Goal: Task Accomplishment & Management: Use online tool/utility

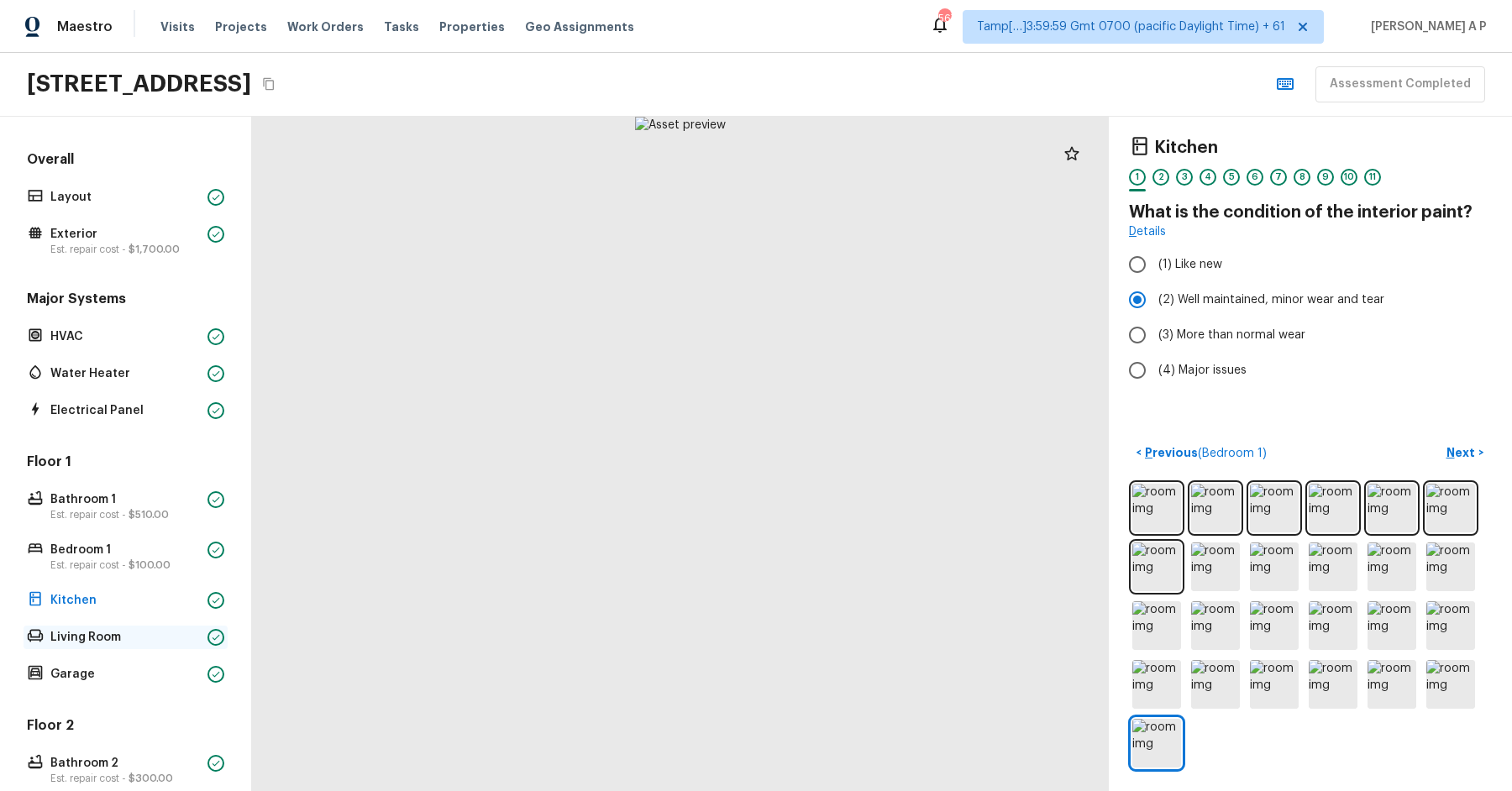
click at [82, 635] on p "Living Room" at bounding box center [125, 637] width 150 height 17
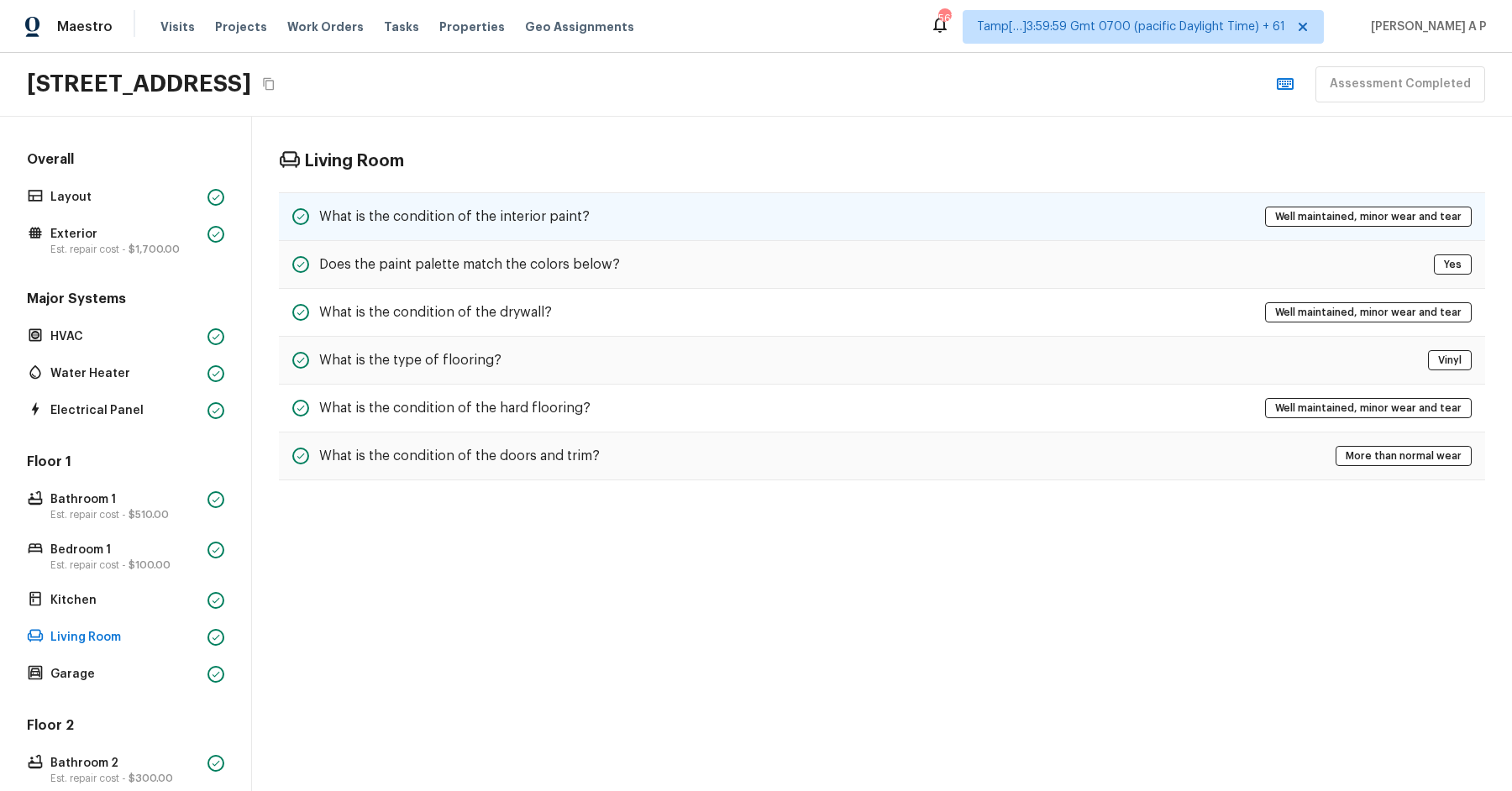
click at [560, 212] on h5 "What is the condition of the interior paint?" at bounding box center [454, 216] width 271 height 19
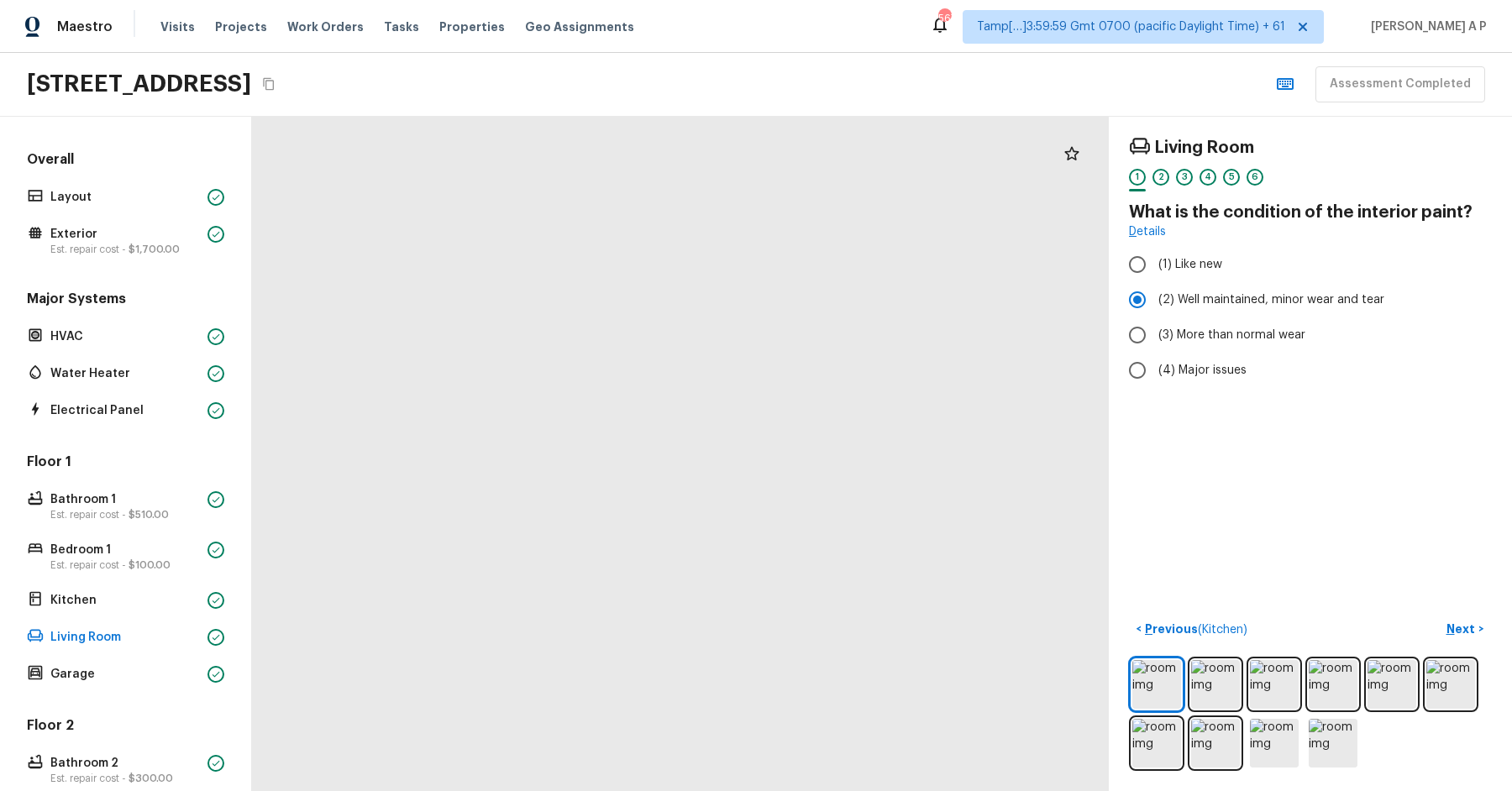
drag, startPoint x: 597, startPoint y: 379, endPoint x: 374, endPoint y: 310, distance: 233.4
click at [376, 312] on div at bounding box center [861, 733] width 4777 height 3759
drag, startPoint x: 687, startPoint y: 445, endPoint x: 520, endPoint y: 412, distance: 170.2
click at [522, 416] on div at bounding box center [716, 650] width 4777 height 3759
drag, startPoint x: 520, startPoint y: 414, endPoint x: 401, endPoint y: 405, distance: 119.3
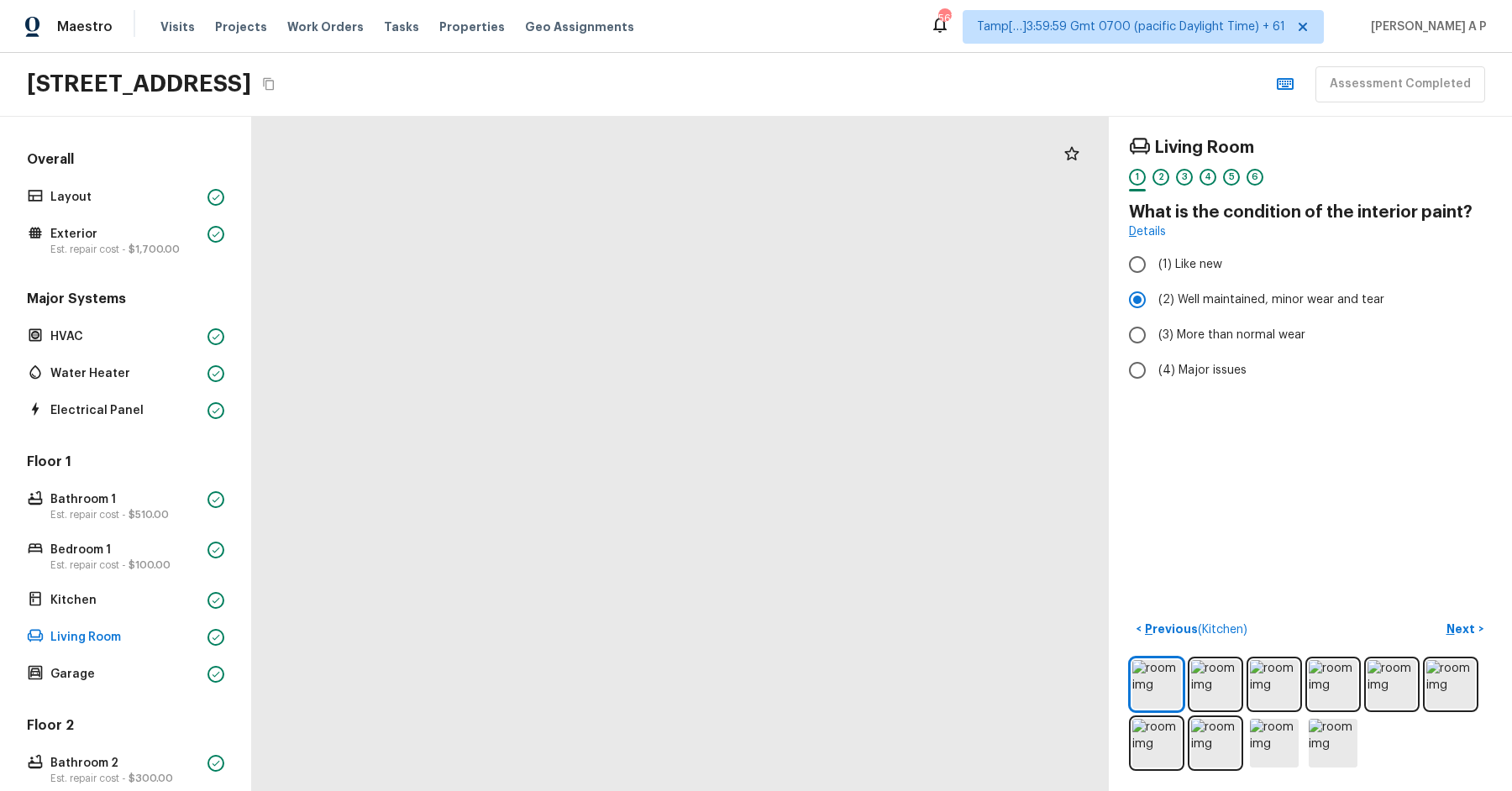
click at [405, 405] on div at bounding box center [296, 493] width 4777 height 3759
drag, startPoint x: 445, startPoint y: 439, endPoint x: 397, endPoint y: 403, distance: 60.0
drag, startPoint x: 397, startPoint y: 403, endPoint x: 582, endPoint y: 529, distance: 223.8
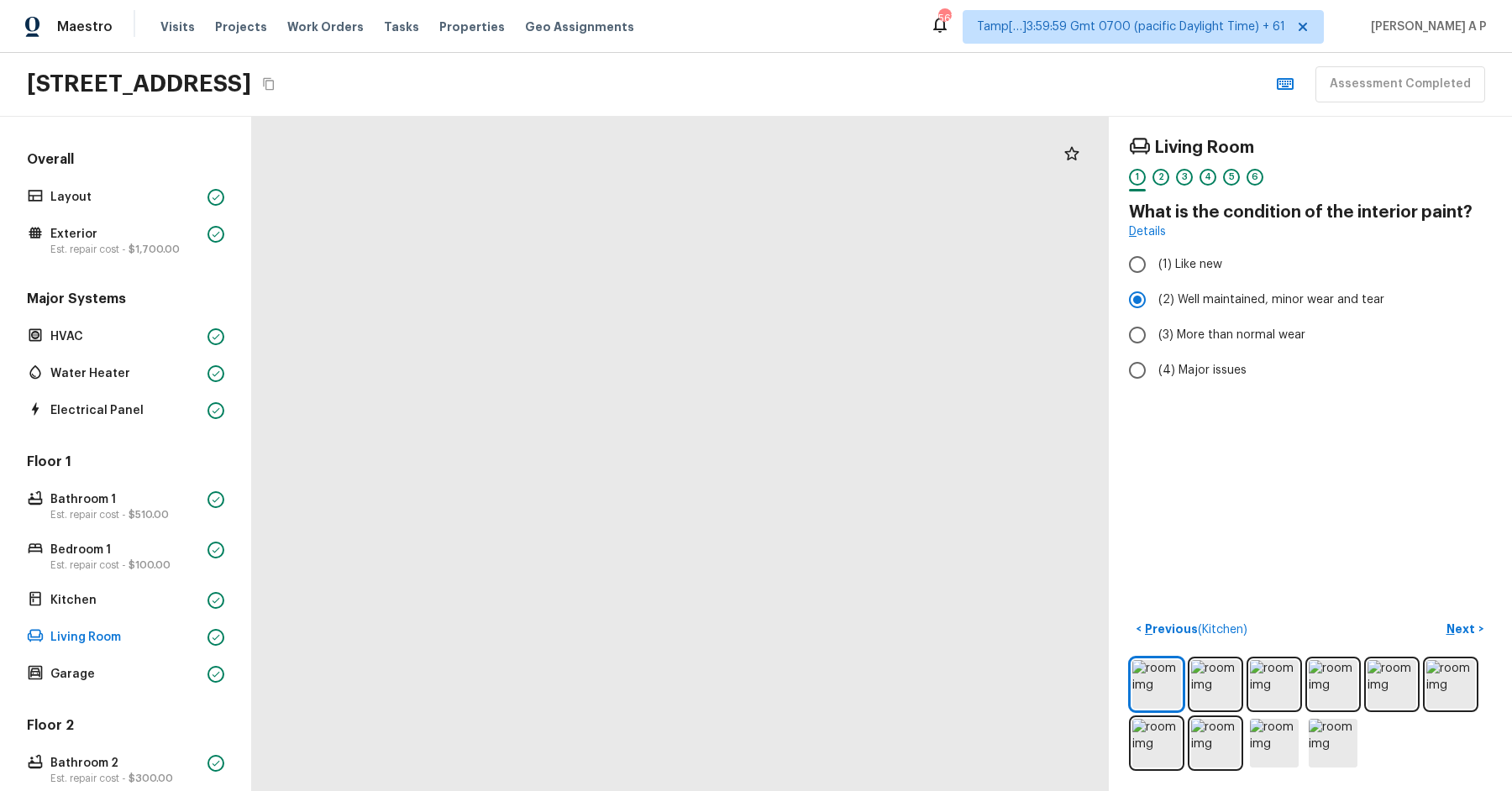
drag, startPoint x: 489, startPoint y: 436, endPoint x: 731, endPoint y: 514, distance: 254.3
click at [106, 679] on p "Garage" at bounding box center [125, 674] width 150 height 17
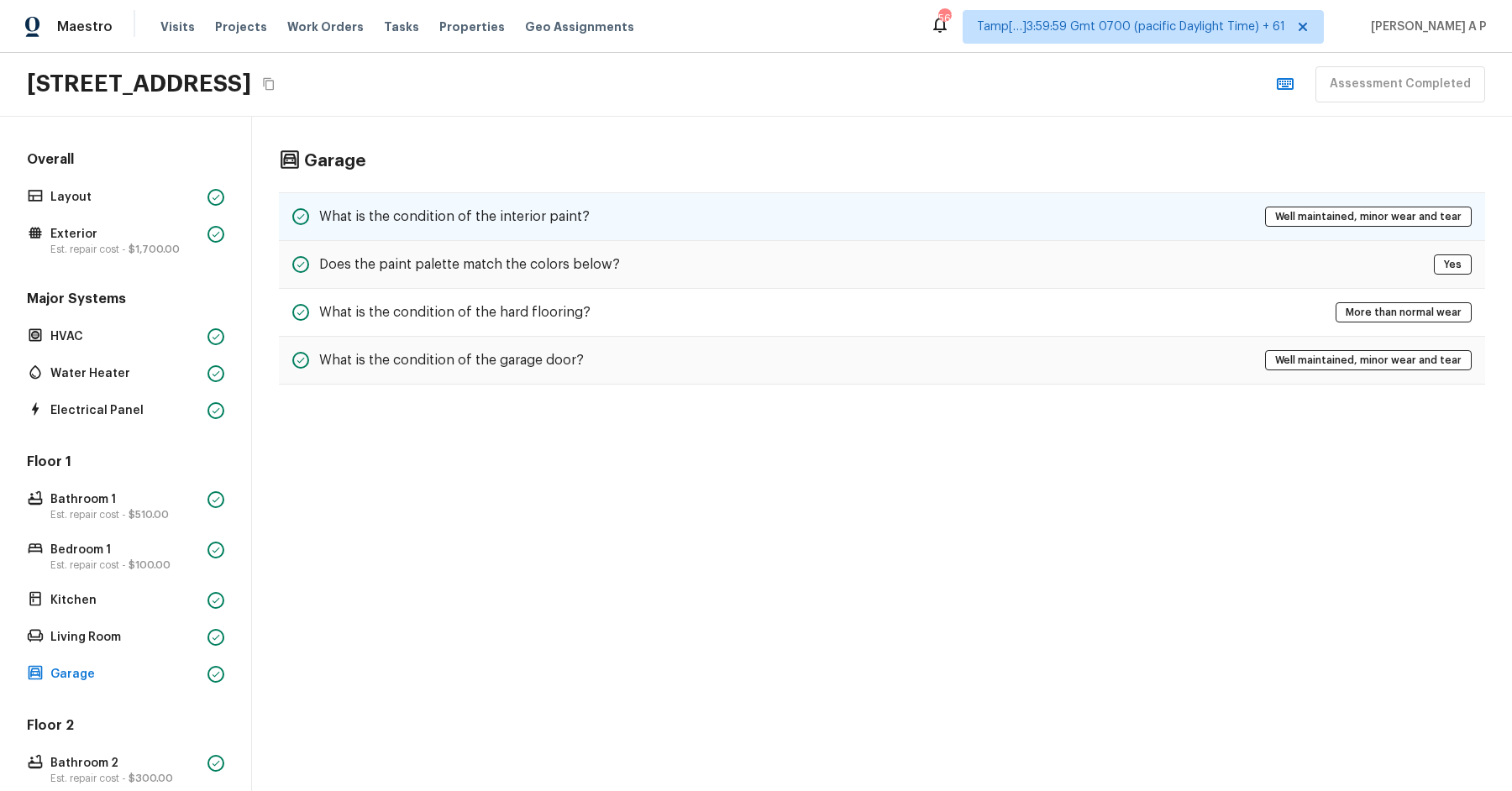
click at [461, 211] on h5 "What is the condition of the interior paint?" at bounding box center [454, 216] width 271 height 19
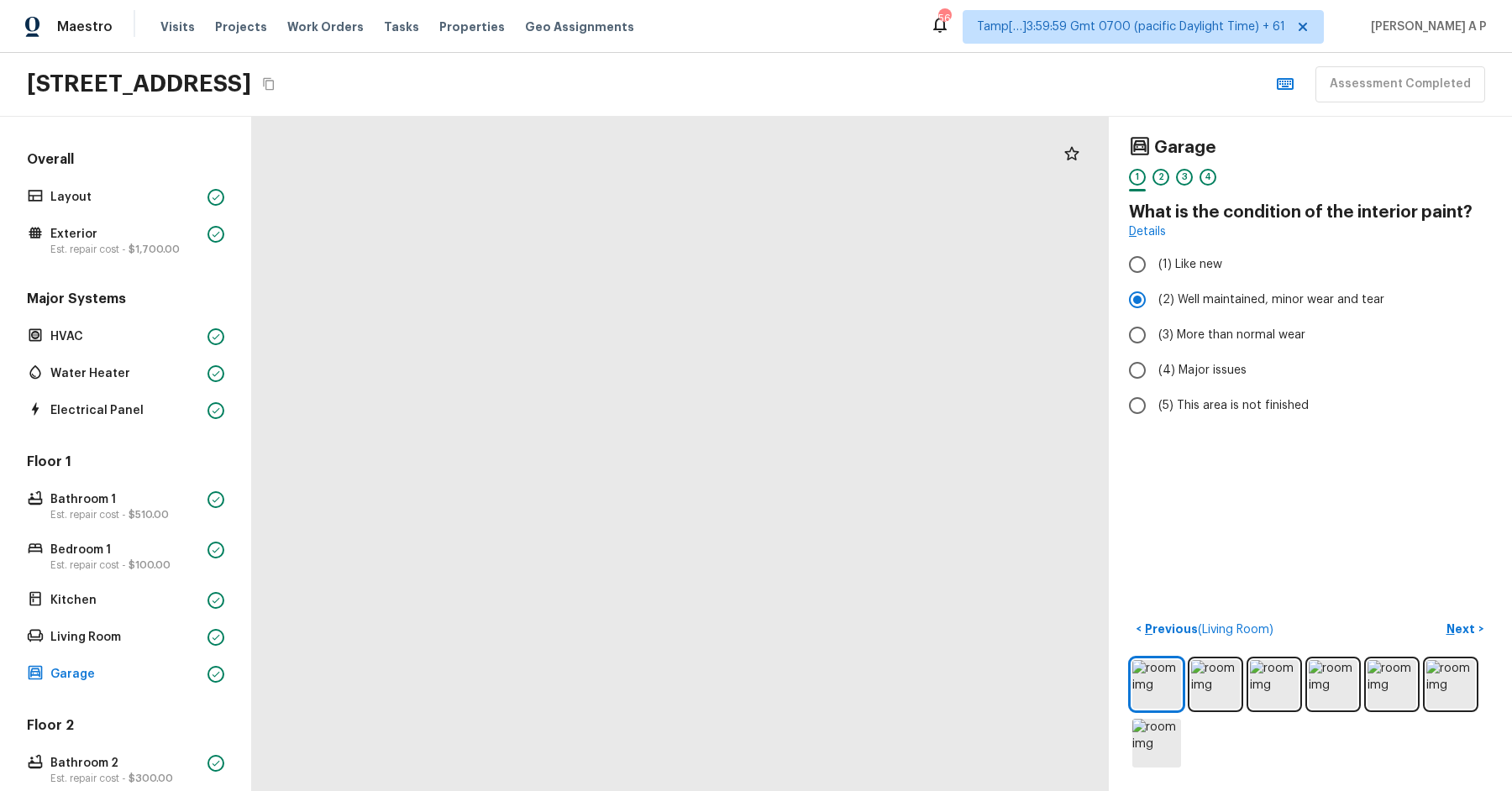
drag, startPoint x: 603, startPoint y: 457, endPoint x: 606, endPoint y: 666, distance: 209.0
click at [606, 661] on div at bounding box center [903, 306] width 2903 height 2285
click at [670, 591] on div at bounding box center [942, 803] width 2903 height 2285
drag, startPoint x: 670, startPoint y: 591, endPoint x: 461, endPoint y: 586, distance: 209.1
click at [464, 587] on div at bounding box center [769, 803] width 2903 height 2285
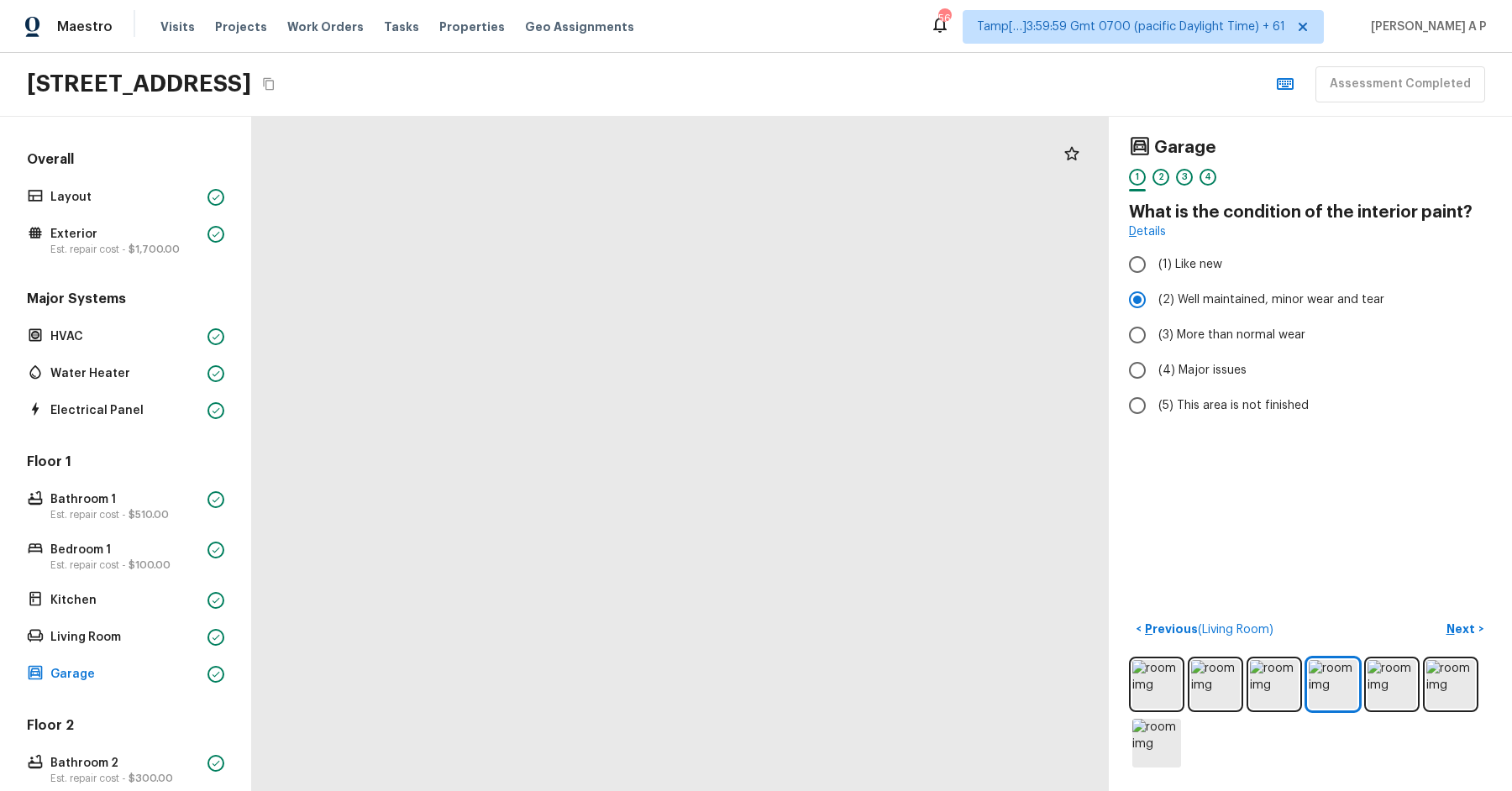
drag, startPoint x: 550, startPoint y: 641, endPoint x: 445, endPoint y: 464, distance: 205.8
drag, startPoint x: 557, startPoint y: 529, endPoint x: 422, endPoint y: 561, distance: 138.7
drag, startPoint x: 584, startPoint y: 433, endPoint x: 465, endPoint y: 554, distance: 169.7
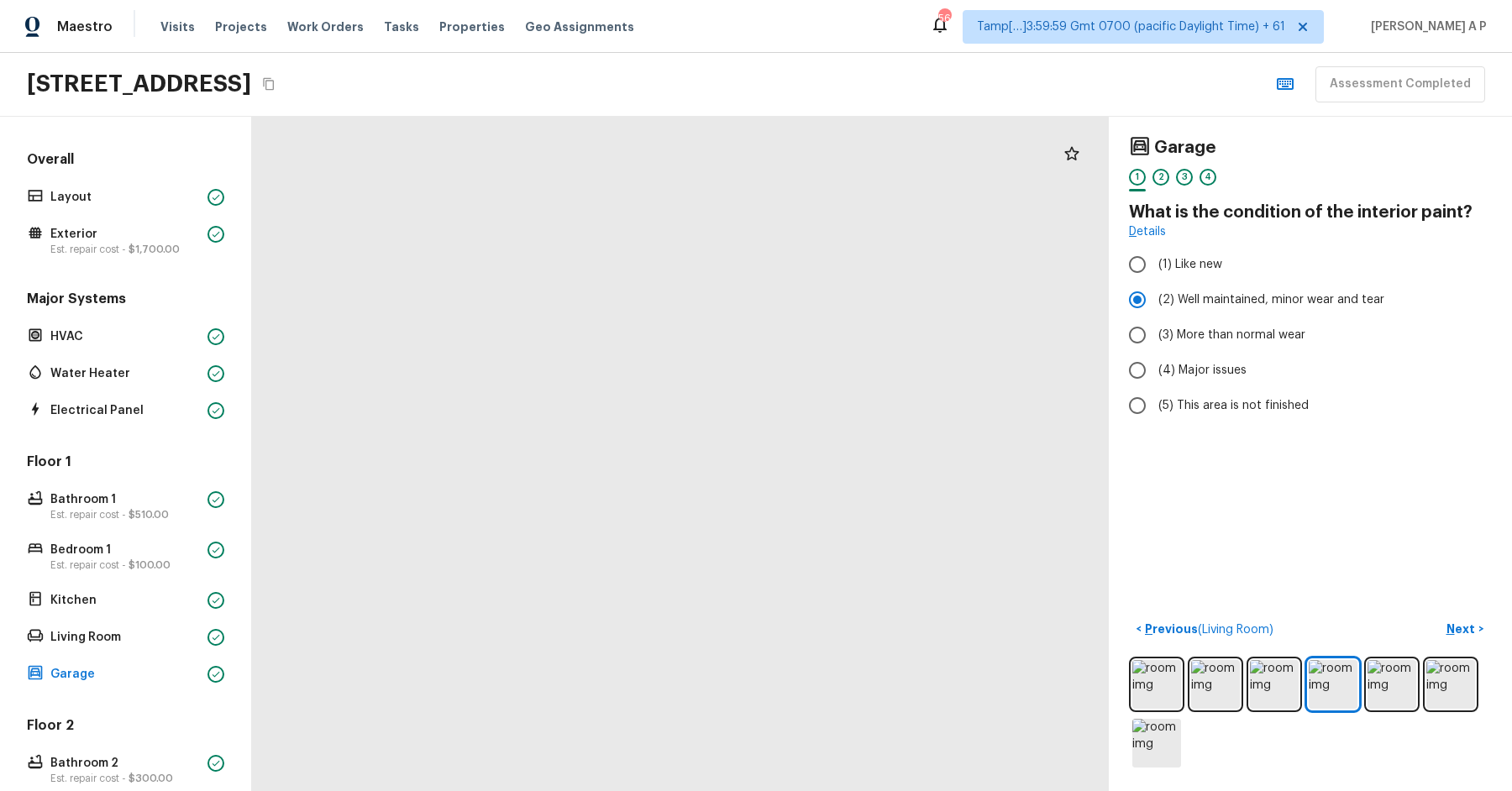
click at [465, 554] on div at bounding box center [431, 156] width 2404 height 1892
drag, startPoint x: 527, startPoint y: 473, endPoint x: 527, endPoint y: 581, distance: 108.0
click at [527, 516] on div at bounding box center [266, 339] width 2404 height 1892
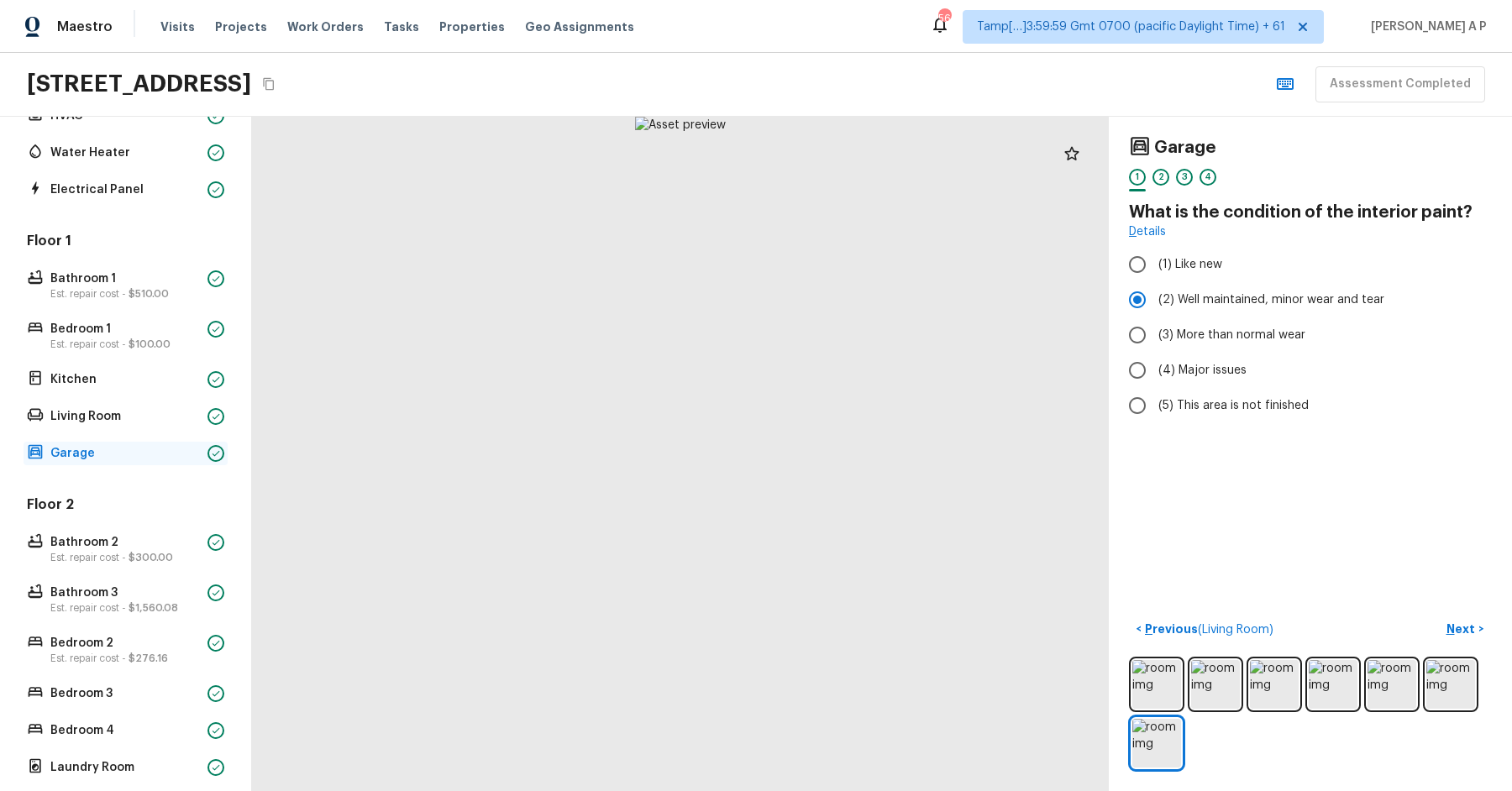
scroll to position [329, 0]
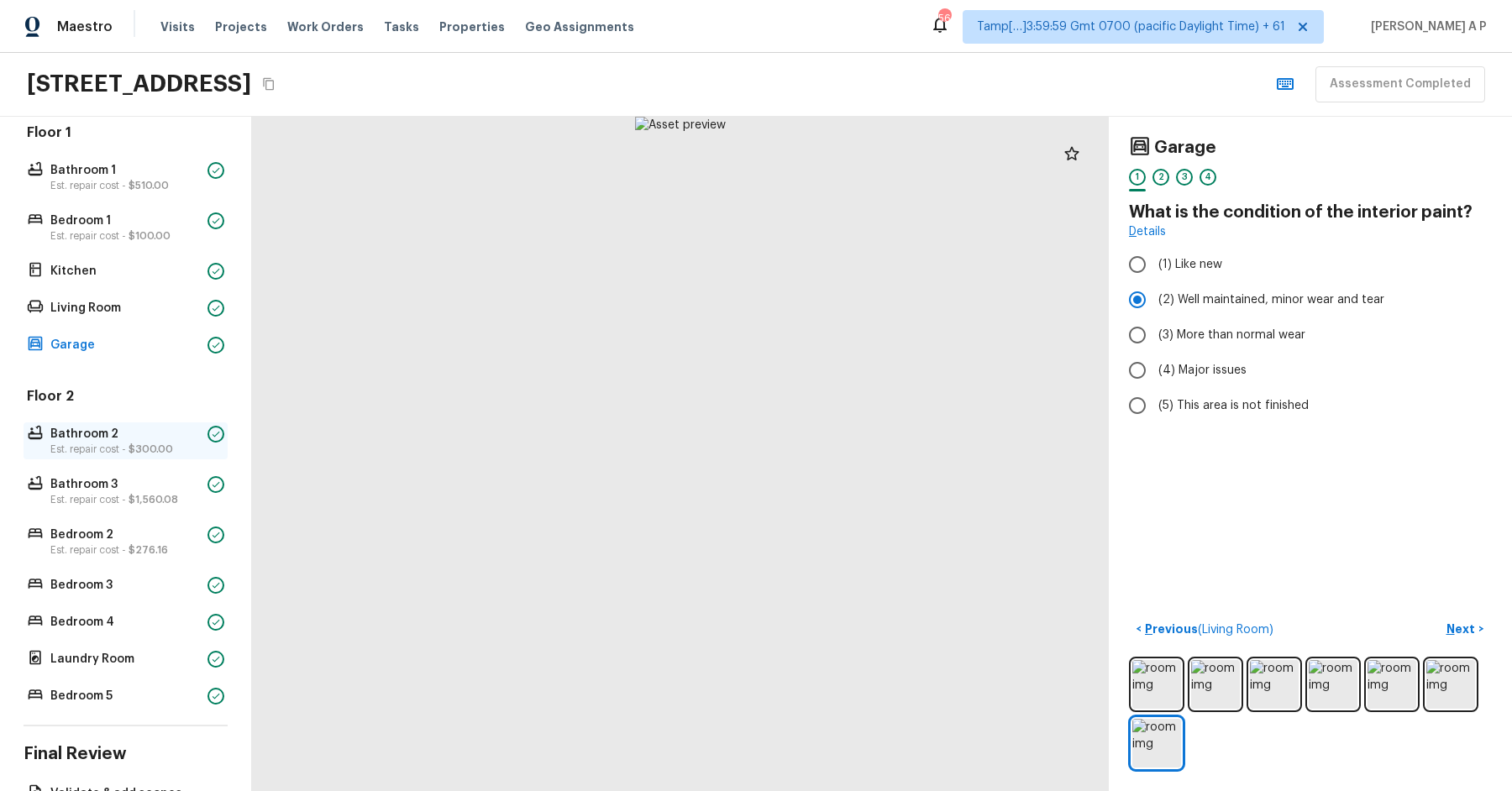
click at [164, 438] on p "Bathroom 2" at bounding box center [125, 434] width 150 height 17
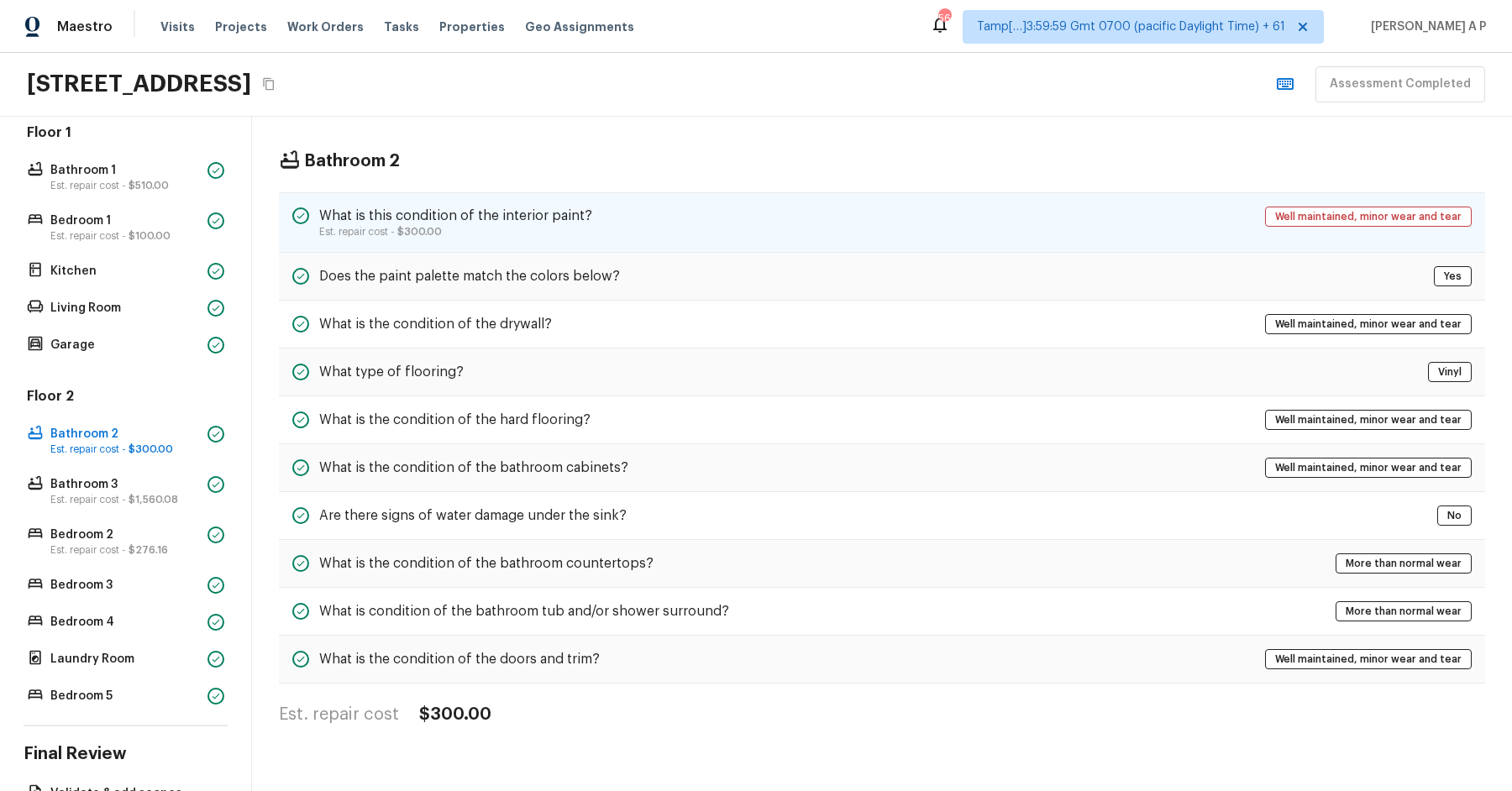
click at [533, 202] on div "What is this condition of the interior paint? Est. repair cost - $300.00 Well m…" at bounding box center [881, 222] width 1207 height 61
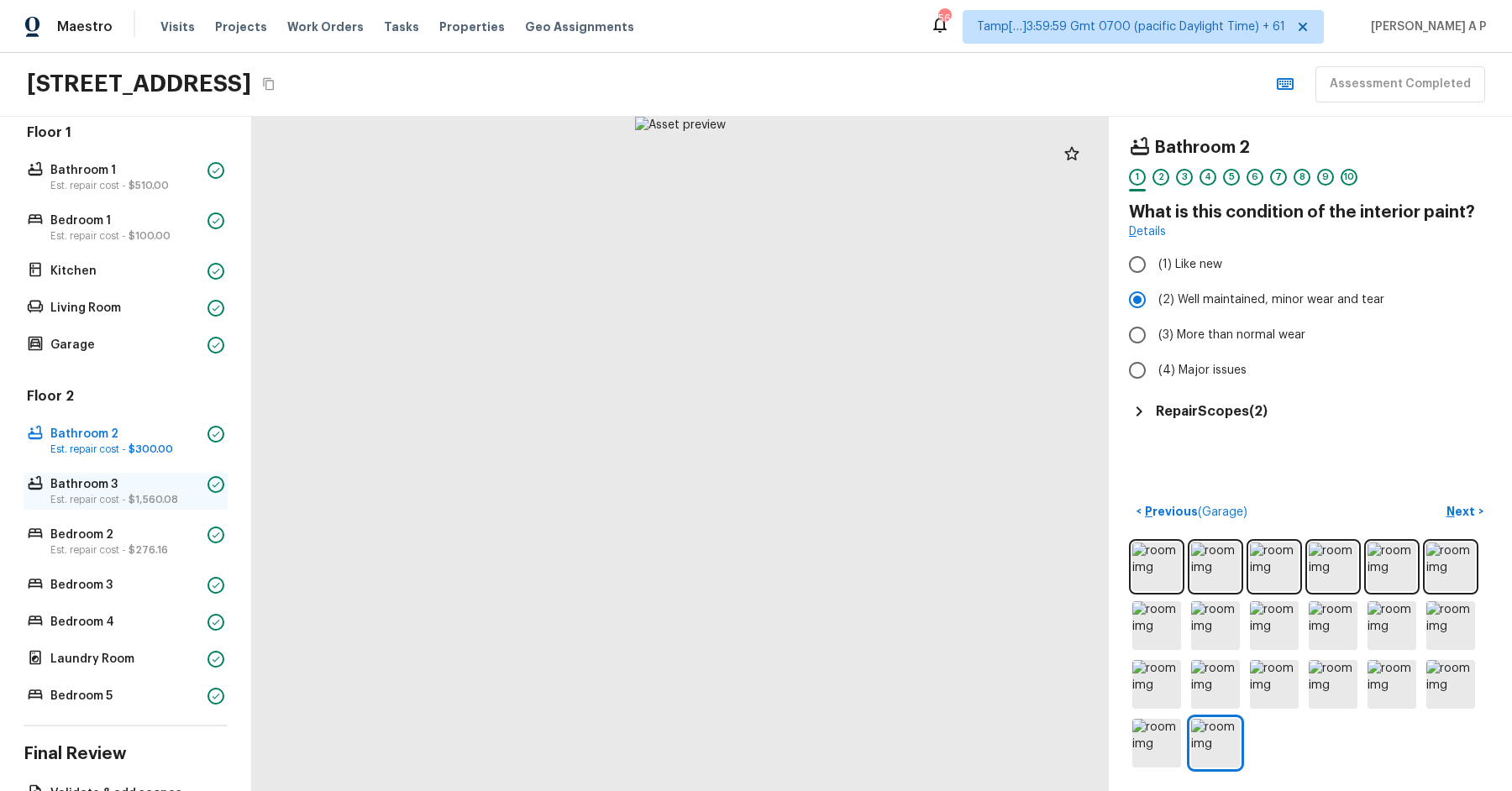
click at [110, 495] on p "Est. repair cost - $1,560.08" at bounding box center [125, 499] width 150 height 13
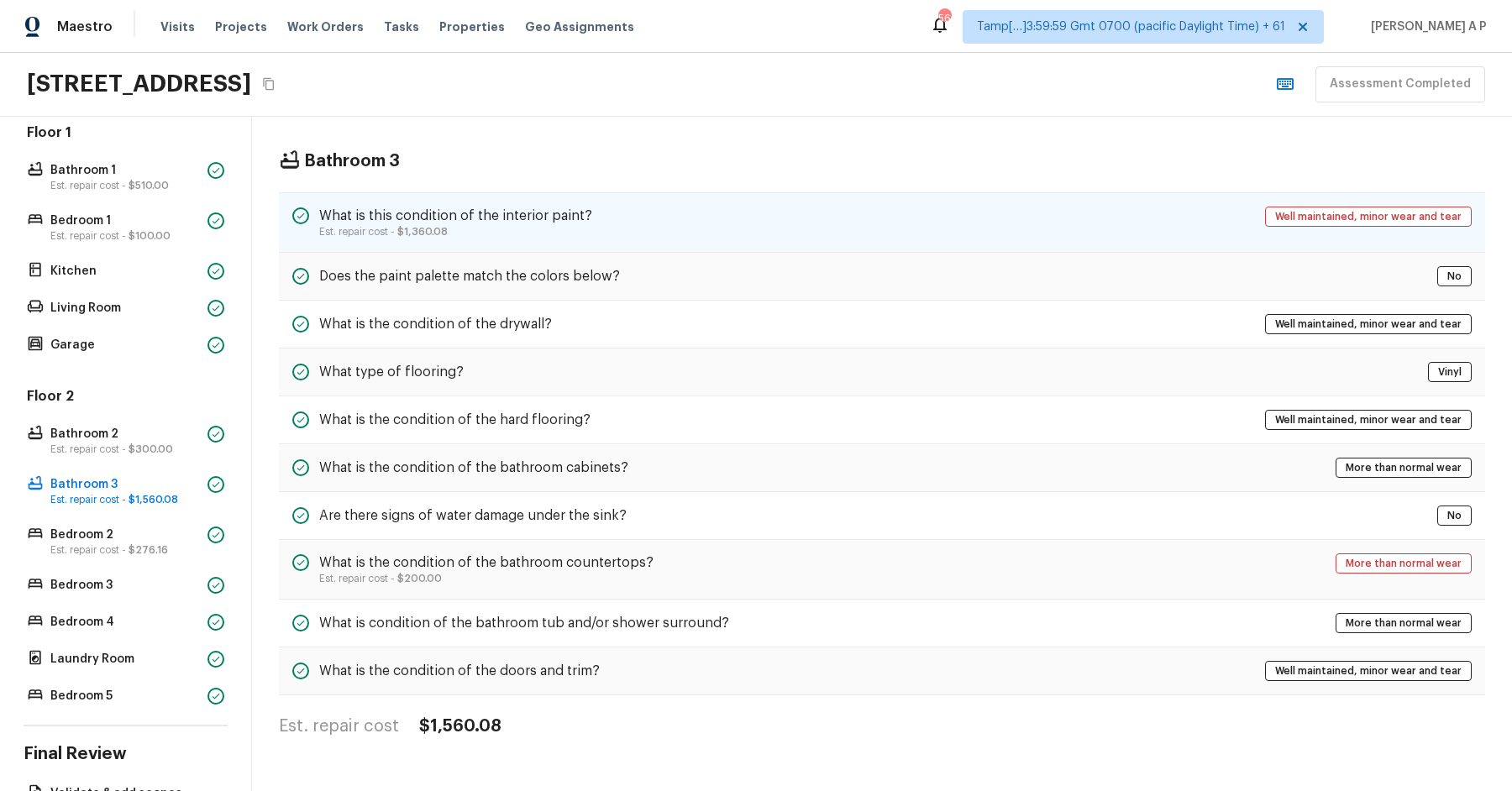
click at [530, 220] on h5 "What is this condition of the interior paint?" at bounding box center [455, 215] width 273 height 19
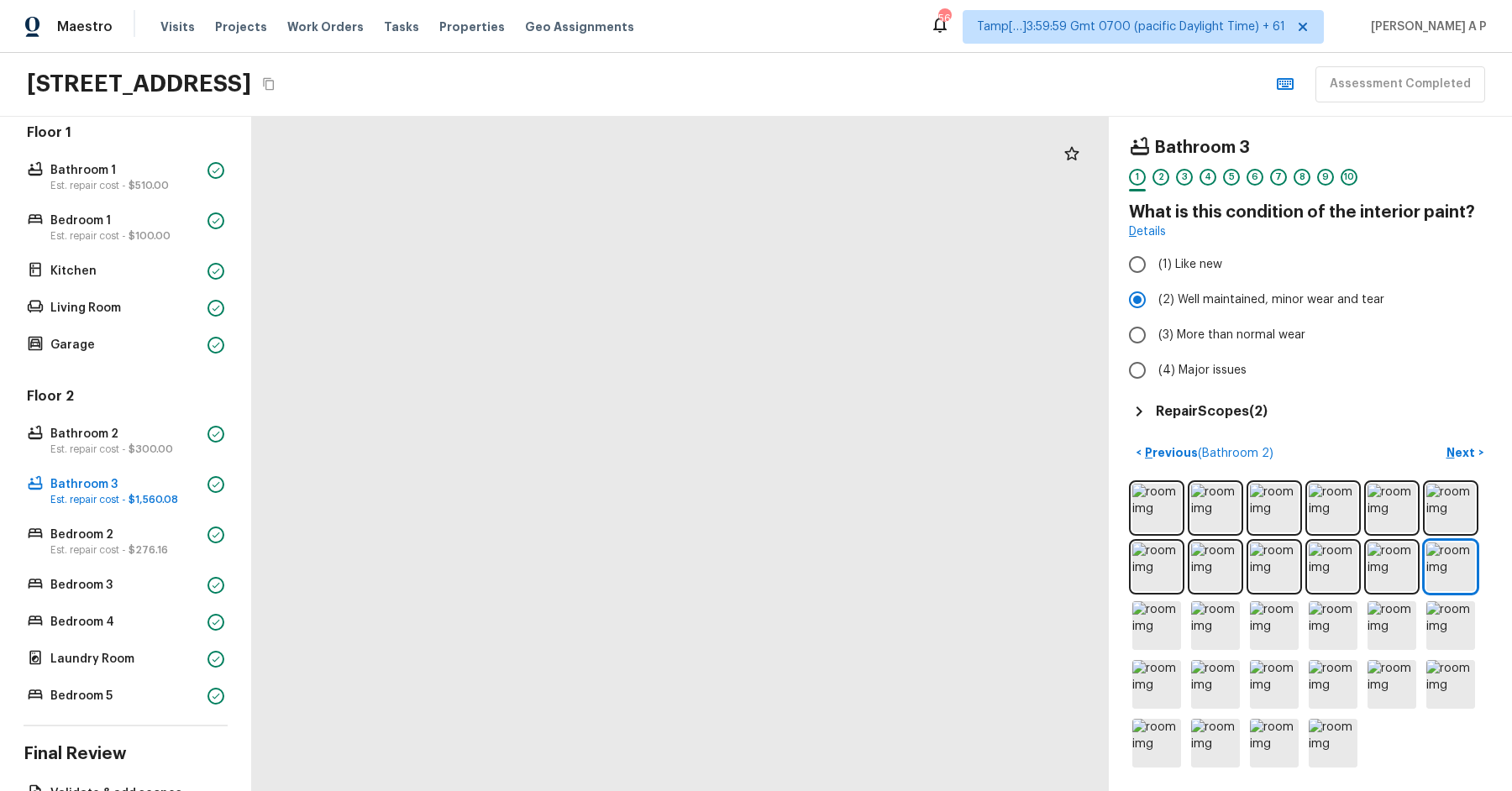
drag, startPoint x: 656, startPoint y: 405, endPoint x: 628, endPoint y: 137, distance: 269.5
click at [628, 137] on div at bounding box center [756, 218] width 1684 height 1326
click at [1230, 395] on div "Bathroom 3 1 2 3 4 5 6 7 8 9 10 What is this condition of the interior paint? D…" at bounding box center [1310, 279] width 363 height 285
click at [1215, 409] on h5 "Repair Scopes ( 2 )" at bounding box center [1211, 412] width 112 height 19
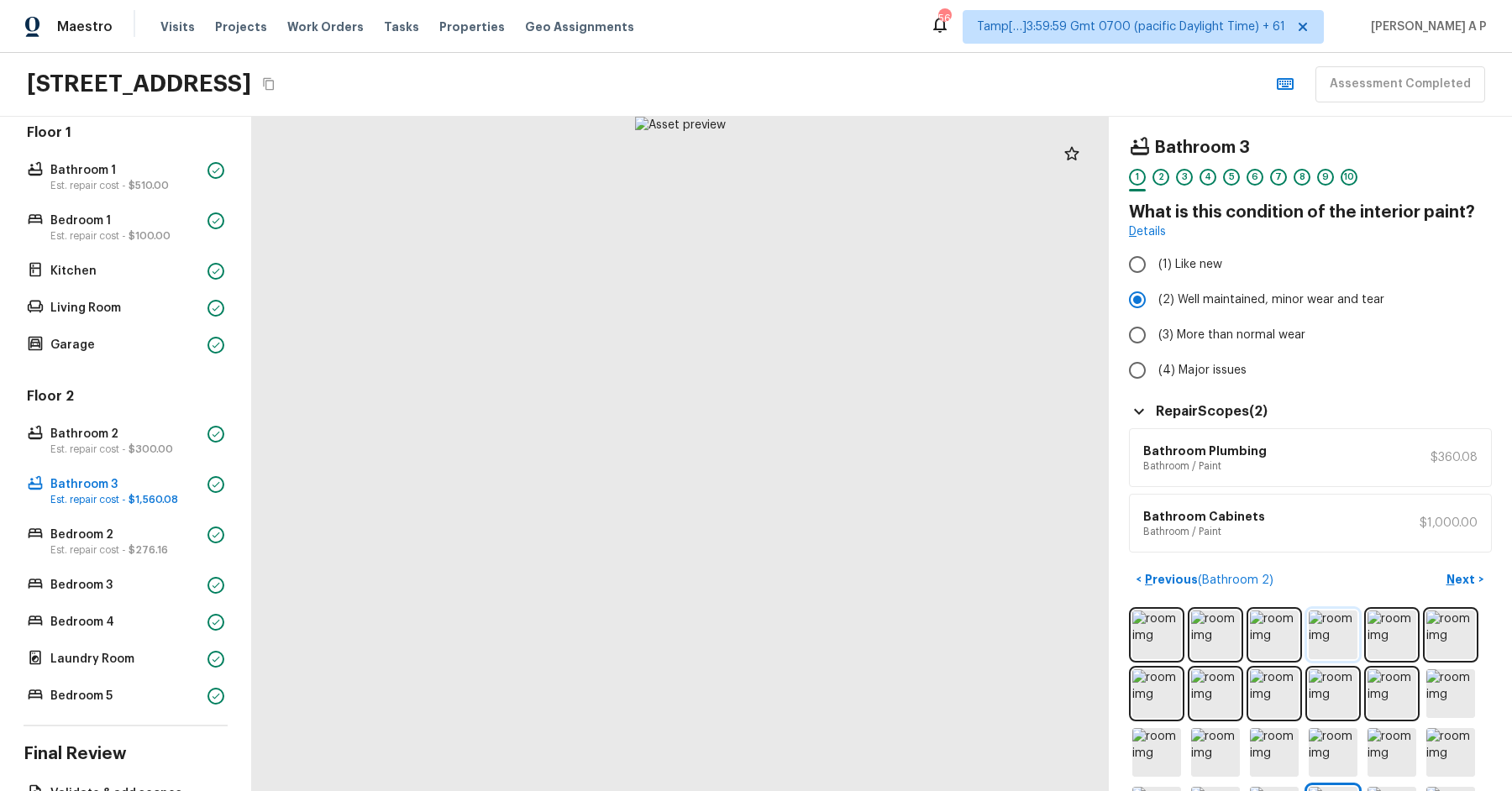
scroll to position [124, 0]
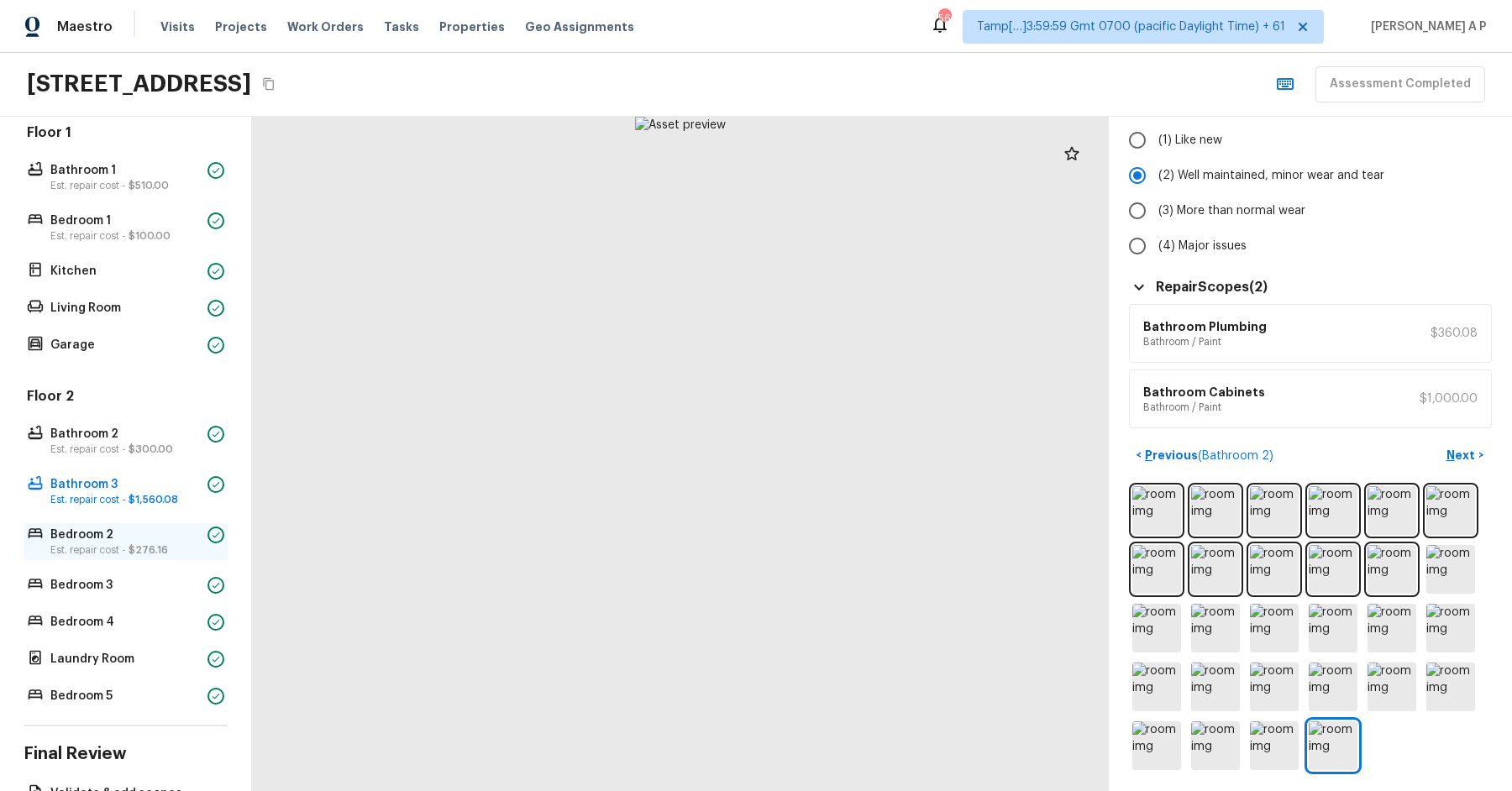
click at [177, 544] on p "Est. repair cost - $276.16" at bounding box center [125, 550] width 150 height 13
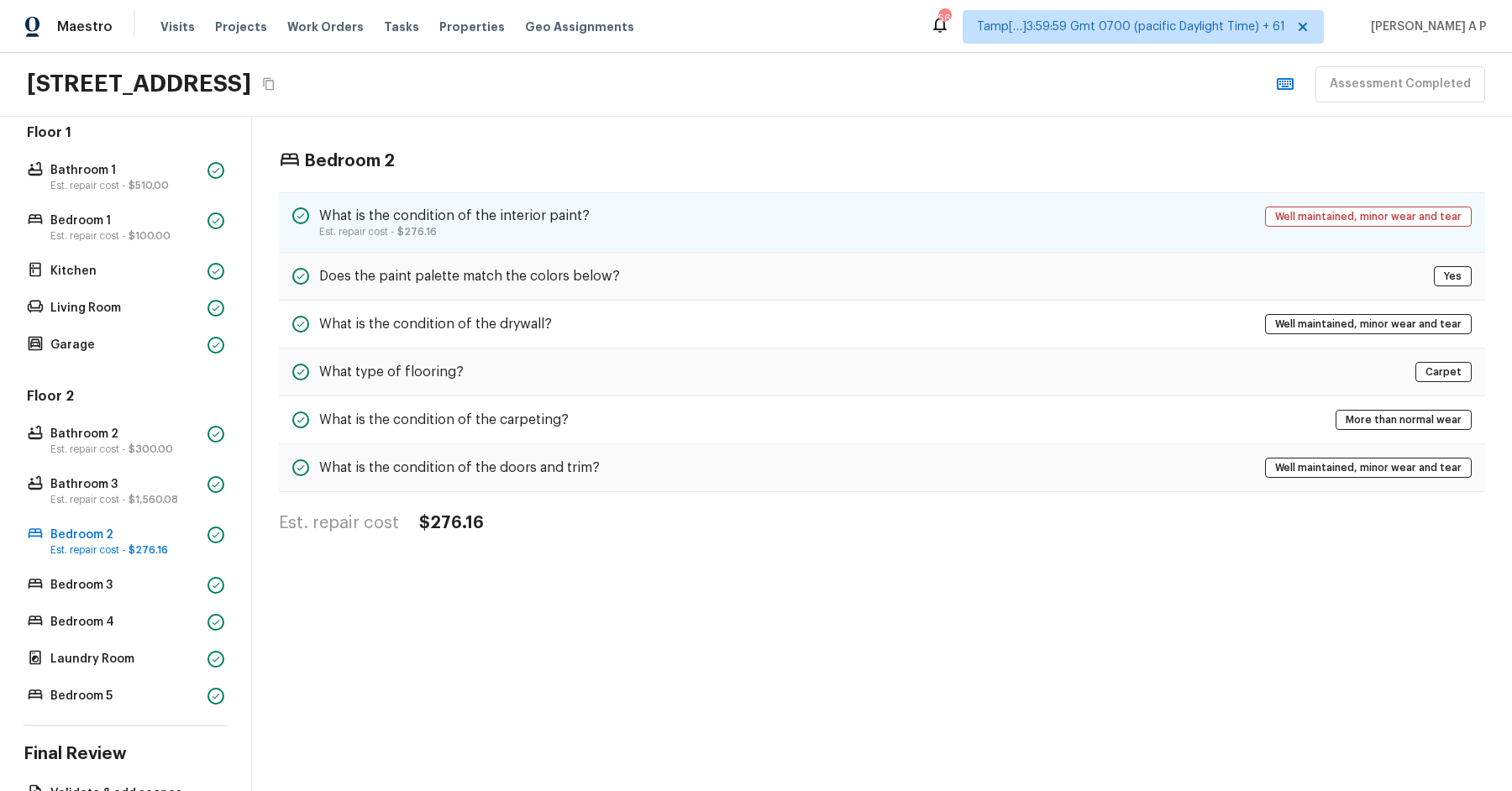
click at [521, 219] on h5 "What is the condition of the interior paint?" at bounding box center [454, 215] width 271 height 19
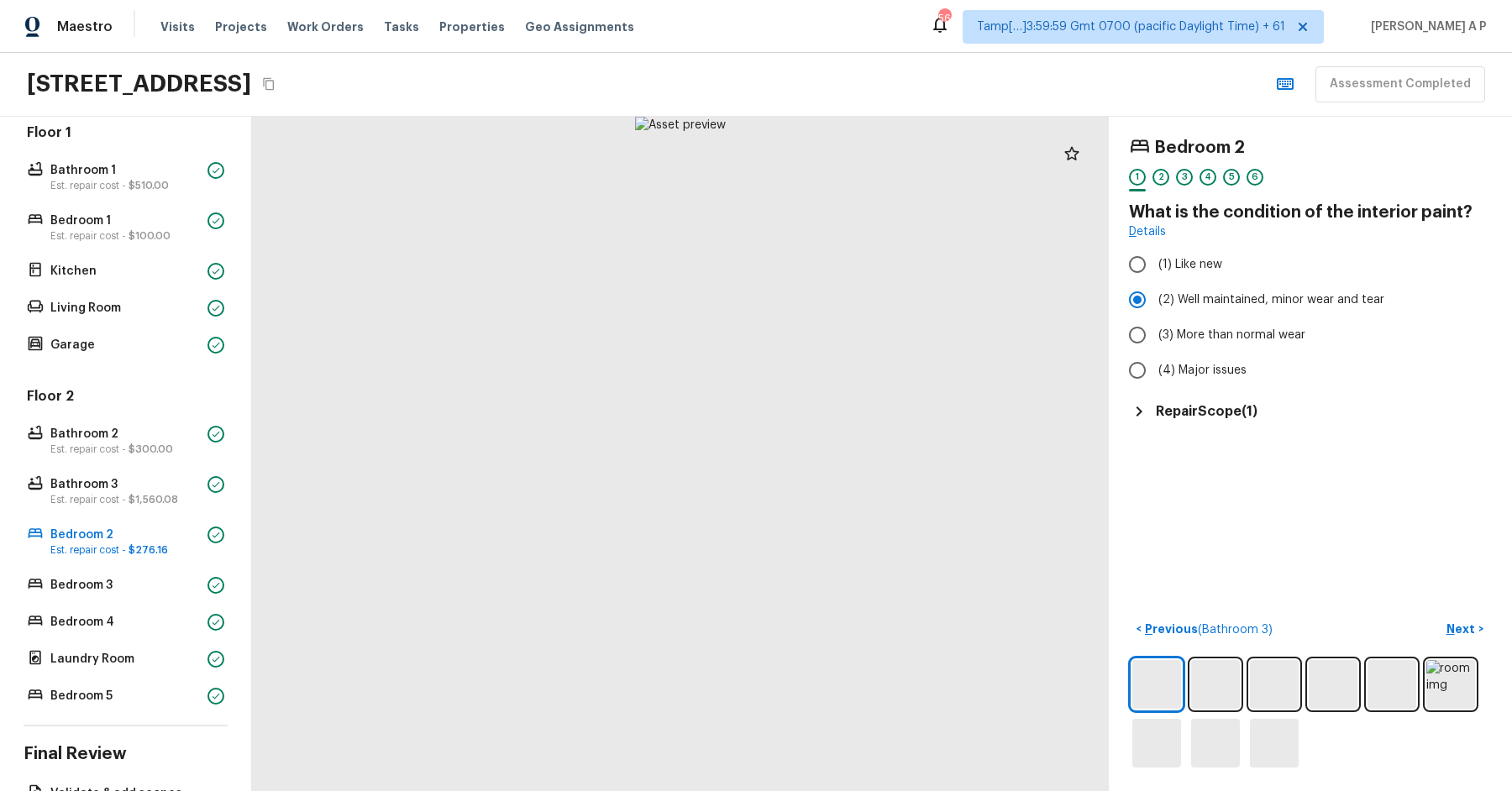
click at [1190, 405] on h5 "Repair Scope ( 1 )" at bounding box center [1207, 412] width 102 height 19
click at [642, 404] on div at bounding box center [909, 520] width 2337 height 1839
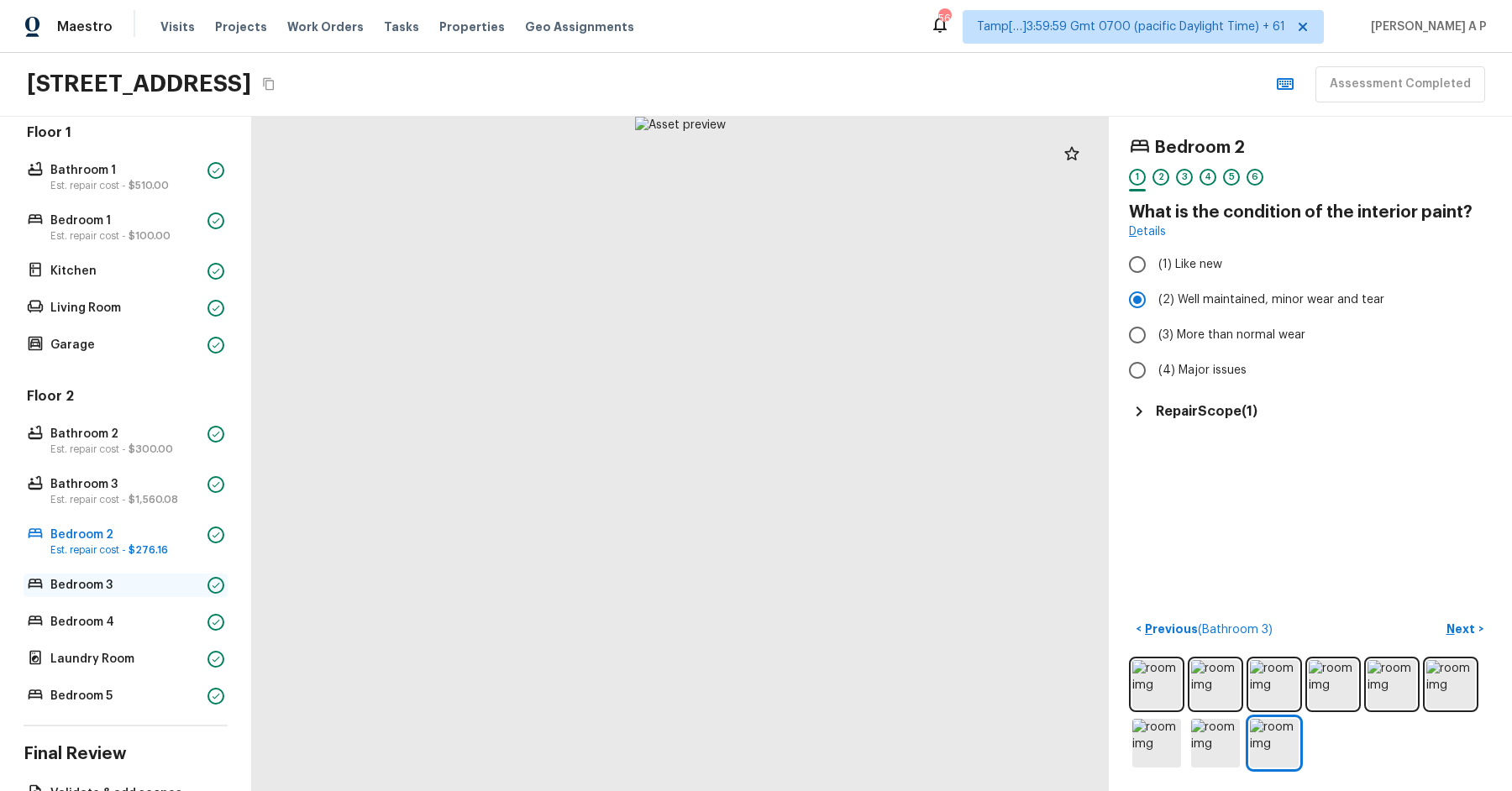
click at [146, 579] on p "Bedroom 3" at bounding box center [125, 585] width 150 height 17
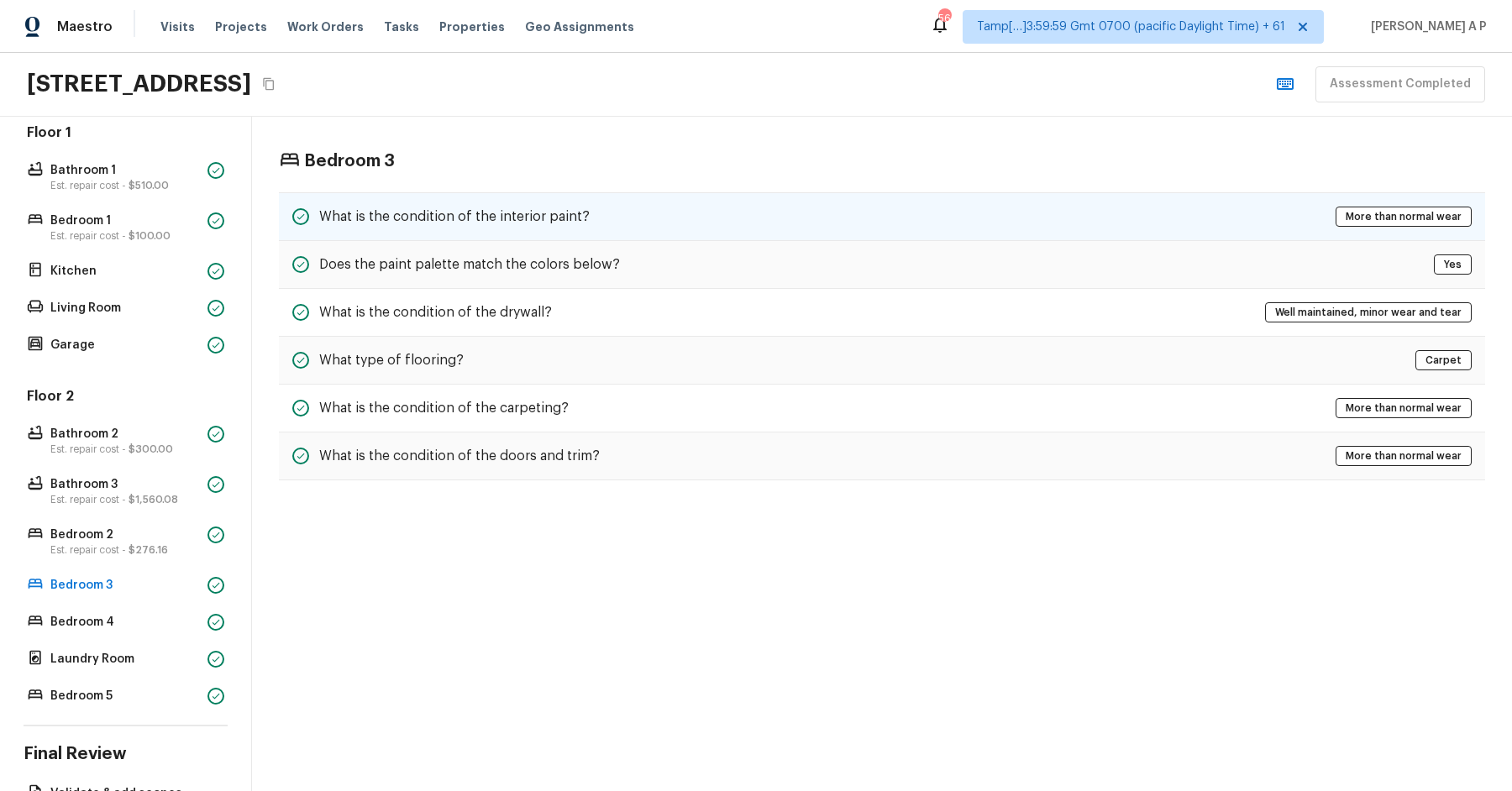
click at [564, 220] on h5 "What is the condition of the interior paint?" at bounding box center [454, 216] width 271 height 19
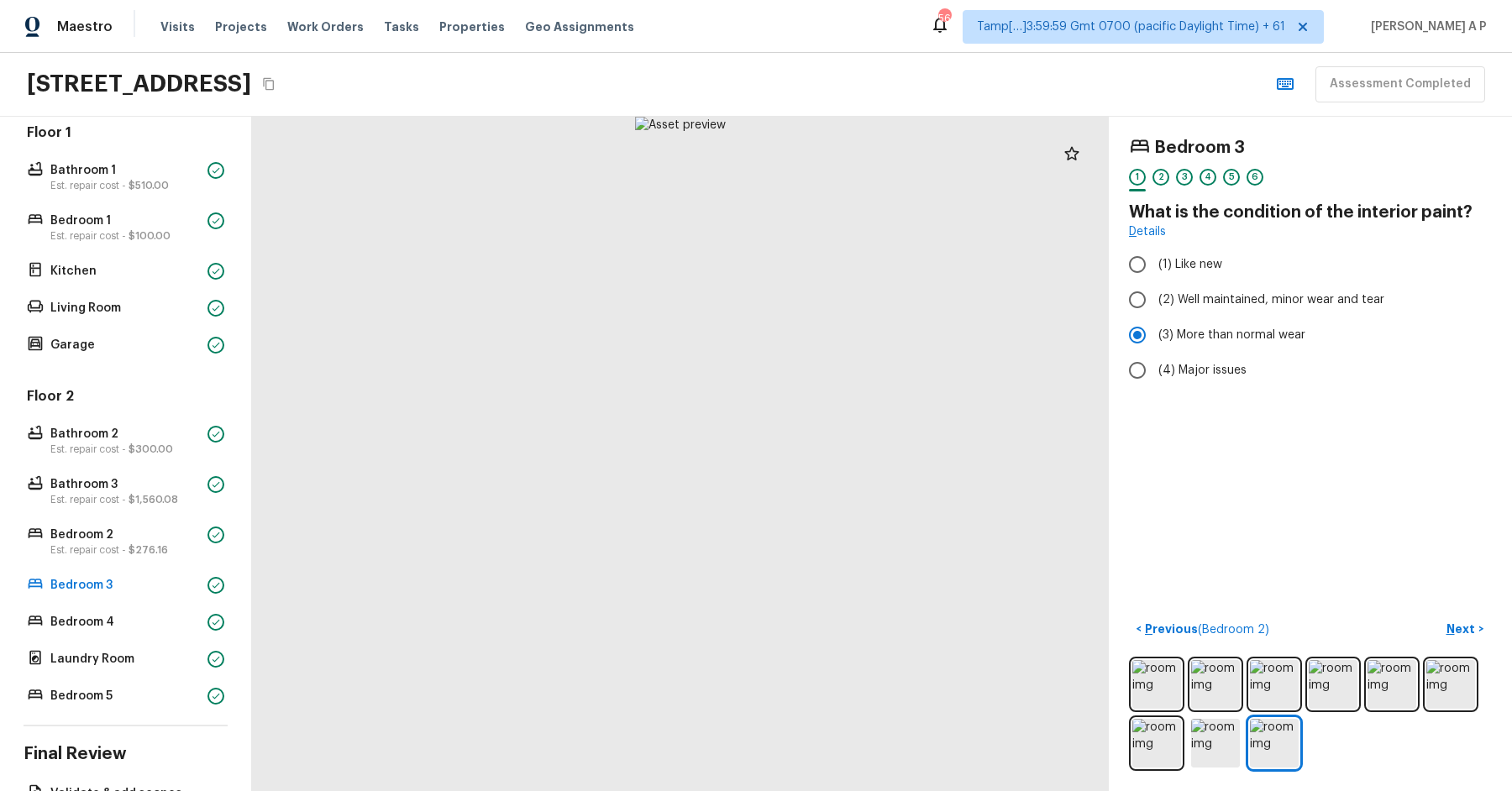
click at [160, 632] on div "Floor 2 Bathroom 2 Est. repair cost - $300.00 Bathroom 3 Est. repair cost - $1,…" at bounding box center [125, 547] width 205 height 321
click at [164, 620] on p "Bedroom 4" at bounding box center [125, 622] width 150 height 17
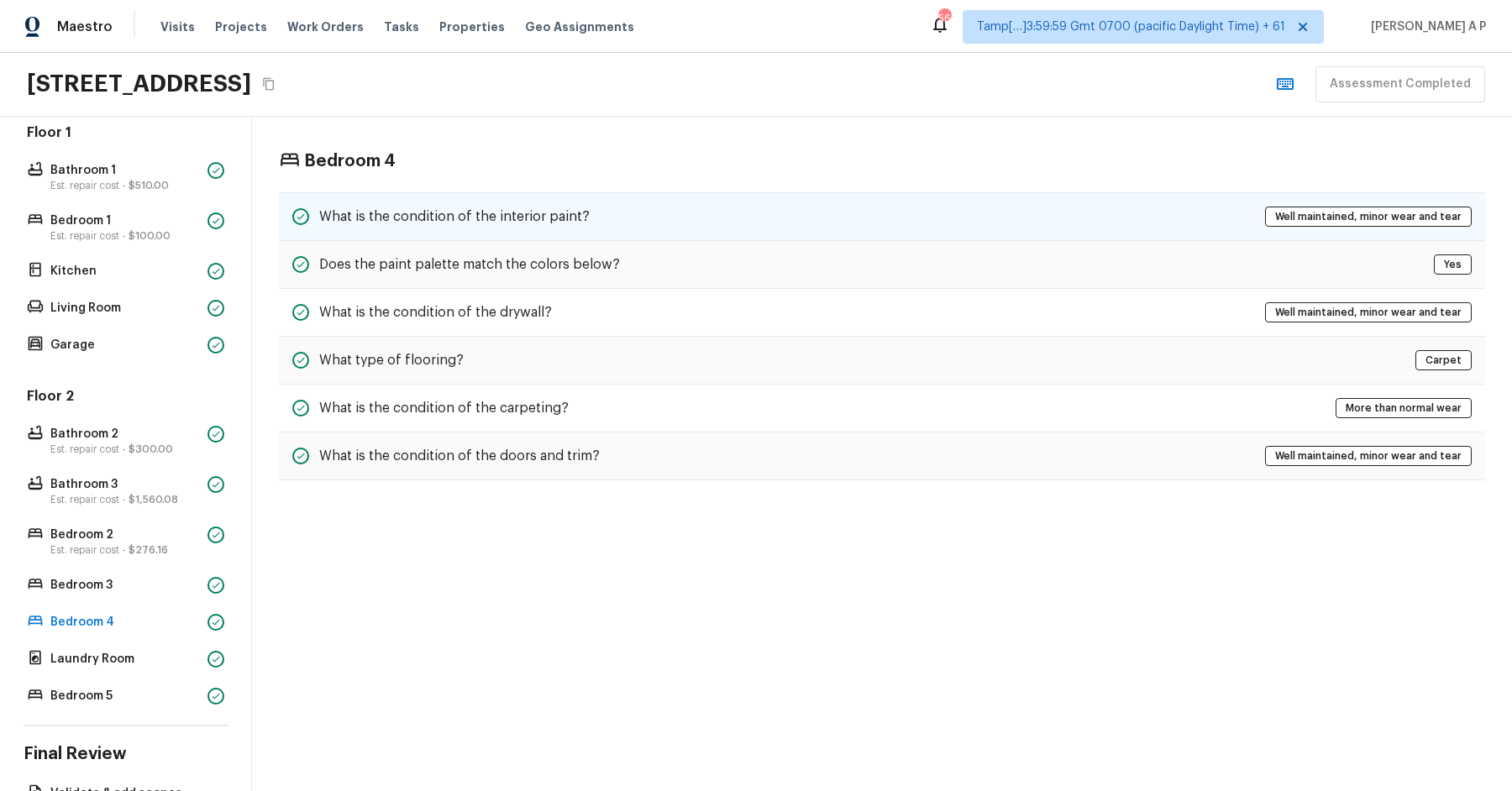
click at [572, 208] on h5 "What is the condition of the interior paint?" at bounding box center [454, 216] width 271 height 19
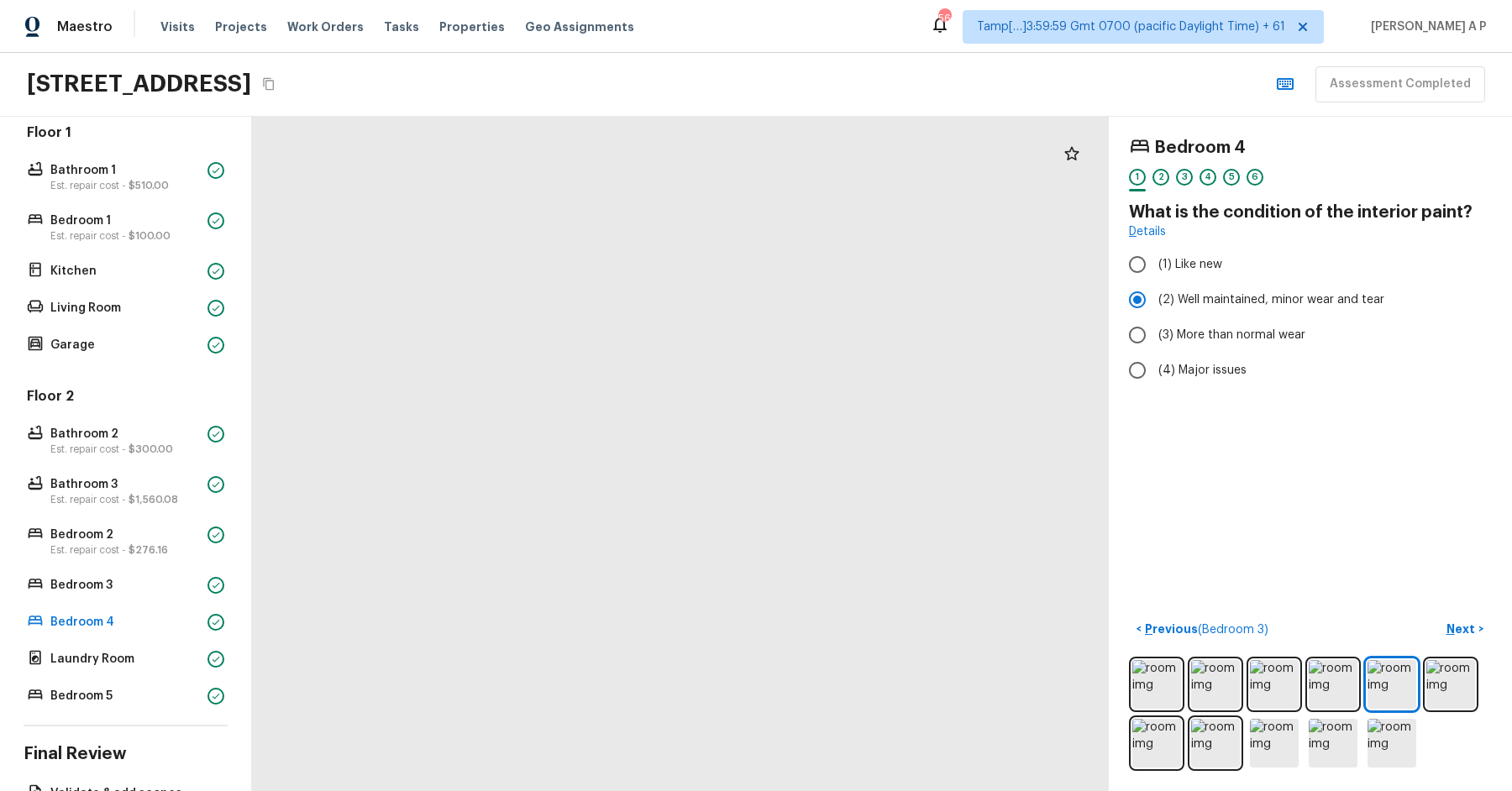
drag, startPoint x: 564, startPoint y: 343, endPoint x: 408, endPoint y: 369, distance: 158.2
click at [114, 629] on p "Bedroom 4" at bounding box center [125, 622] width 150 height 17
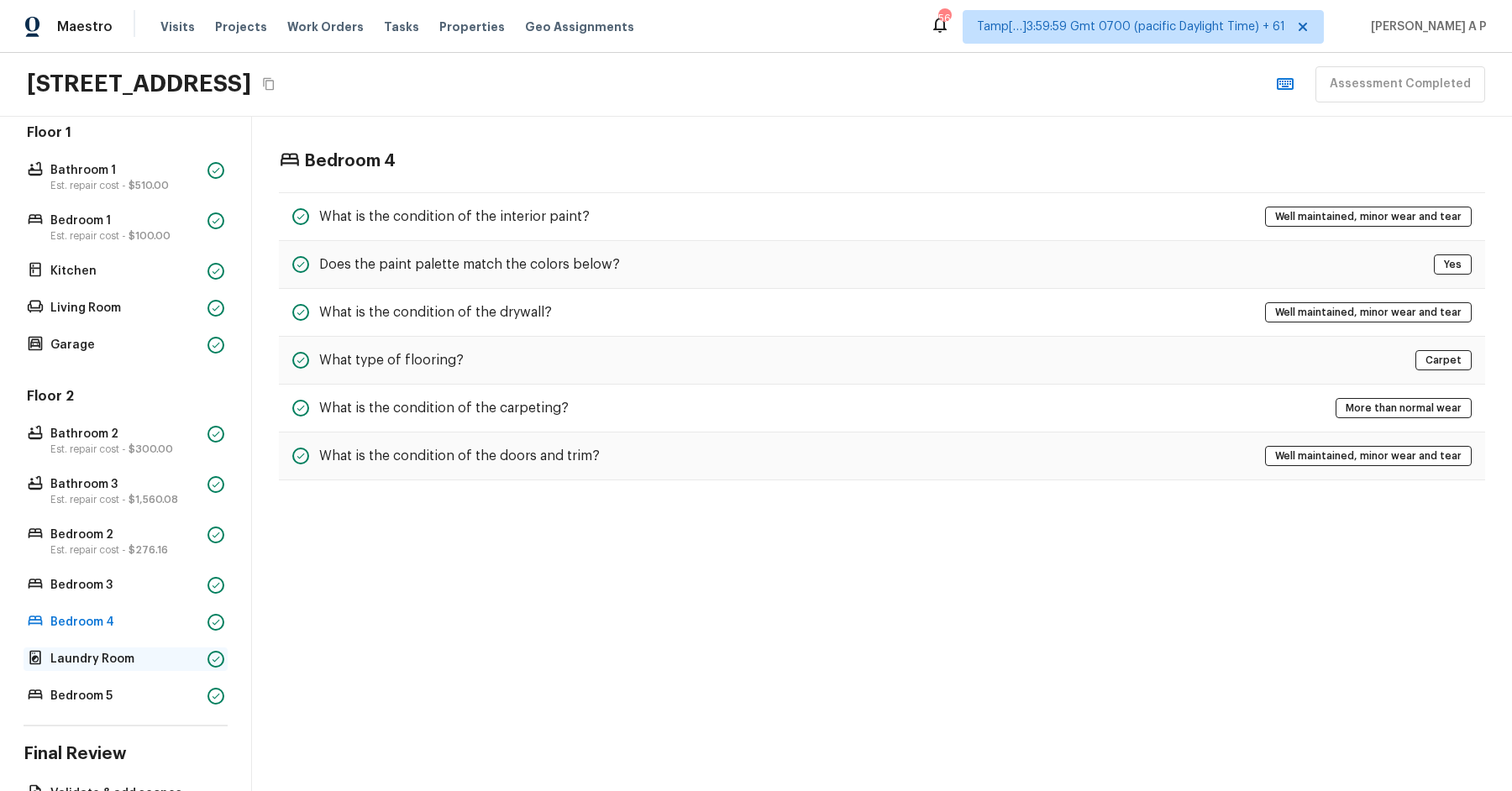
click at [112, 651] on p "Laundry Room" at bounding box center [125, 659] width 150 height 17
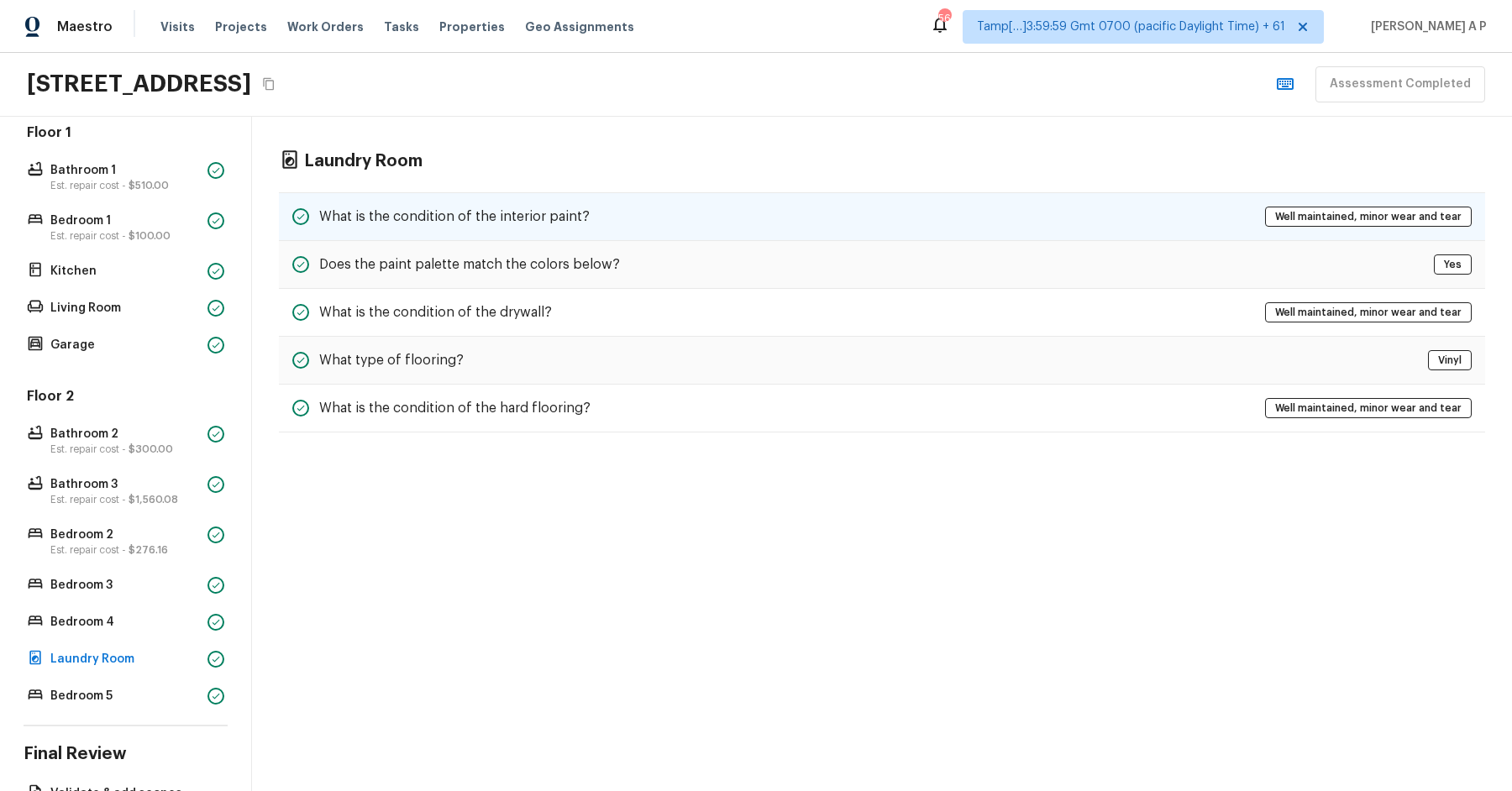
click at [464, 199] on div "What is the condition of the interior paint? Well maintained, minor wear and te…" at bounding box center [881, 216] width 1207 height 49
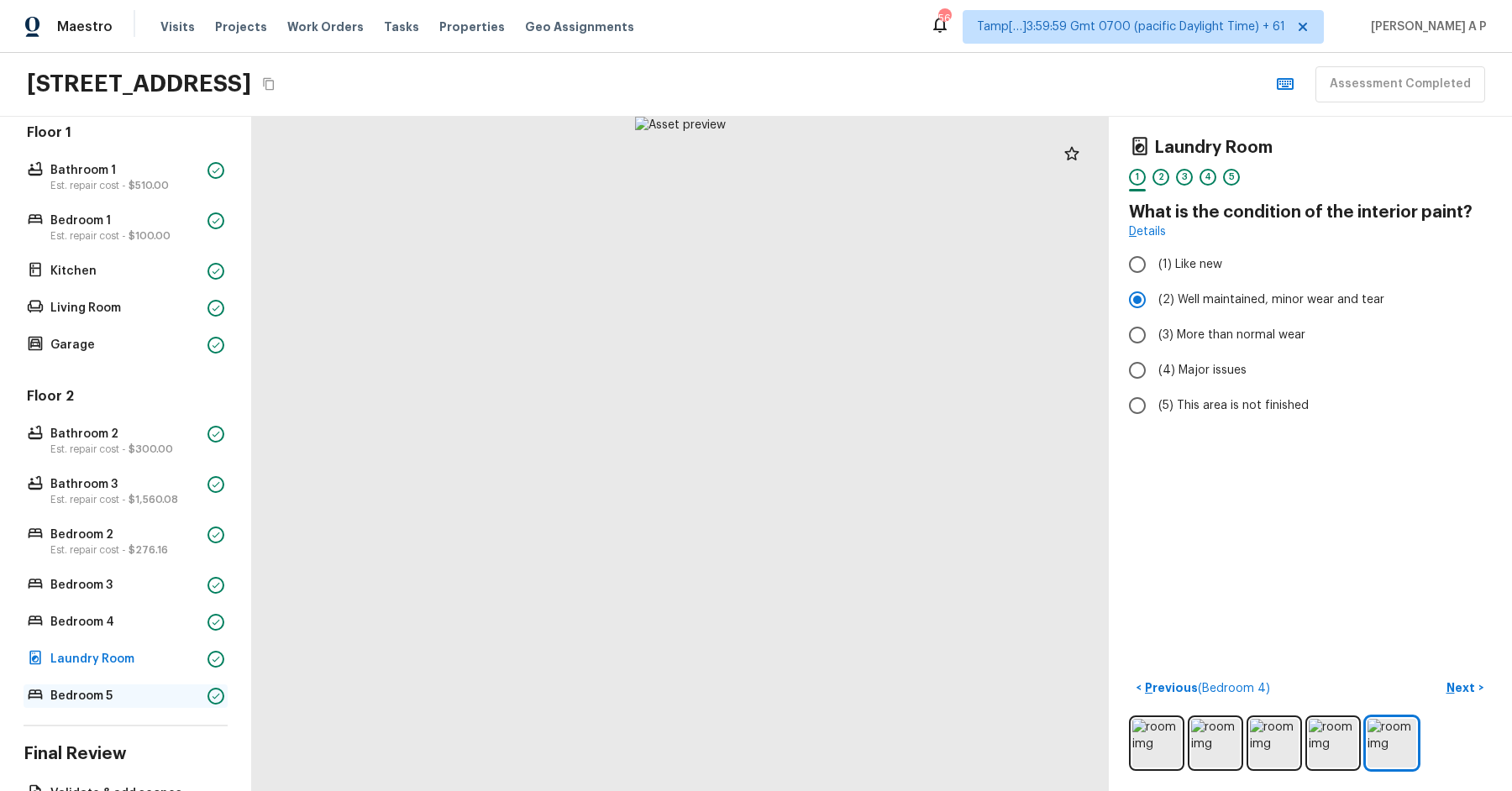
click at [163, 697] on p "Bedroom 5" at bounding box center [125, 695] width 150 height 17
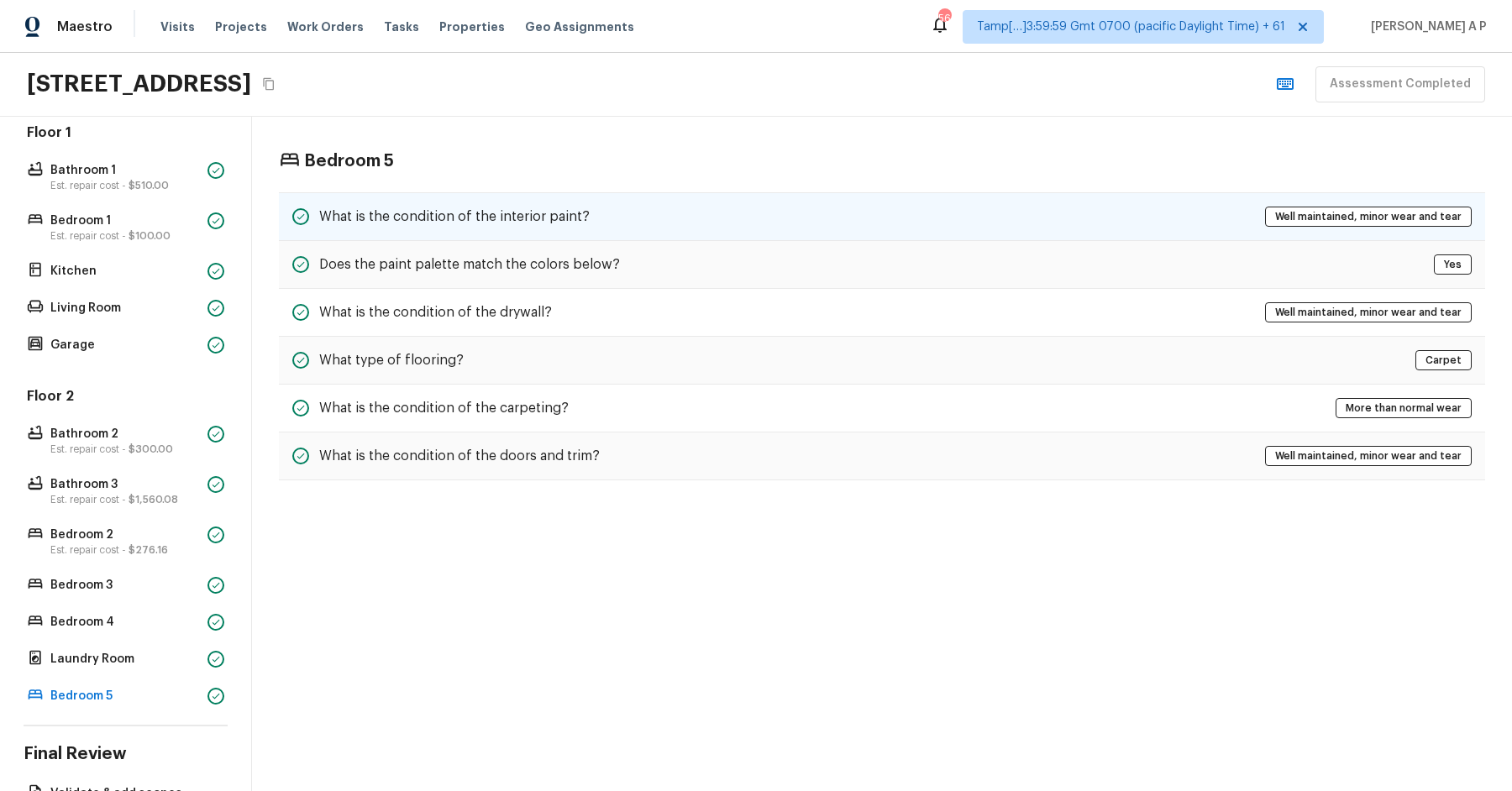
click at [516, 198] on div "What is the condition of the interior paint? Well maintained, minor wear and te…" at bounding box center [881, 216] width 1207 height 49
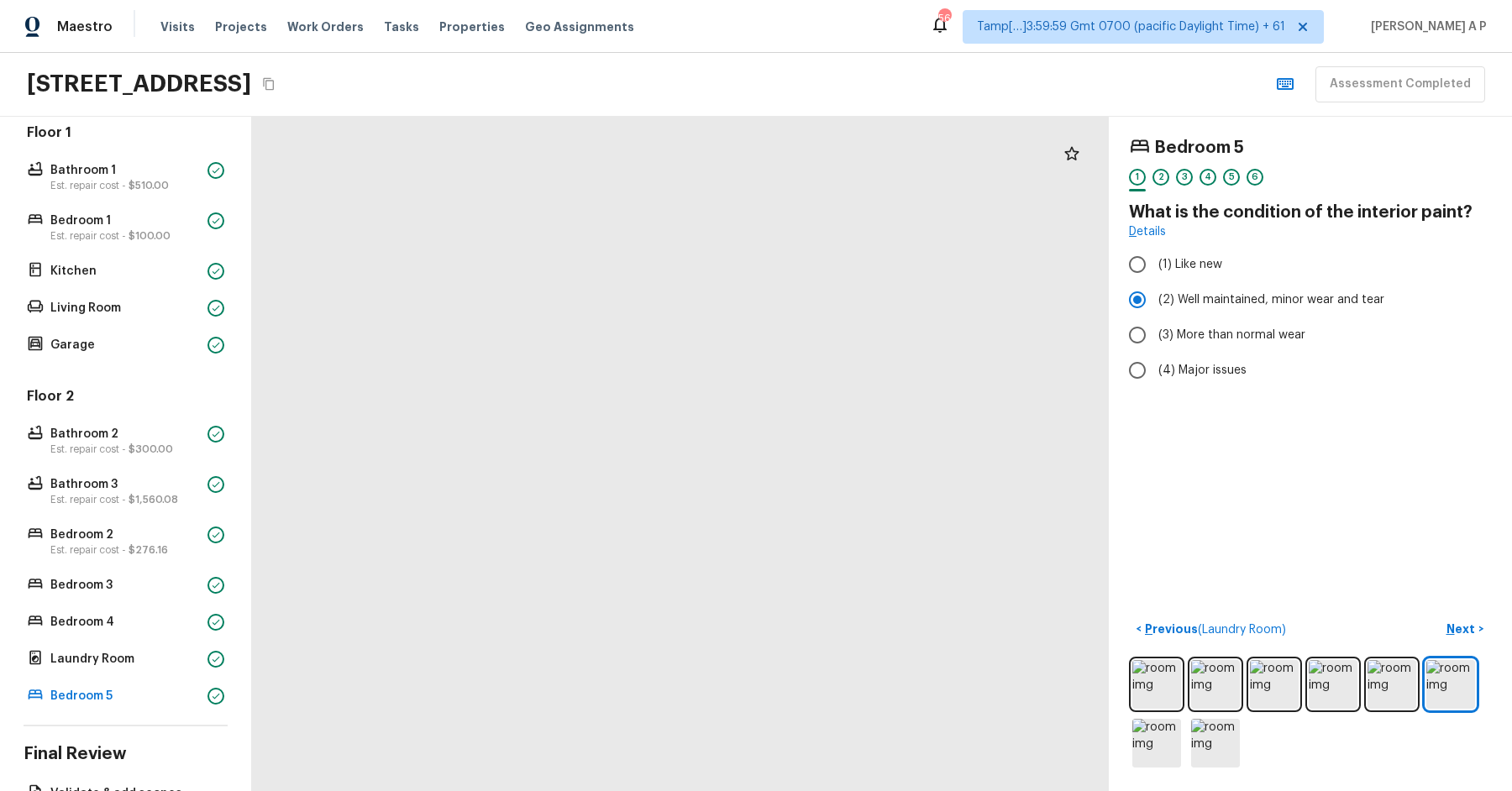
drag, startPoint x: 759, startPoint y: 439, endPoint x: 558, endPoint y: 410, distance: 203.1
click at [564, 413] on div at bounding box center [643, 540] width 4337 height 3413
drag, startPoint x: 589, startPoint y: 437, endPoint x: 442, endPoint y: 354, distance: 168.8
click at [442, 354] on div at bounding box center [71, 381] width 4337 height 3413
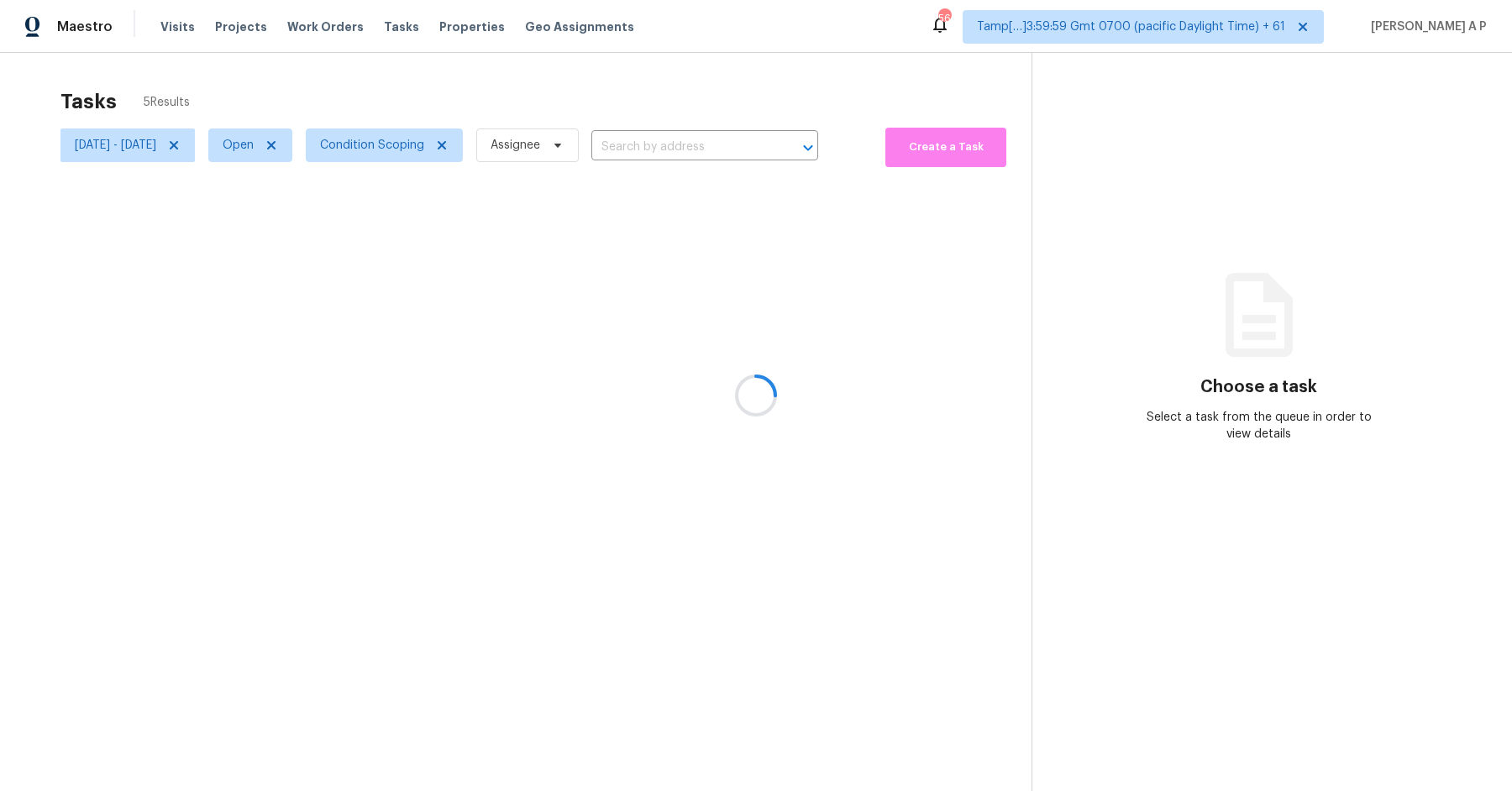
click at [319, 151] on div at bounding box center [756, 396] width 1512 height 791
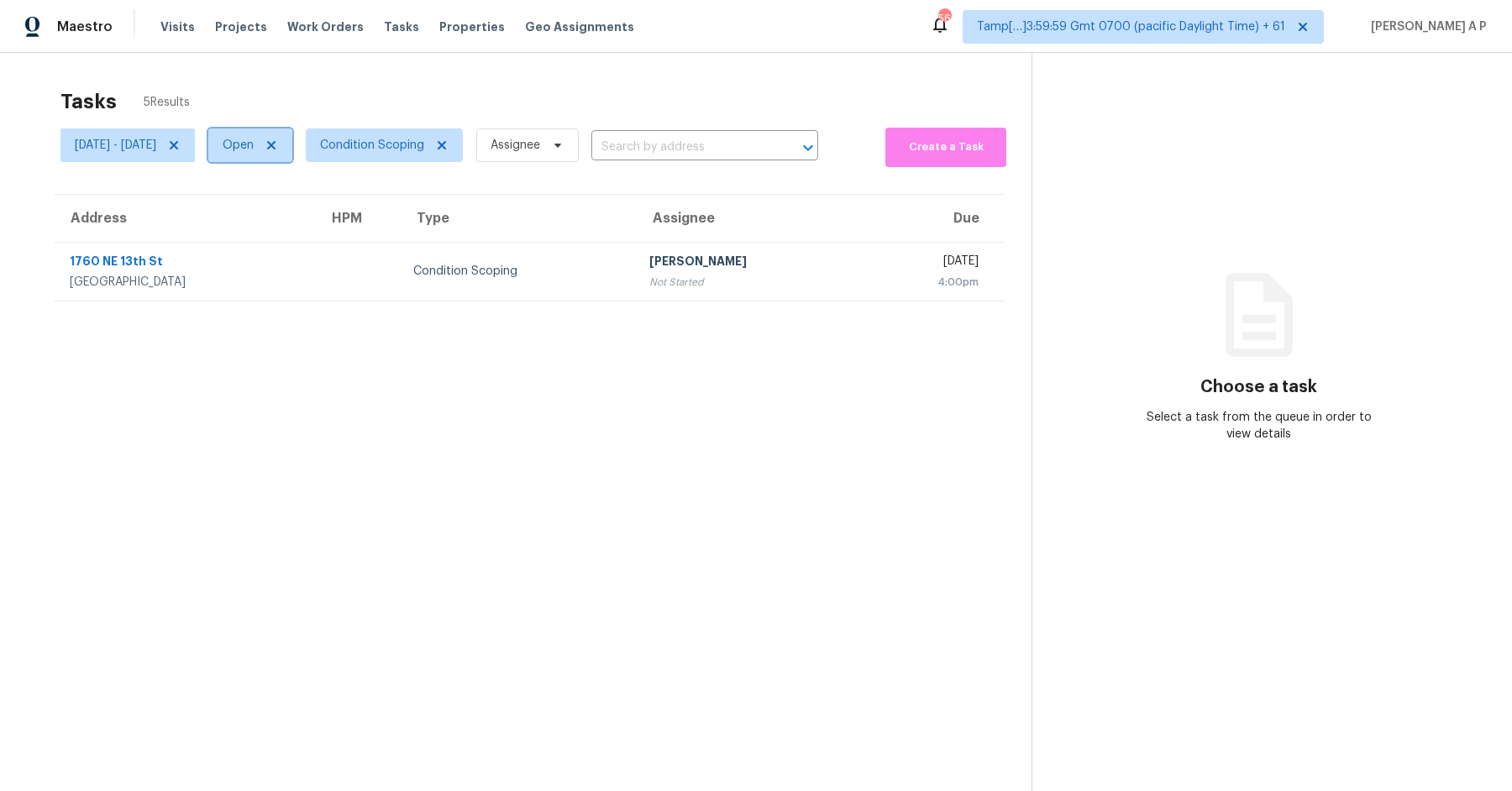
click at [292, 151] on span "Open" at bounding box center [250, 146] width 84 height 34
click at [323, 215] on label "Closed" at bounding box center [315, 216] width 61 height 17
click at [296, 215] on input "Closed" at bounding box center [290, 213] width 11 height 11
checkbox input "true"
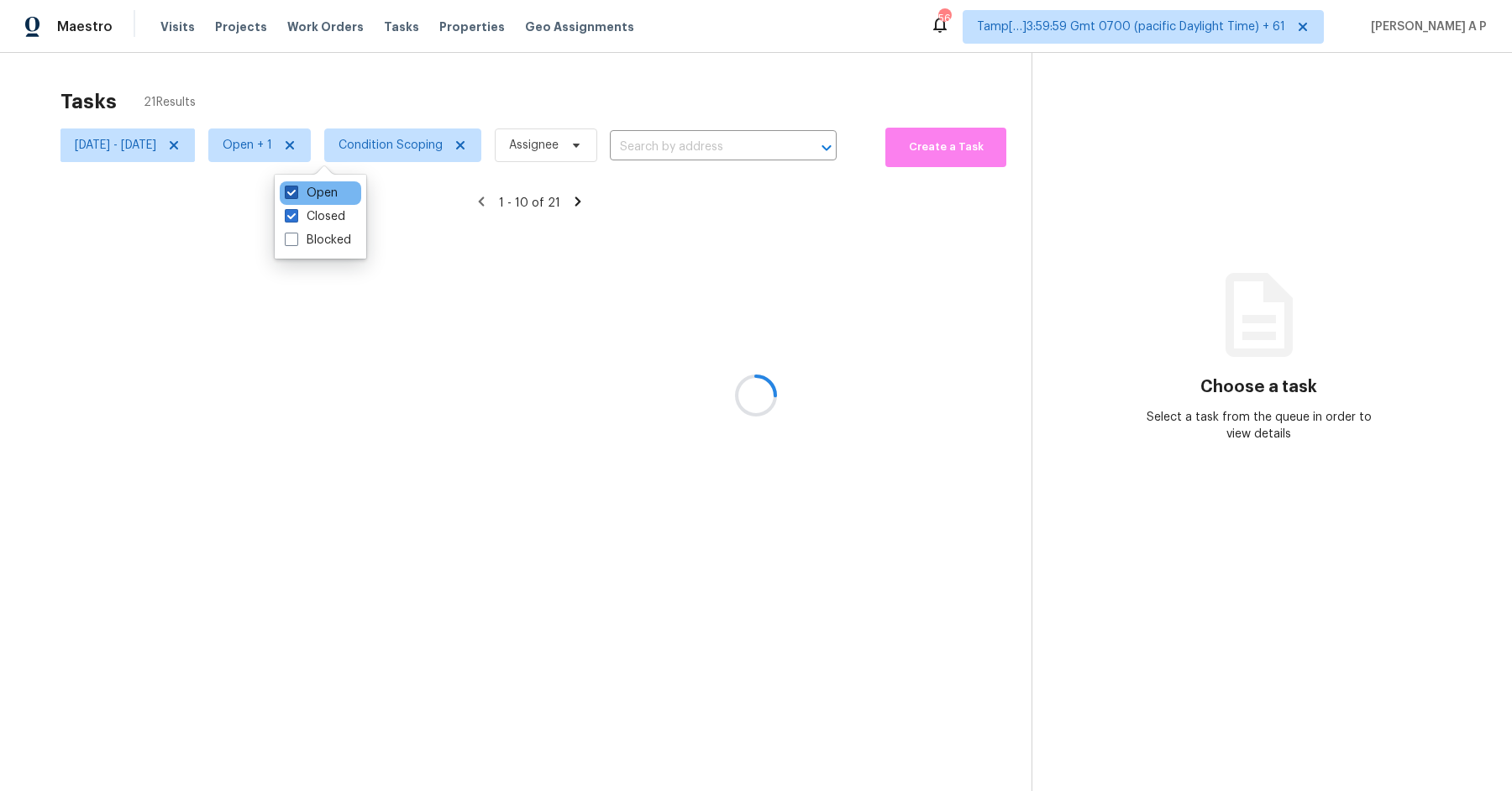
click at [323, 191] on label "Open" at bounding box center [311, 193] width 53 height 17
click at [296, 191] on input "Open" at bounding box center [290, 190] width 11 height 11
checkbox input "false"
click at [723, 144] on div at bounding box center [756, 396] width 1512 height 791
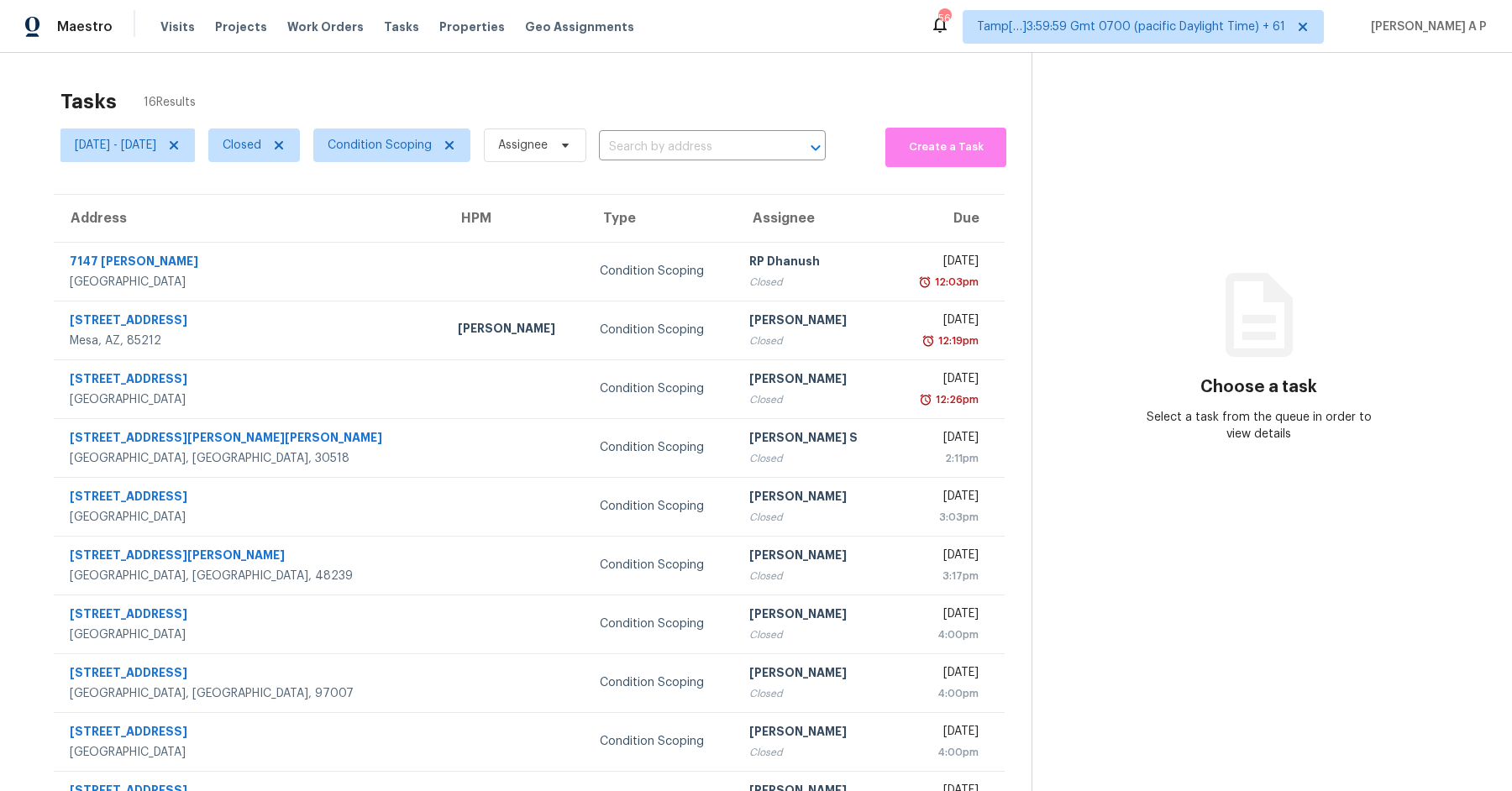
click at [723, 144] on input "text" at bounding box center [689, 146] width 180 height 26
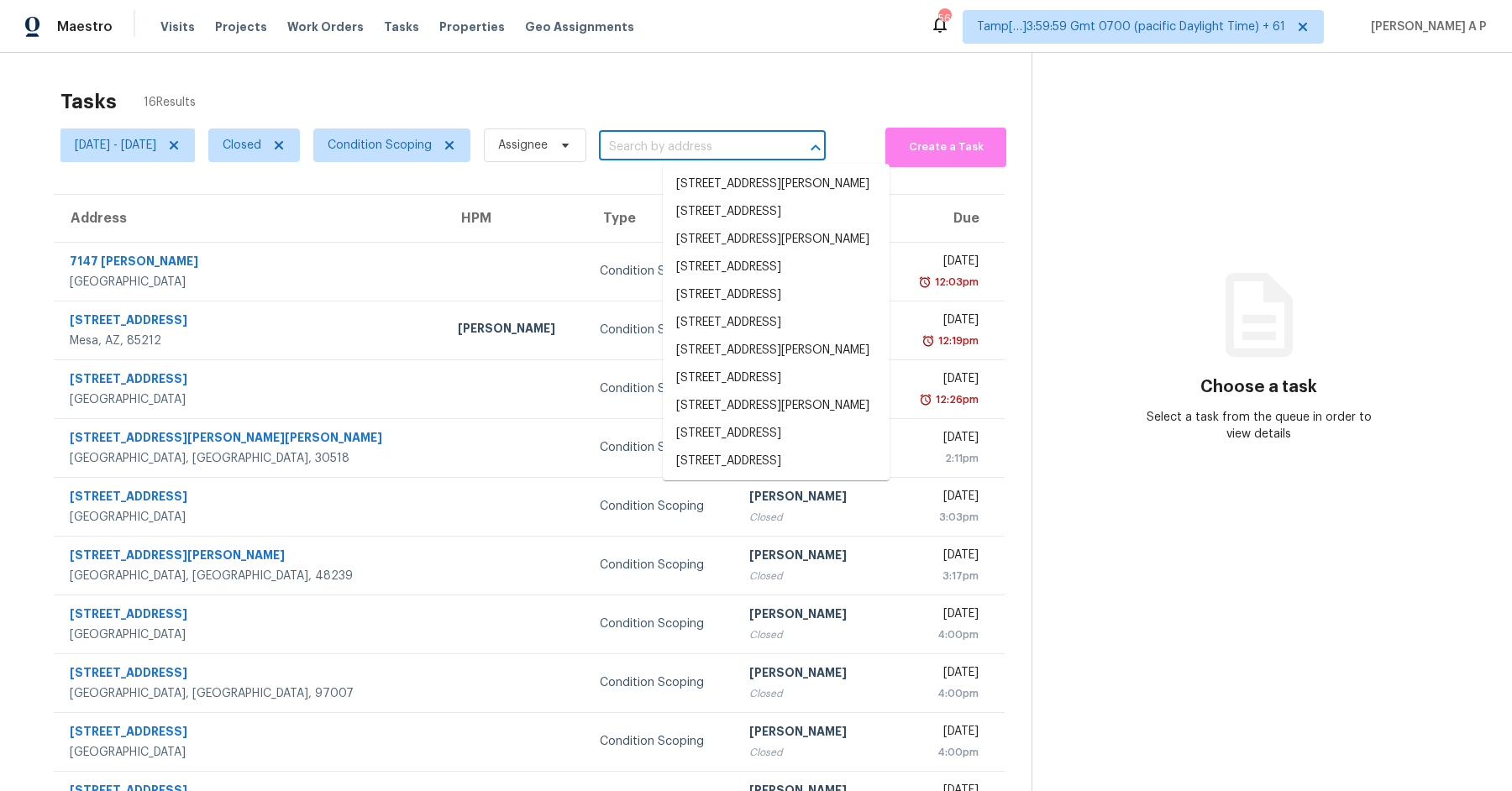
paste input ""6342 Marsh Hill Trl Sugar Hill, GA, 30518""
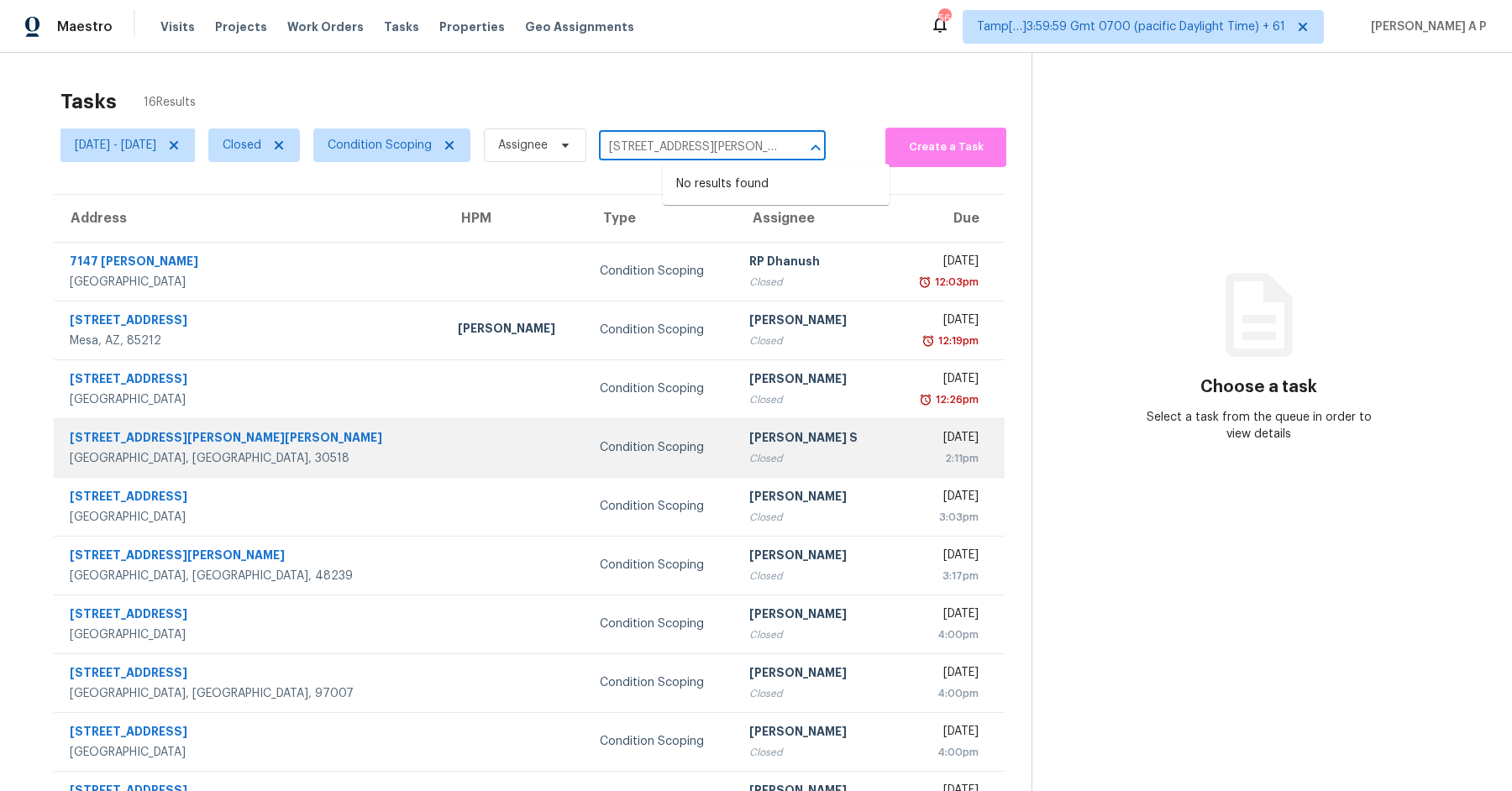
type input "6342 Marsh Hill Trl Sugar Hill, GA, 30518"
click at [749, 429] on div "Anbu Jebakumar S" at bounding box center [813, 440] width 128 height 21
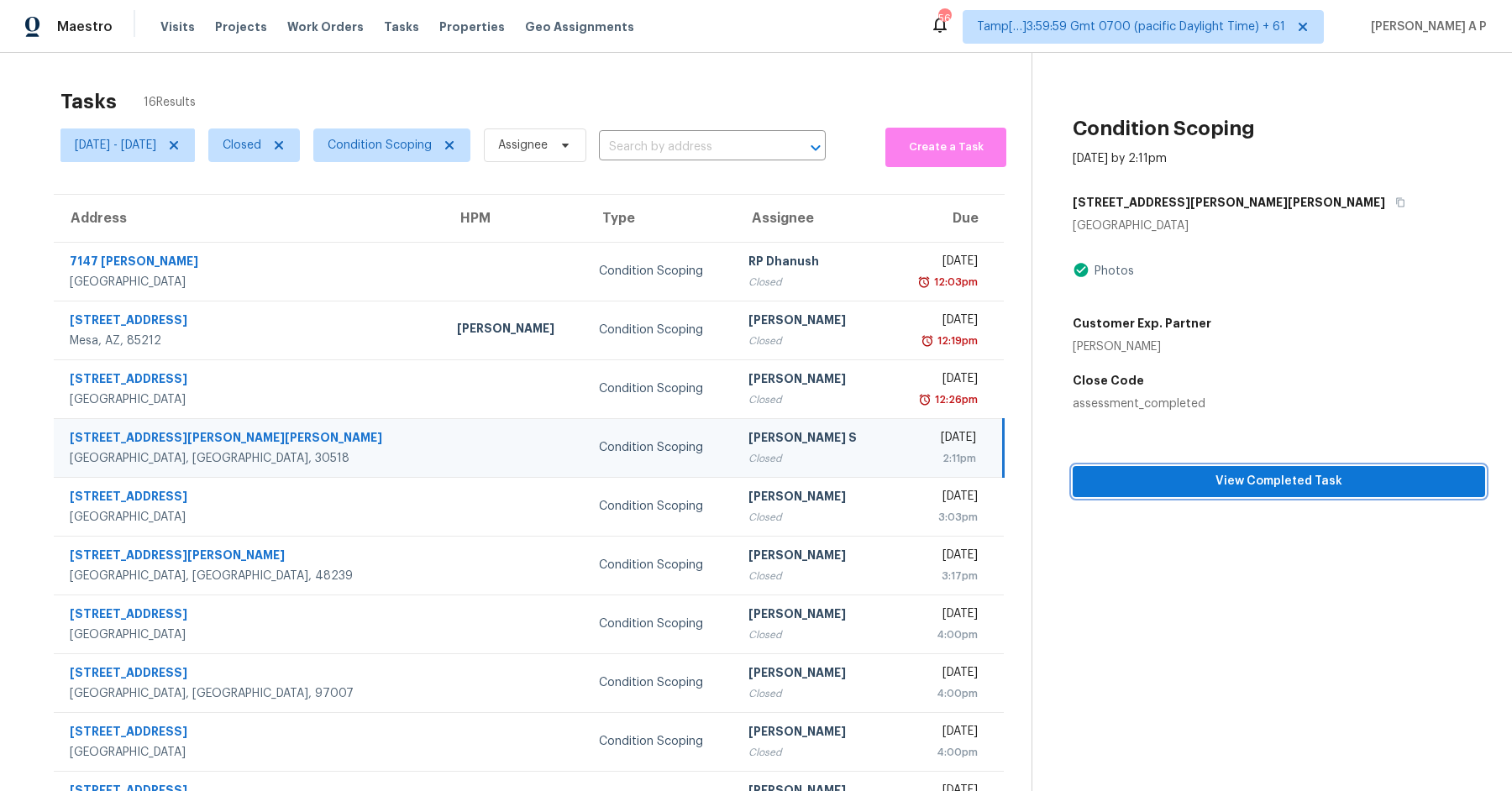
click at [1236, 486] on span "View Completed Task" at bounding box center [1279, 482] width 386 height 21
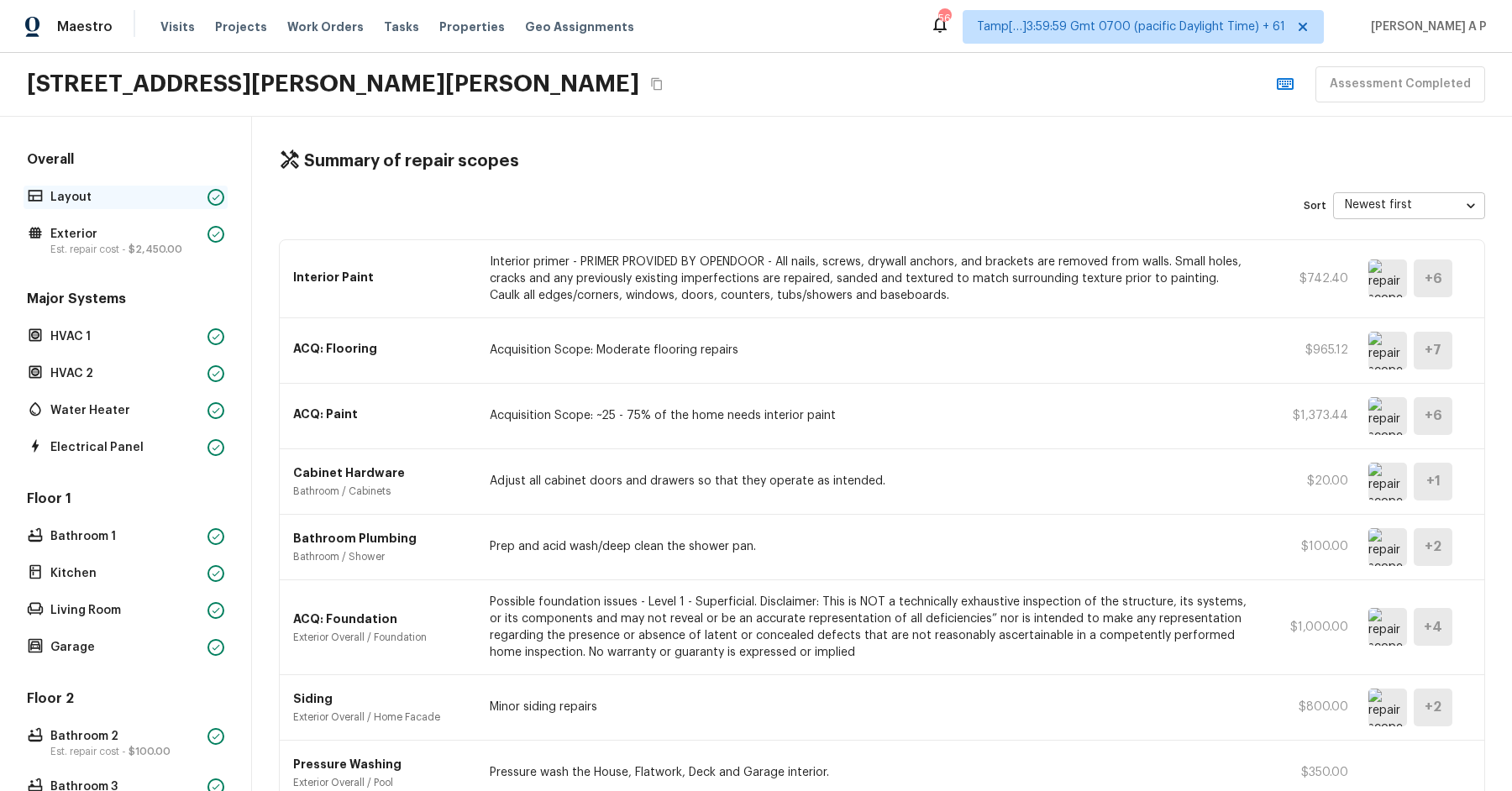
click at [110, 189] on p "Layout" at bounding box center [125, 197] width 150 height 17
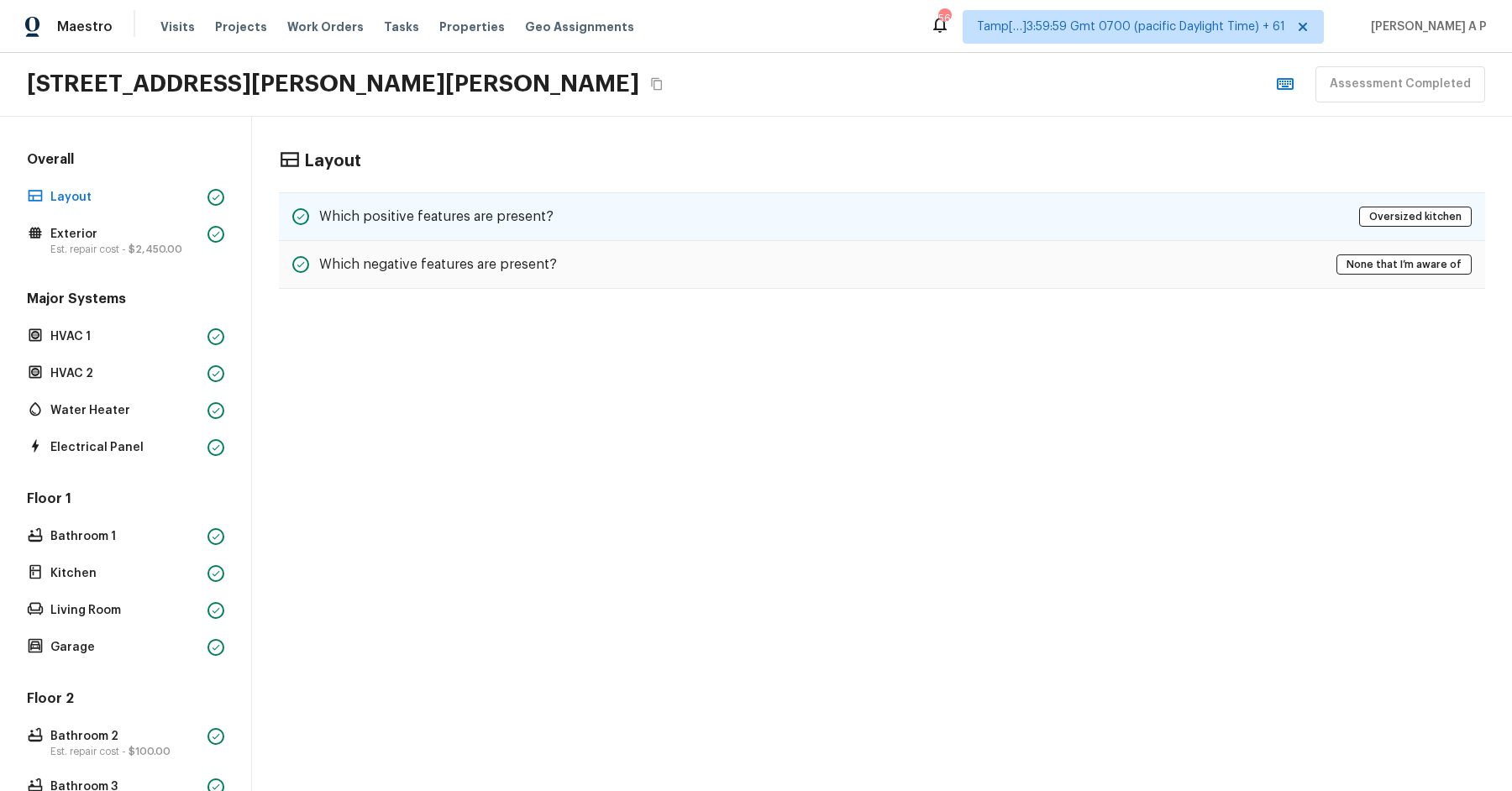
click at [380, 197] on div "Which positive features are present? Oversized kitchen" at bounding box center [881, 216] width 1207 height 49
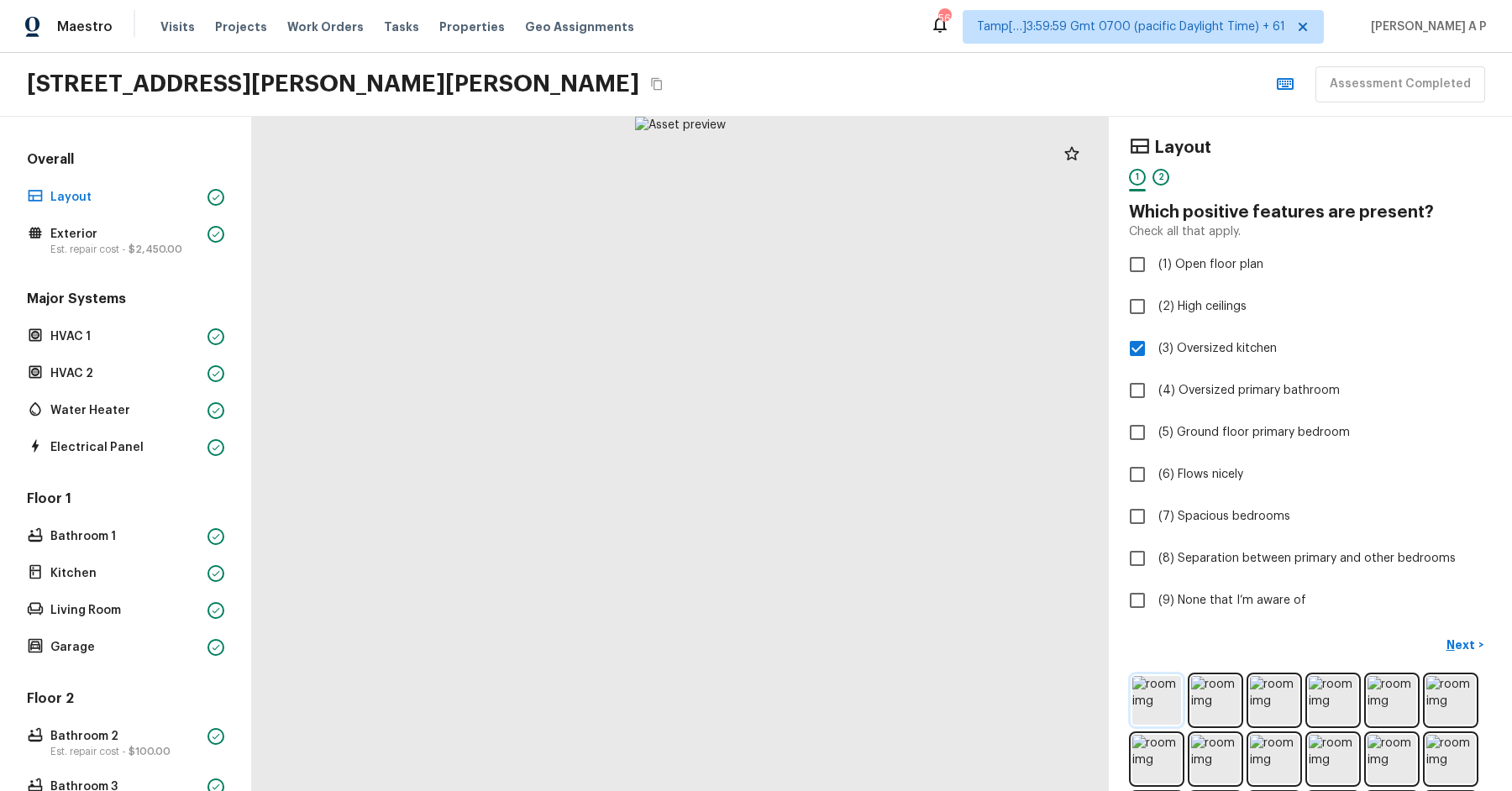
click at [1174, 692] on img at bounding box center [1157, 700] width 49 height 49
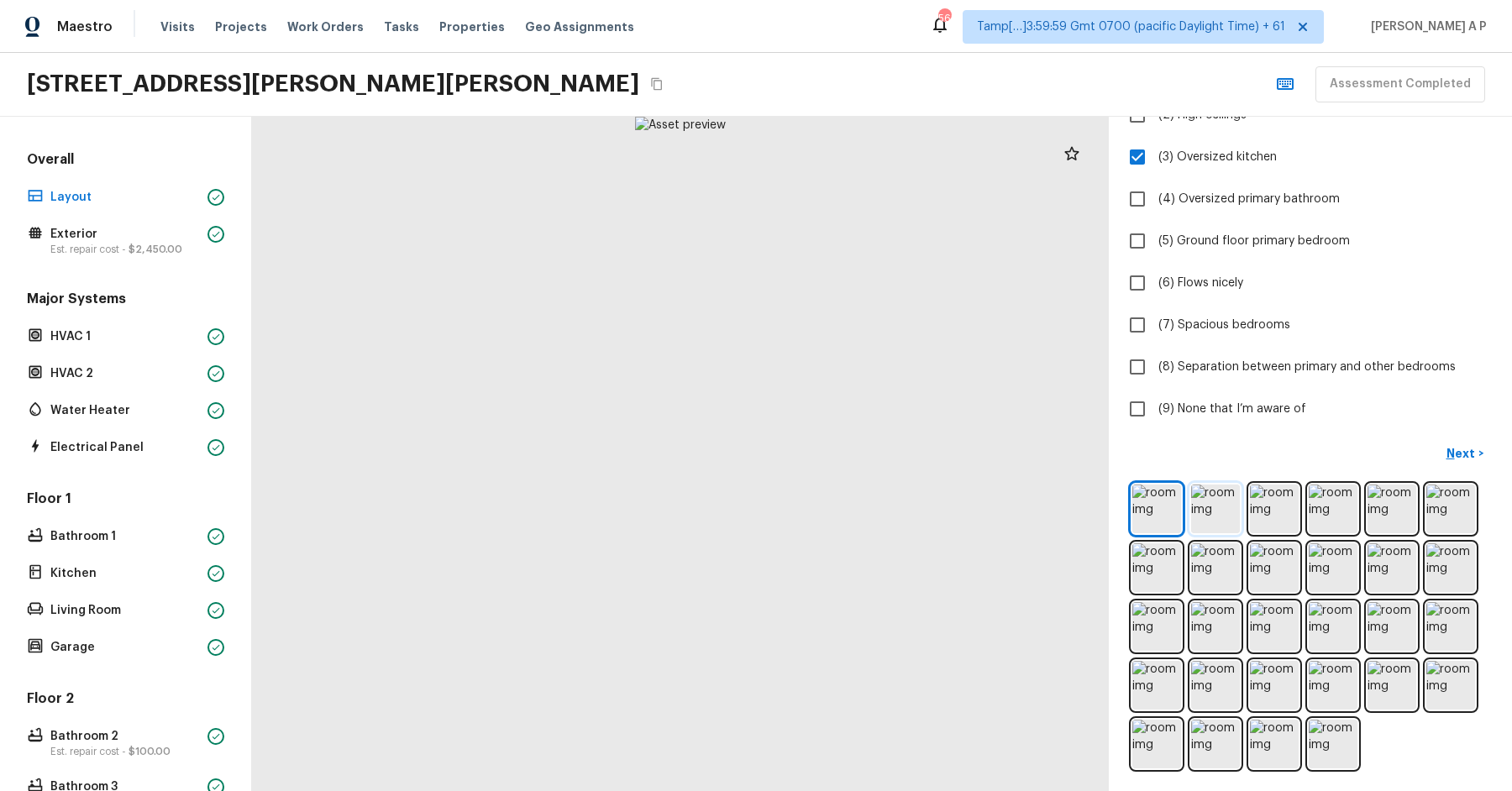
click at [1221, 517] on img at bounding box center [1215, 509] width 49 height 49
click at [1460, 446] on p "Next" at bounding box center [1463, 453] width 32 height 17
click at [1234, 504] on img at bounding box center [1215, 509] width 49 height 49
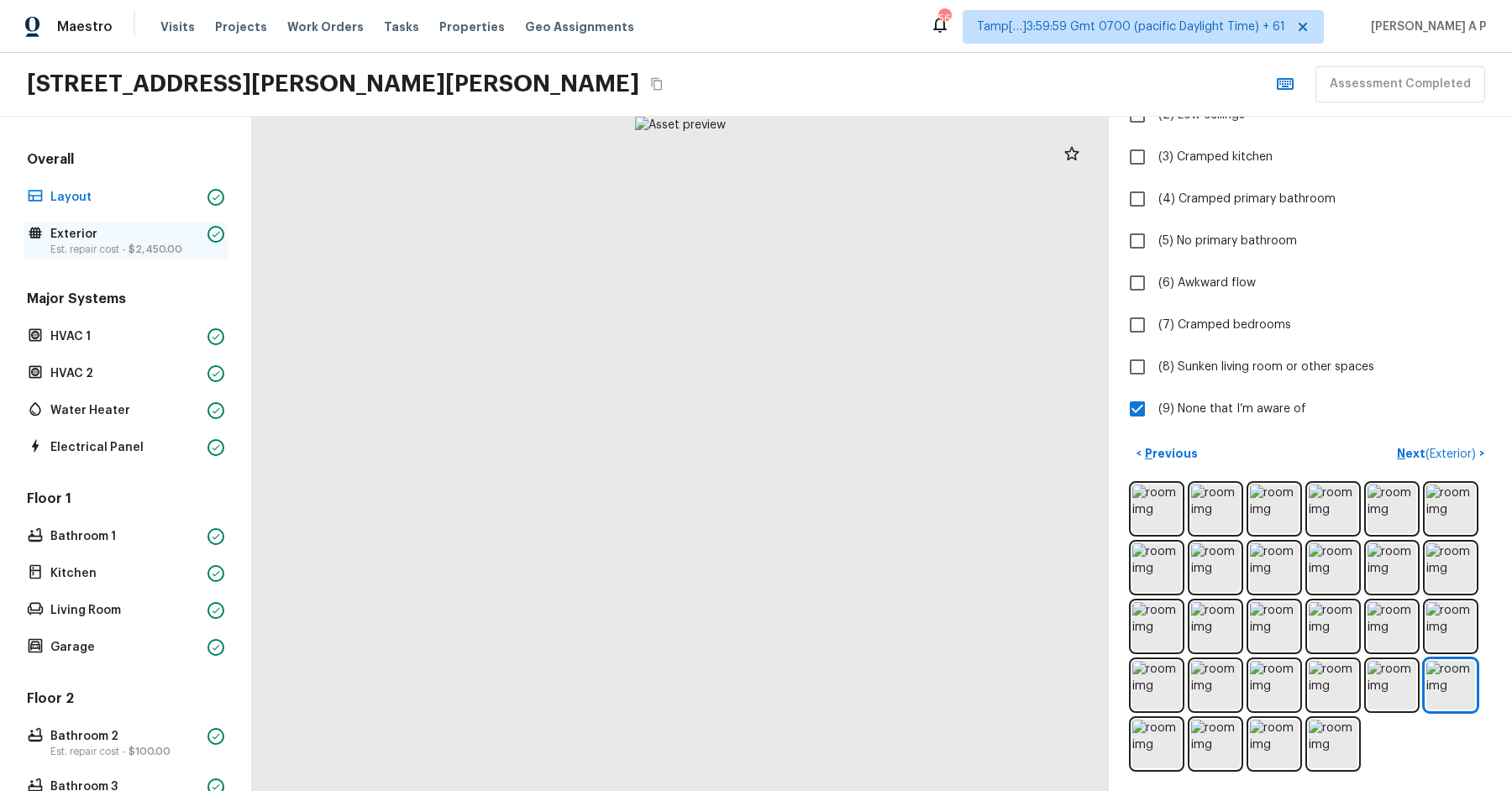
click at [170, 226] on p "Exterior" at bounding box center [125, 234] width 150 height 17
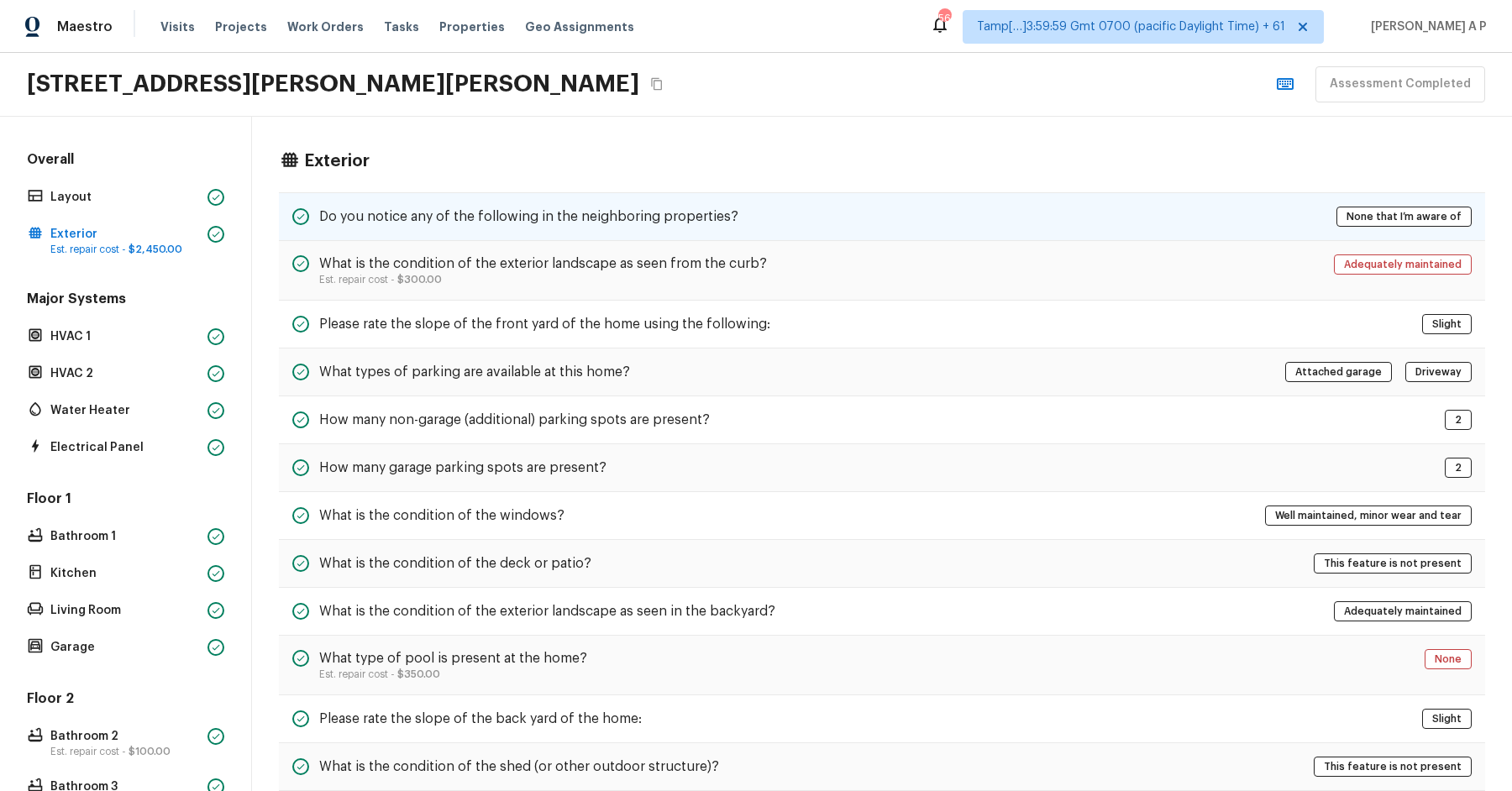
click at [398, 227] on div "Do you notice any of the following in the neighboring properties? None that I’m…" at bounding box center [881, 216] width 1207 height 49
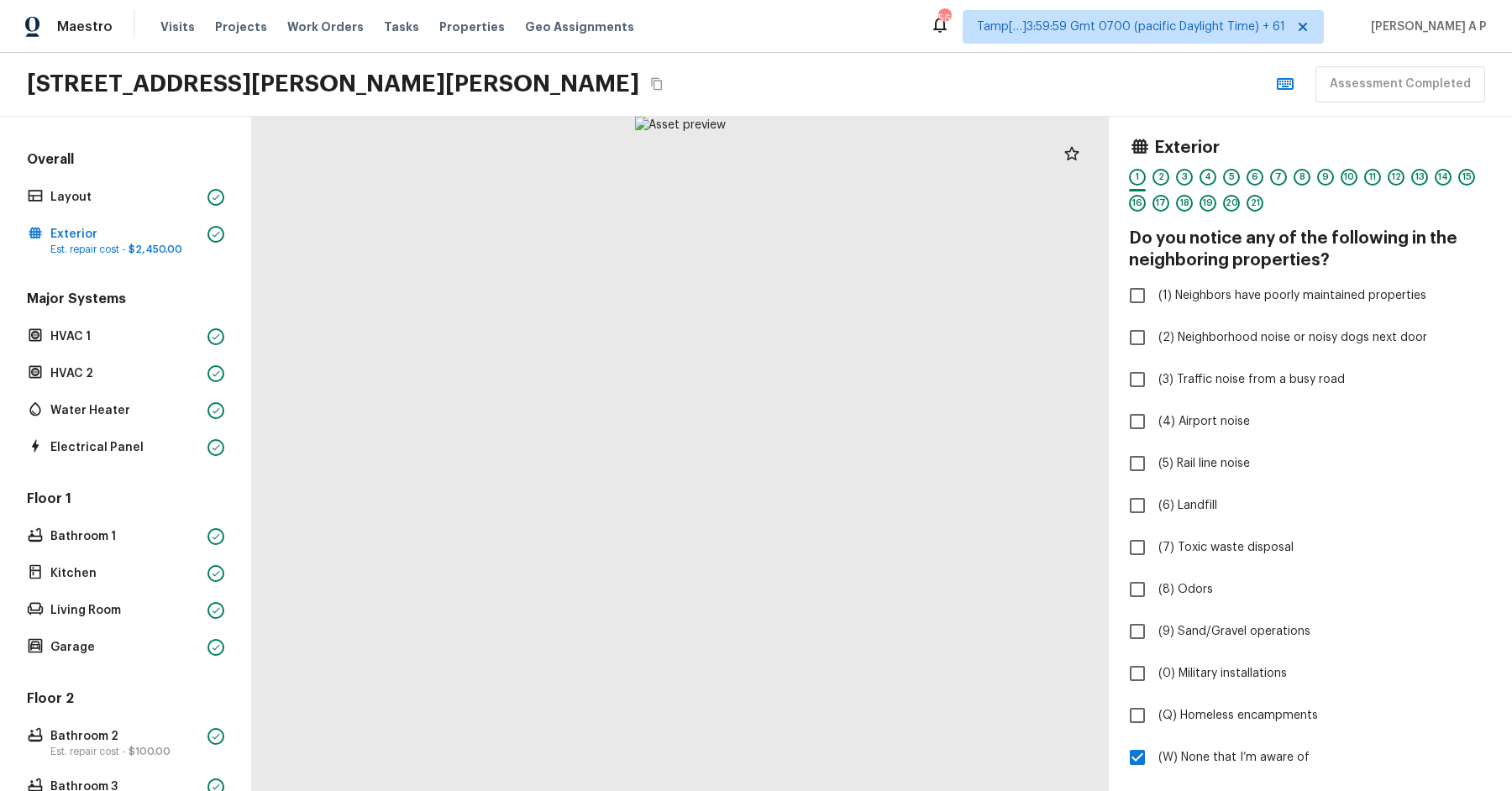
scroll to position [147, 0]
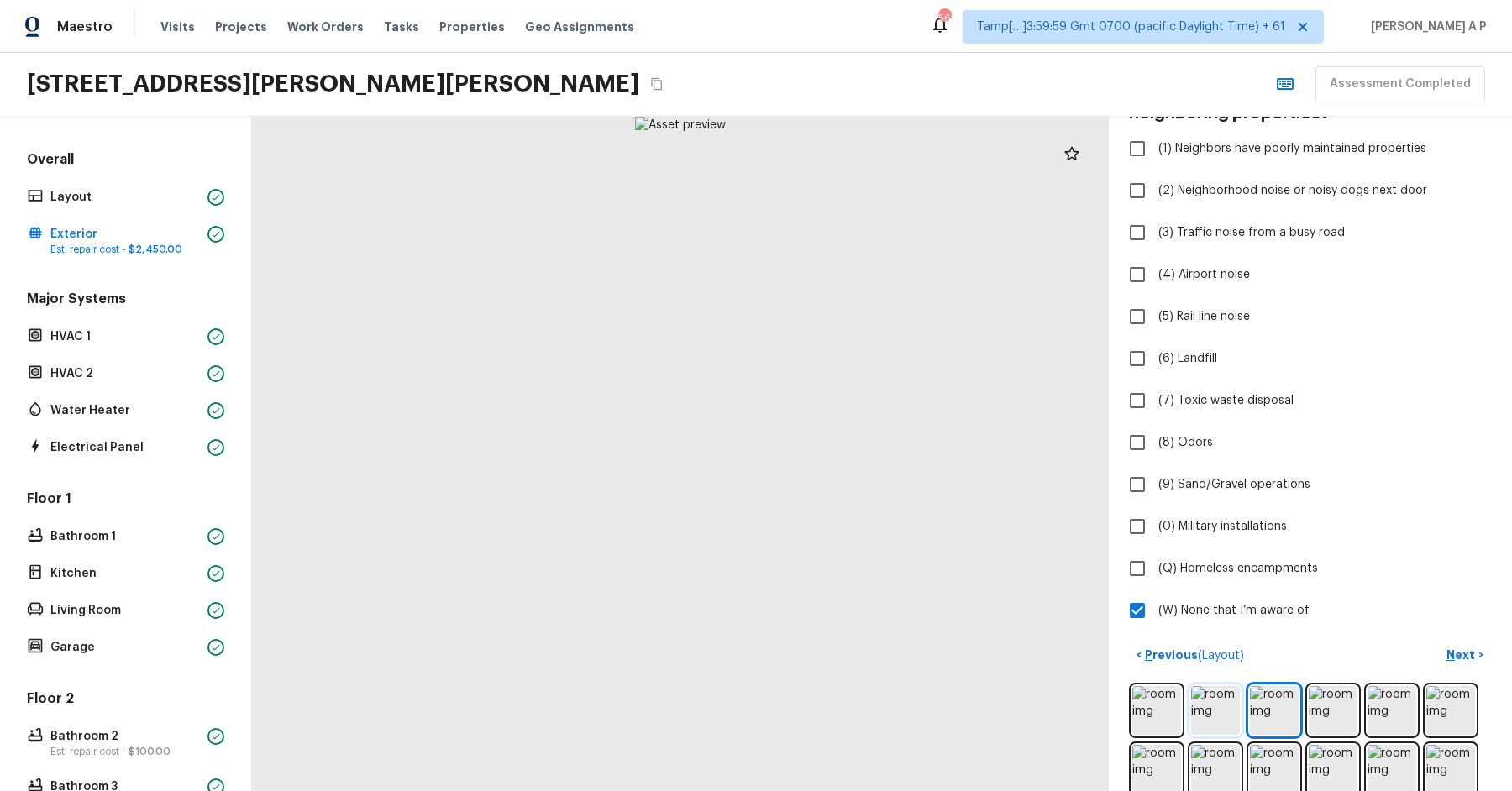
click at [1223, 711] on img at bounding box center [1215, 710] width 49 height 49
click at [208, 189] on div at bounding box center [215, 197] width 17 height 17
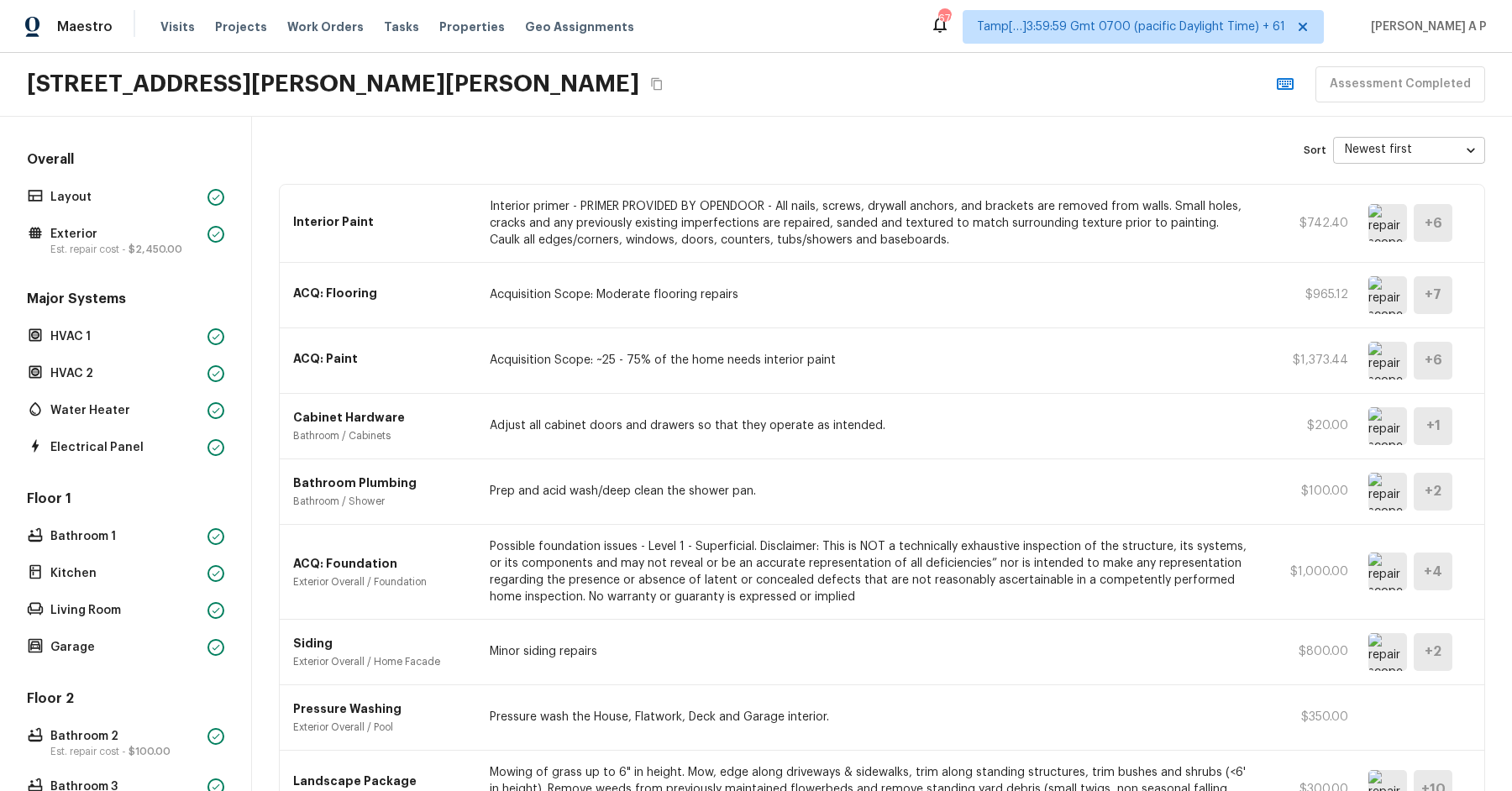
scroll to position [164, 0]
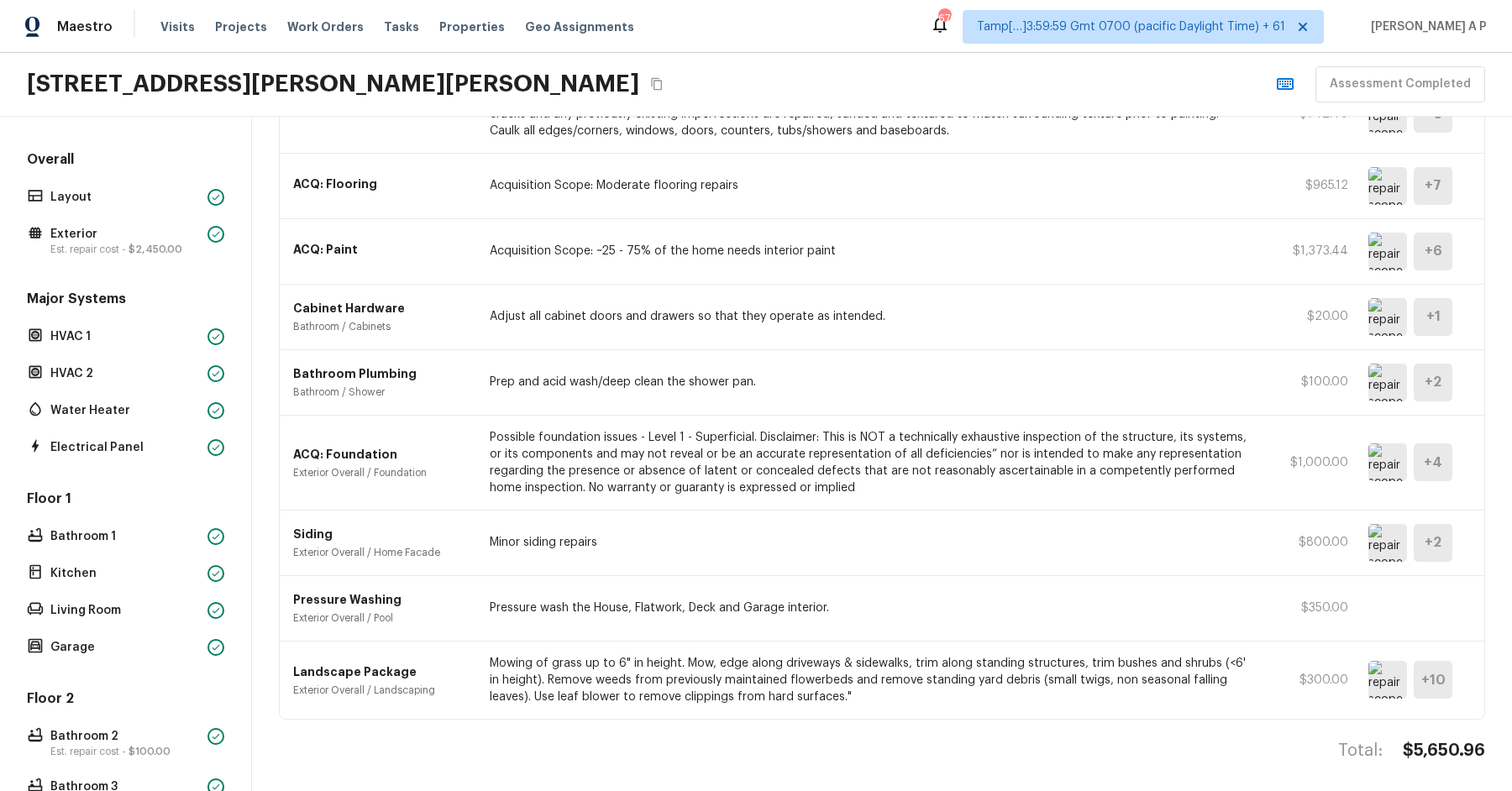
click at [1406, 466] on img at bounding box center [1387, 462] width 38 height 37
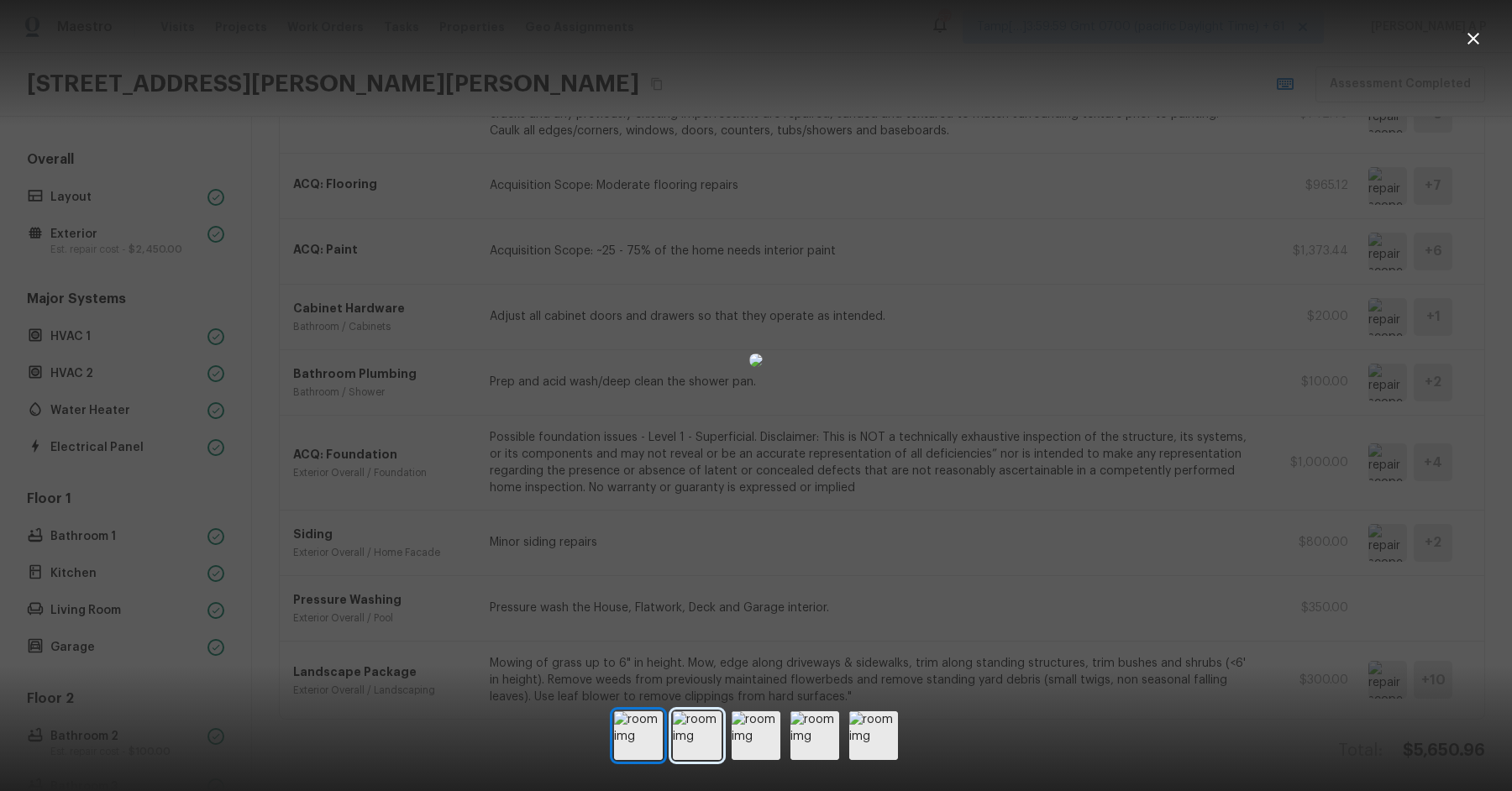
click at [697, 737] on img at bounding box center [697, 736] width 49 height 49
click at [754, 730] on img at bounding box center [756, 736] width 49 height 49
click at [1374, 441] on div at bounding box center [756, 360] width 1512 height 667
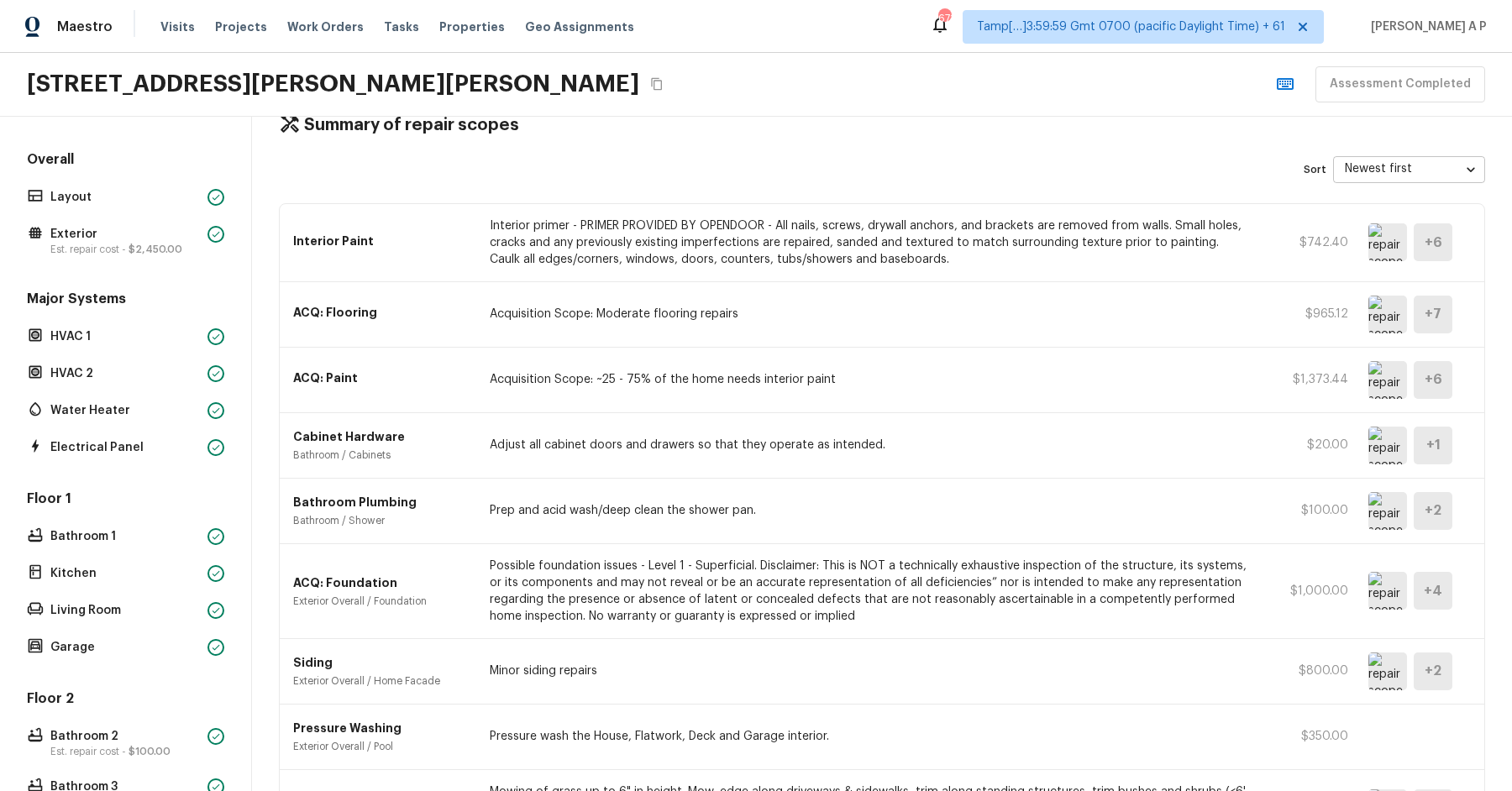
scroll to position [0, 0]
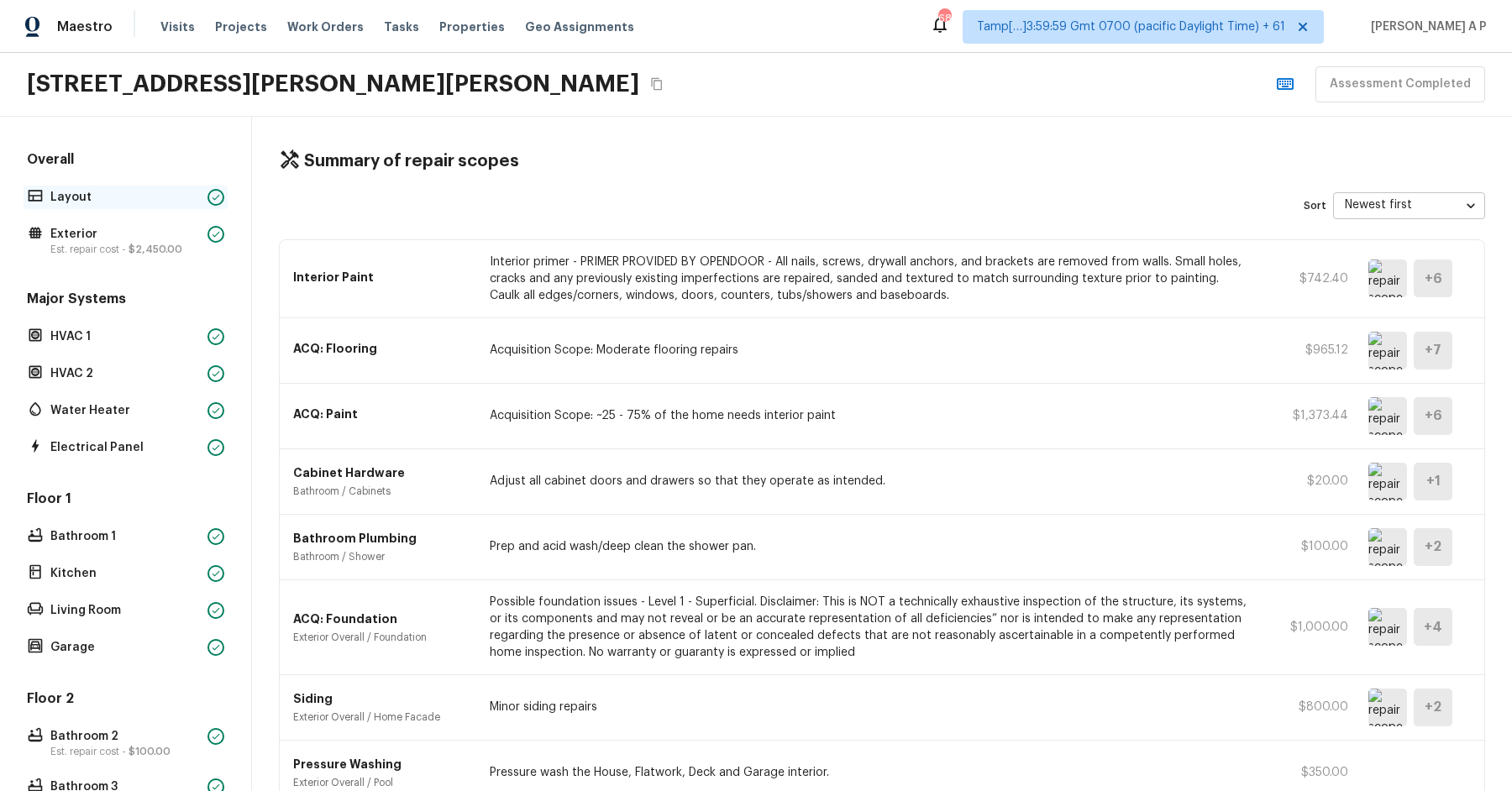
click at [96, 204] on div "Layout" at bounding box center [125, 197] width 205 height 23
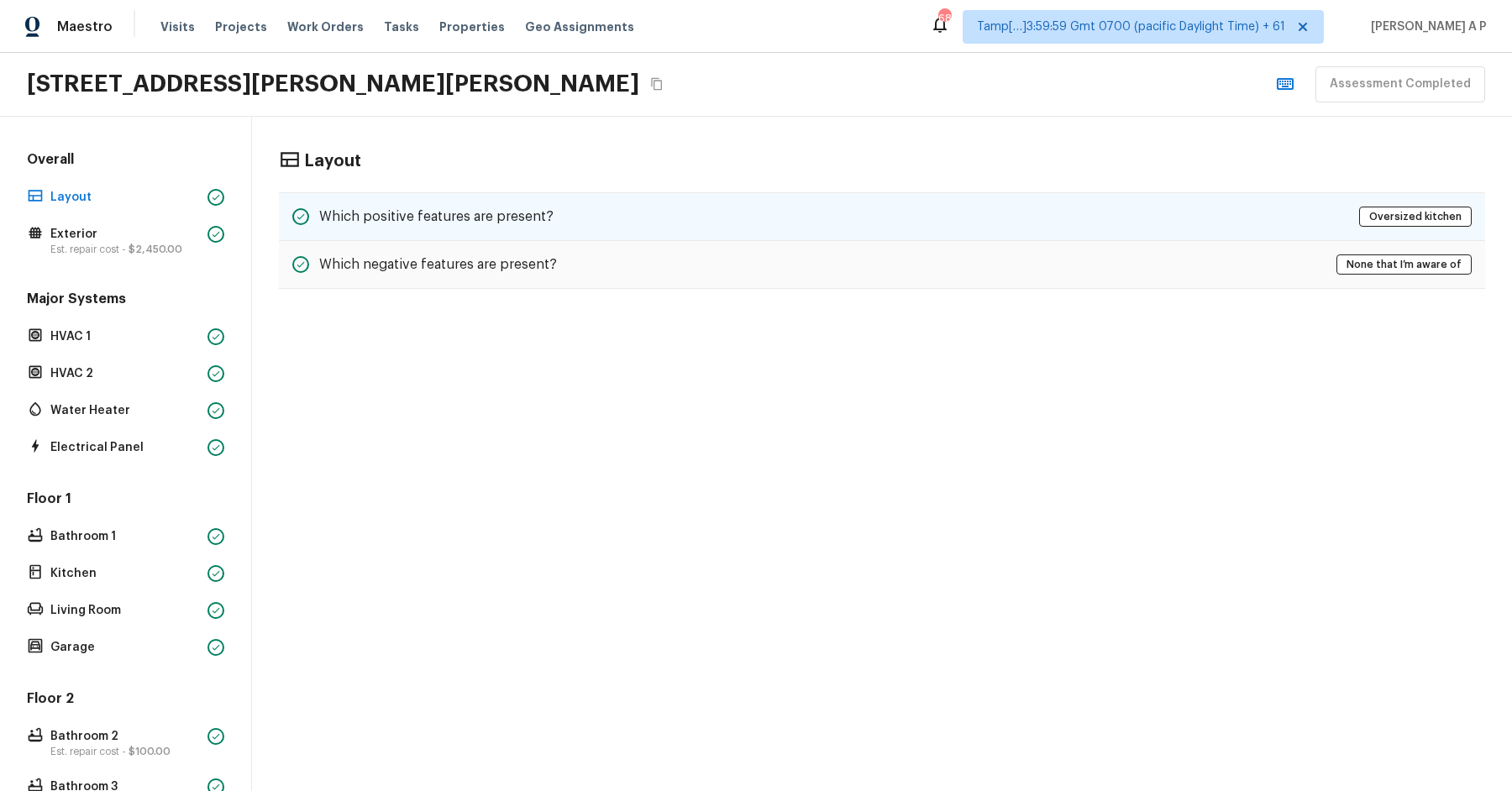
click at [398, 201] on div "Which positive features are present? Oversized kitchen" at bounding box center [881, 216] width 1207 height 49
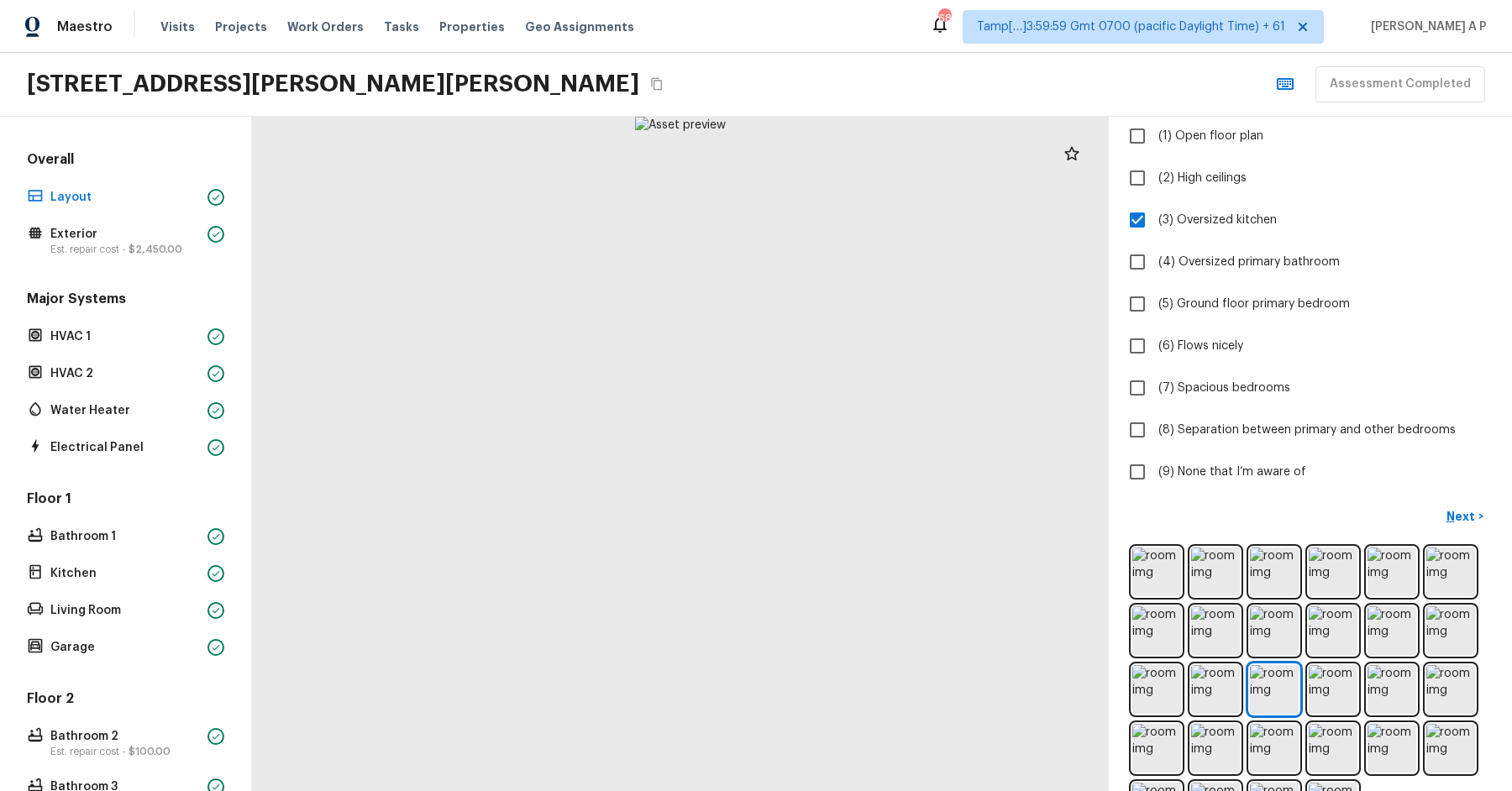
scroll to position [191, 0]
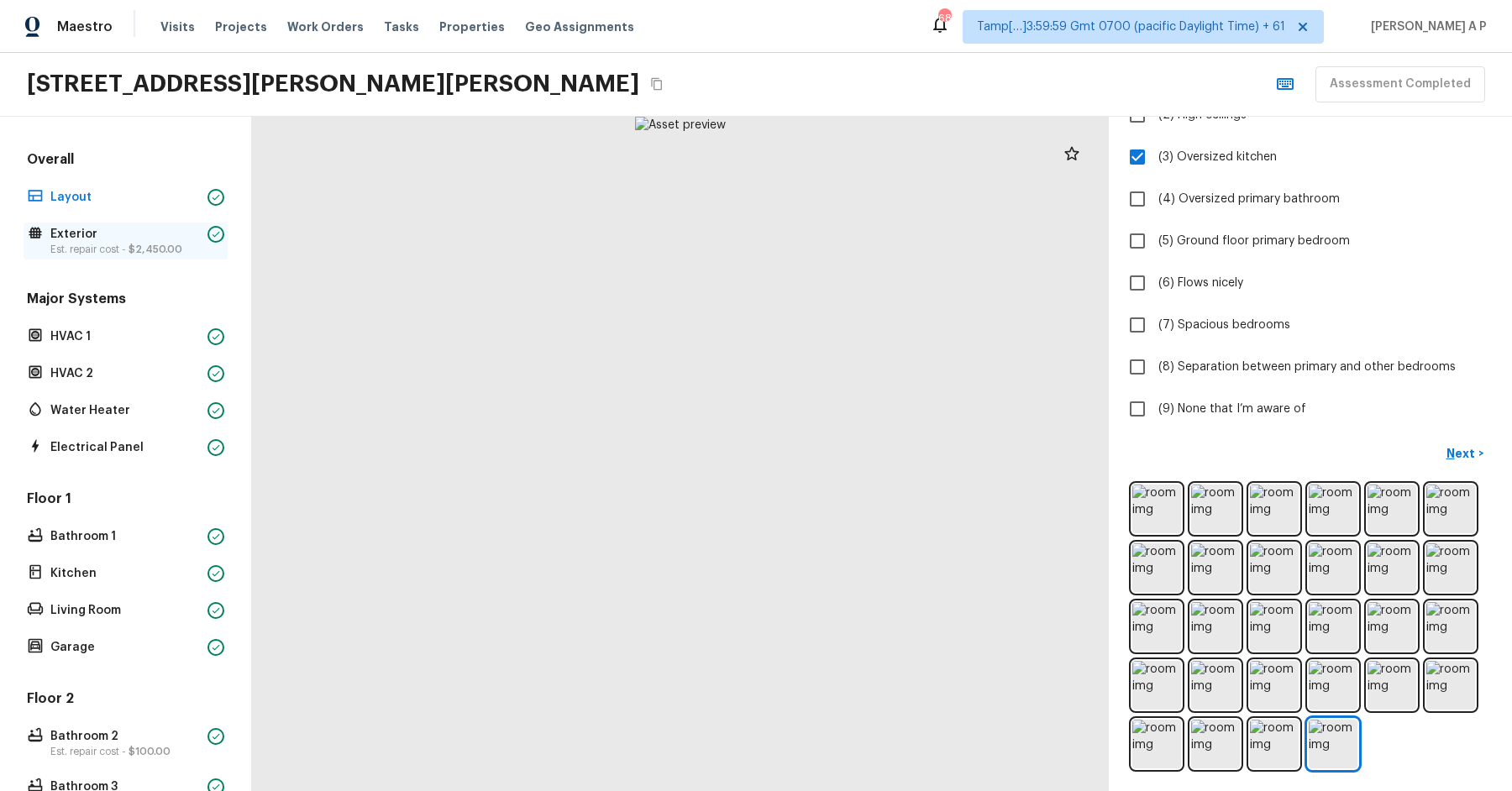
click at [87, 243] on p "Est. repair cost - $2,450.00" at bounding box center [125, 249] width 150 height 13
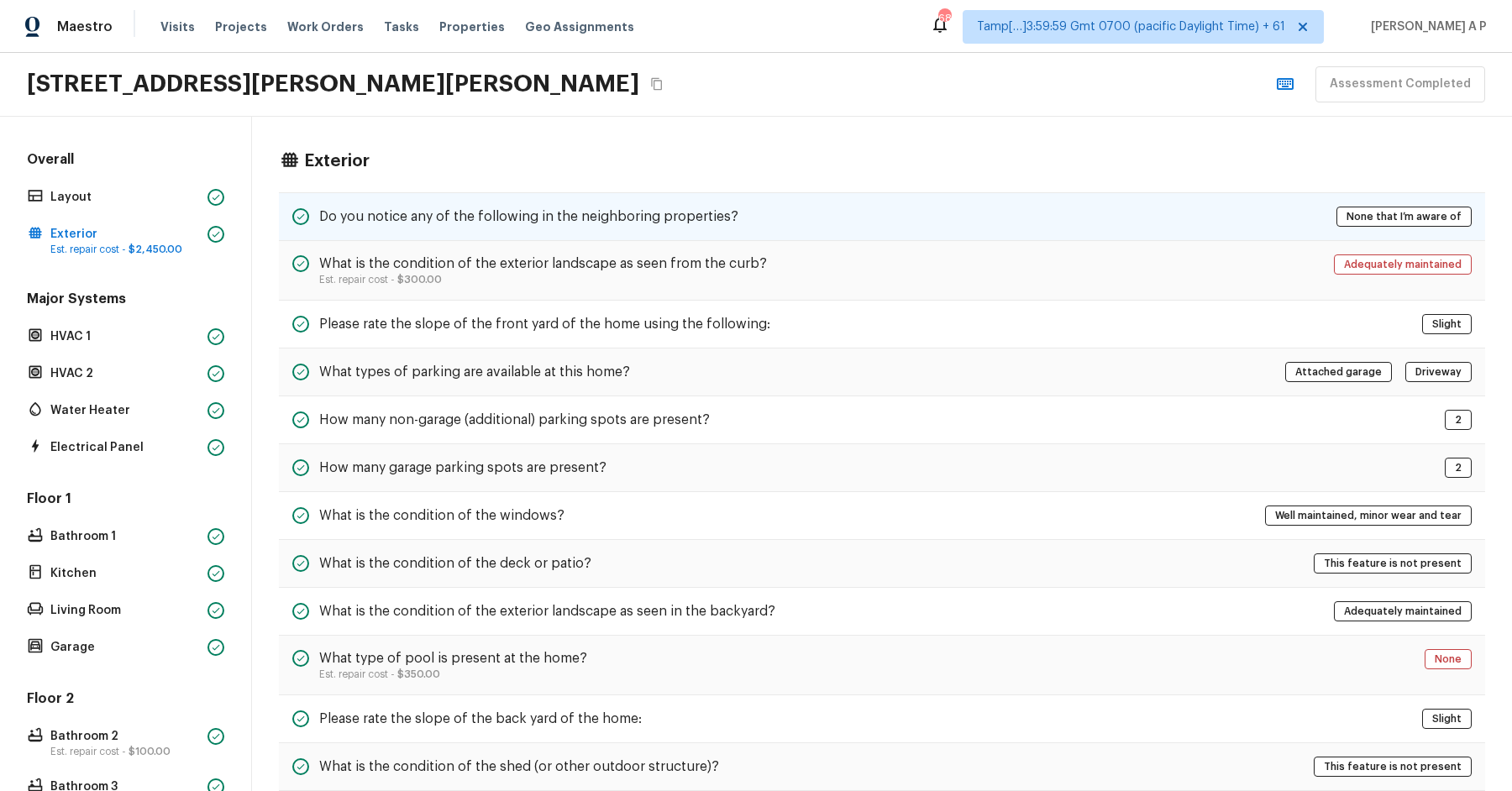
click at [332, 200] on div "Do you notice any of the following in the neighboring properties? None that I’m…" at bounding box center [881, 216] width 1207 height 49
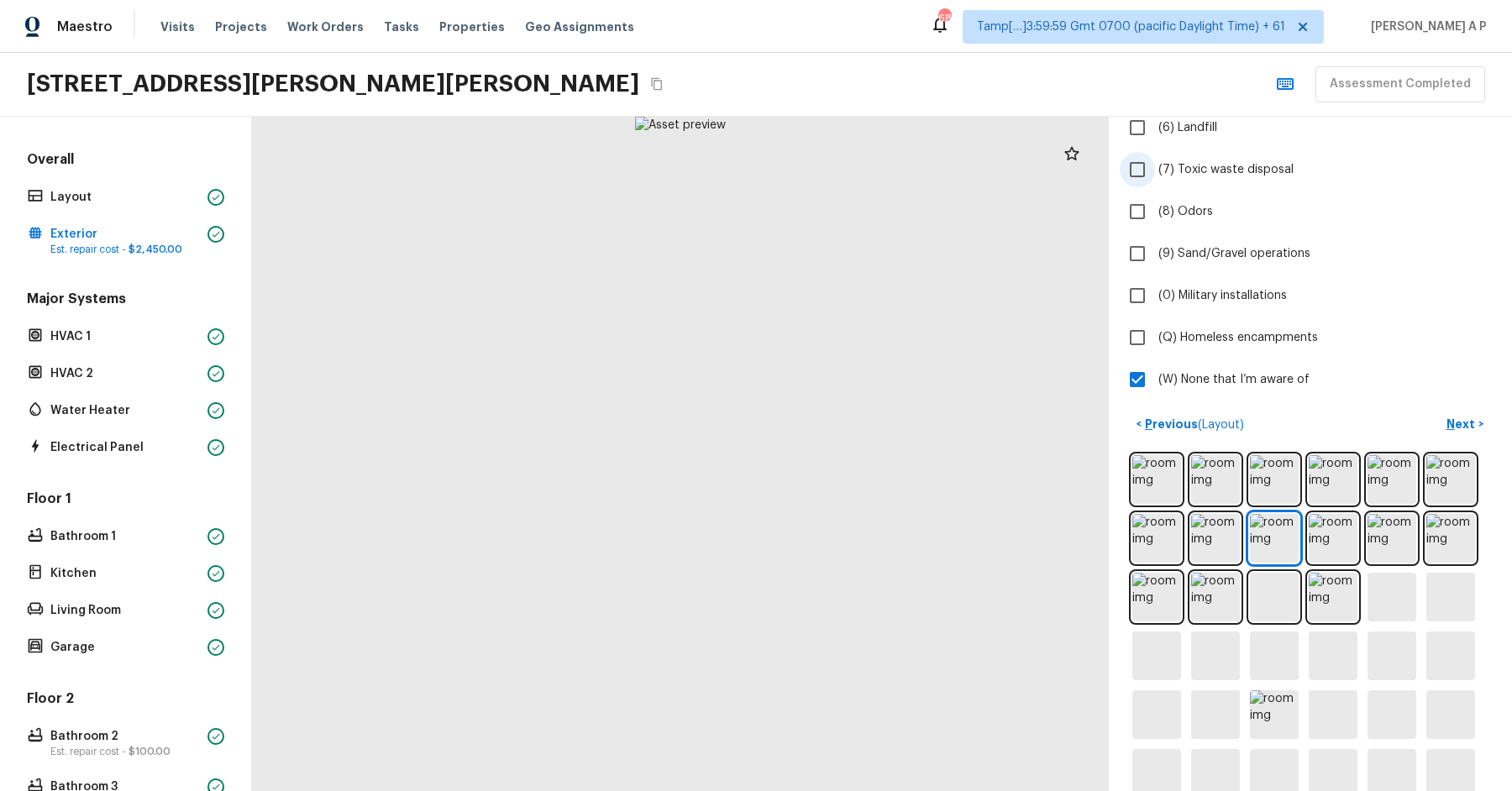
scroll to position [466, 0]
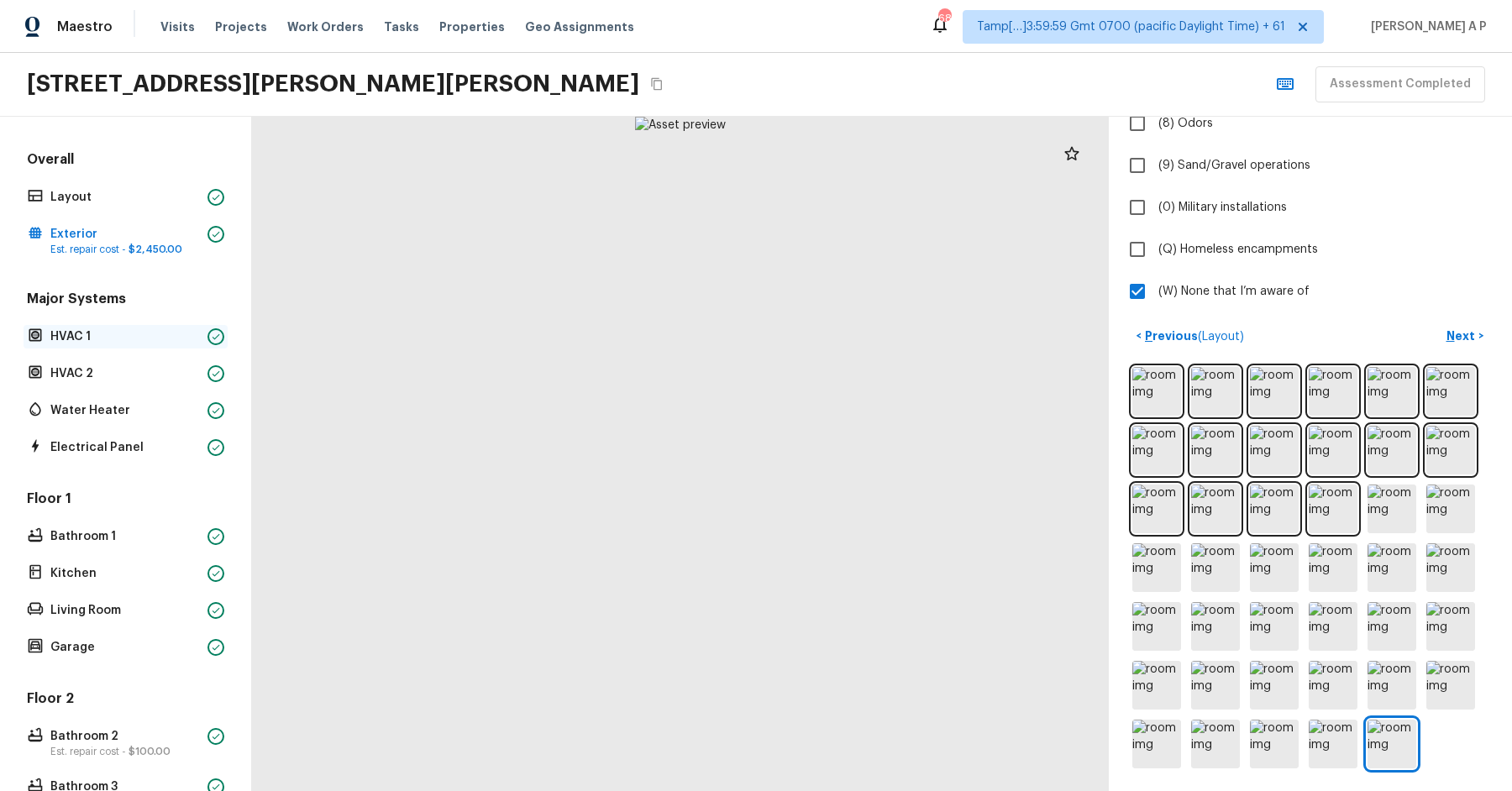
click at [96, 333] on p "HVAC 1" at bounding box center [125, 337] width 150 height 17
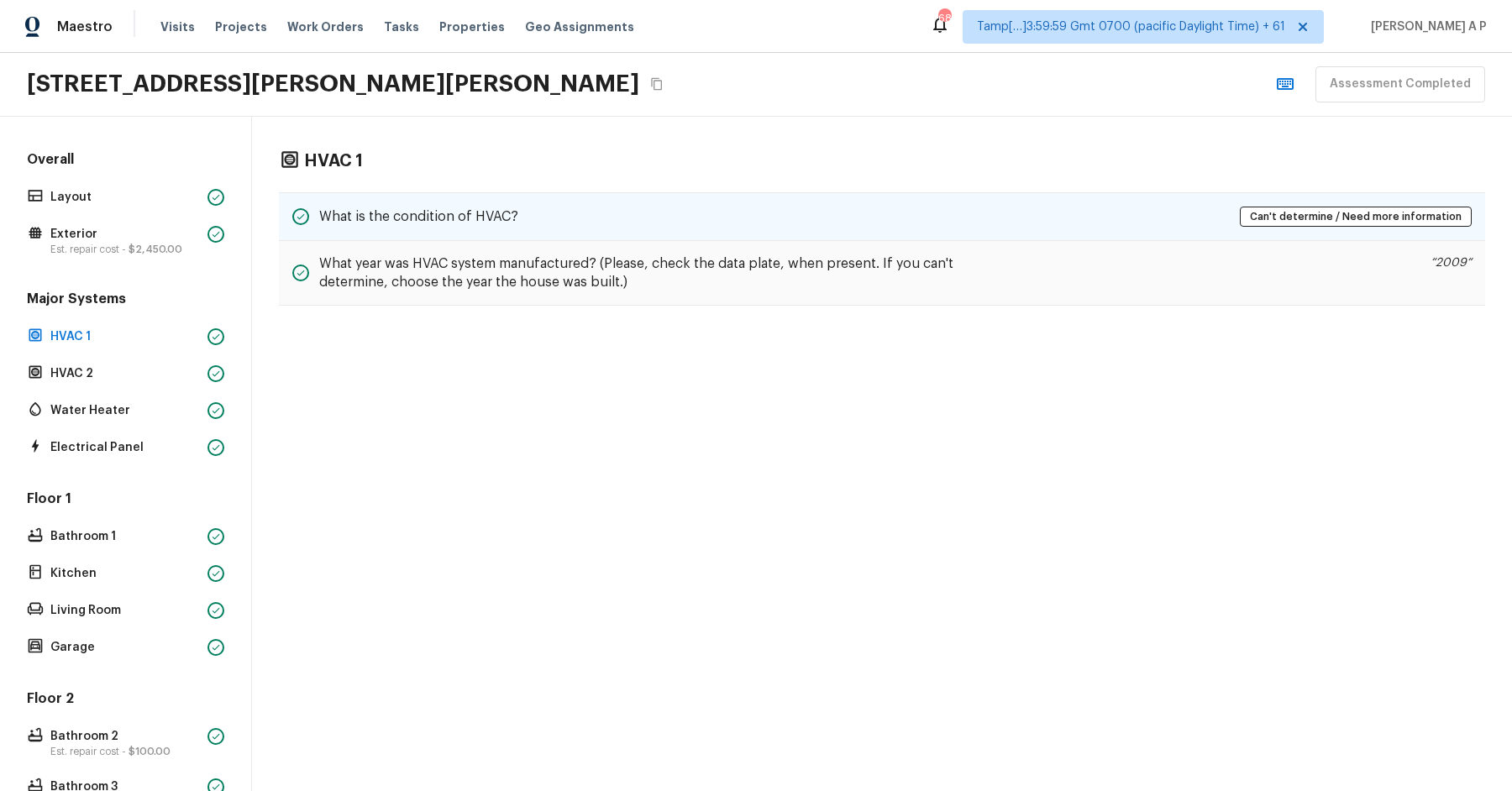
click at [341, 224] on div "What is the condition of HVAC?" at bounding box center [405, 216] width 226 height 21
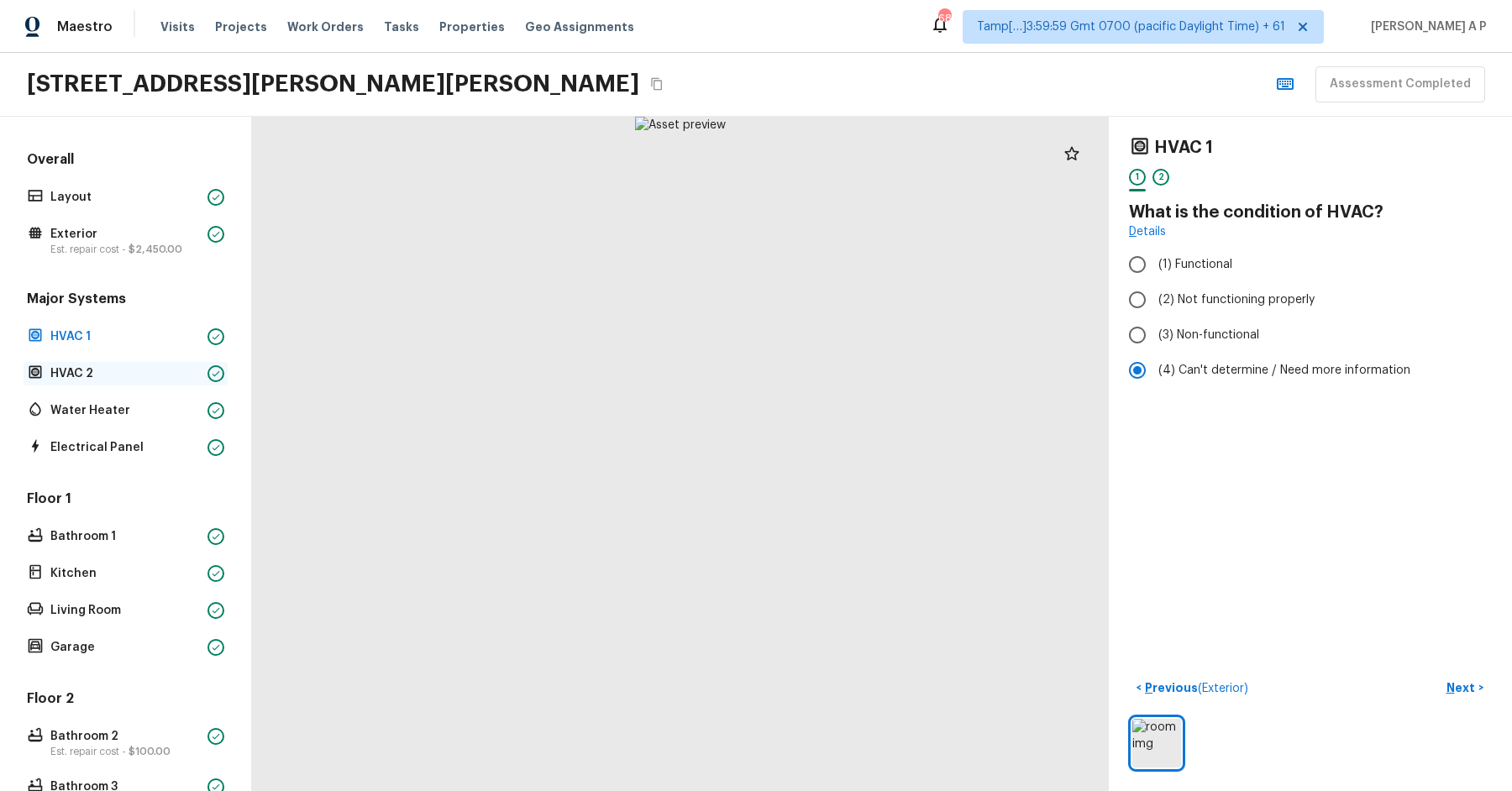
click at [185, 374] on p "HVAC 2" at bounding box center [125, 373] width 150 height 17
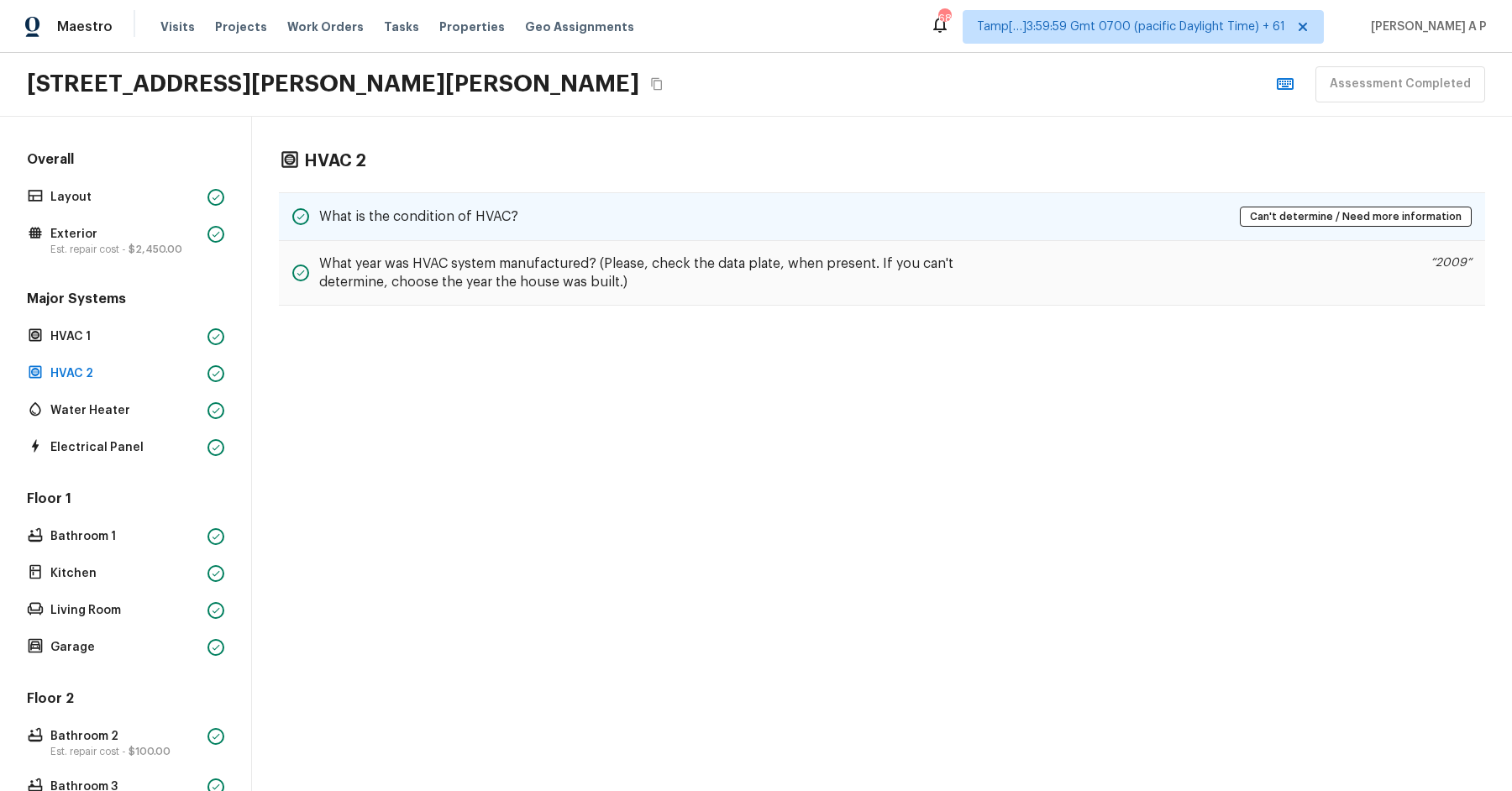
click at [456, 207] on h5 "What is the condition of HVAC?" at bounding box center [418, 216] width 199 height 19
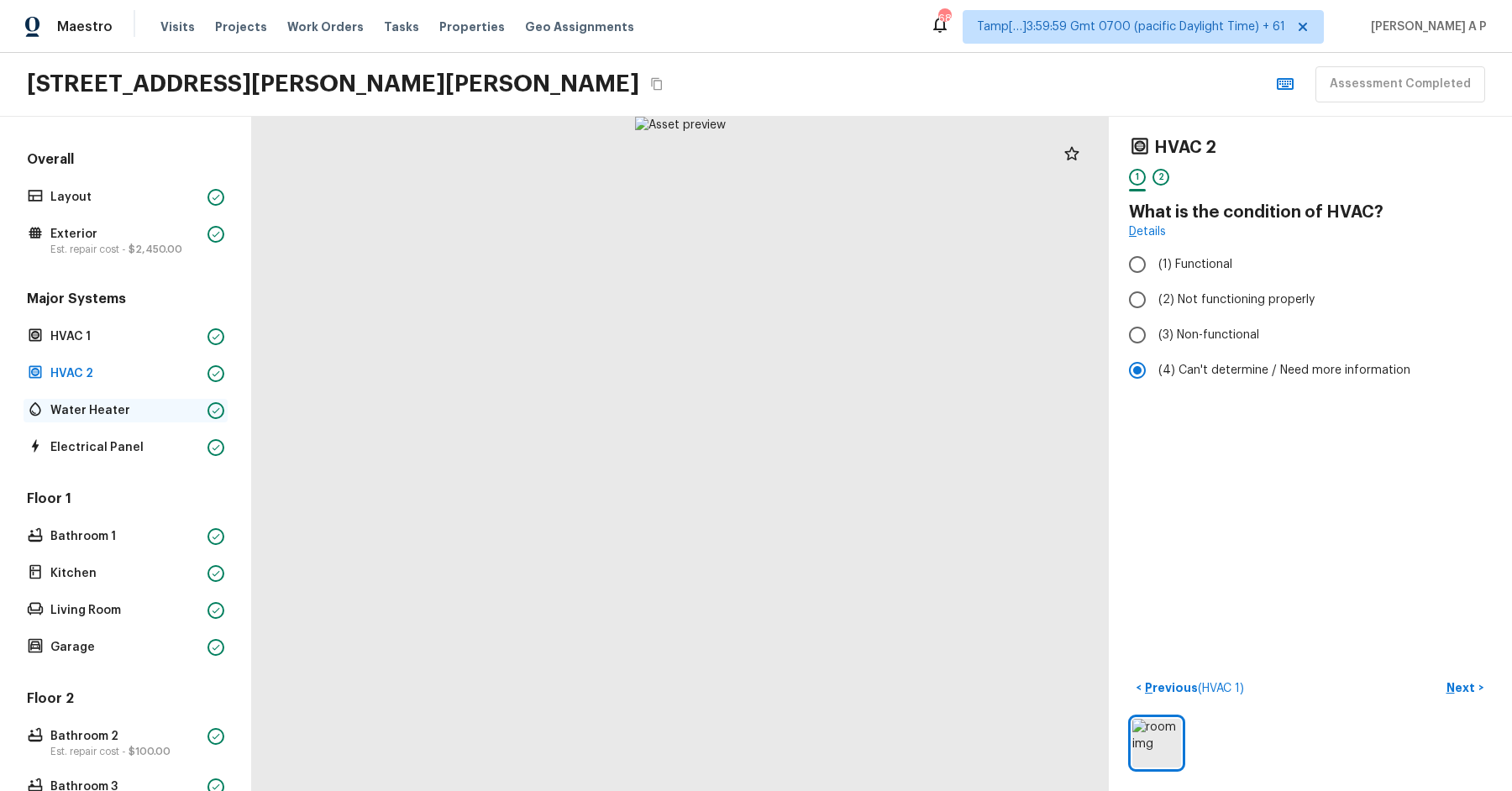
click at [130, 399] on div "Water Heater" at bounding box center [125, 411] width 205 height 23
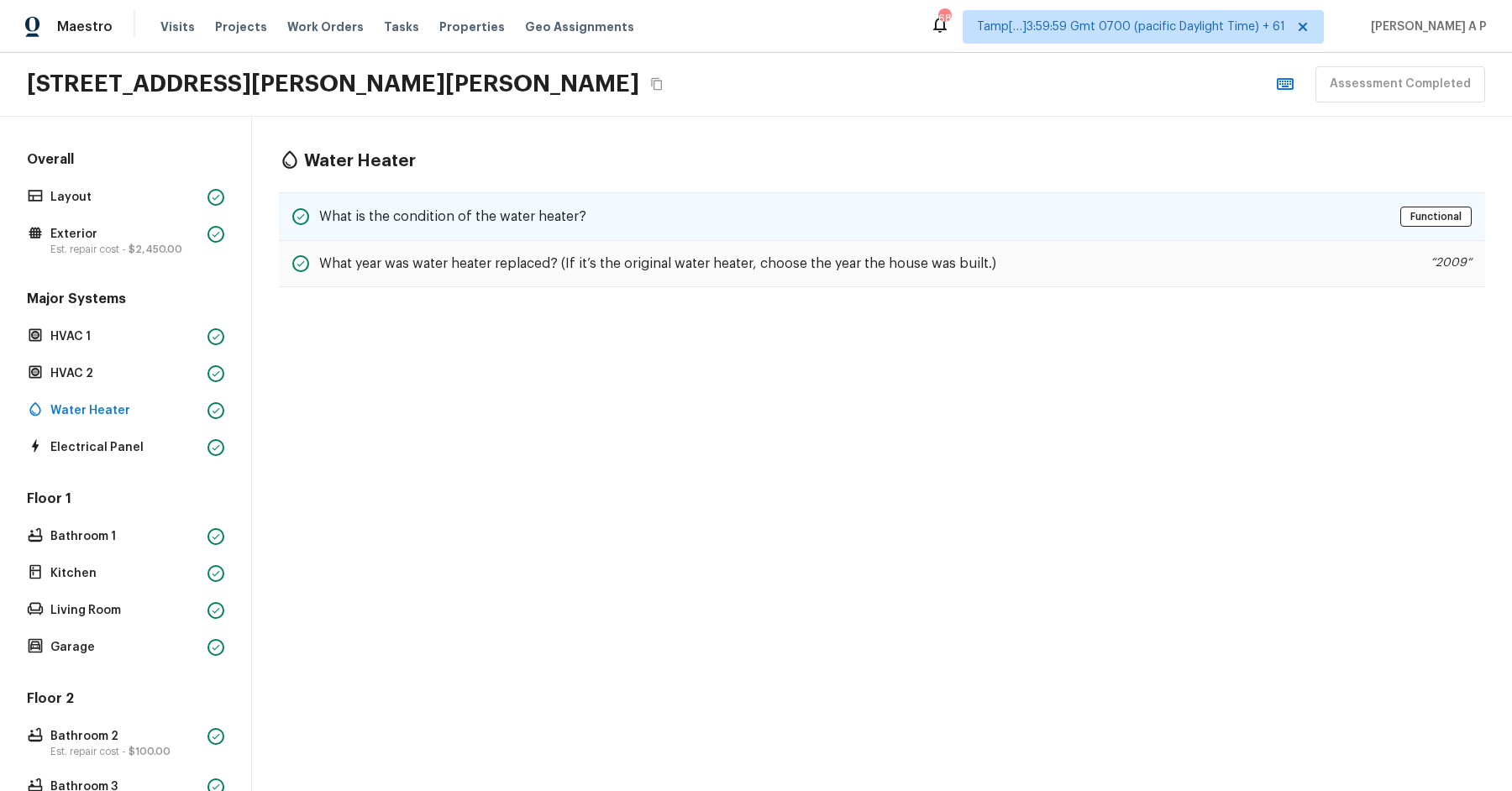
click at [731, 211] on div "What is the condition of the water heater? Functional" at bounding box center [881, 216] width 1207 height 49
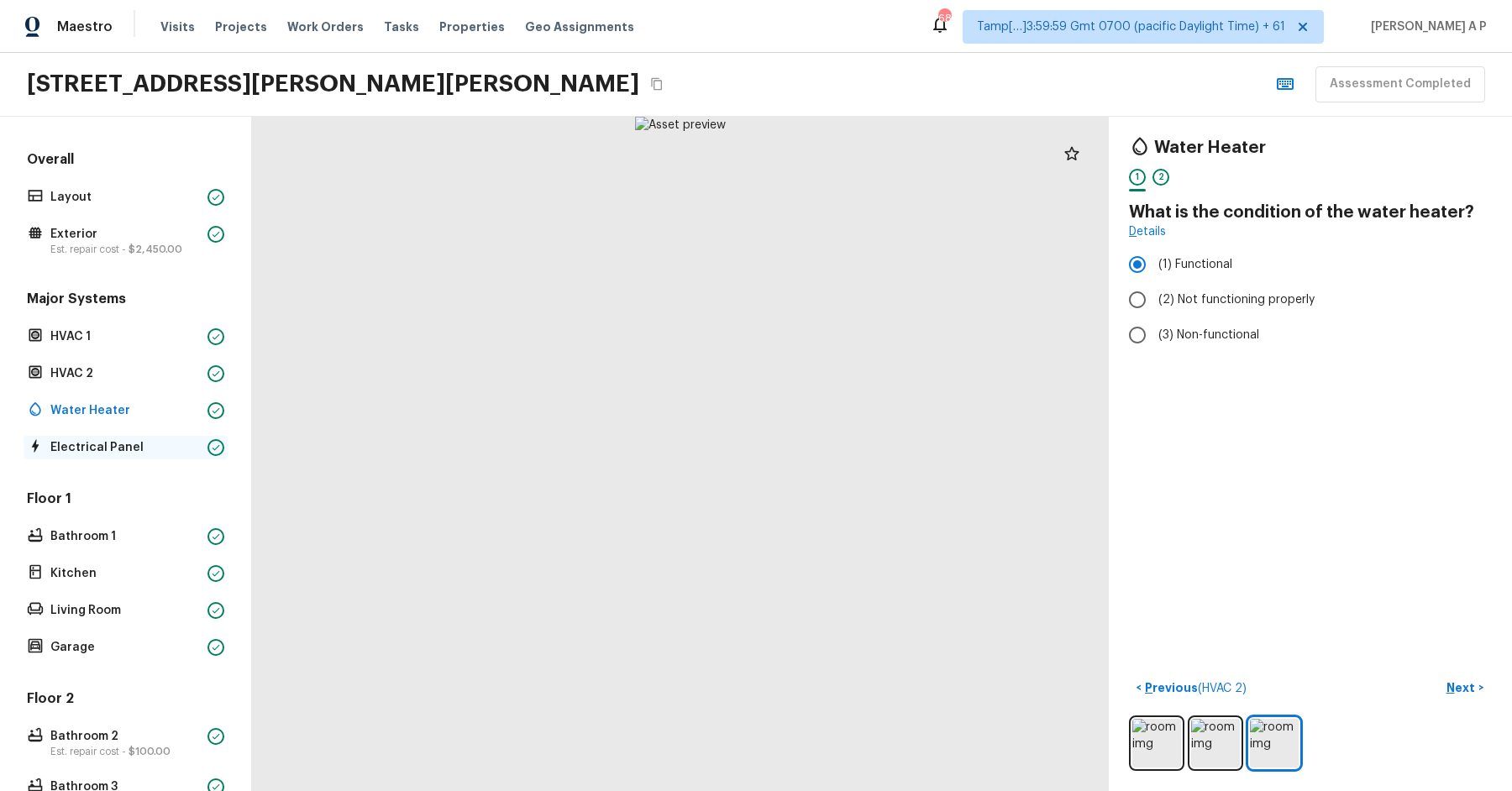
click at [210, 441] on div at bounding box center [215, 447] width 17 height 17
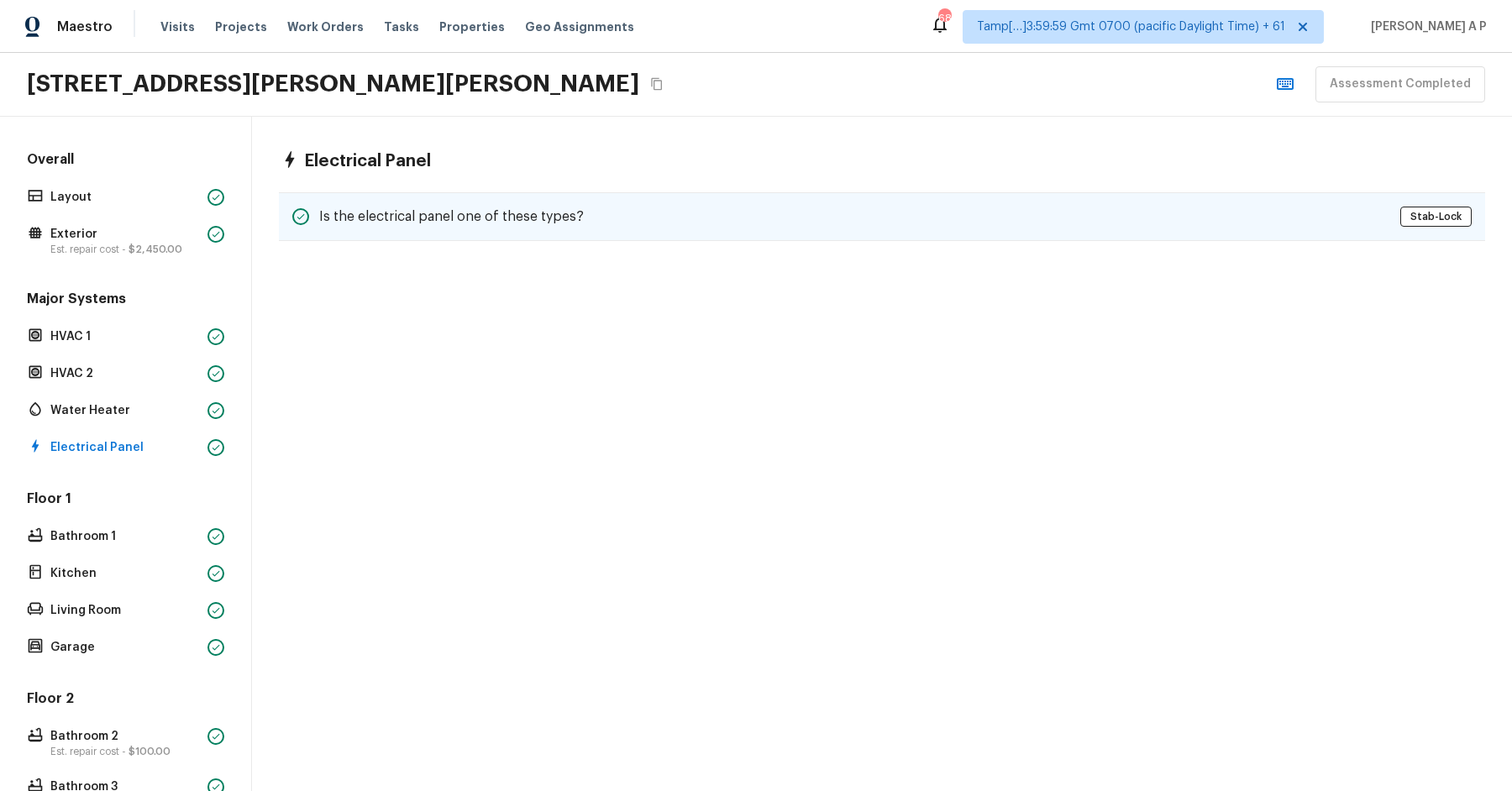
click at [469, 196] on div "Is the electrical panel one of these types? Stab-Lock" at bounding box center [881, 216] width 1207 height 49
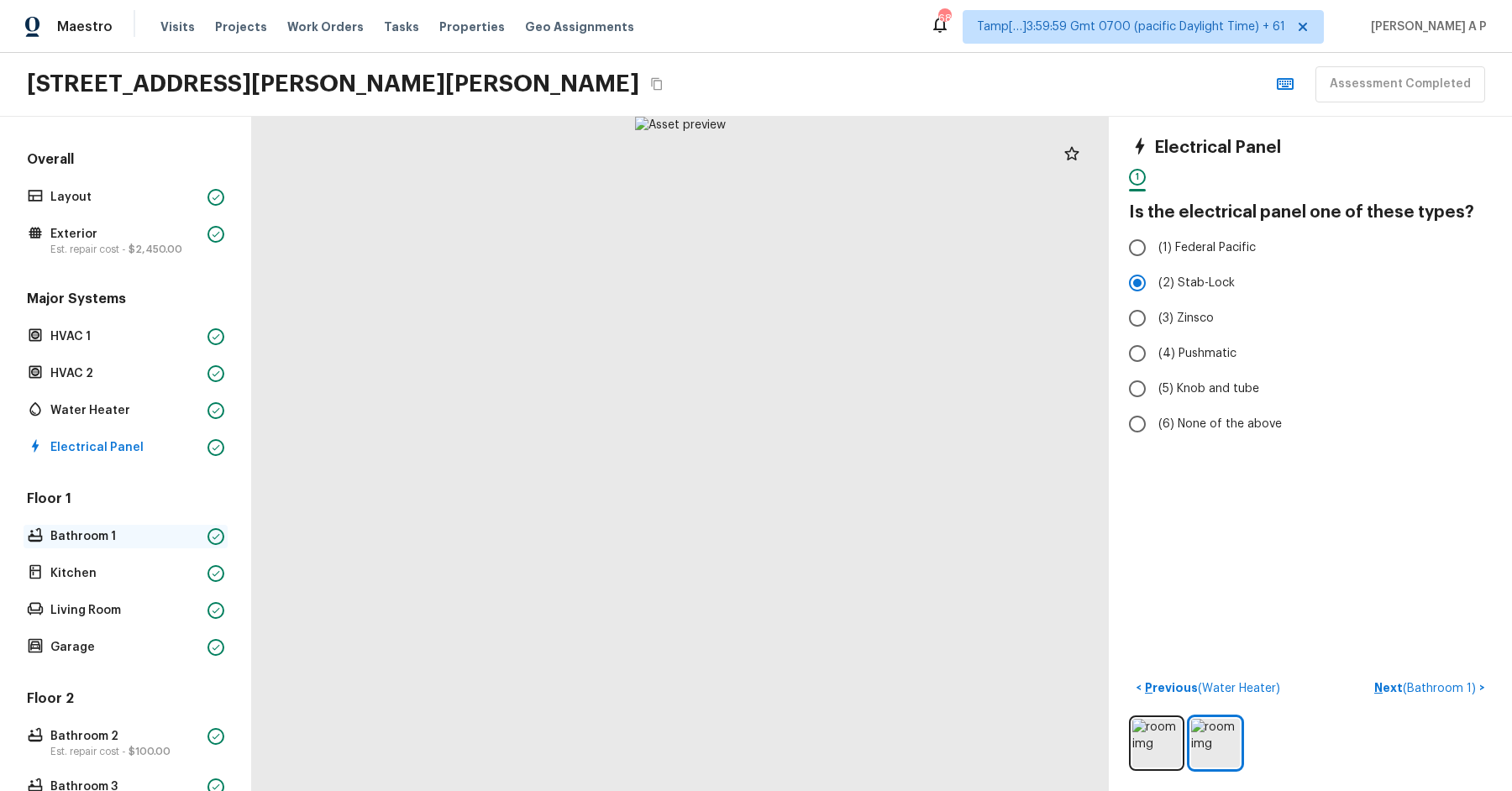
click at [110, 537] on p "Bathroom 1" at bounding box center [125, 537] width 150 height 17
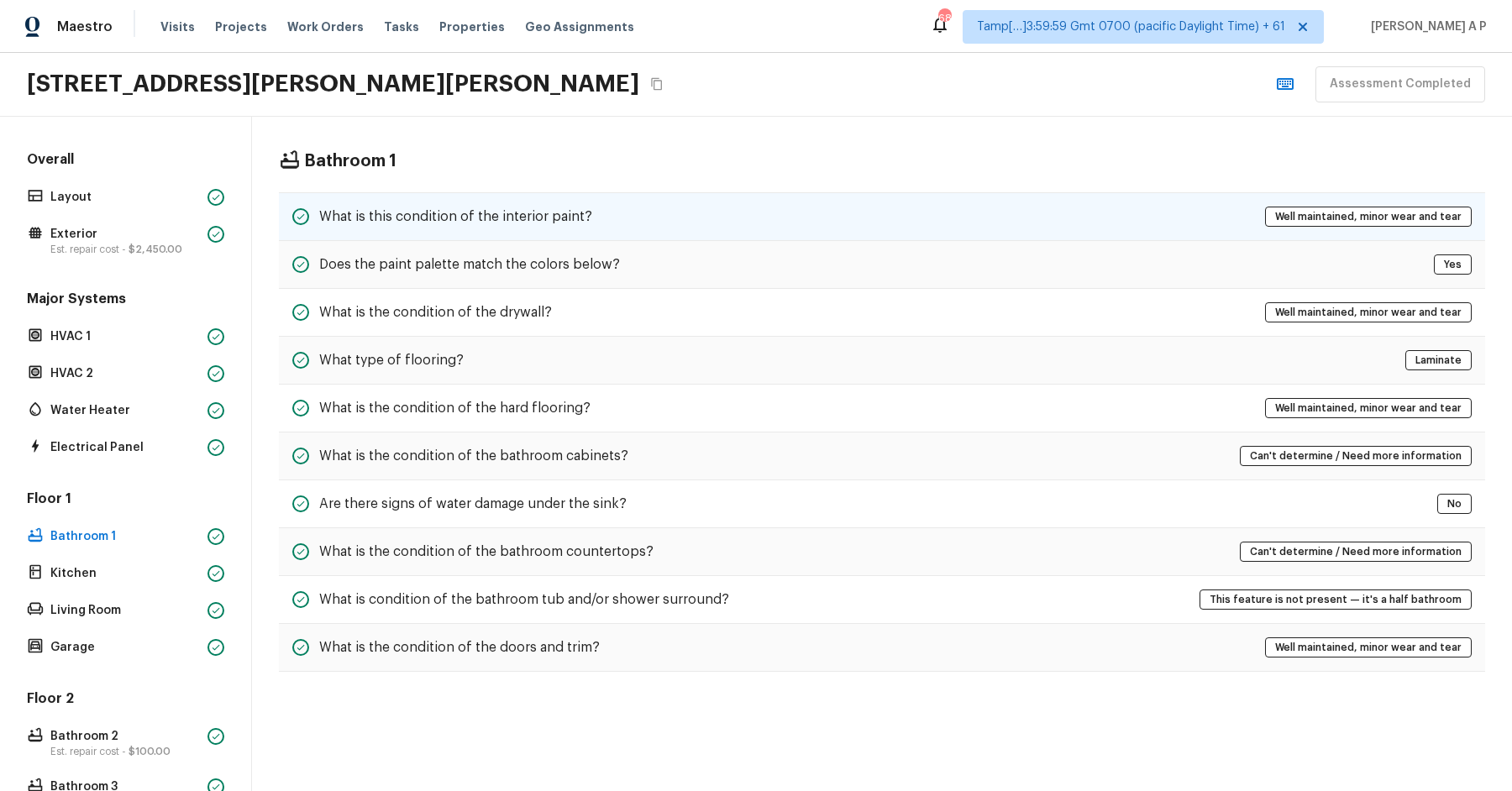
click at [395, 192] on div "What is this condition of the interior paint? Well maintained, minor wear and t…" at bounding box center [881, 216] width 1207 height 49
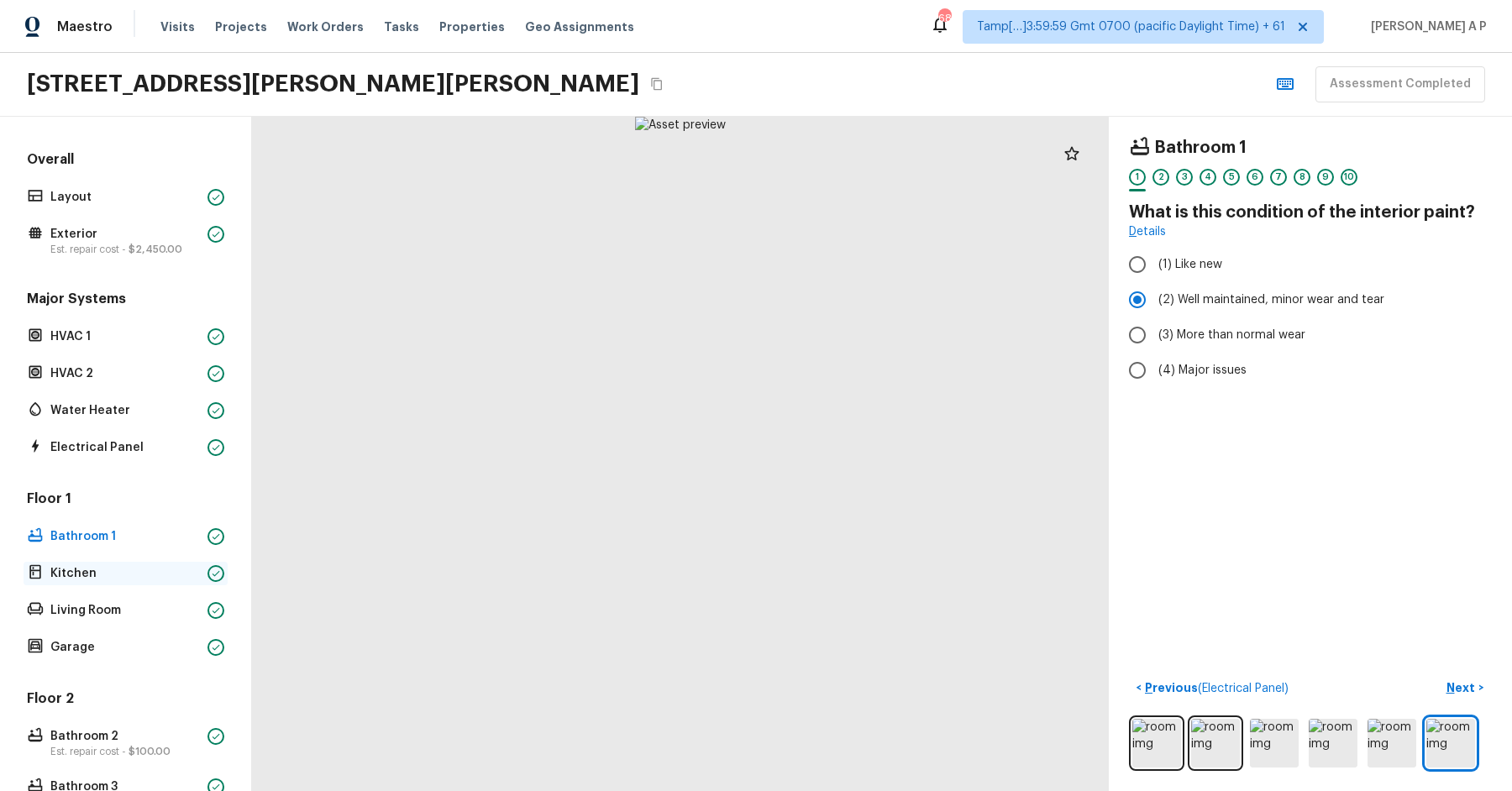
click at [128, 576] on p "Kitchen" at bounding box center [125, 573] width 150 height 17
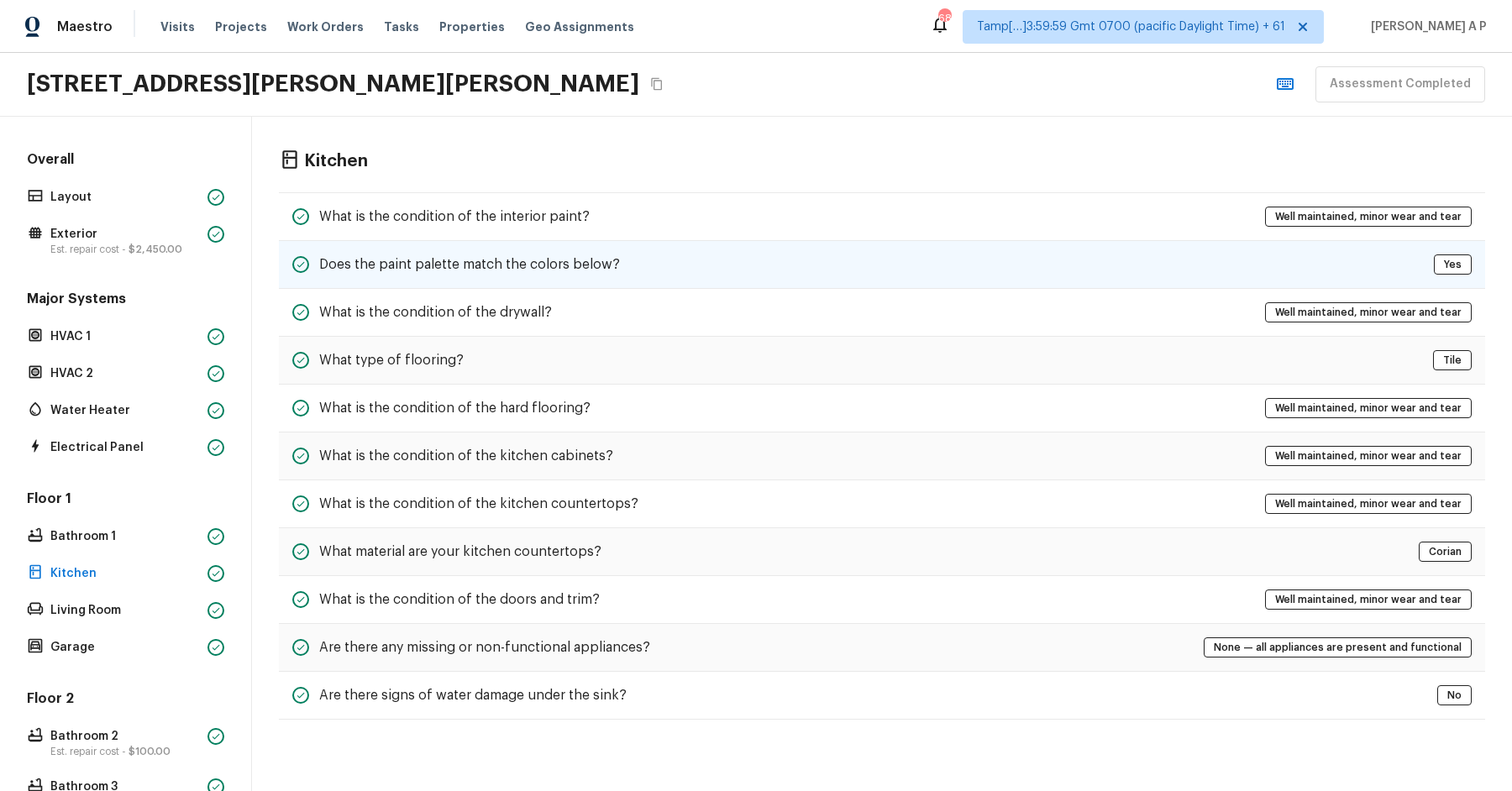
click at [553, 241] on div "Does the paint palette match the colors below? Yes" at bounding box center [881, 265] width 1207 height 48
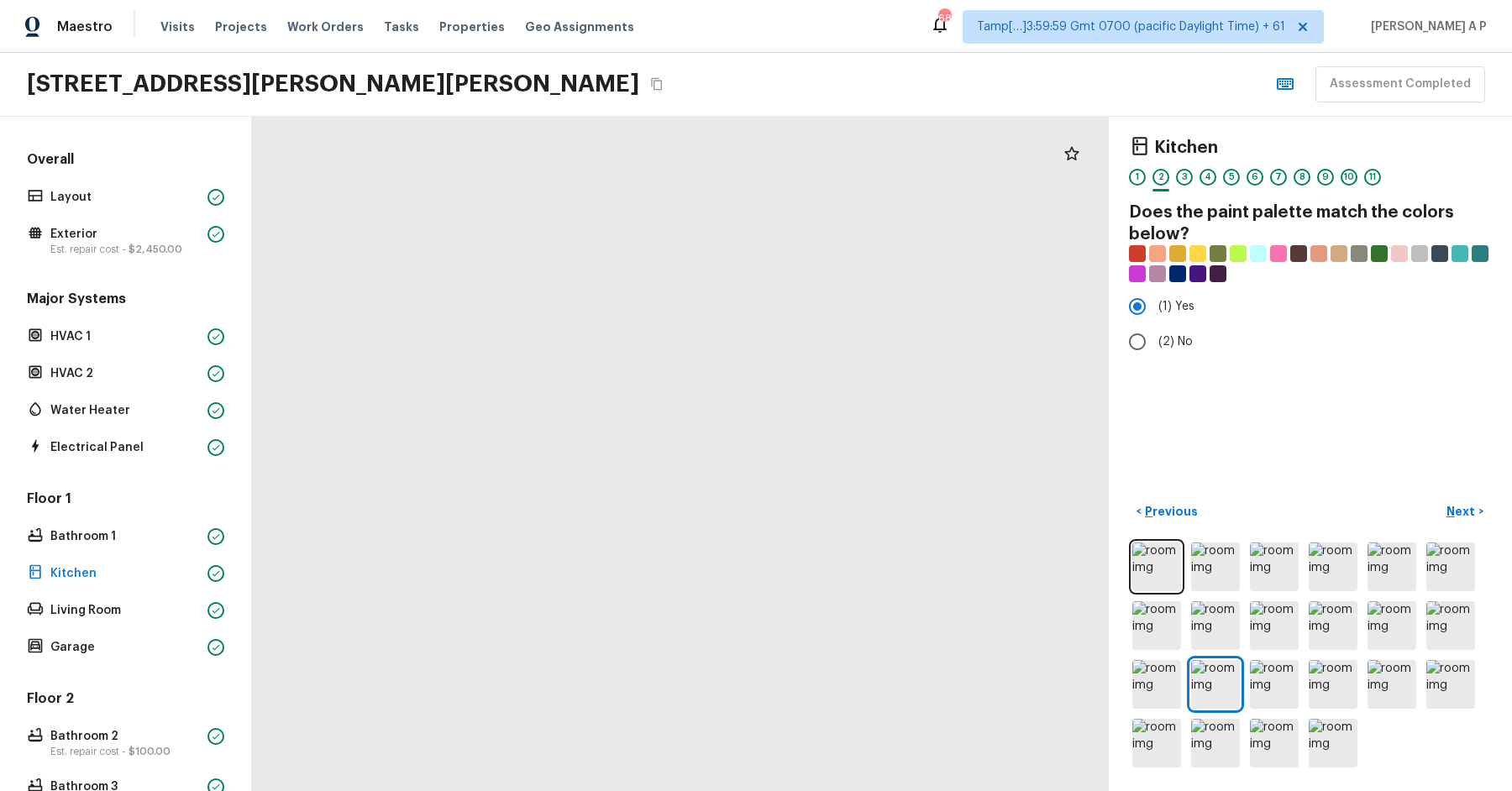
drag, startPoint x: 580, startPoint y: 615, endPoint x: 915, endPoint y: 339, distance: 434.1
drag, startPoint x: 815, startPoint y: 386, endPoint x: 475, endPoint y: 392, distance: 340.1
click at [108, 602] on p "Living Room" at bounding box center [125, 610] width 150 height 17
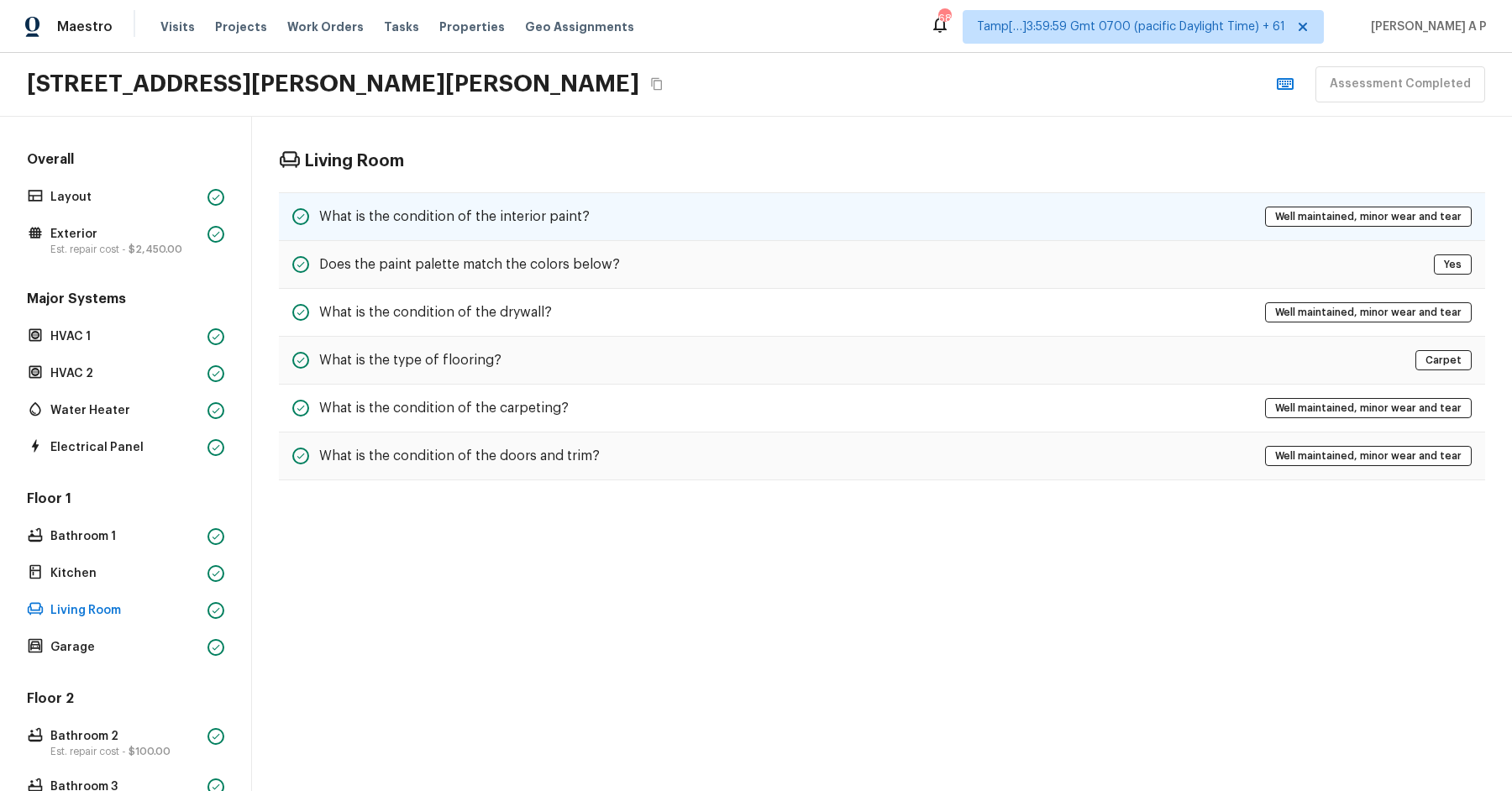
click at [626, 212] on div "What is the condition of the interior paint? Well maintained, minor wear and te…" at bounding box center [881, 216] width 1207 height 49
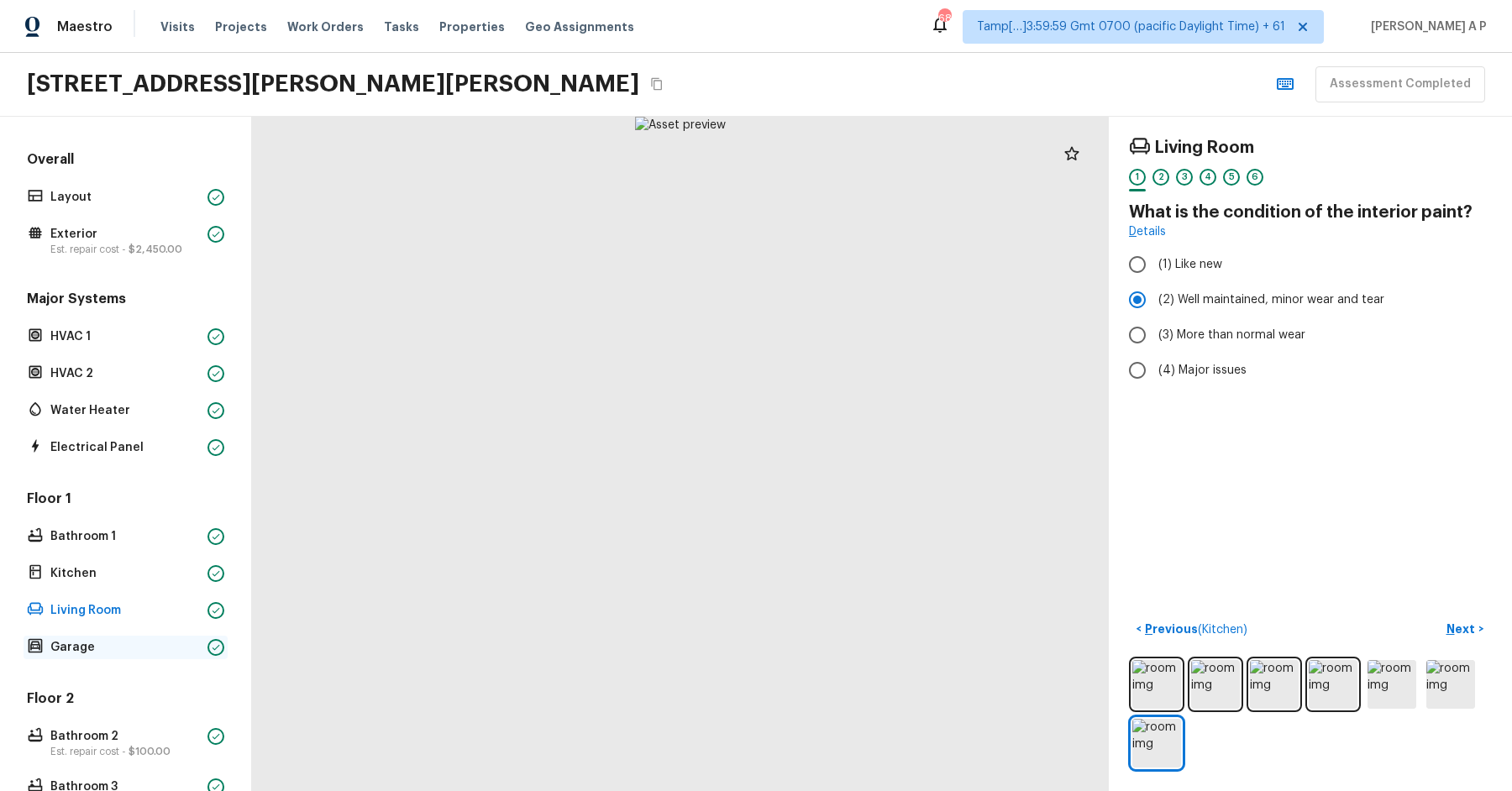
click at [136, 649] on p "Garage" at bounding box center [125, 647] width 150 height 17
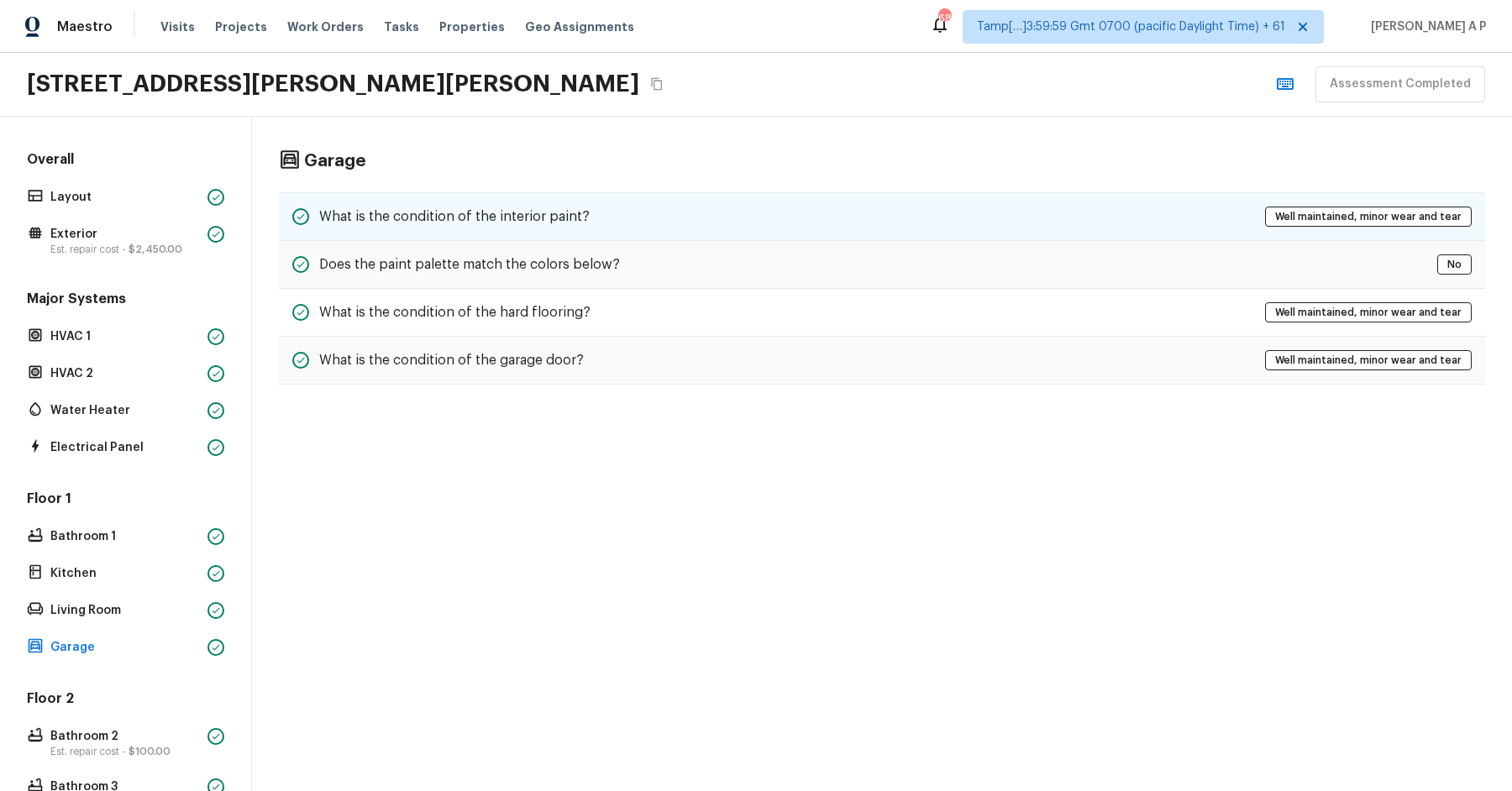
click at [698, 201] on div "What is the condition of the interior paint? Well maintained, minor wear and te…" at bounding box center [881, 216] width 1207 height 49
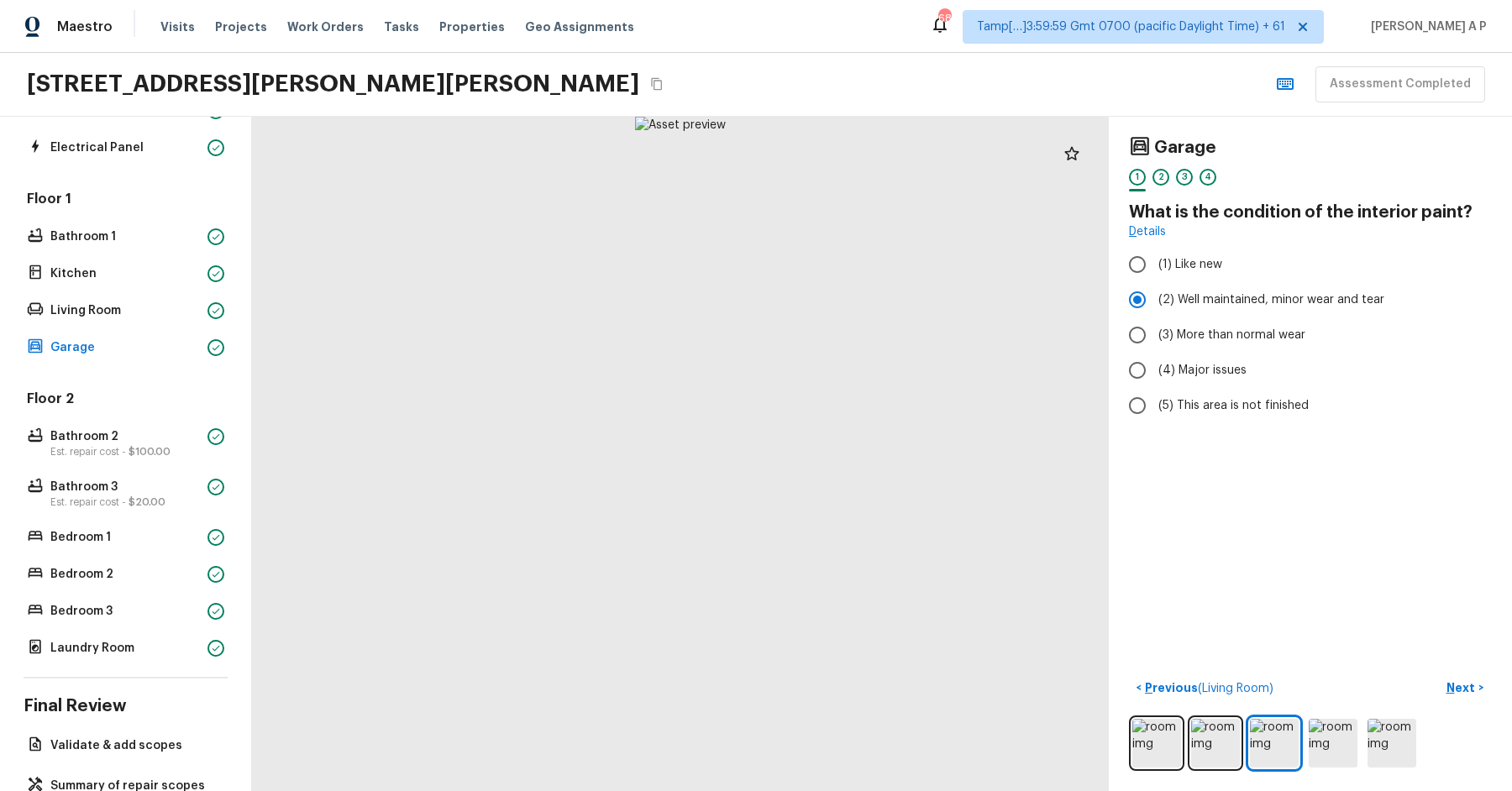
scroll to position [309, 0]
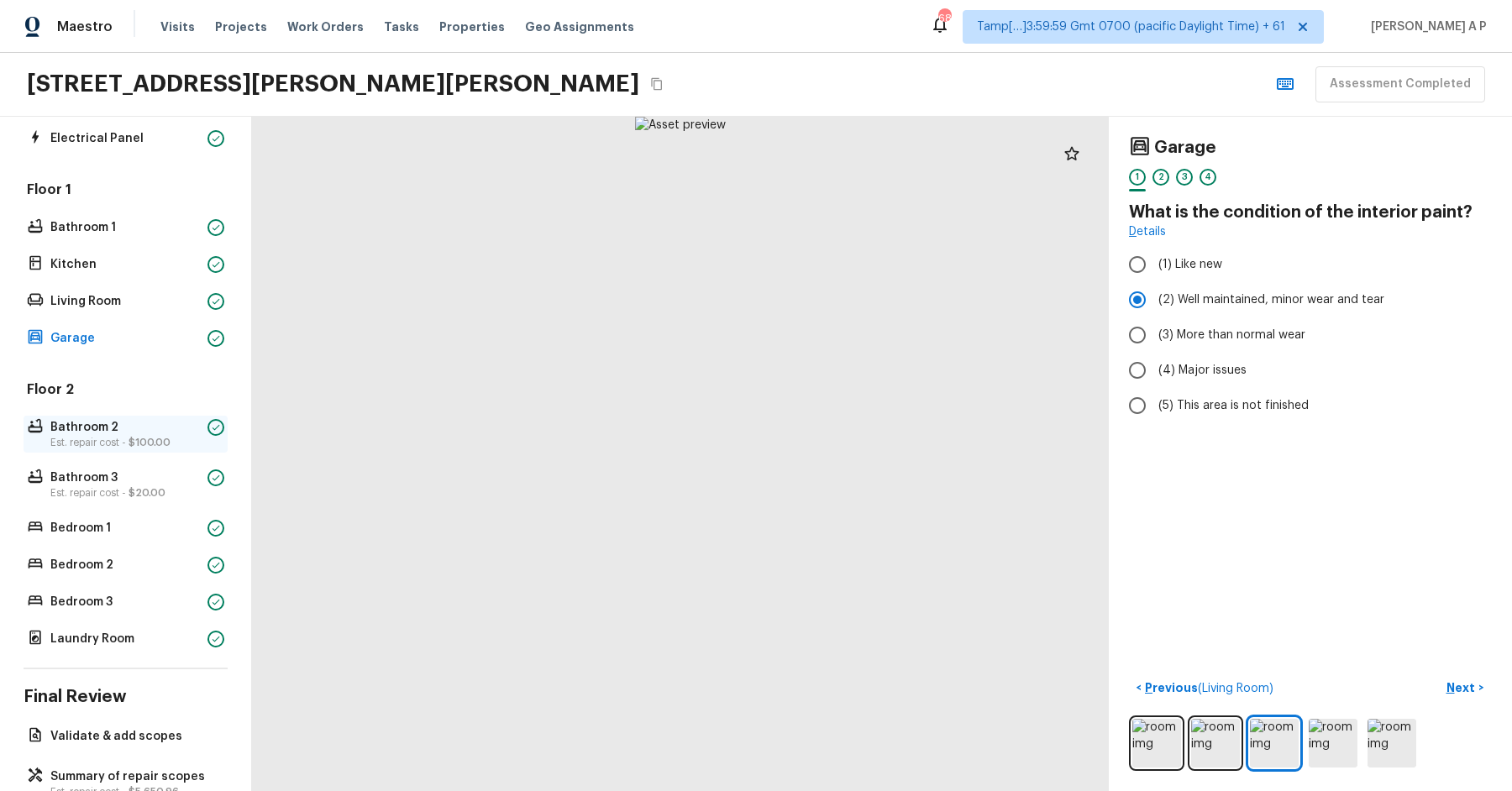
click at [164, 436] on p "Est. repair cost - $100.00" at bounding box center [125, 442] width 150 height 13
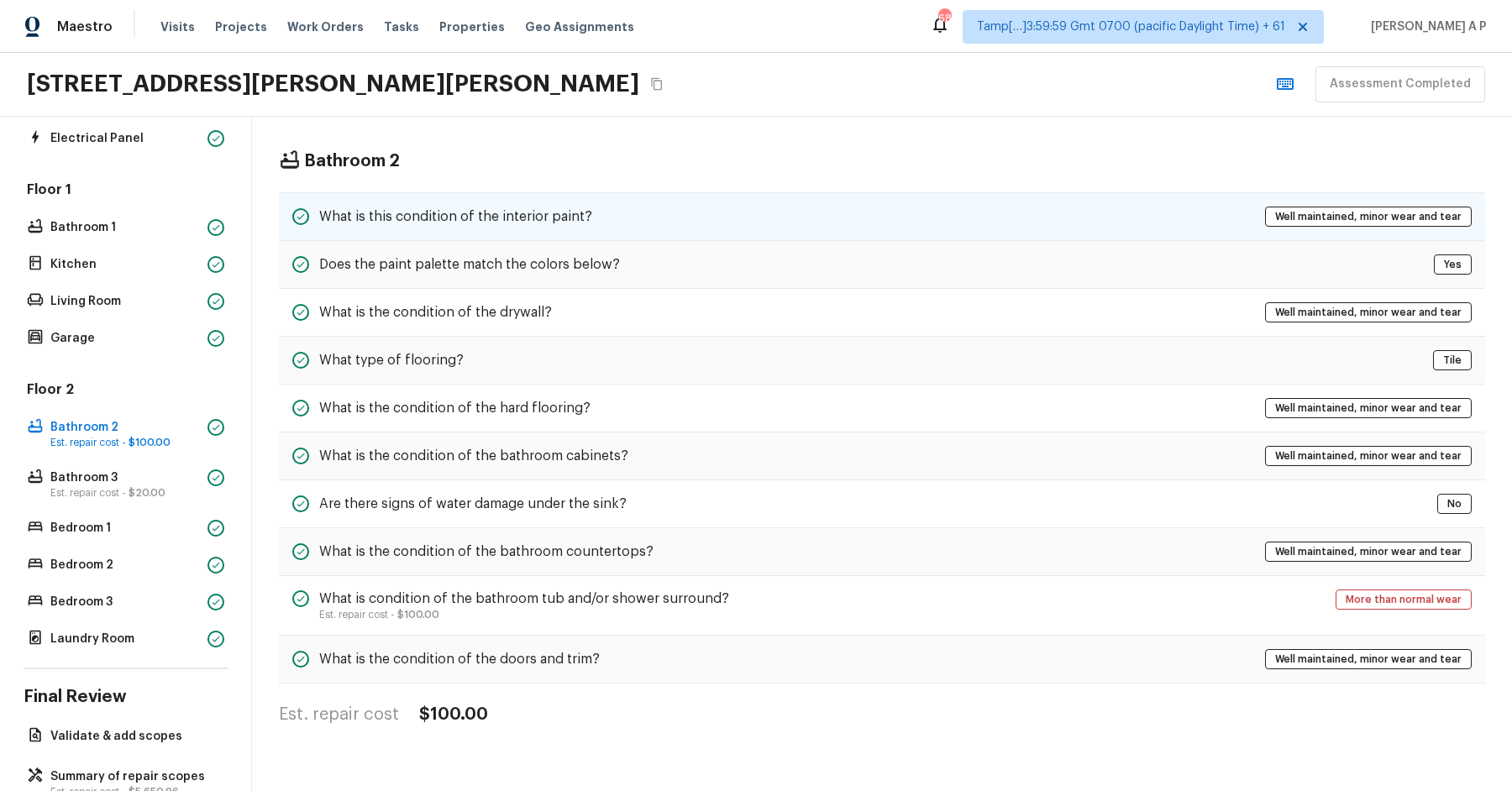
click at [557, 230] on div "What is this condition of the interior paint? Well maintained, minor wear and t…" at bounding box center [881, 216] width 1207 height 49
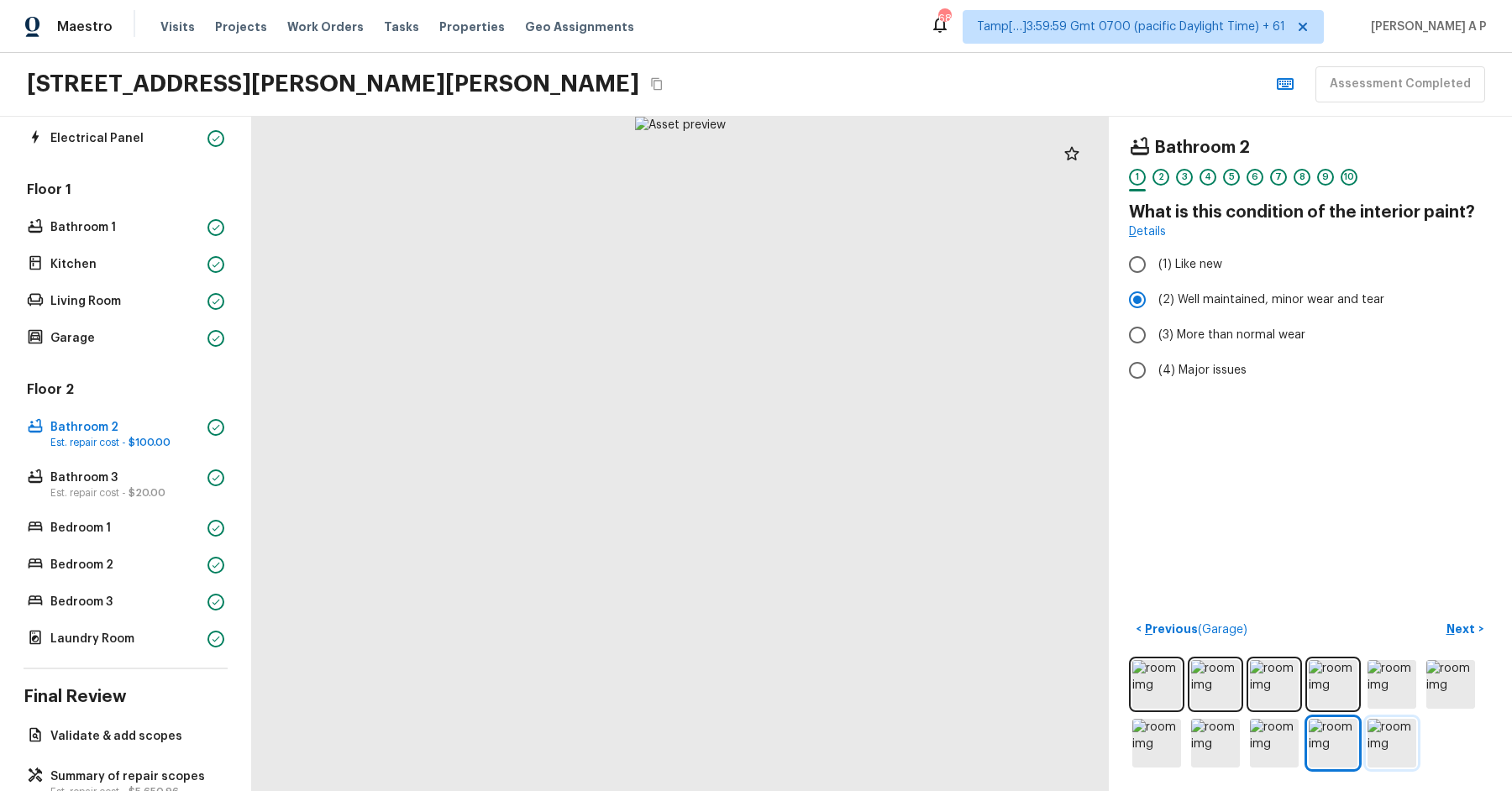
click at [1402, 733] on img at bounding box center [1391, 743] width 49 height 49
click at [1340, 729] on img at bounding box center [1332, 743] width 49 height 49
click at [1399, 729] on img at bounding box center [1391, 743] width 49 height 49
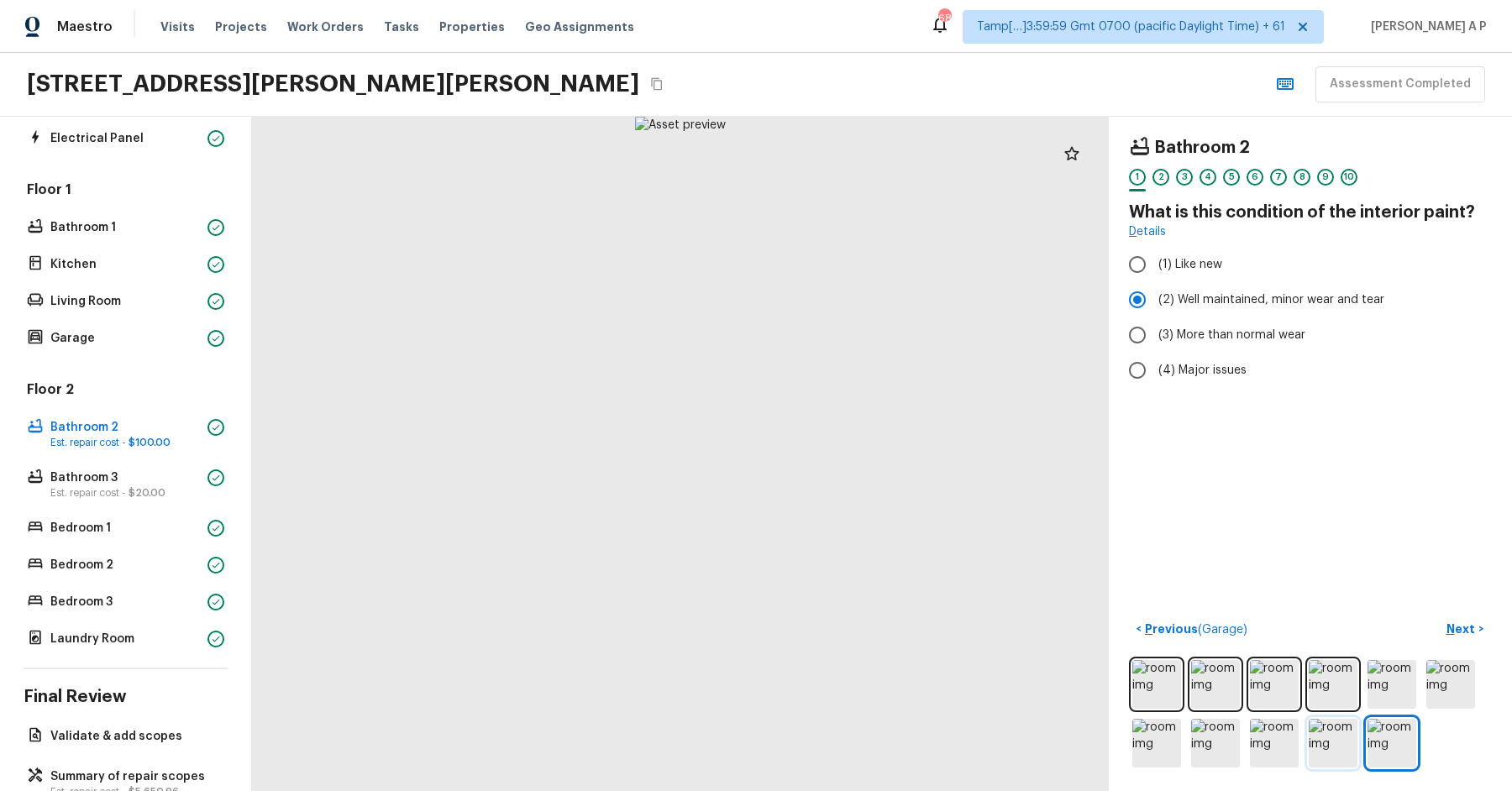
click at [1341, 729] on img at bounding box center [1332, 743] width 49 height 49
click at [1268, 729] on img at bounding box center [1274, 743] width 49 height 49
click at [1224, 737] on img at bounding box center [1215, 743] width 49 height 49
click at [163, 487] on span "$20.00" at bounding box center [146, 492] width 37 height 10
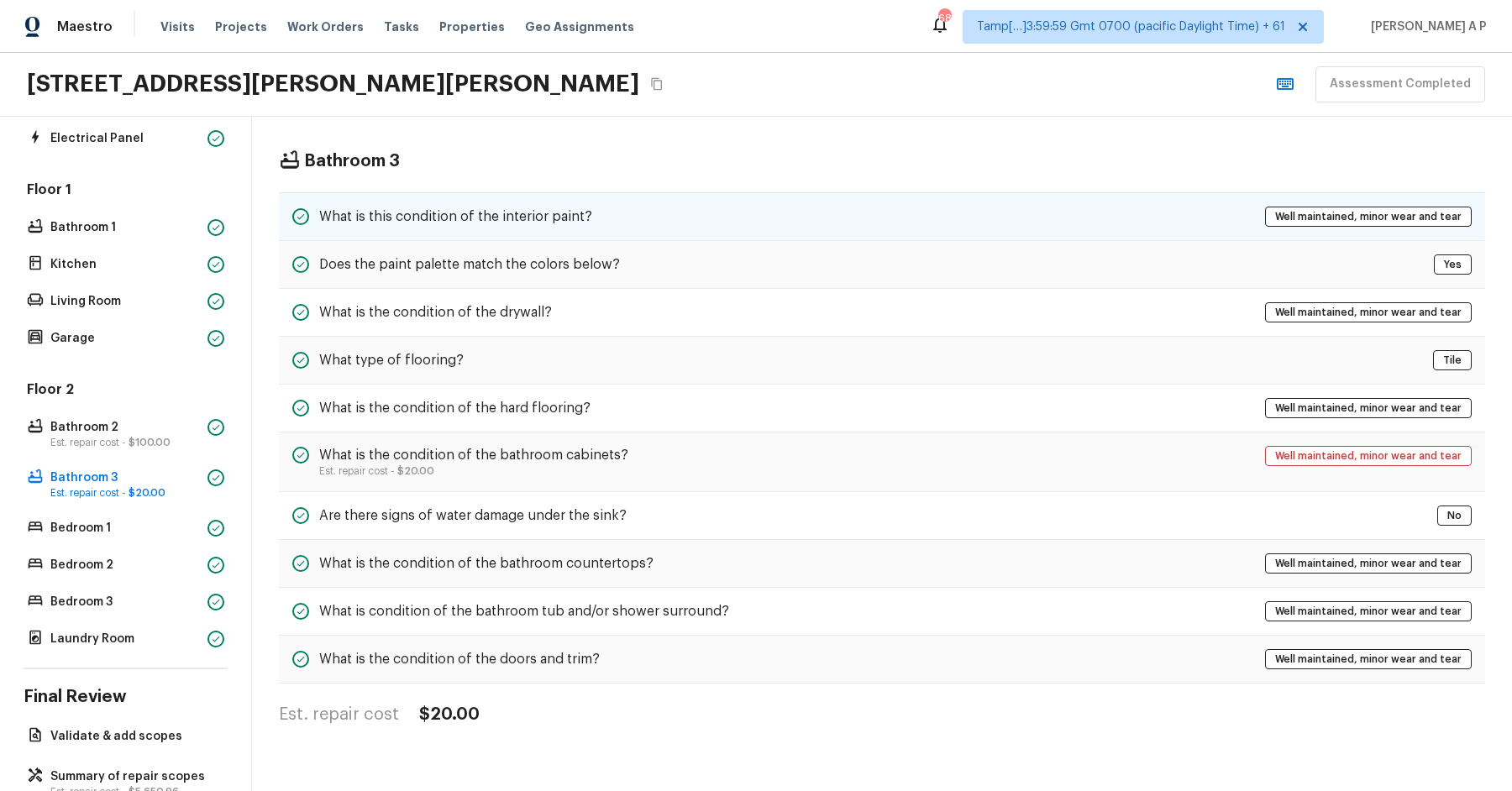
click at [500, 221] on h5 "What is this condition of the interior paint?" at bounding box center [455, 216] width 273 height 19
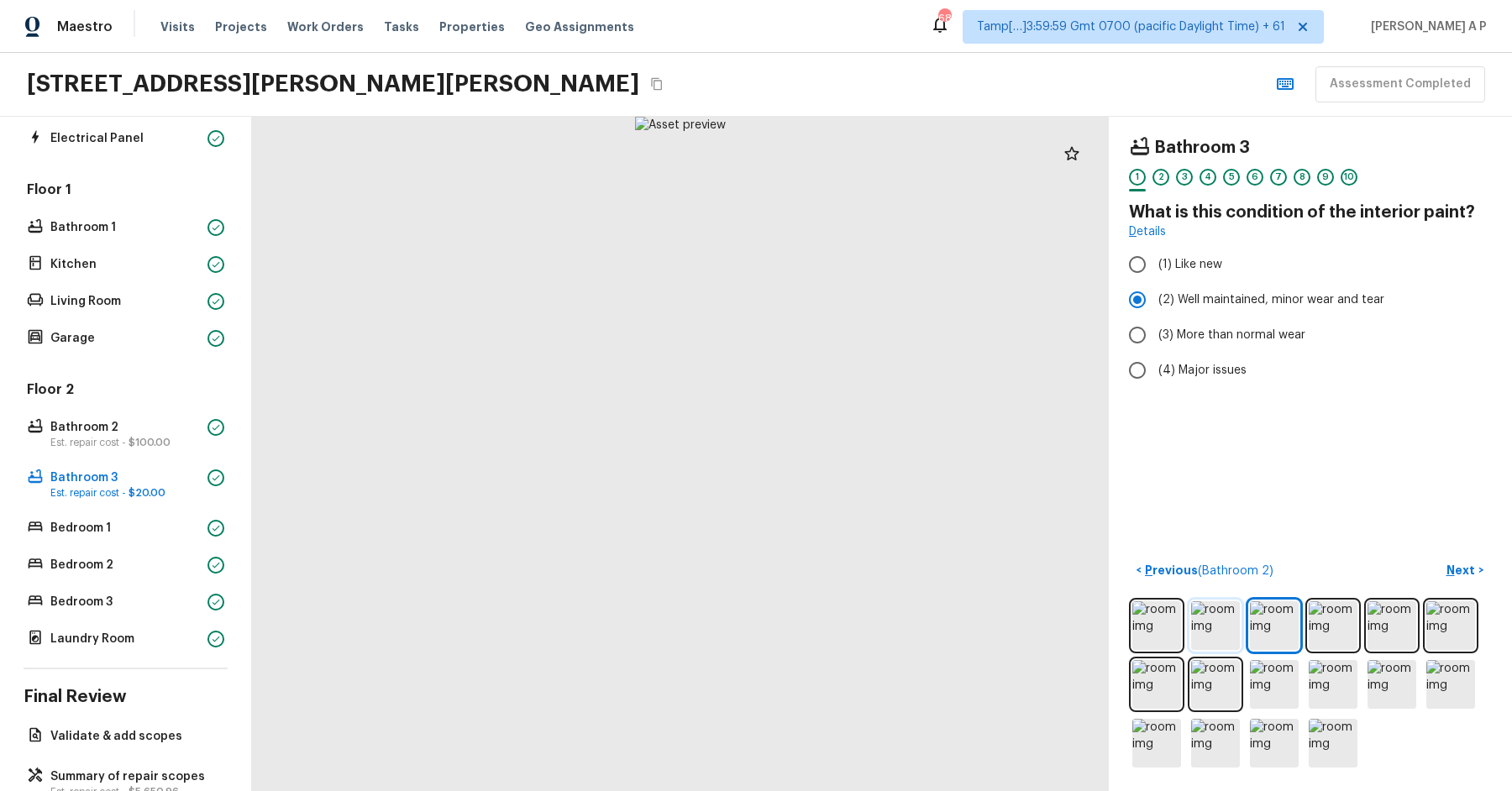
click at [1222, 626] on img at bounding box center [1215, 625] width 49 height 49
click at [134, 523] on p "Bedroom 1" at bounding box center [125, 528] width 150 height 17
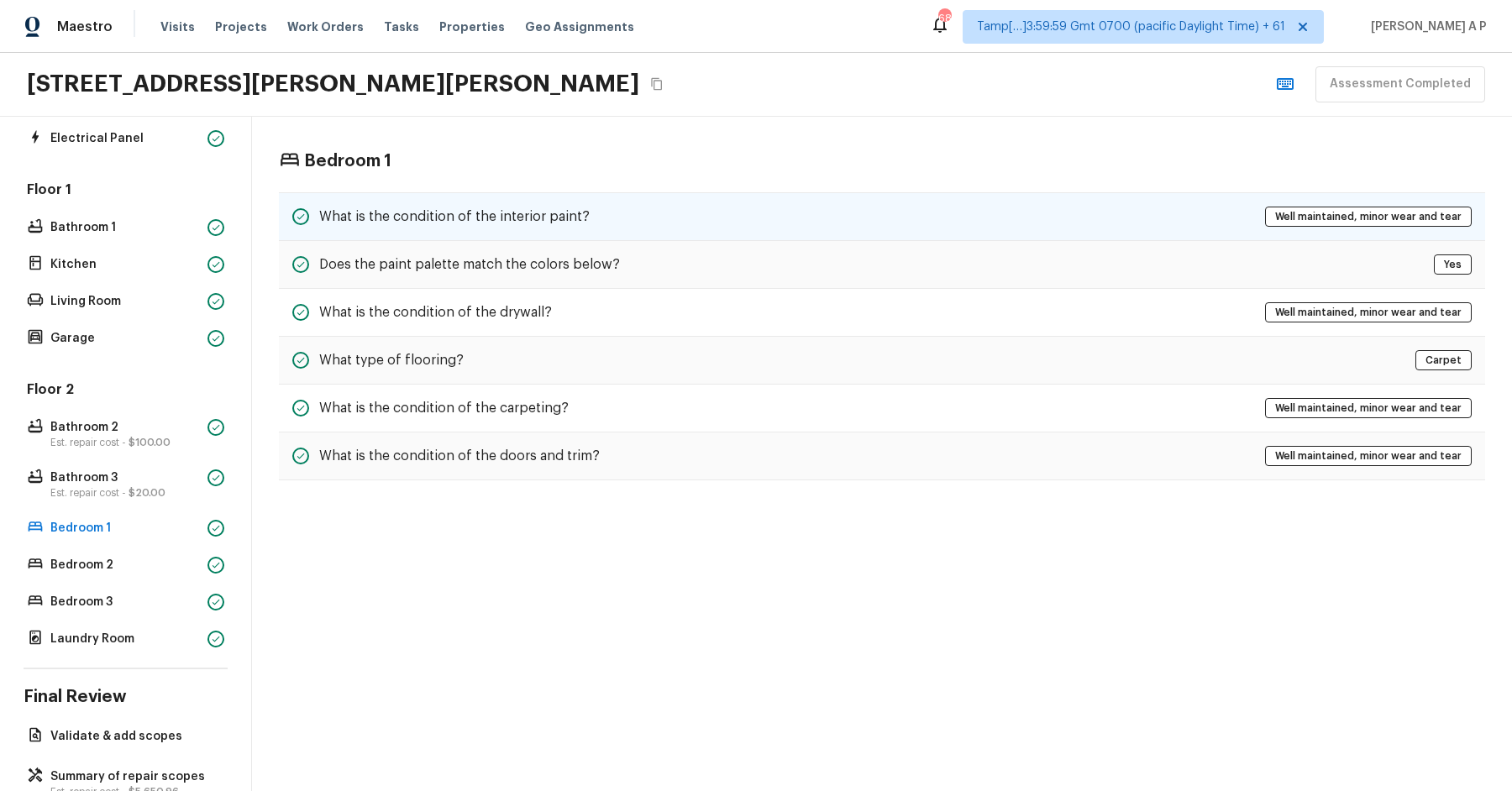
click at [450, 212] on h5 "What is the condition of the interior paint?" at bounding box center [454, 216] width 271 height 19
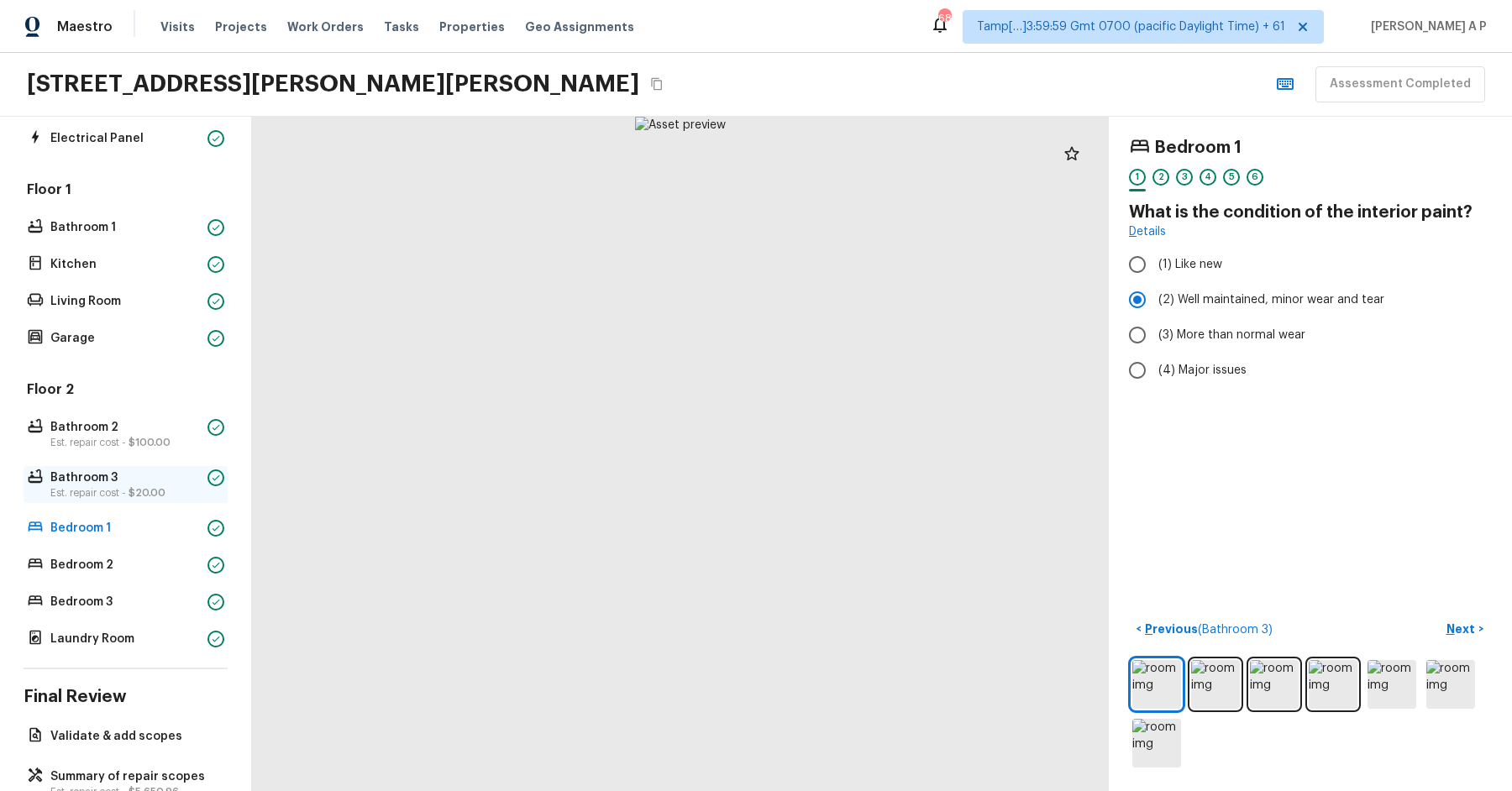
click at [124, 475] on p "Bathroom 3" at bounding box center [125, 478] width 150 height 17
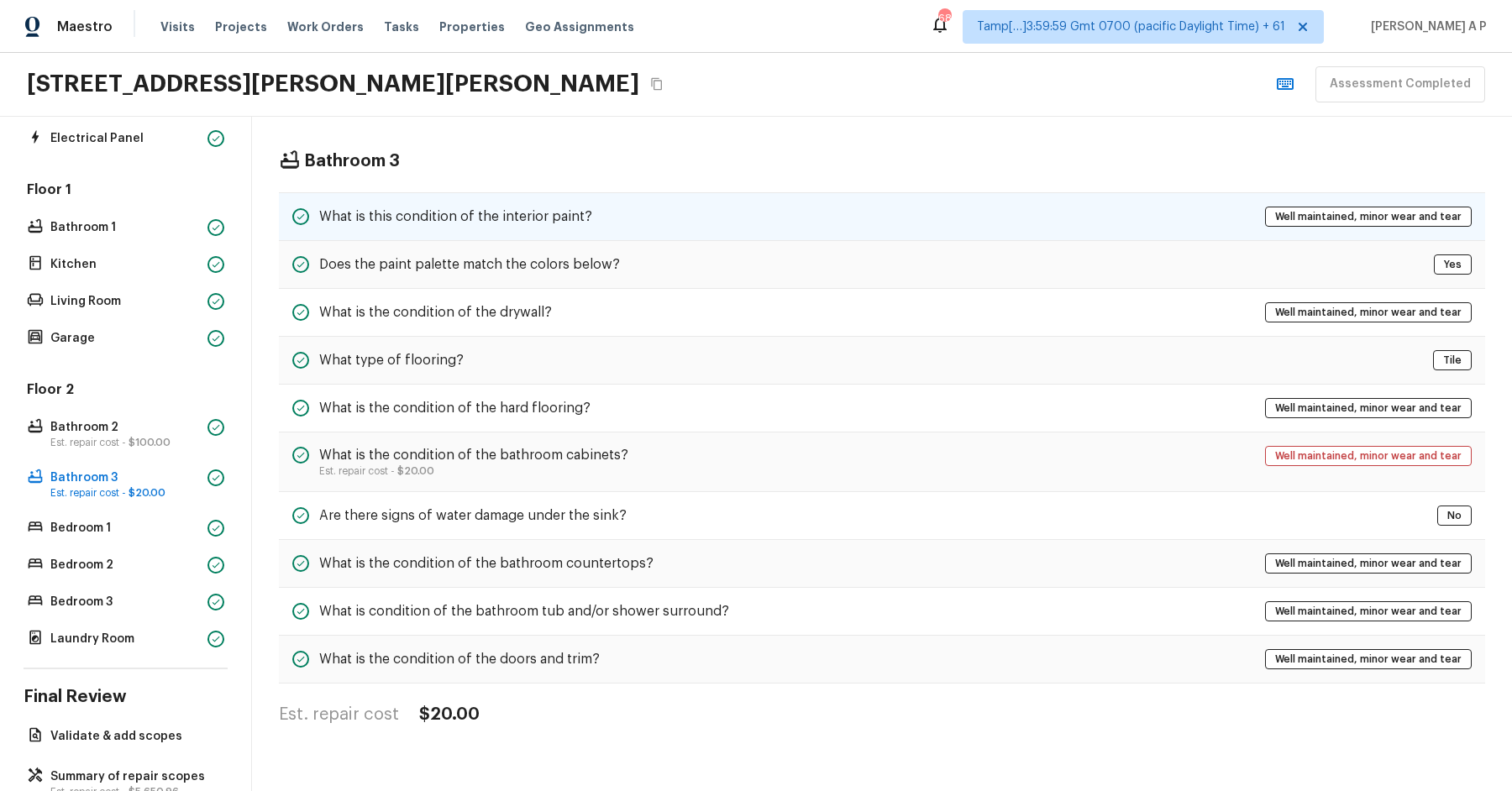
click at [447, 219] on h5 "What is this condition of the interior paint?" at bounding box center [455, 216] width 273 height 19
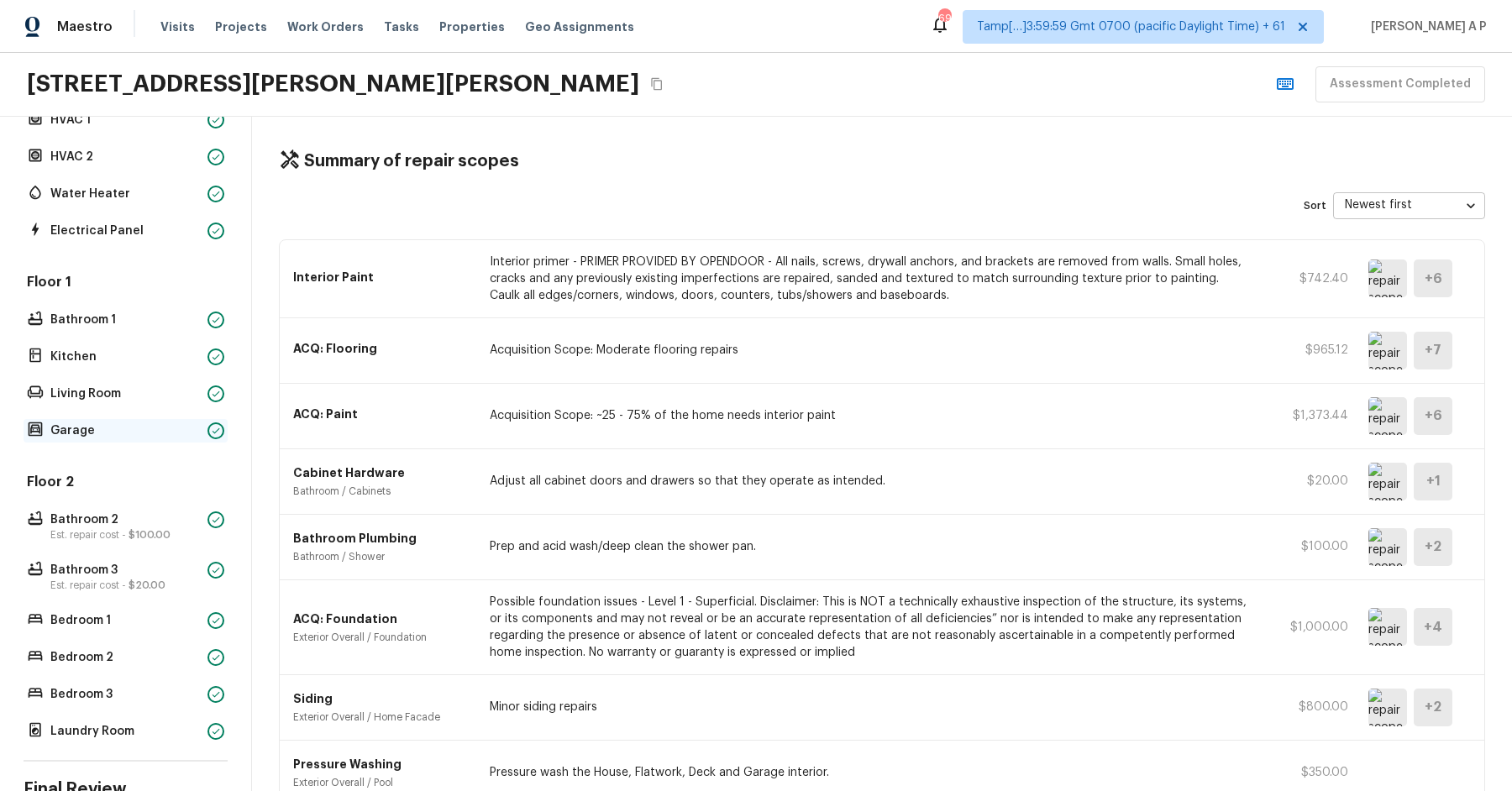
scroll to position [288, 0]
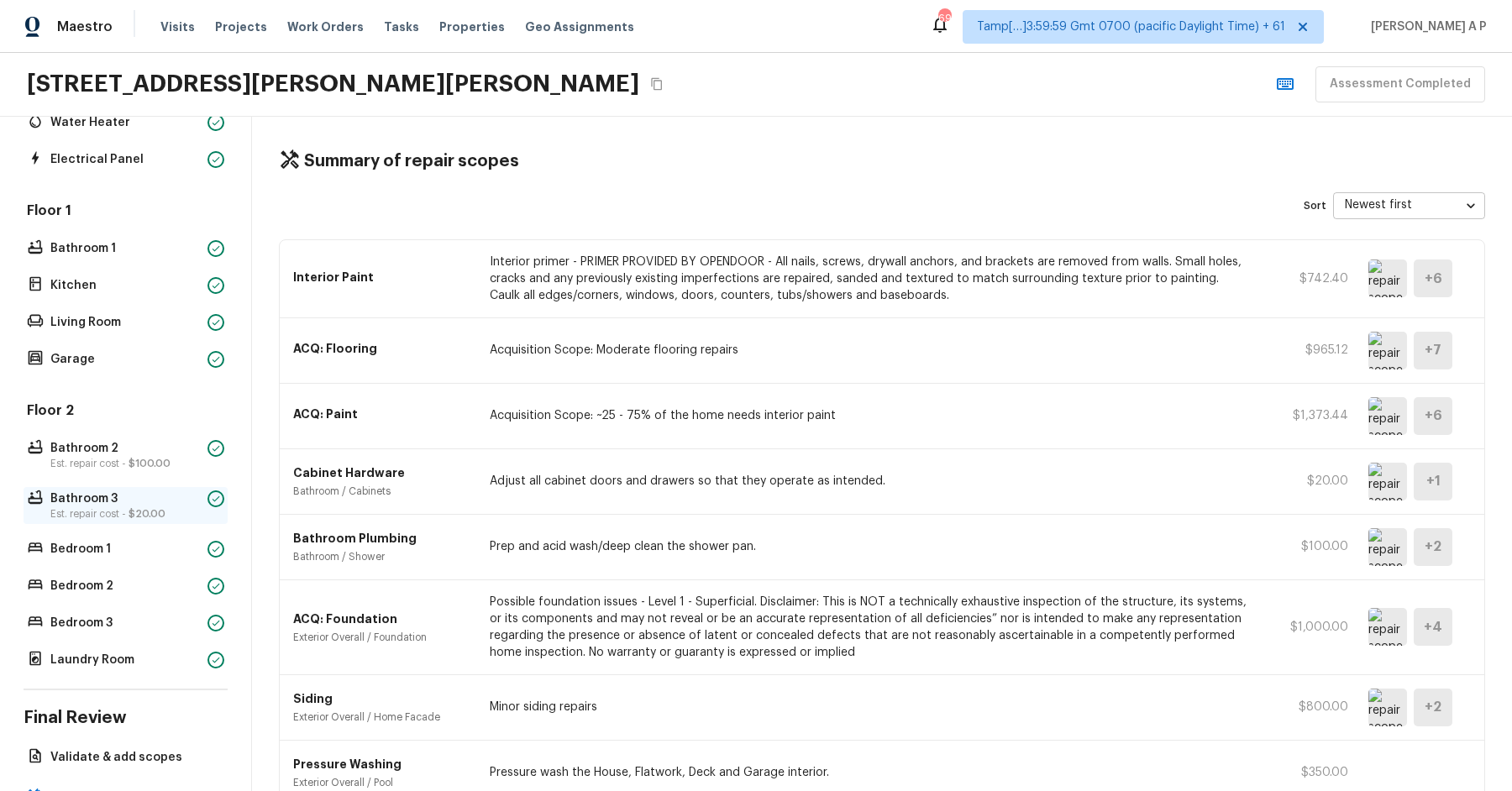
click at [159, 509] on span "$20.00" at bounding box center [146, 513] width 37 height 10
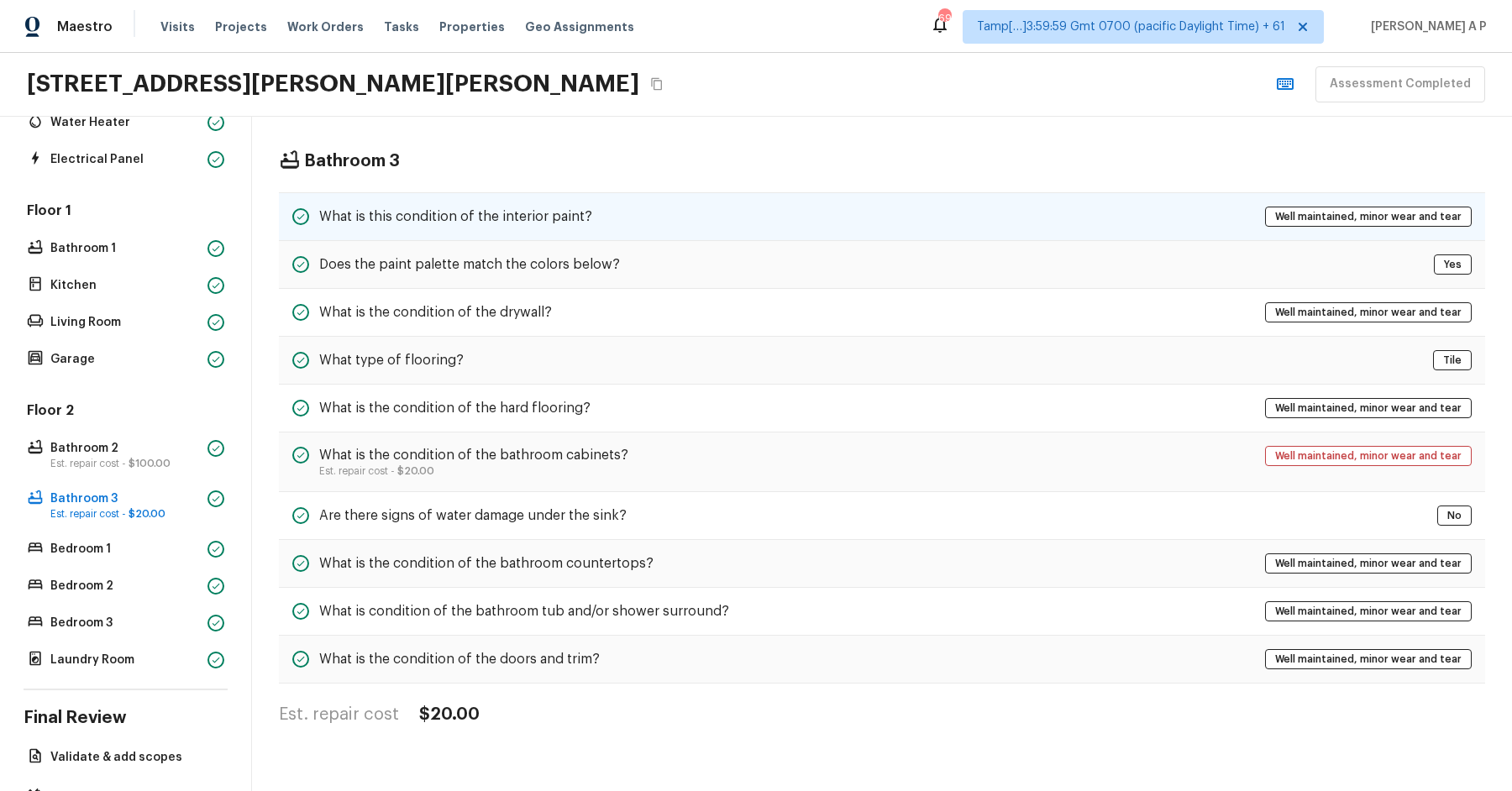
click at [609, 204] on div "What is this condition of the interior paint? Well maintained, minor wear and t…" at bounding box center [881, 216] width 1207 height 49
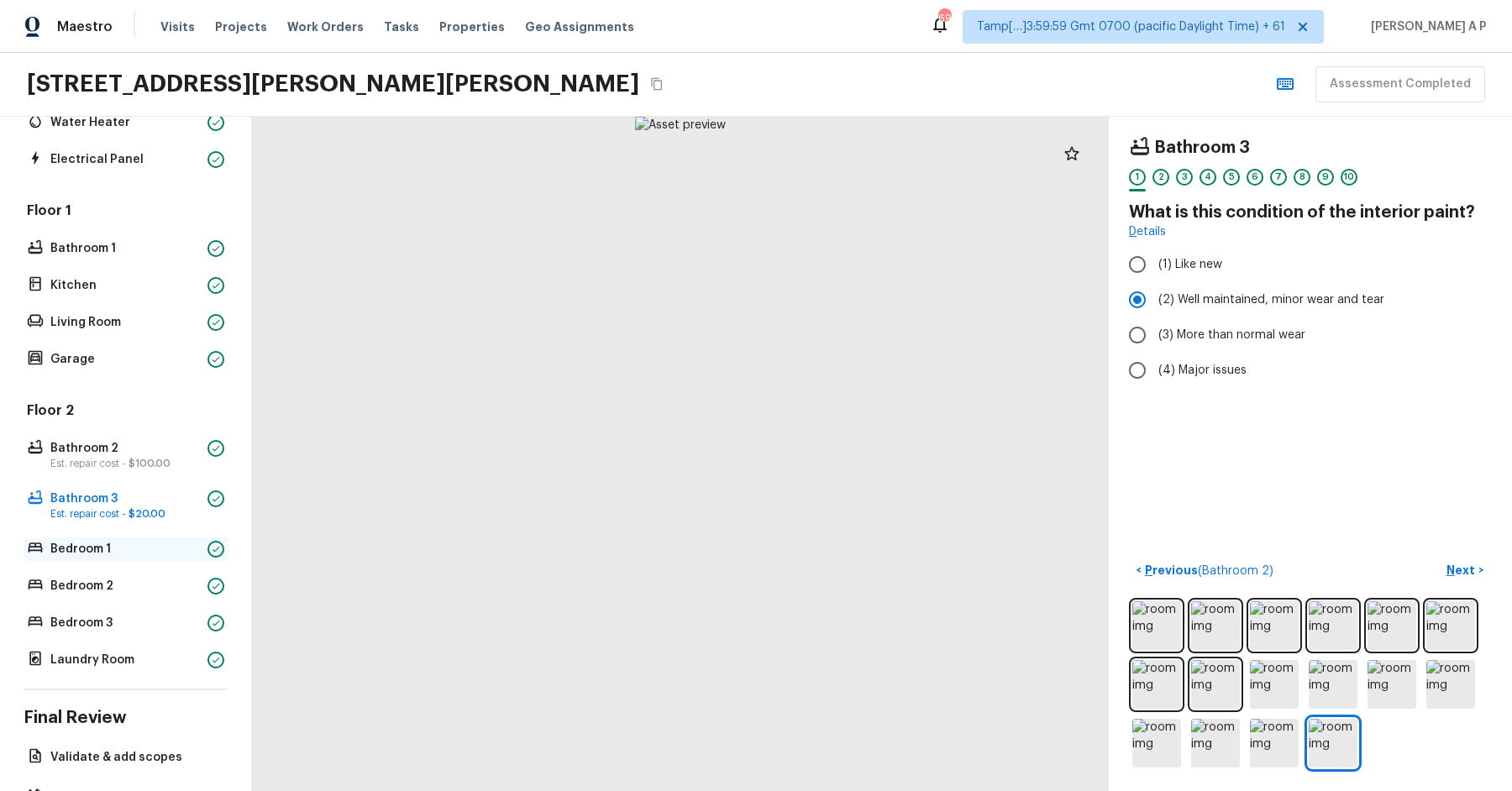
click at [177, 547] on p "Bedroom 1" at bounding box center [125, 549] width 150 height 17
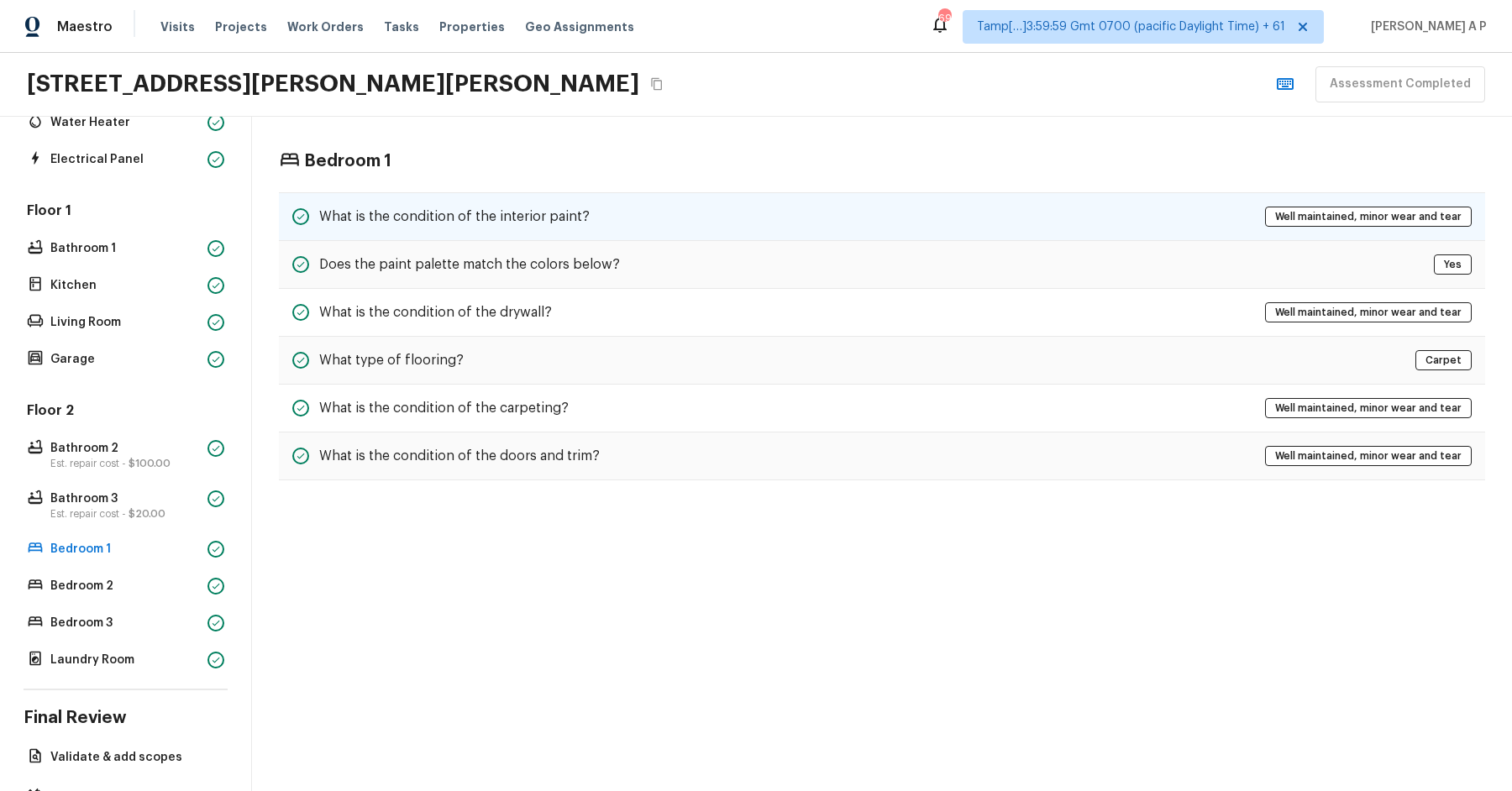
click at [513, 219] on h5 "What is the condition of the interior paint?" at bounding box center [454, 216] width 271 height 19
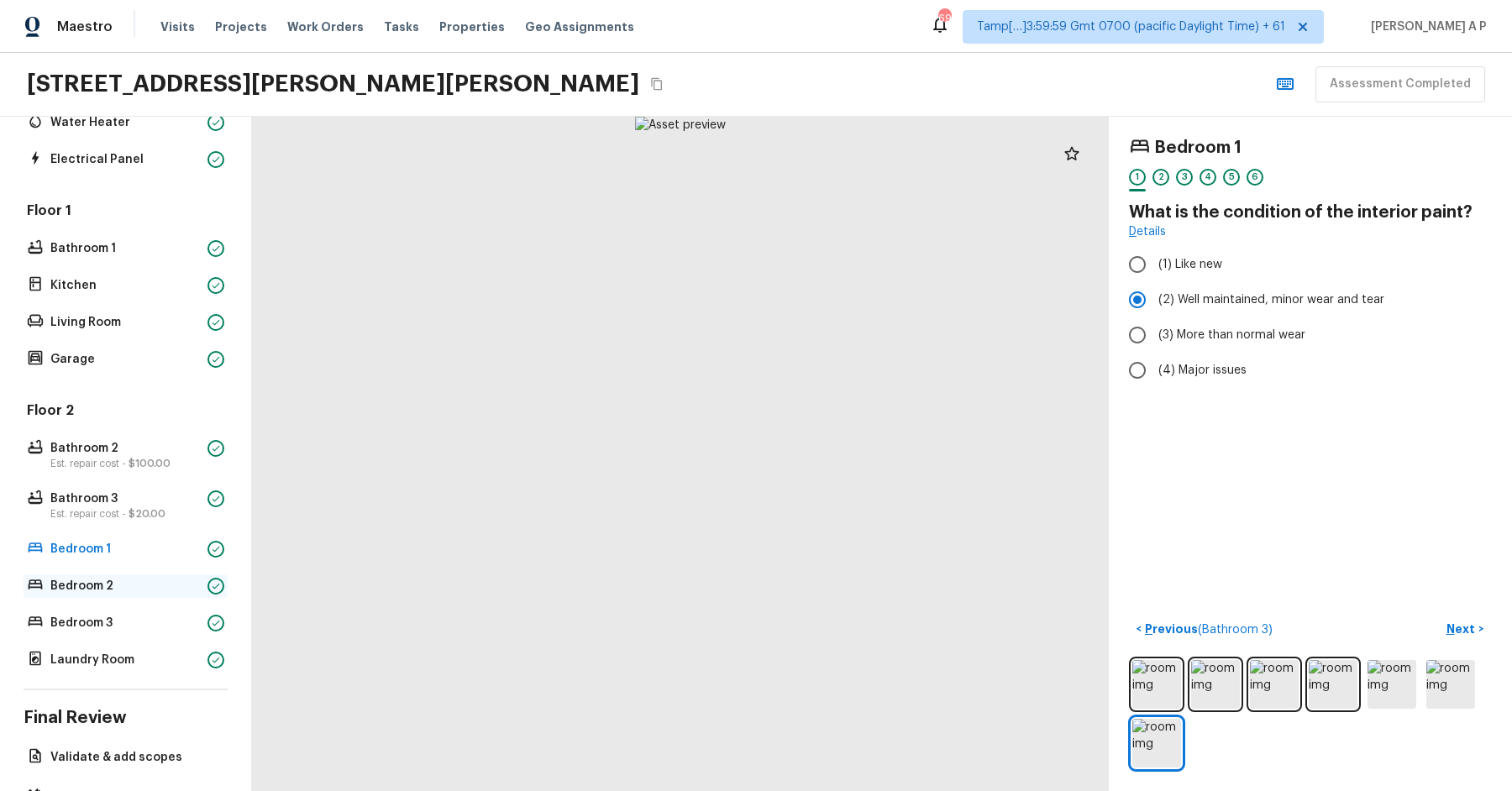
click at [109, 581] on p "Bedroom 2" at bounding box center [125, 586] width 150 height 17
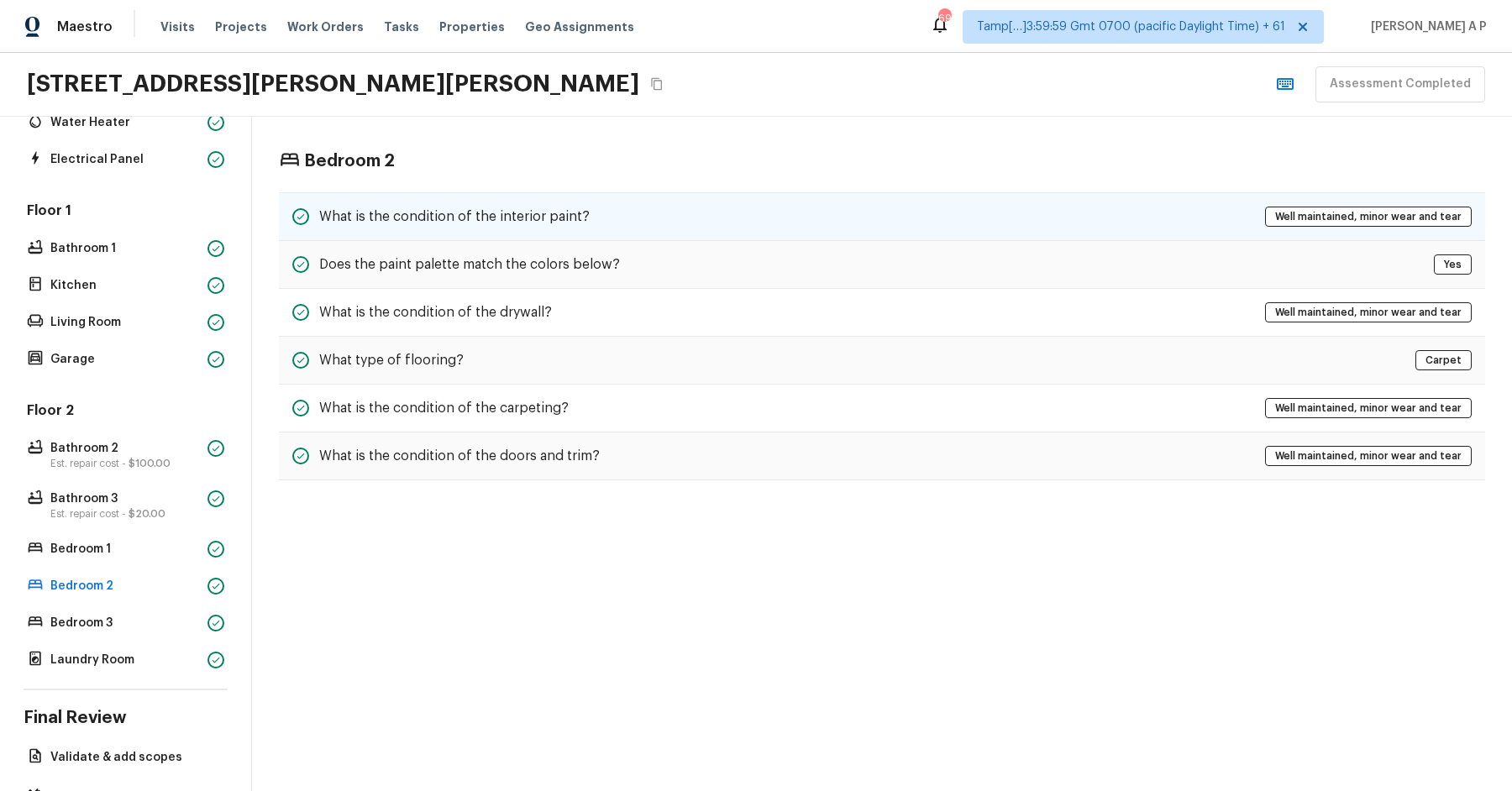
click at [481, 224] on div "What is the condition of the interior paint?" at bounding box center [440, 216] width 297 height 21
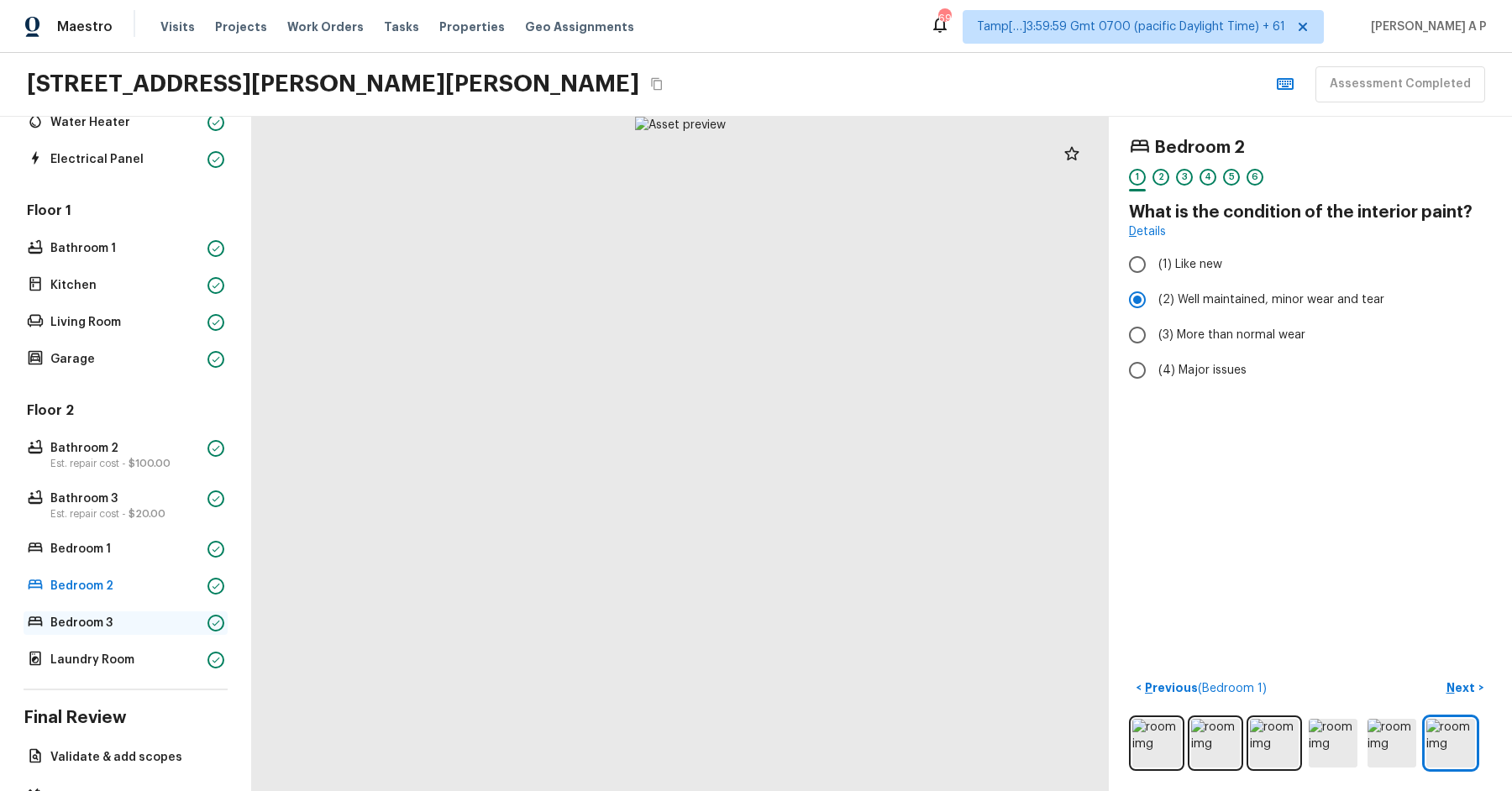
click at [74, 618] on p "Bedroom 3" at bounding box center [125, 622] width 150 height 17
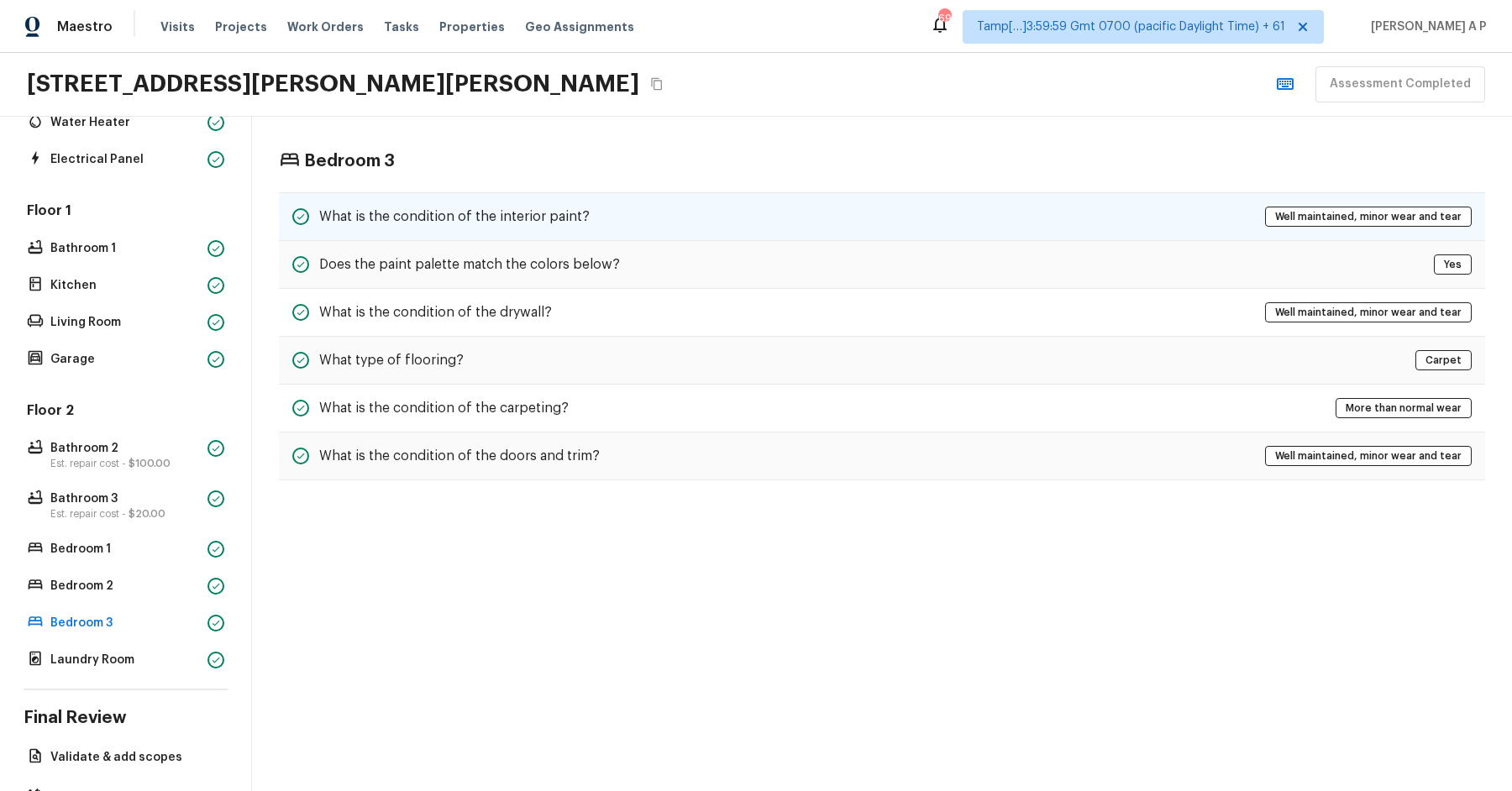
click at [428, 215] on h5 "What is the condition of the interior paint?" at bounding box center [454, 216] width 271 height 19
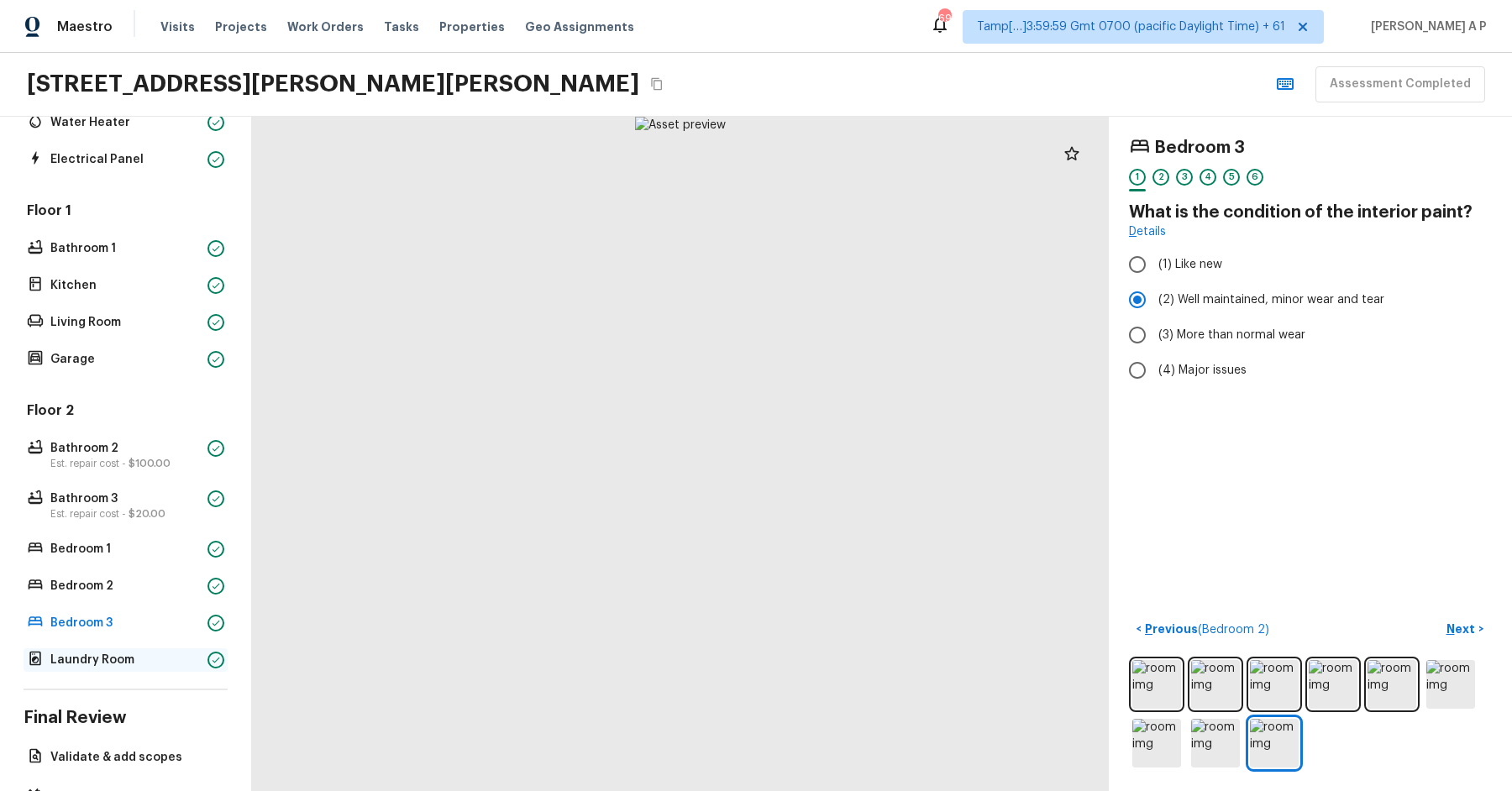
click at [85, 656] on p "Laundry Room" at bounding box center [125, 660] width 150 height 17
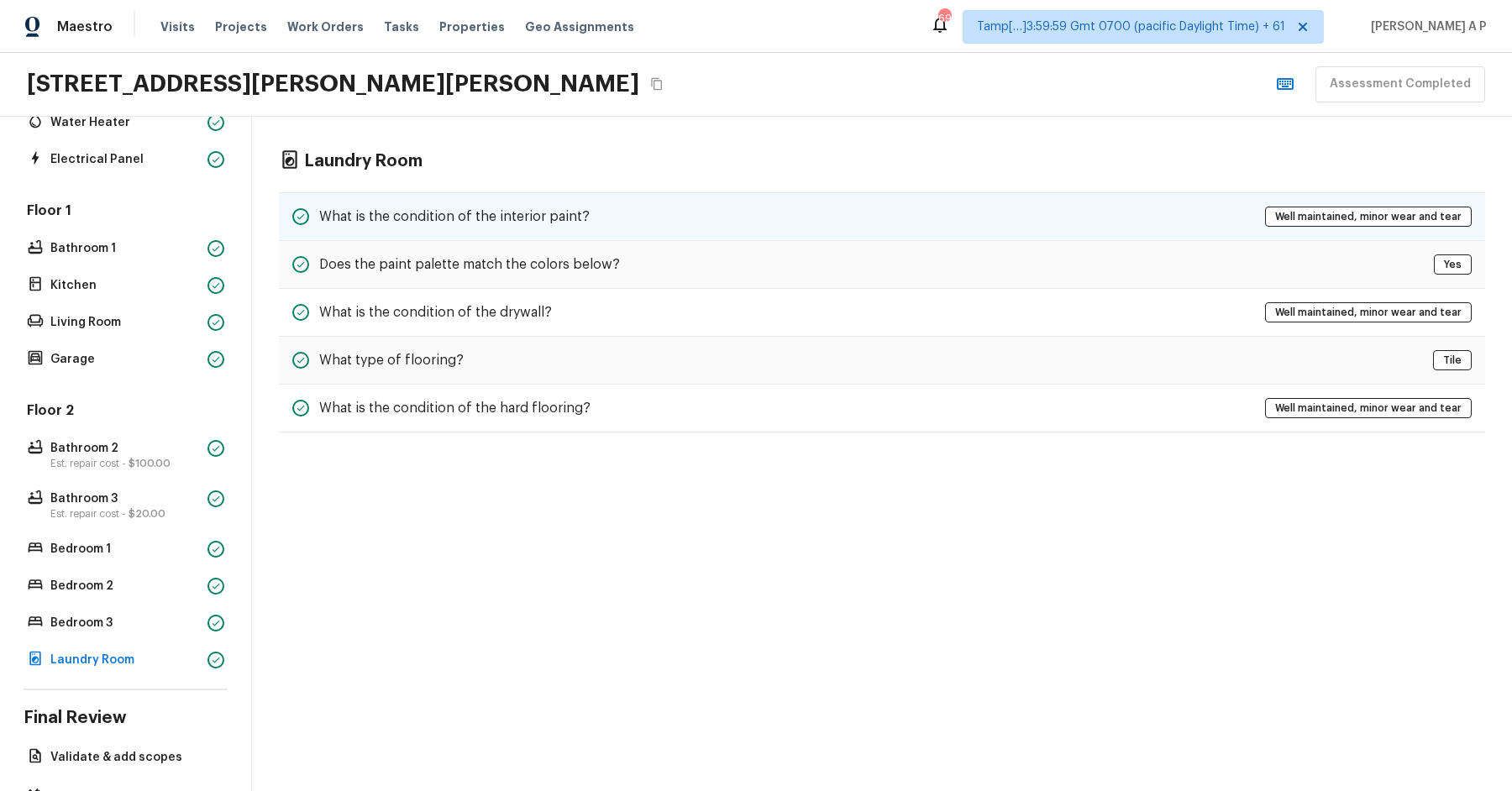
click at [518, 208] on h5 "What is the condition of the interior paint?" at bounding box center [454, 216] width 271 height 19
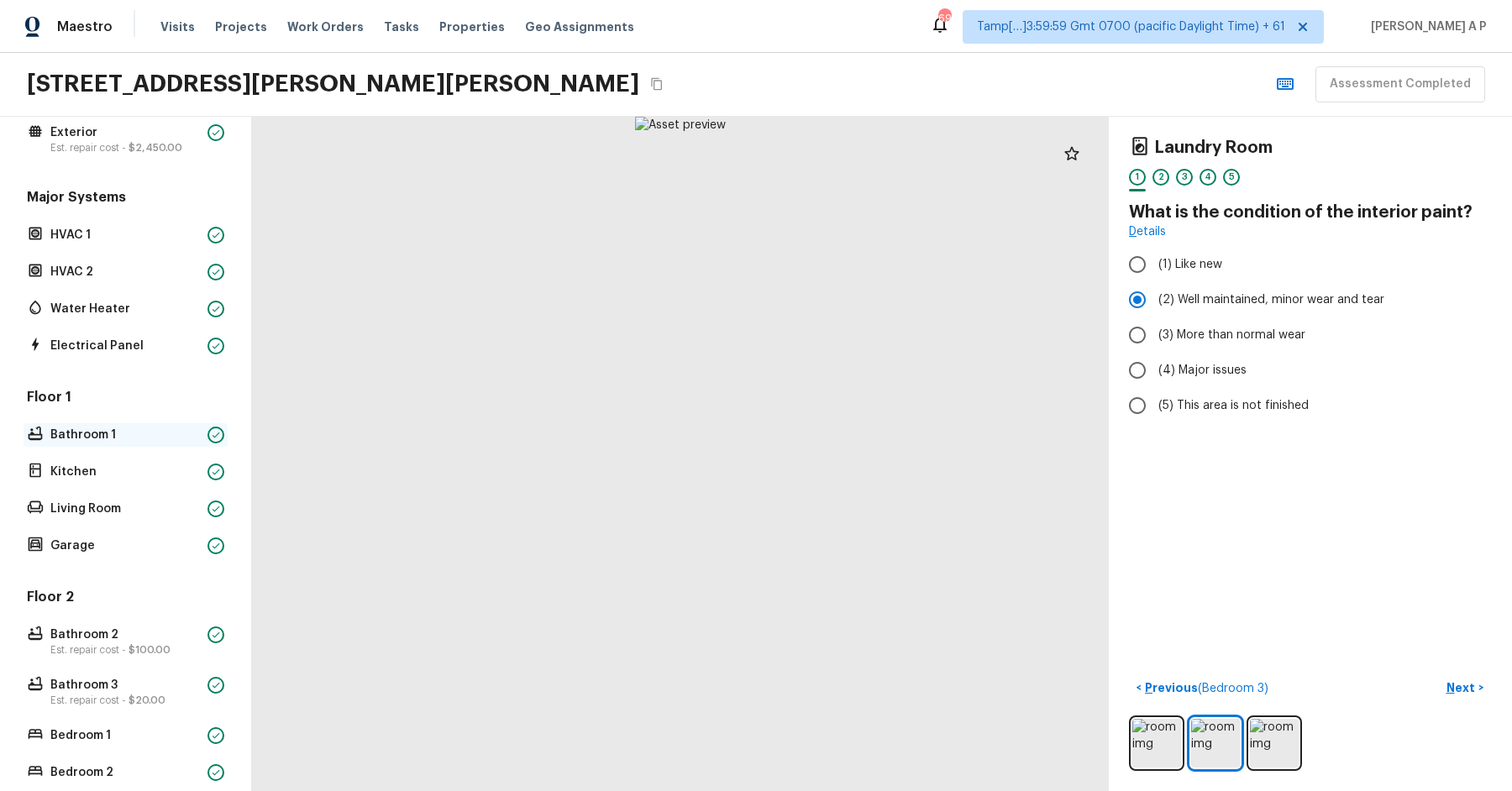
scroll to position [0, 0]
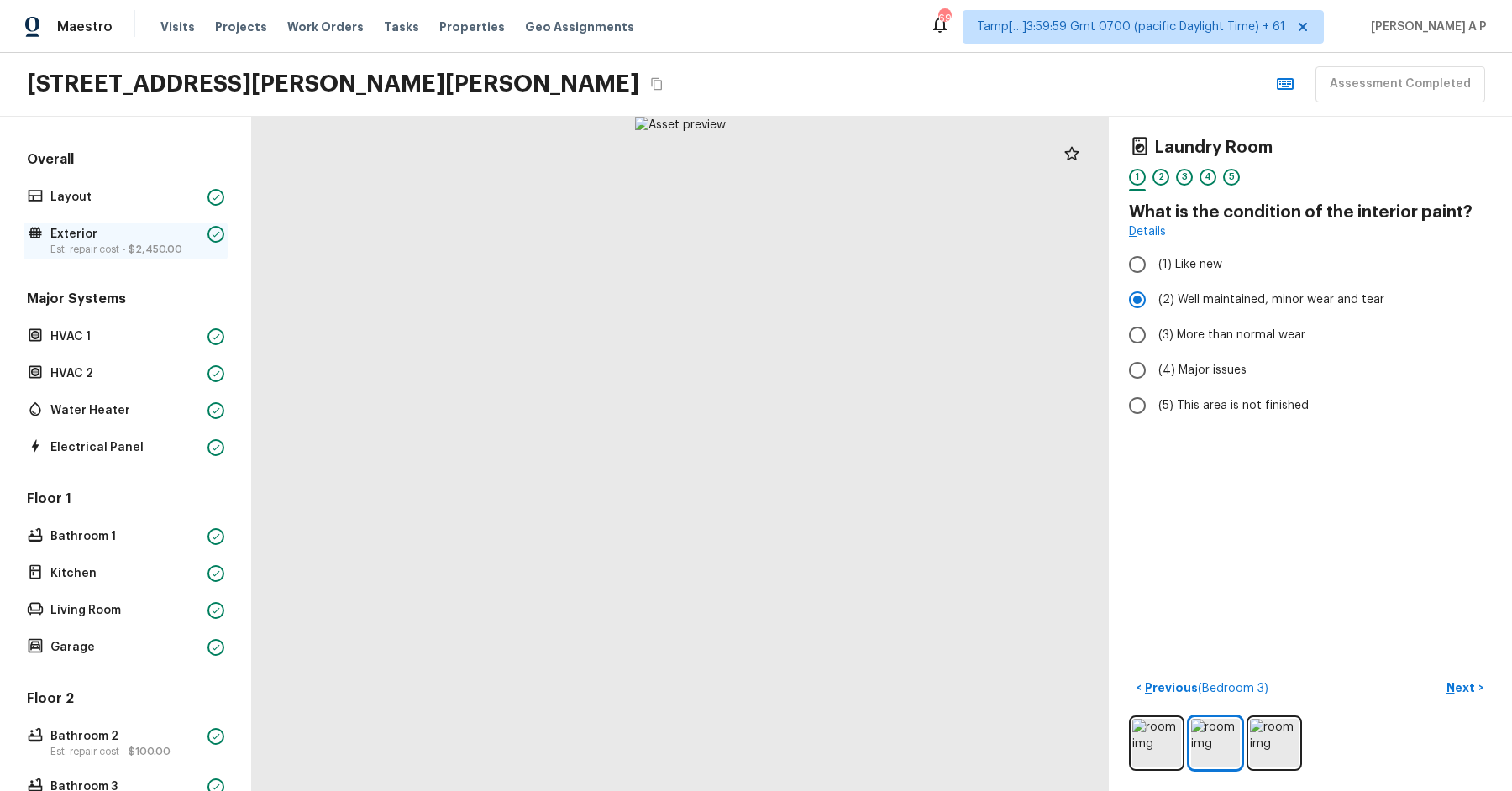
click at [114, 244] on p "Est. repair cost - $2,450.00" at bounding box center [125, 249] width 150 height 13
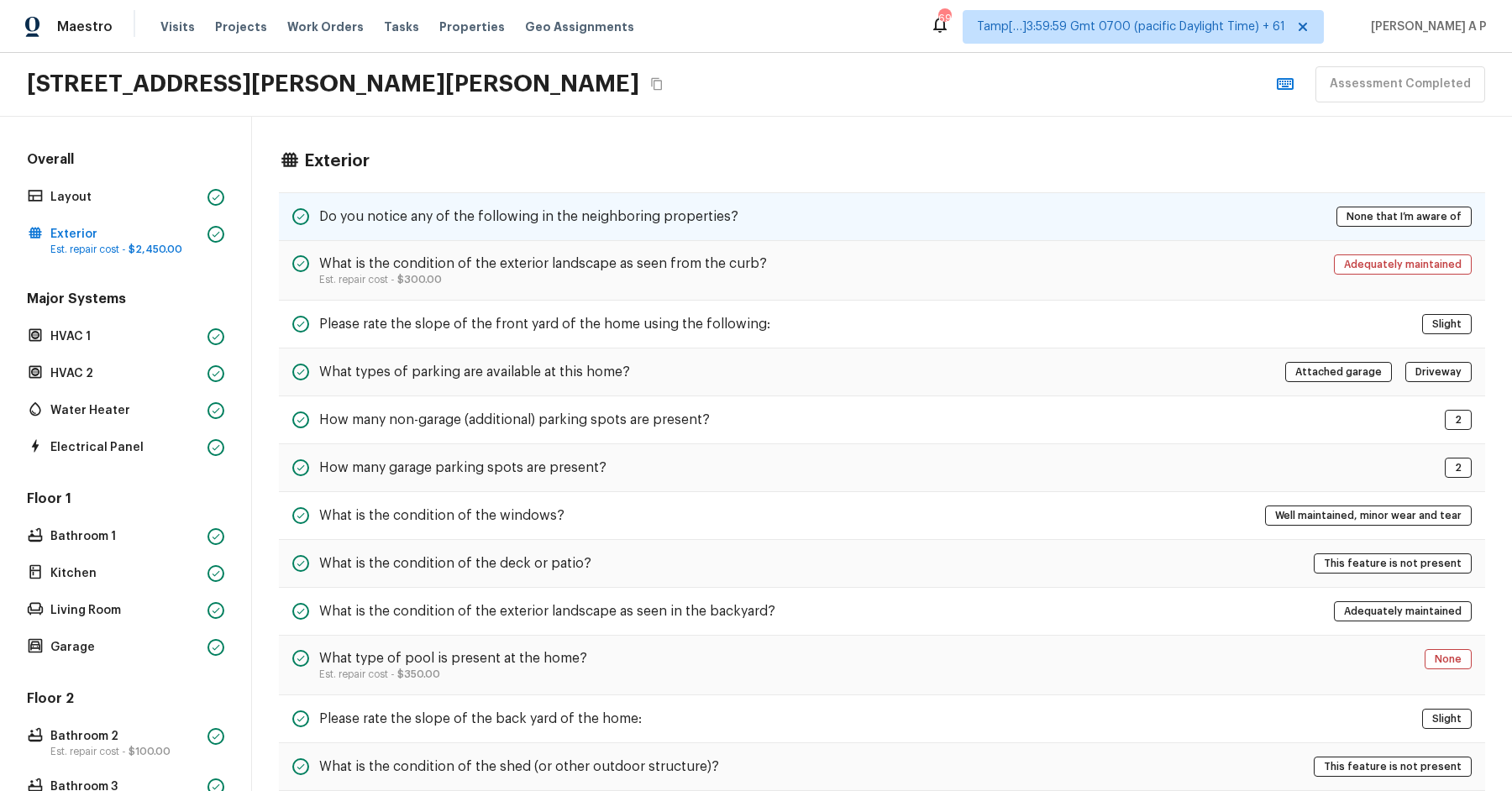
click at [386, 229] on div "Do you notice any of the following in the neighboring properties? None that I’m…" at bounding box center [881, 216] width 1207 height 49
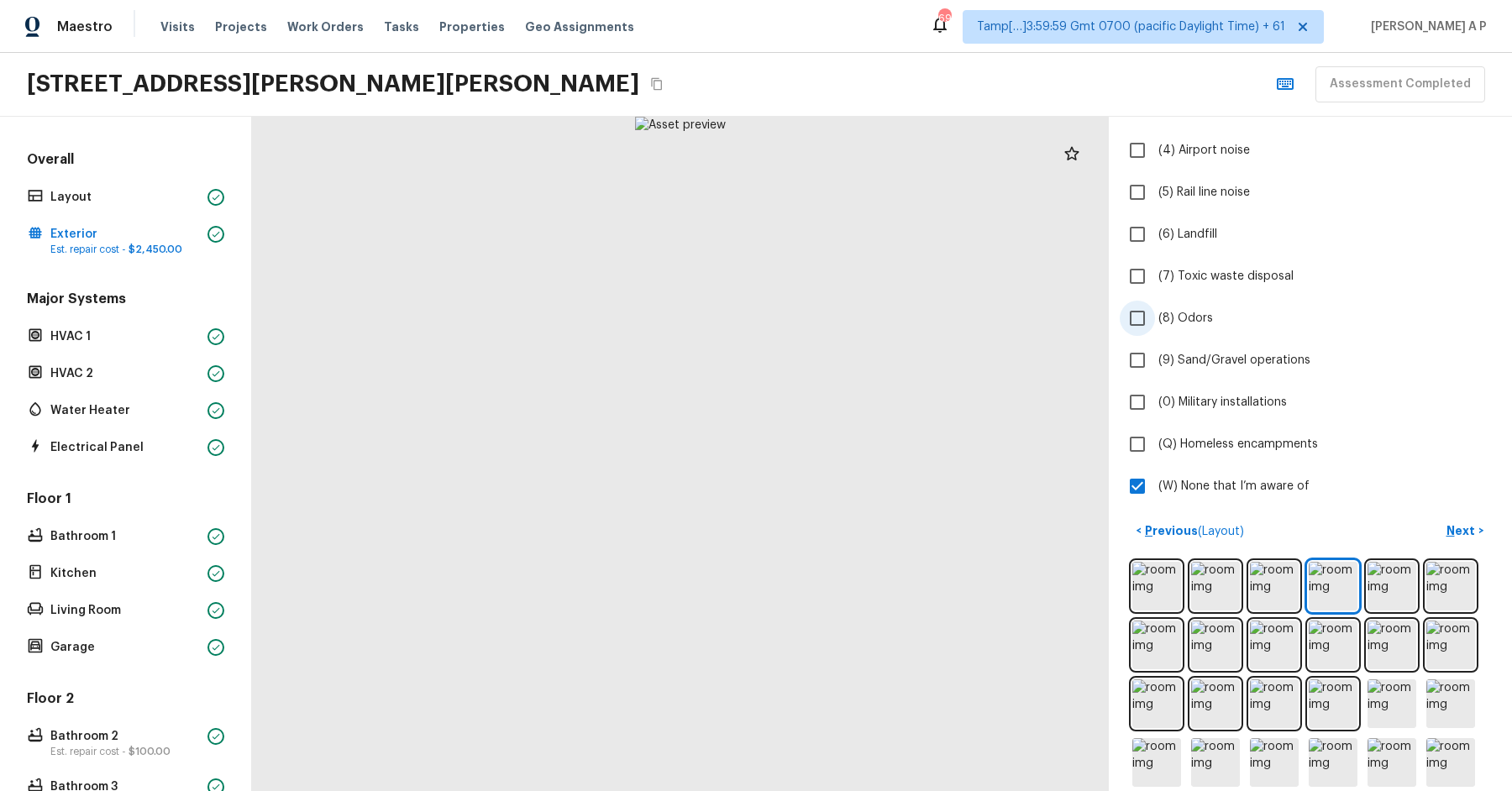
scroll to position [466, 0]
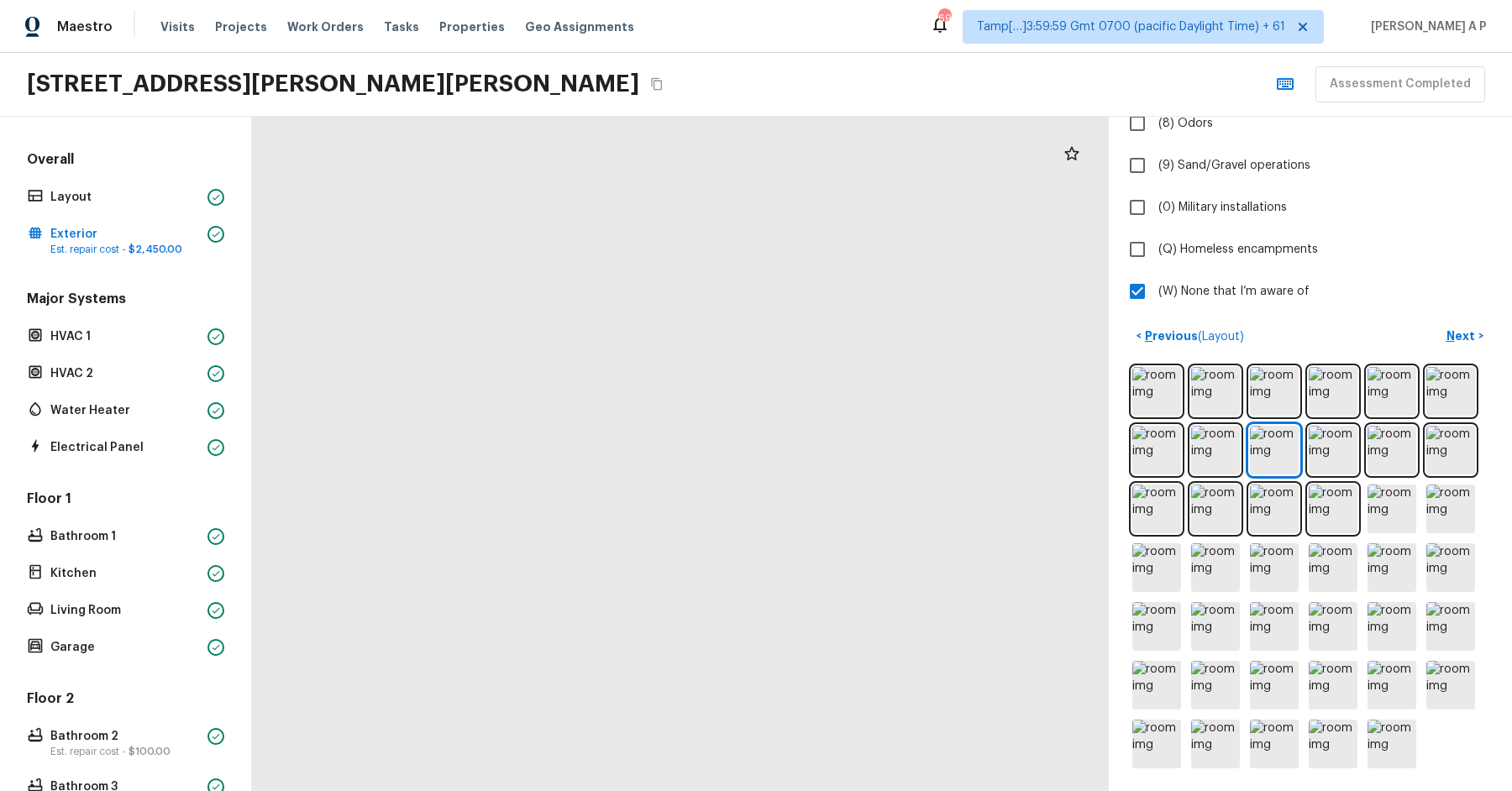
drag, startPoint x: 545, startPoint y: 524, endPoint x: 731, endPoint y: 550, distance: 187.8
click at [731, 550] on div at bounding box center [1141, 124] width 3538 height 2784
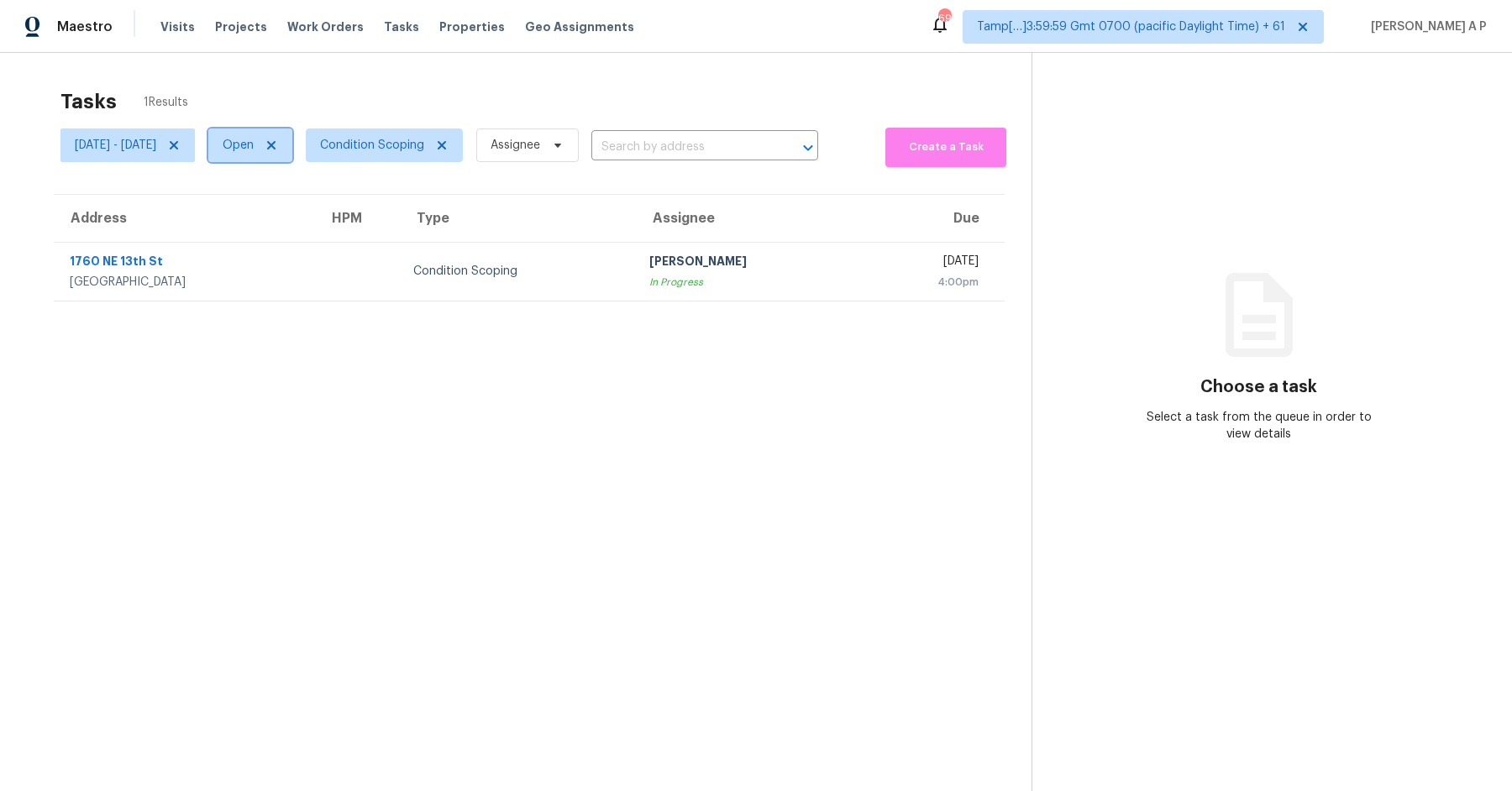
click at [254, 145] on span "Open" at bounding box center [238, 145] width 31 height 17
click at [319, 211] on label "Closed" at bounding box center [315, 216] width 61 height 17
click at [296, 211] on input "Closed" at bounding box center [290, 213] width 11 height 11
checkbox input "true"
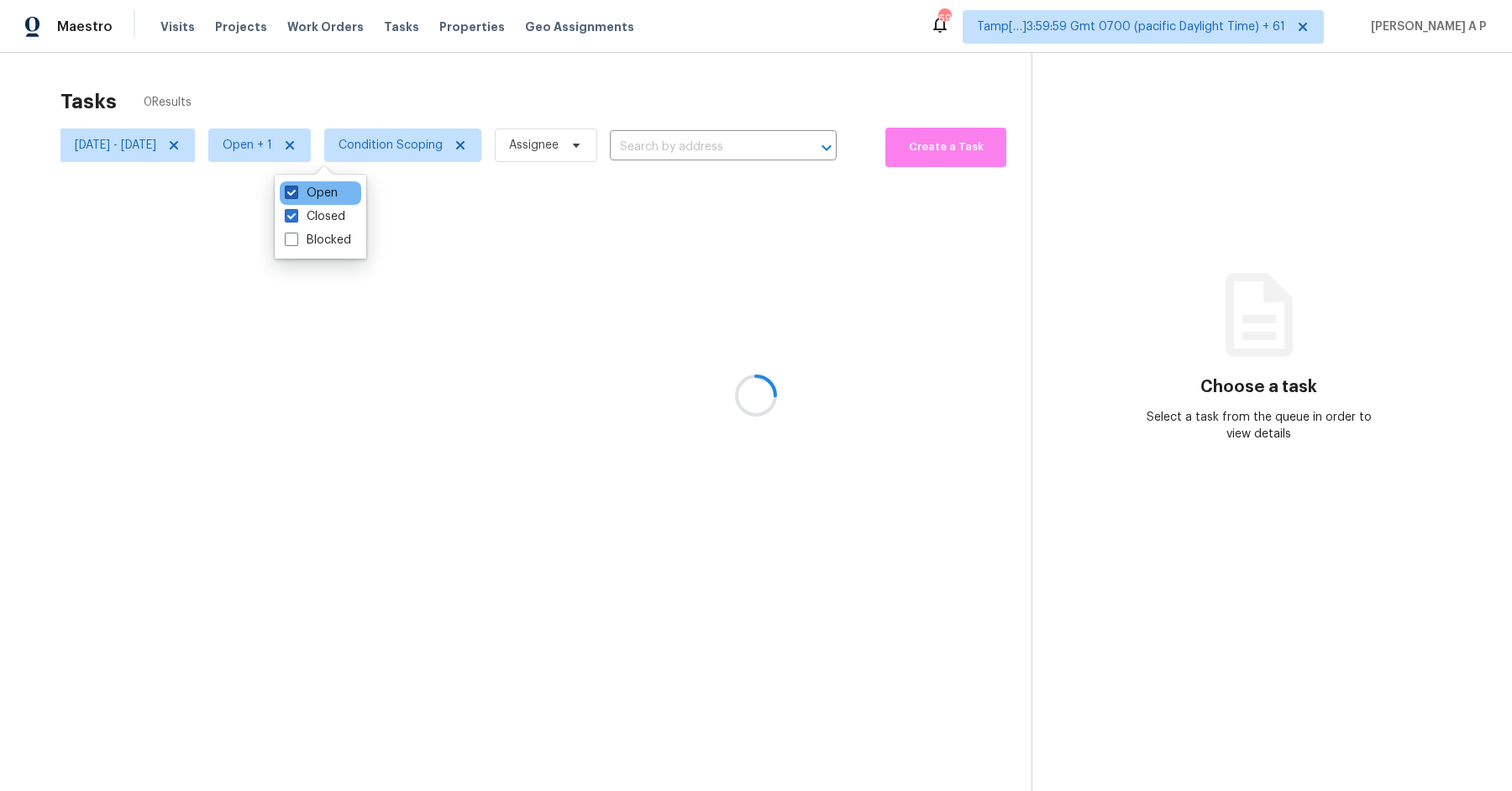
click at [319, 185] on label "Open" at bounding box center [311, 193] width 53 height 17
click at [296, 185] on input "Open" at bounding box center [290, 190] width 11 height 11
checkbox input "false"
click at [682, 130] on div at bounding box center [756, 396] width 1512 height 791
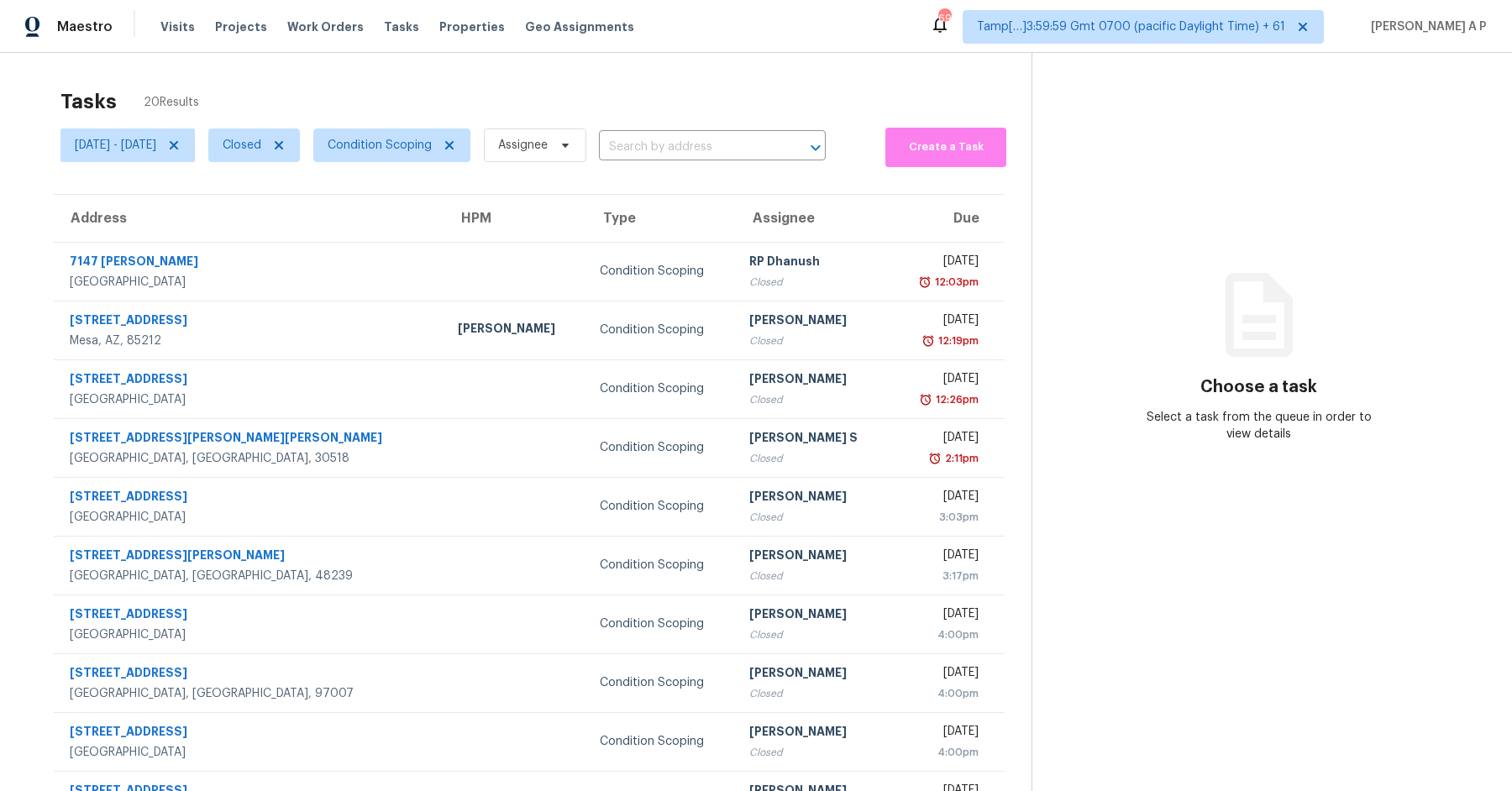
click at [689, 136] on input "text" at bounding box center [689, 146] width 180 height 26
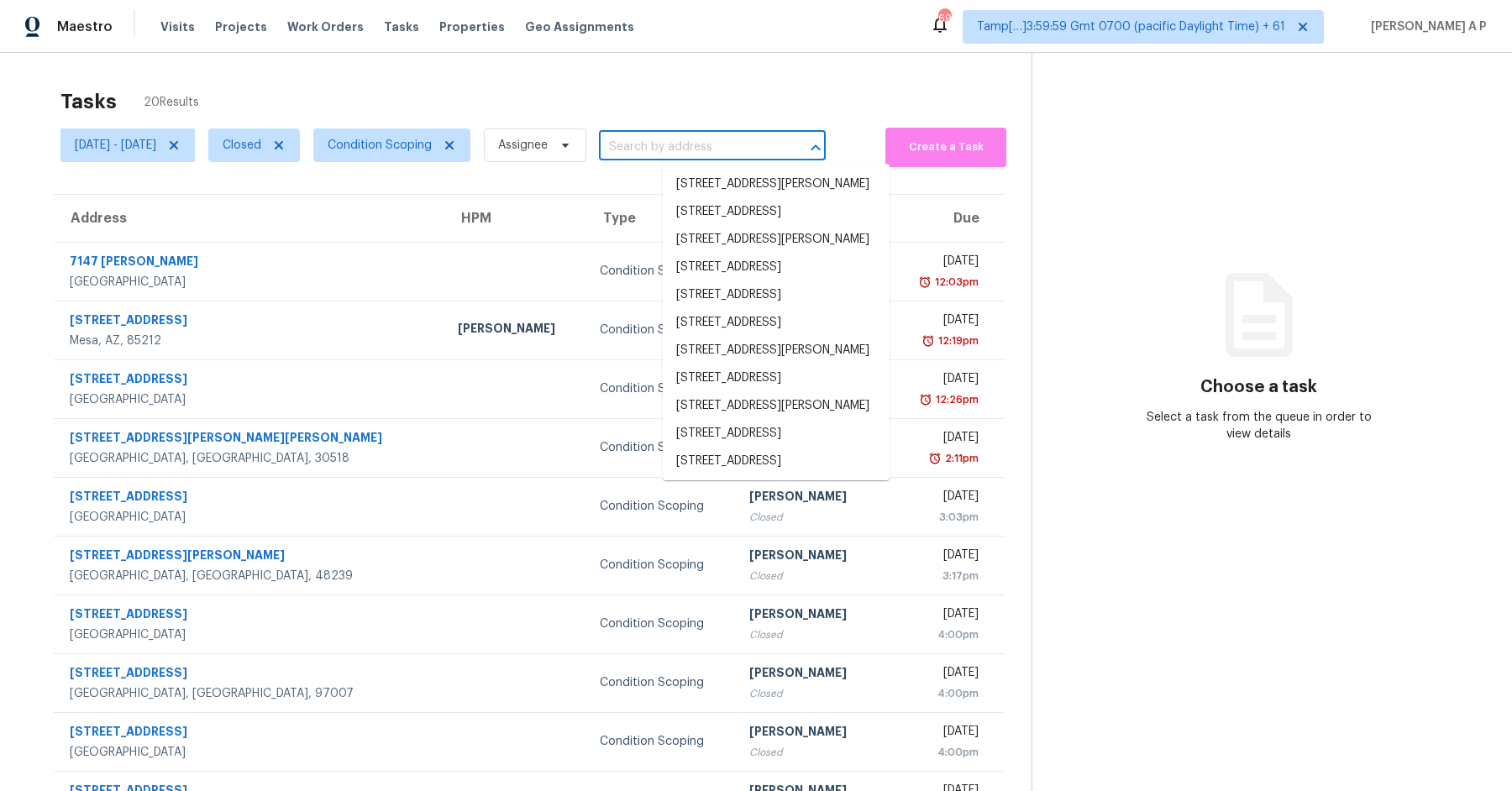
paste input "[STREET_ADDRESS][PERSON_NAME]"
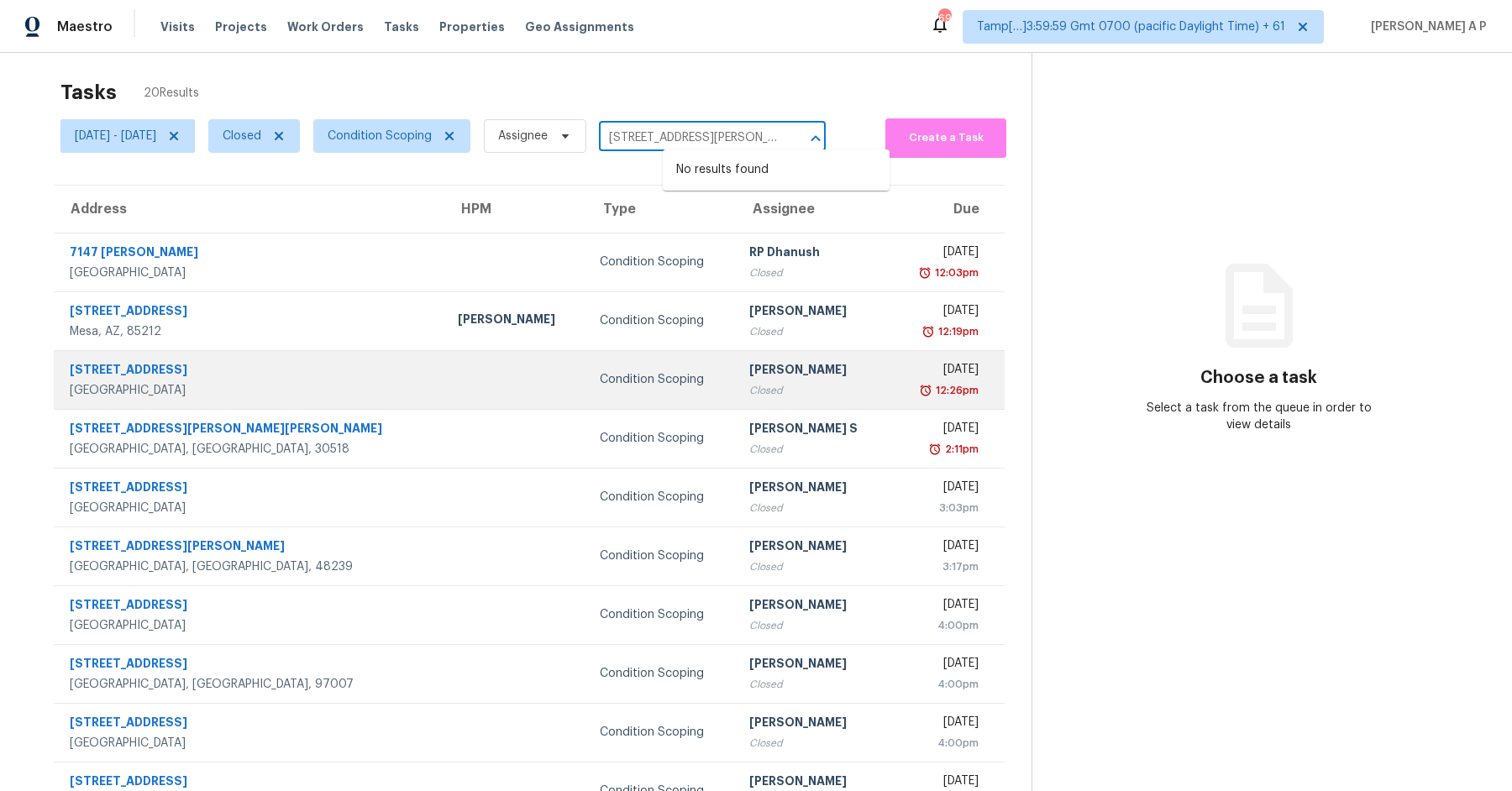
scroll to position [13, 0]
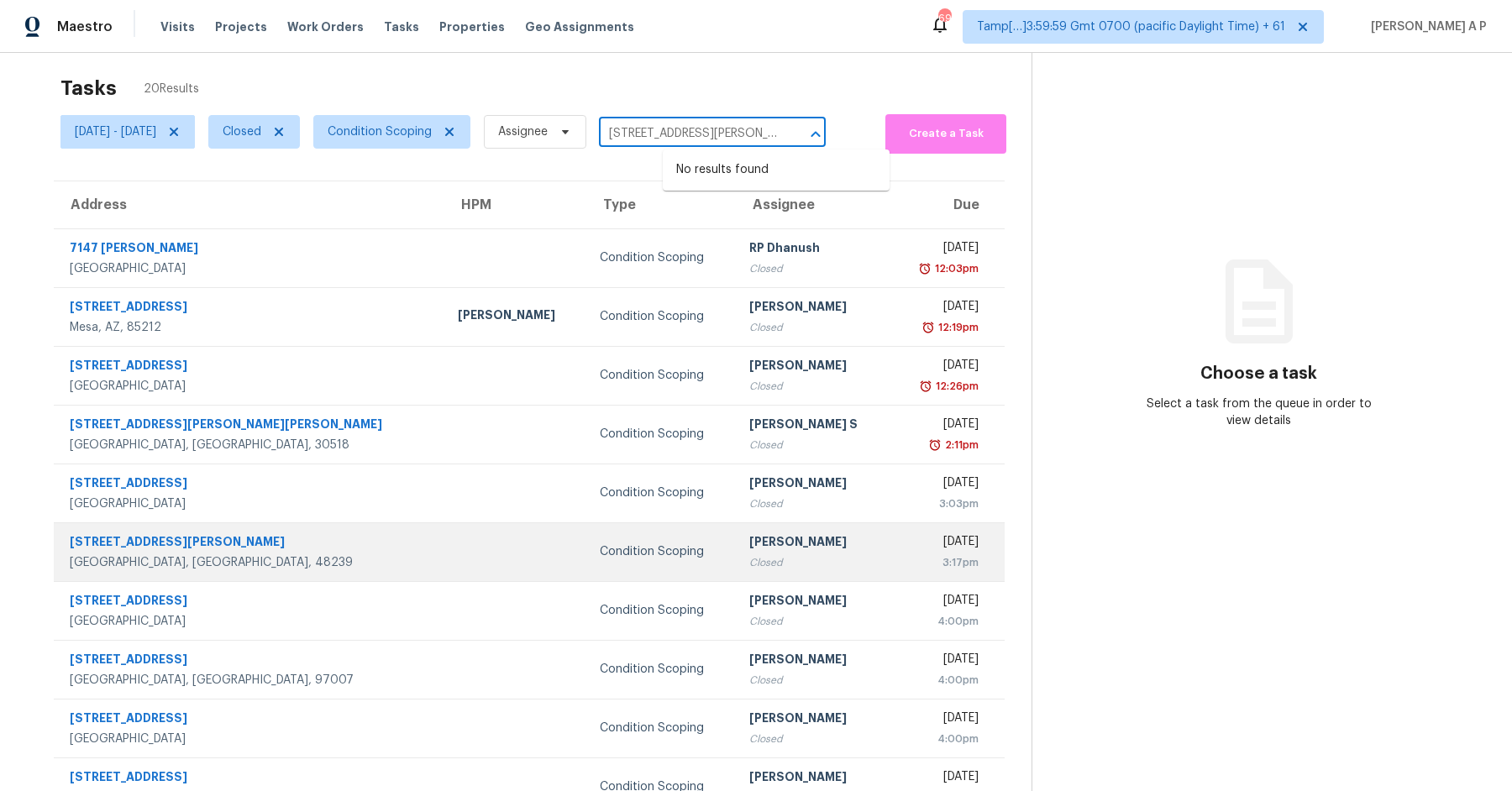
type input "[STREET_ADDRESS][PERSON_NAME]"
click at [749, 547] on div "Afran Peeran" at bounding box center [813, 544] width 128 height 21
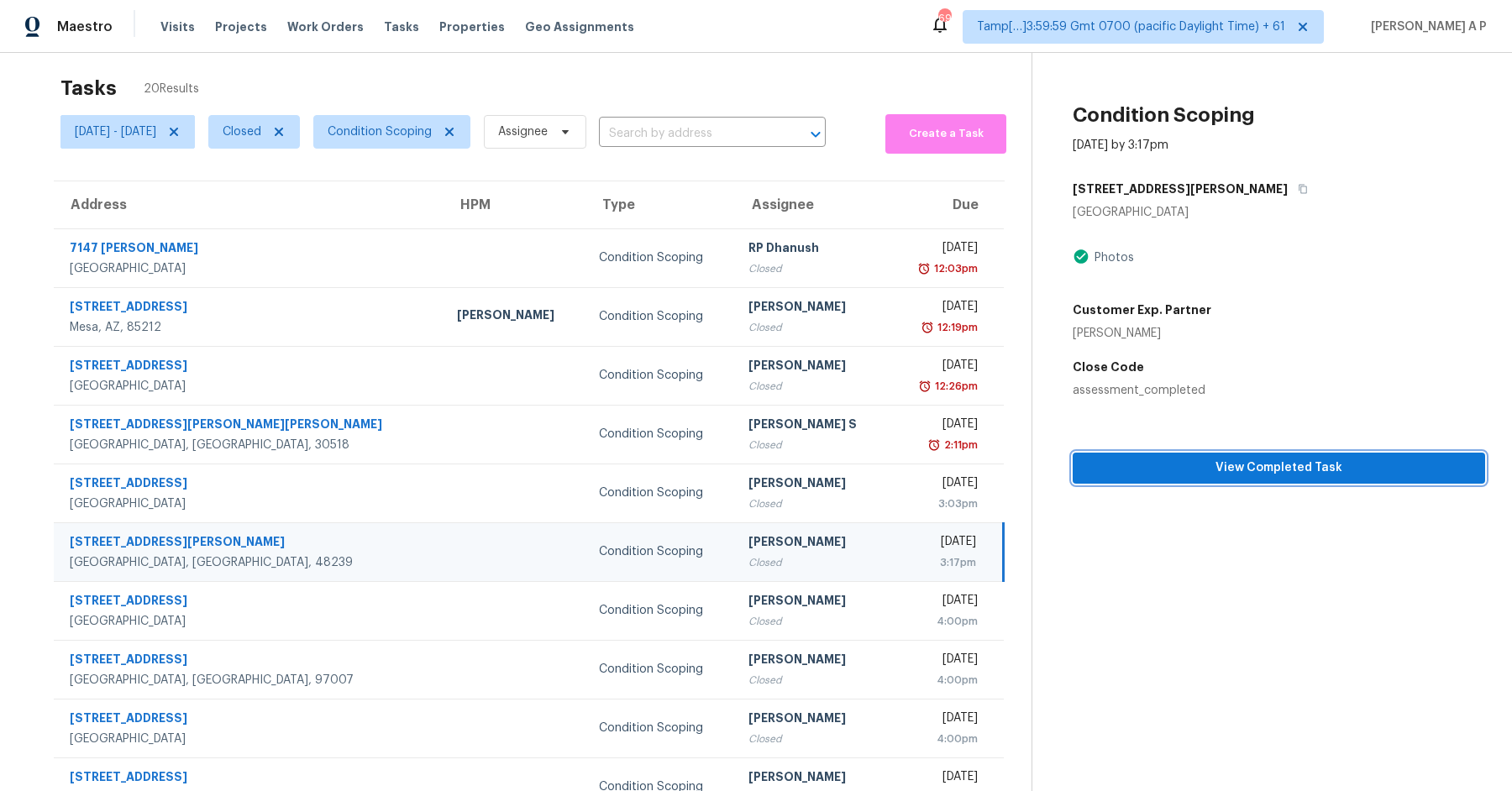
click at [1207, 465] on span "View Completed Task" at bounding box center [1279, 469] width 386 height 21
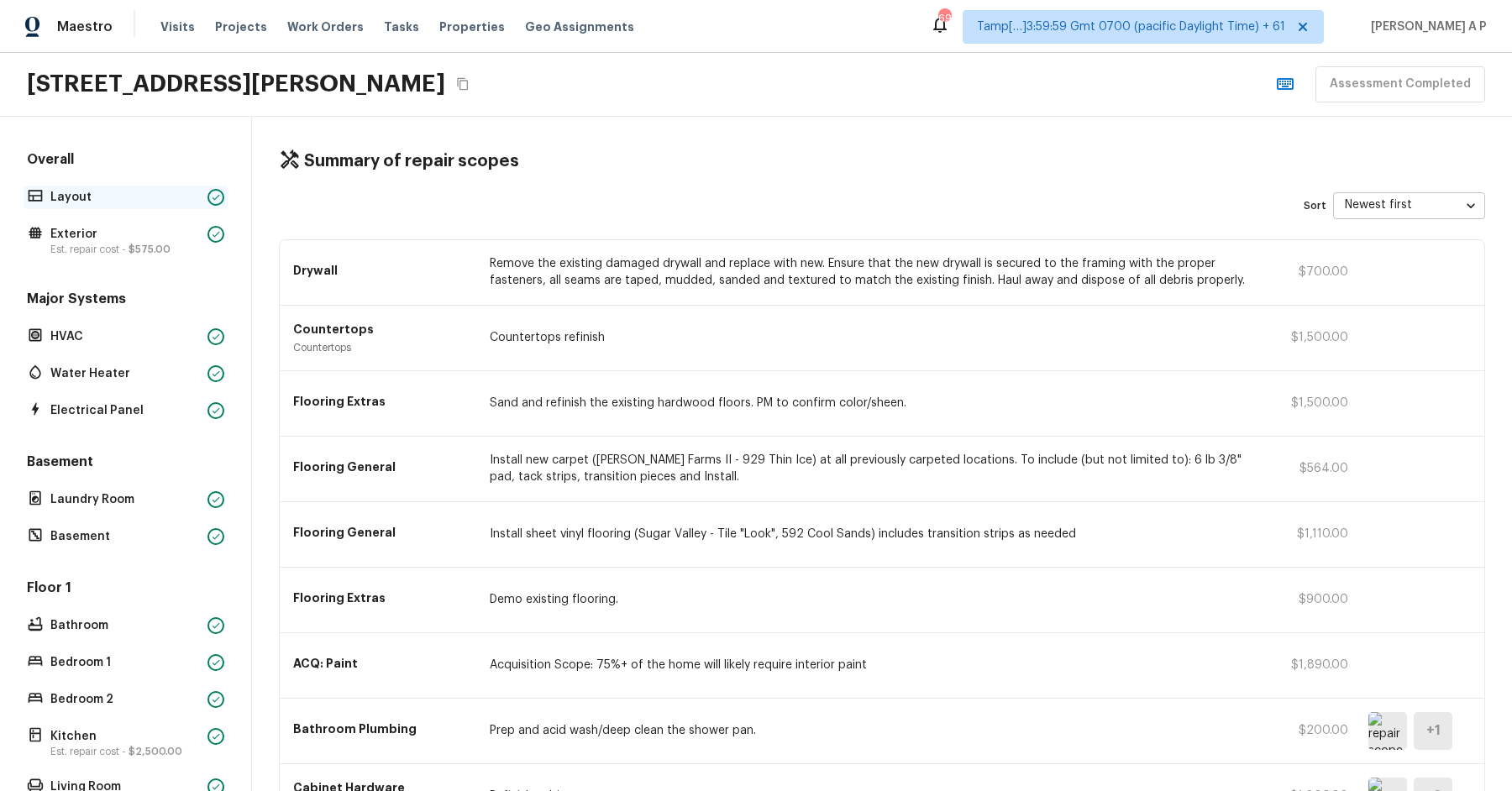
click at [81, 196] on p "Layout" at bounding box center [125, 197] width 150 height 17
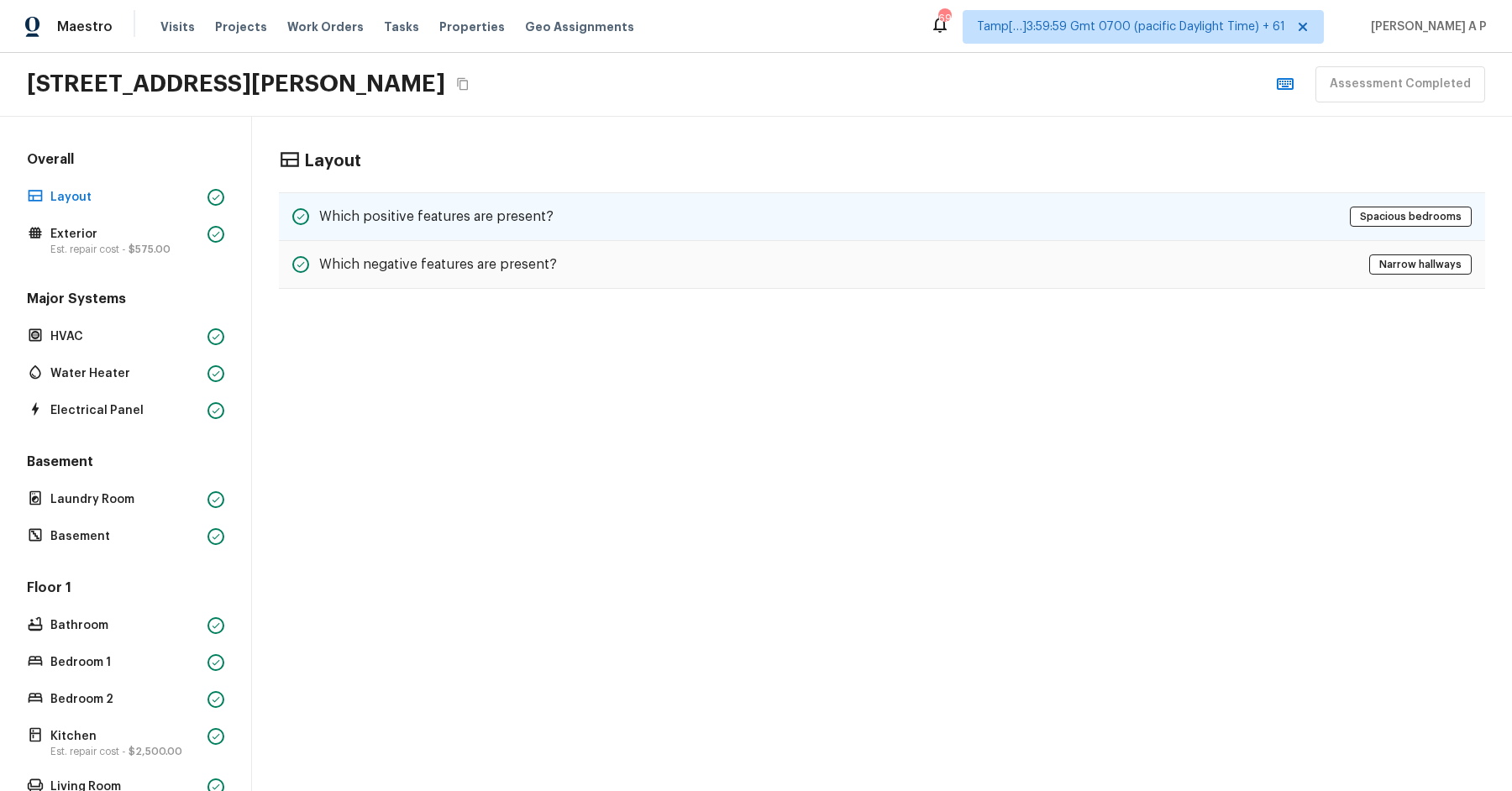
click at [319, 219] on h5 "Which positive features are present?" at bounding box center [436, 216] width 234 height 19
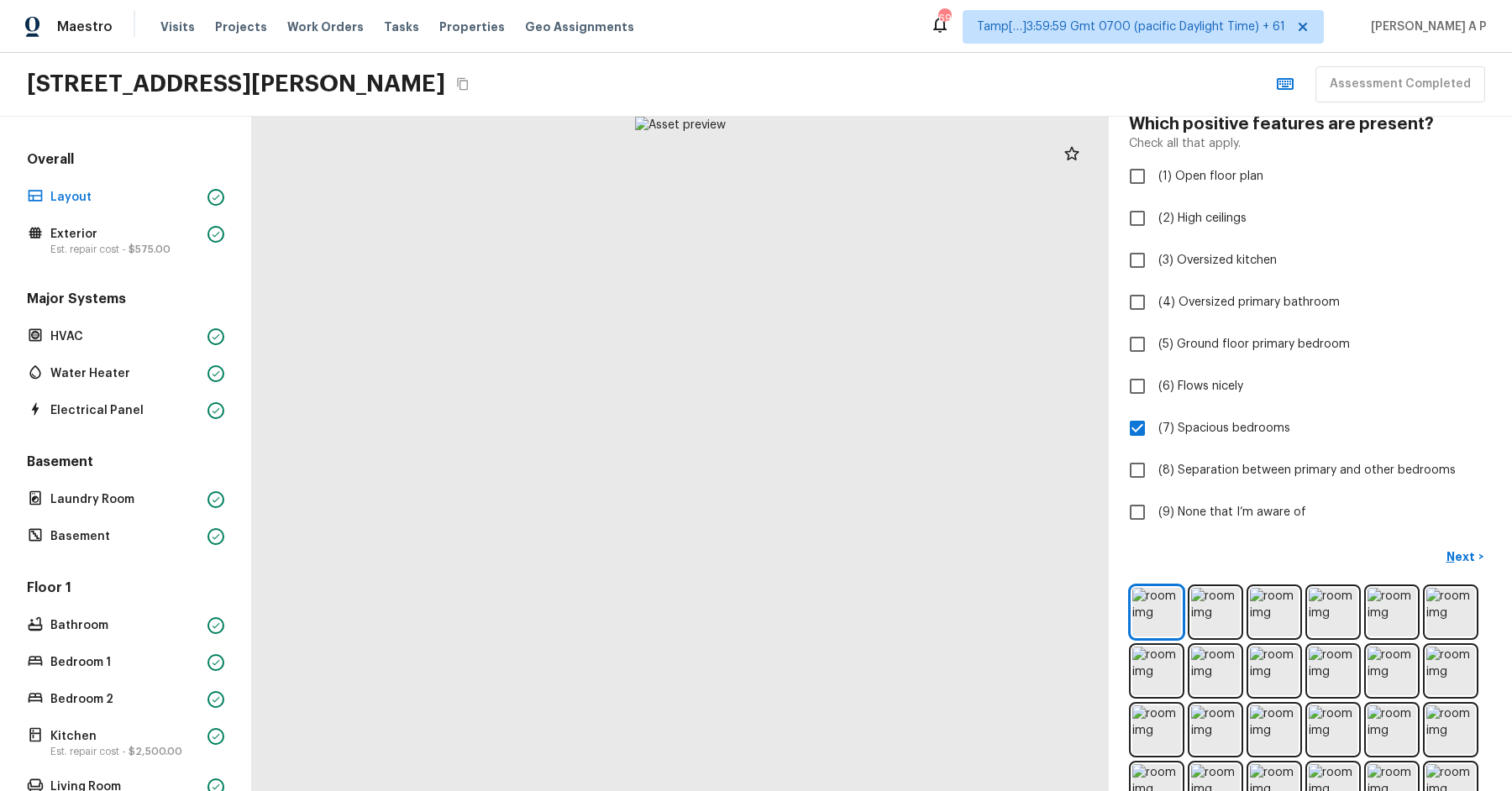
scroll to position [191, 0]
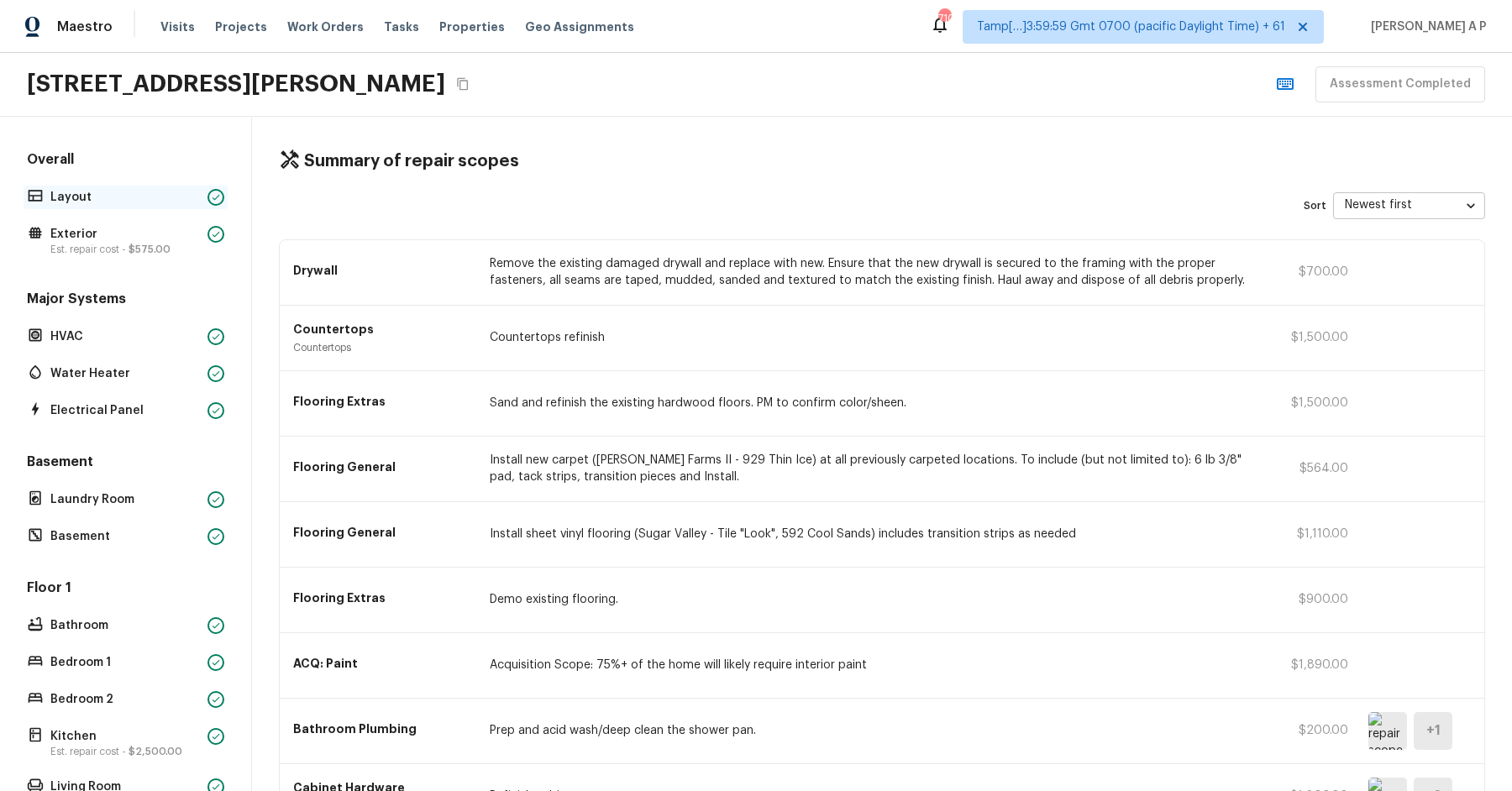
click at [135, 202] on p "Layout" at bounding box center [125, 197] width 150 height 17
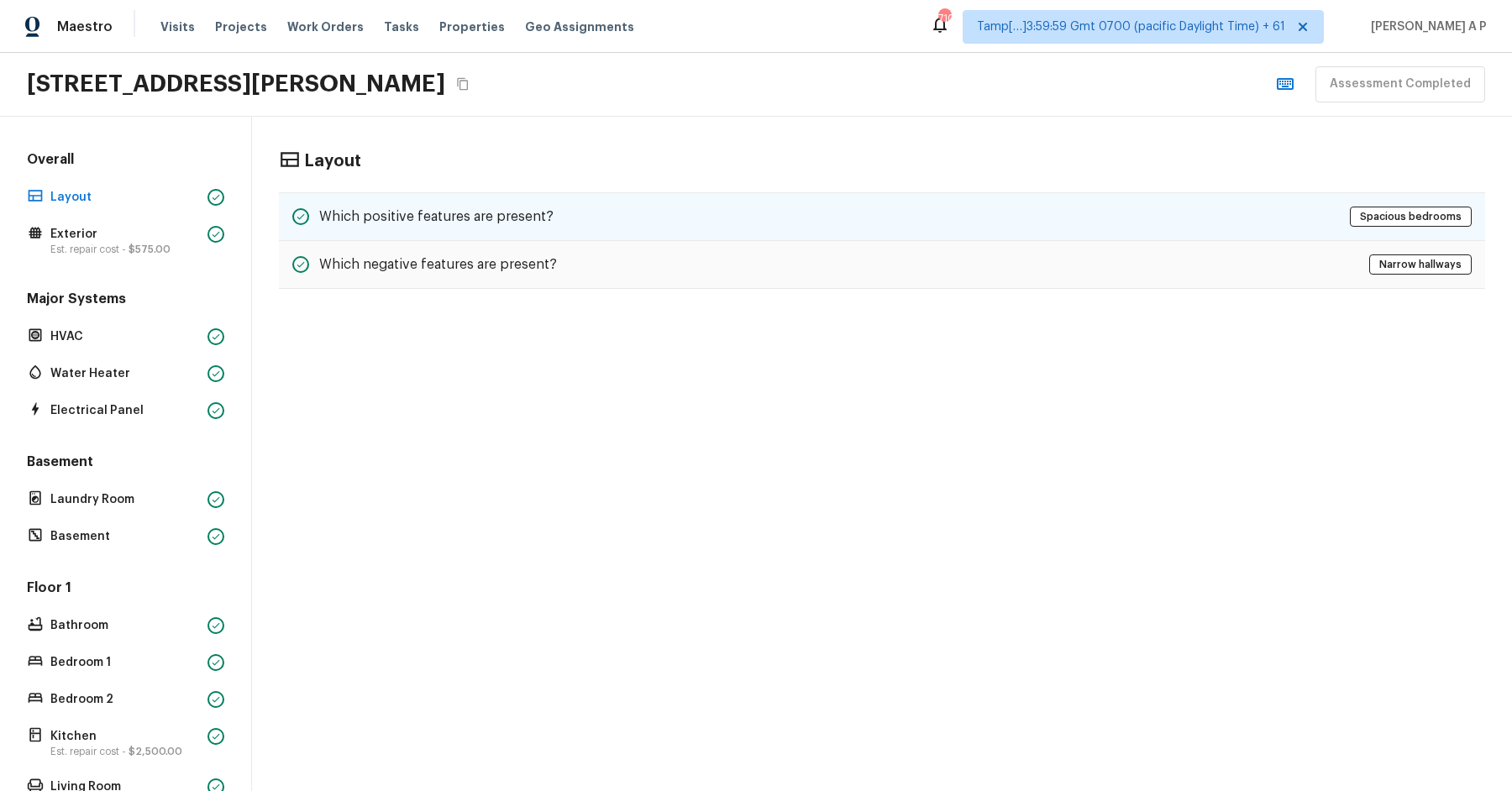
click at [403, 201] on div "Which positive features are present? Spacious bedrooms" at bounding box center [881, 216] width 1207 height 49
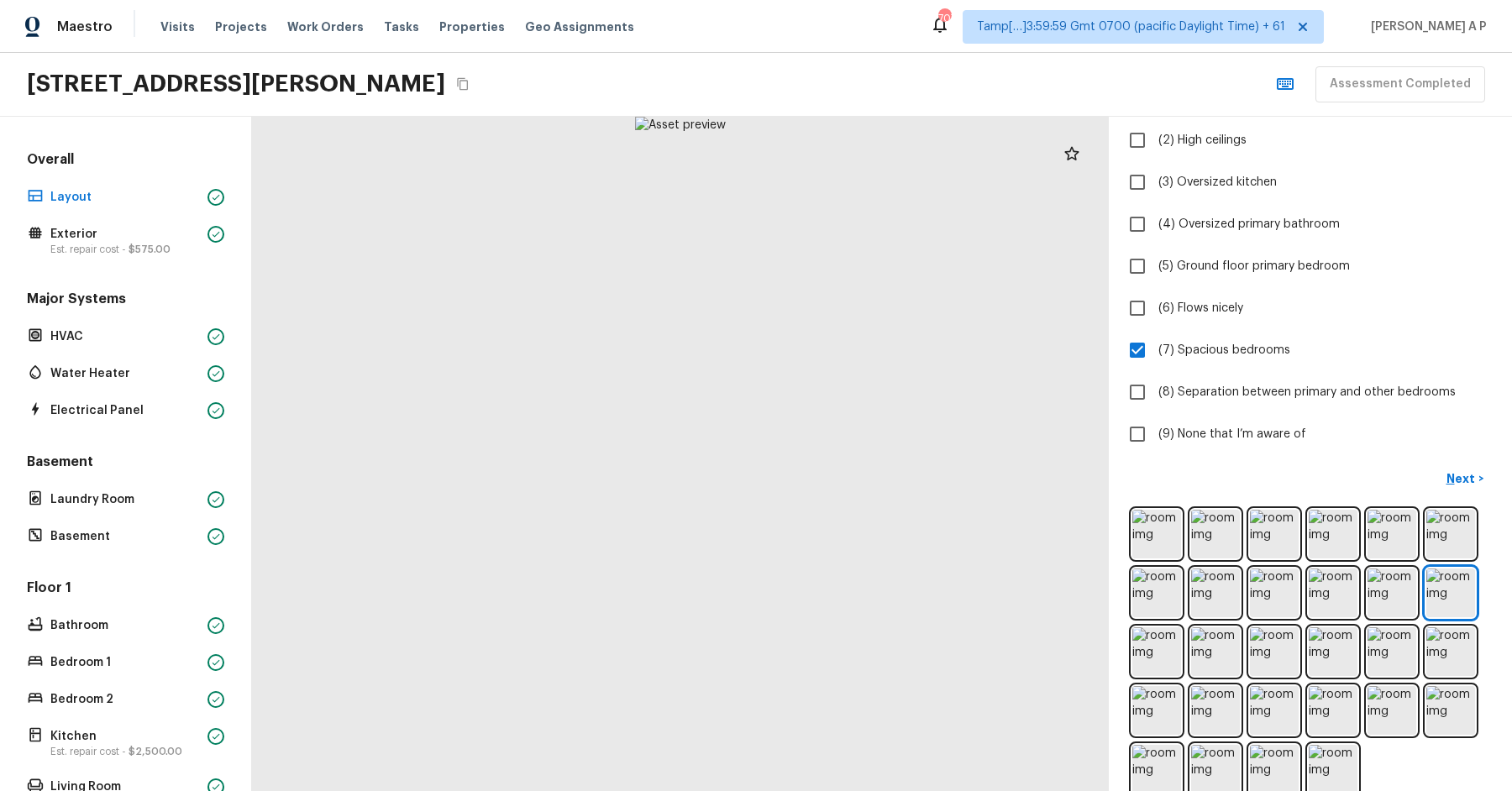
scroll to position [191, 0]
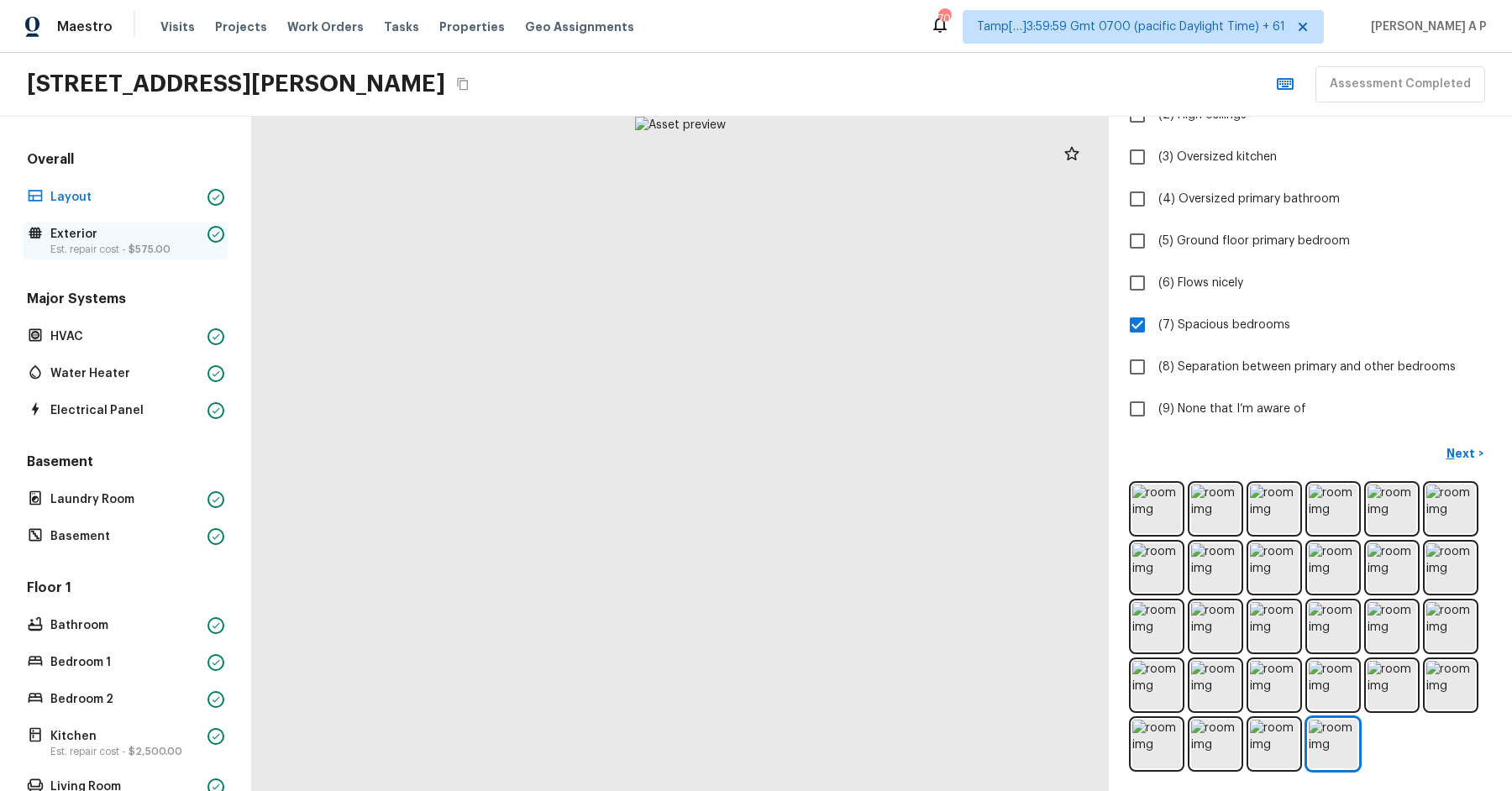
click at [186, 250] on p "Est. repair cost - $575.00" at bounding box center [125, 249] width 150 height 13
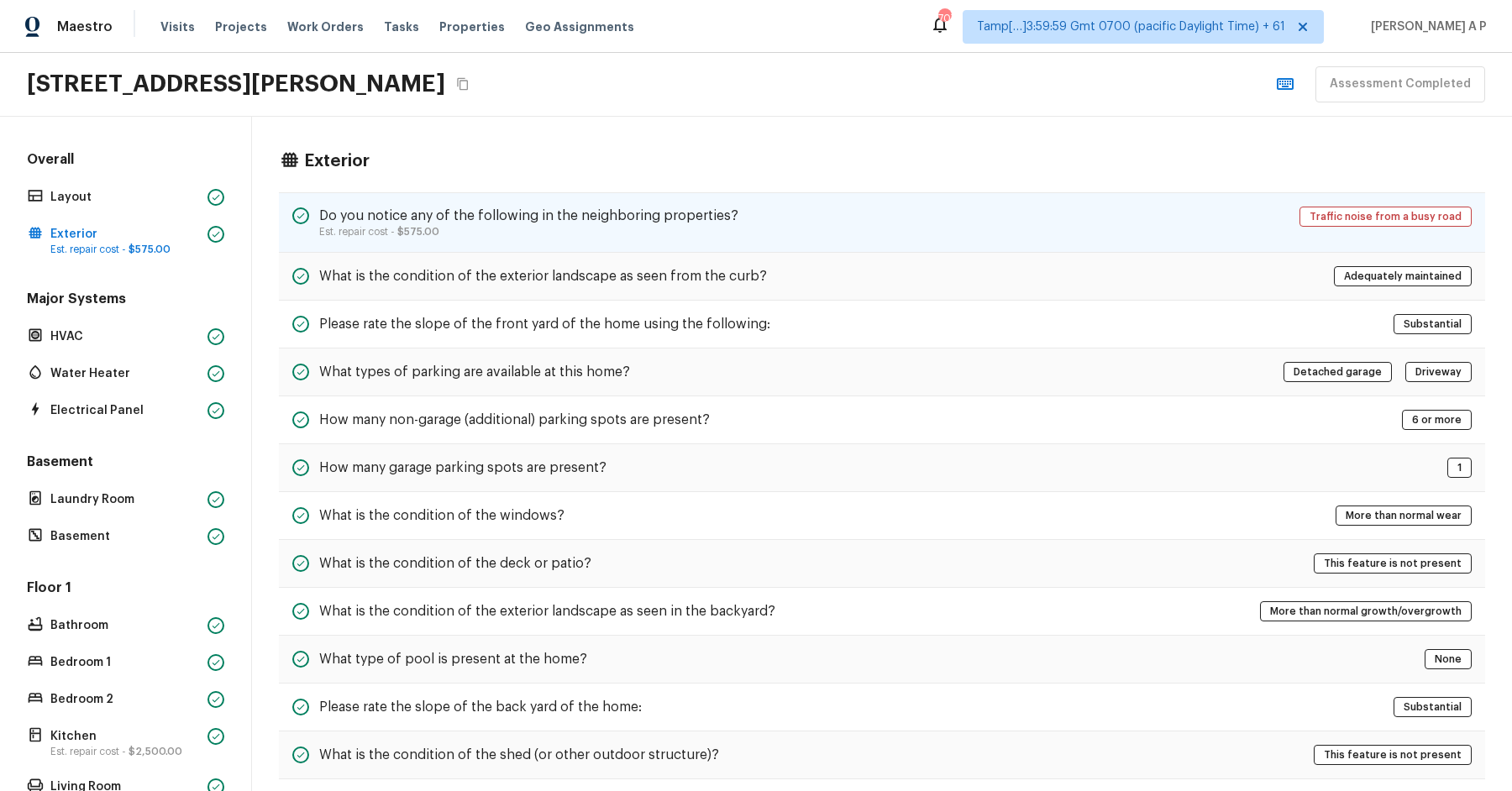
click at [490, 206] on h5 "Do you notice any of the following in the neighboring properties?" at bounding box center [528, 215] width 419 height 19
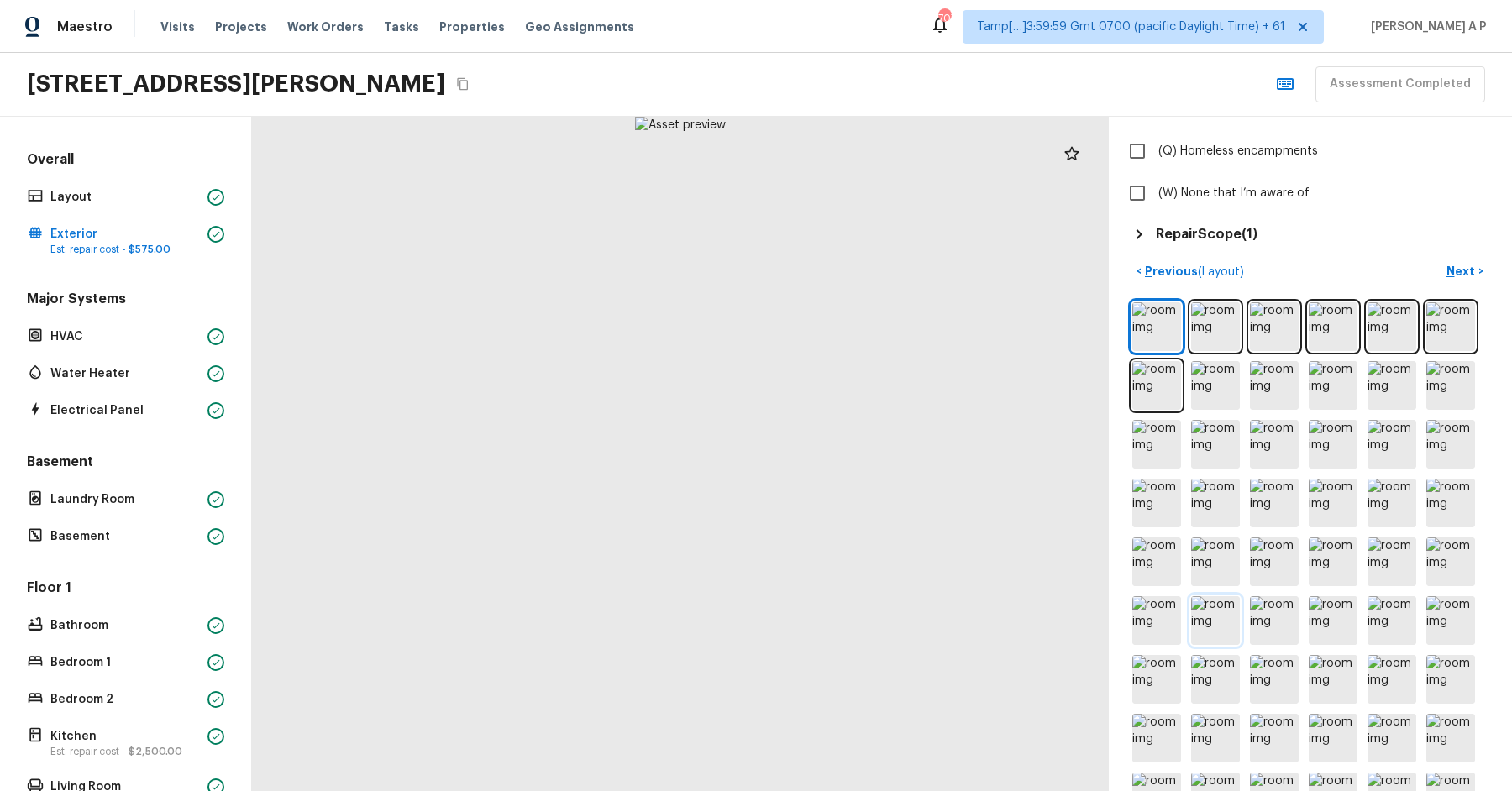
scroll to position [553, 0]
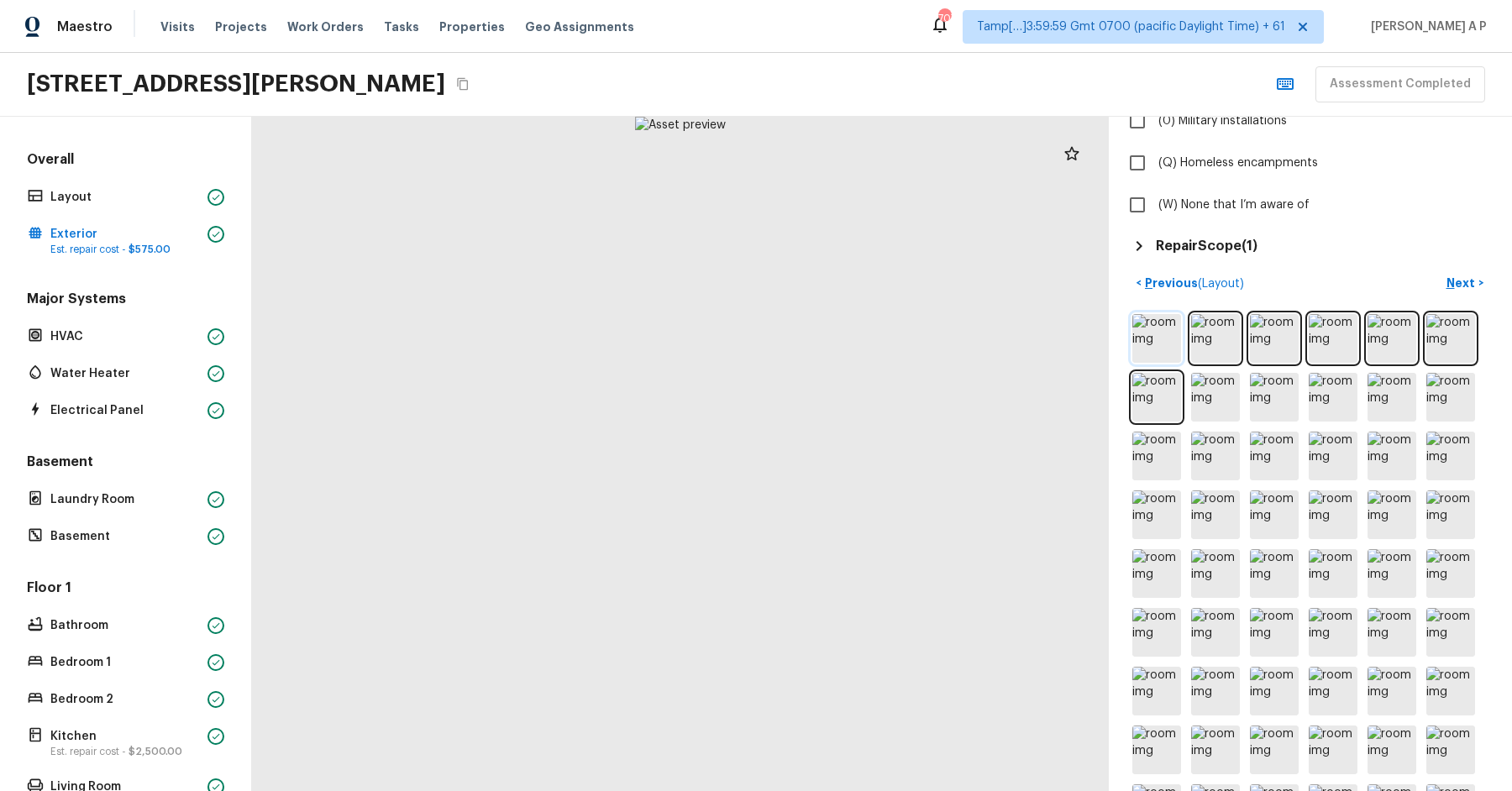
click at [1165, 337] on img at bounding box center [1157, 338] width 49 height 49
drag, startPoint x: 547, startPoint y: 267, endPoint x: 666, endPoint y: 545, distance: 302.4
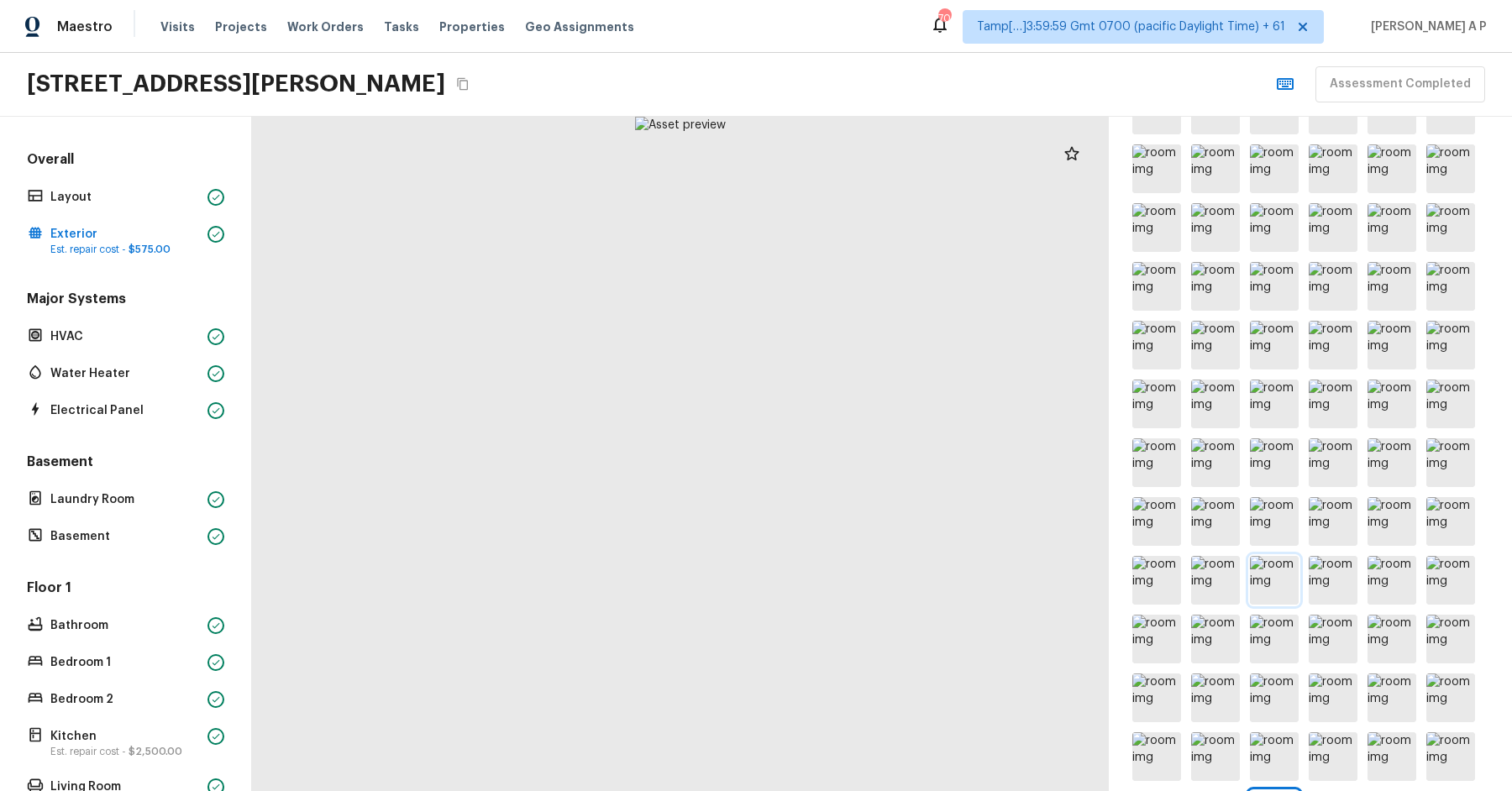
scroll to position [1205, 0]
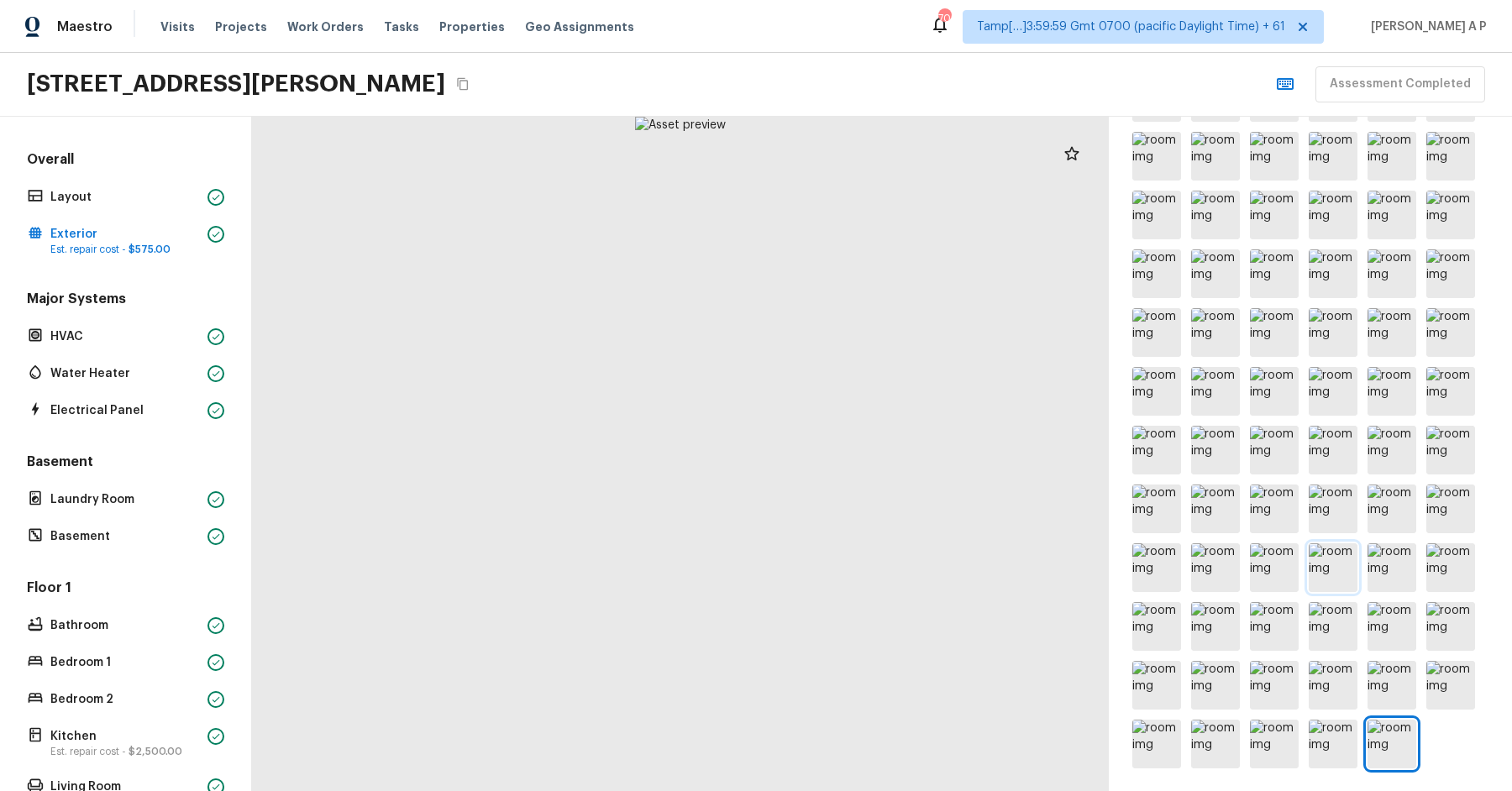
click at [1321, 554] on img at bounding box center [1332, 568] width 49 height 49
click at [1327, 559] on img at bounding box center [1332, 568] width 49 height 49
click at [1391, 389] on img at bounding box center [1391, 391] width 49 height 49
click at [1485, 376] on div at bounding box center [1310, 214] width 363 height 1113
click at [1466, 379] on img at bounding box center [1450, 391] width 49 height 49
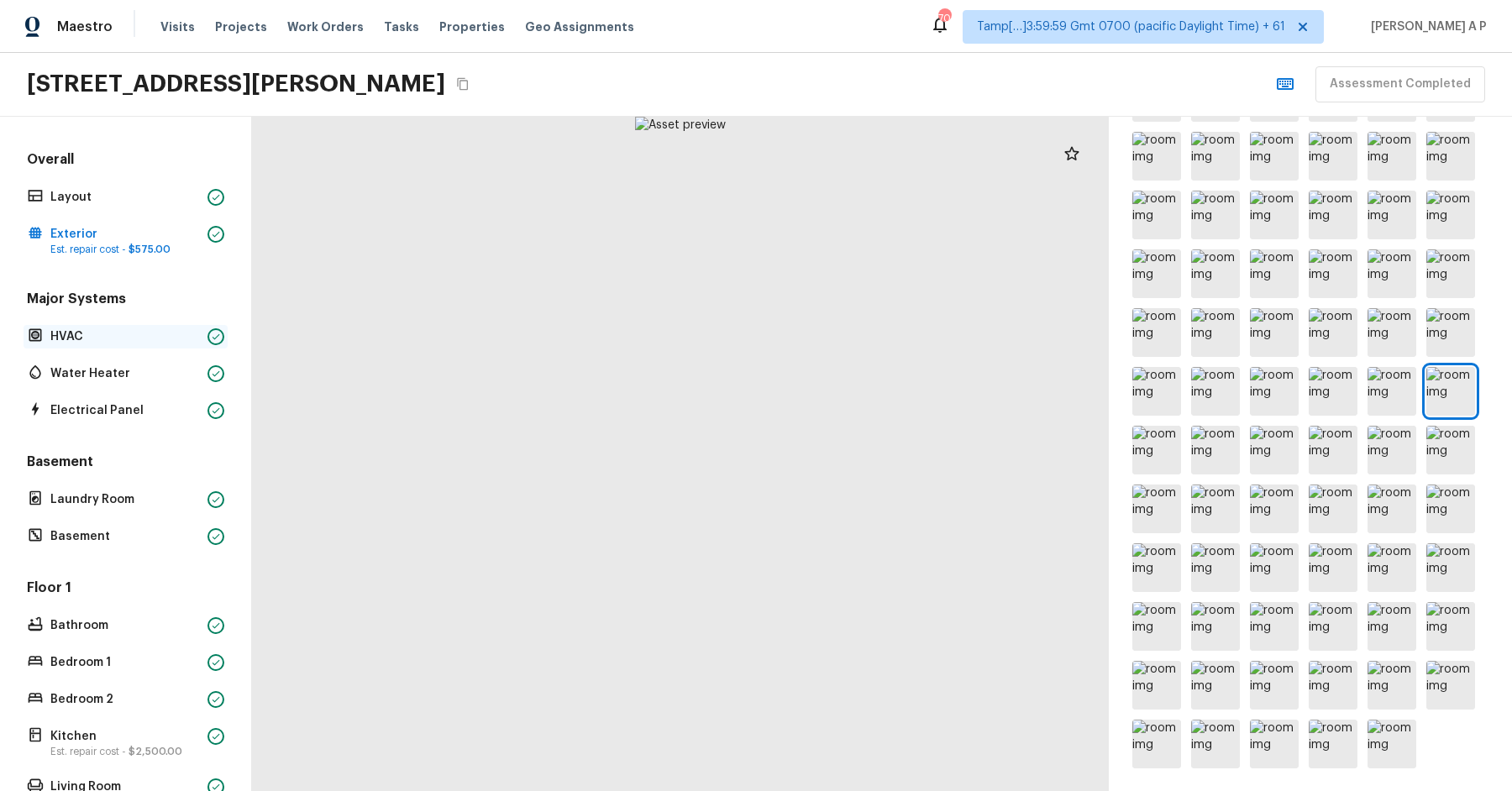
click at [162, 325] on div "HVAC" at bounding box center [125, 337] width 205 height 23
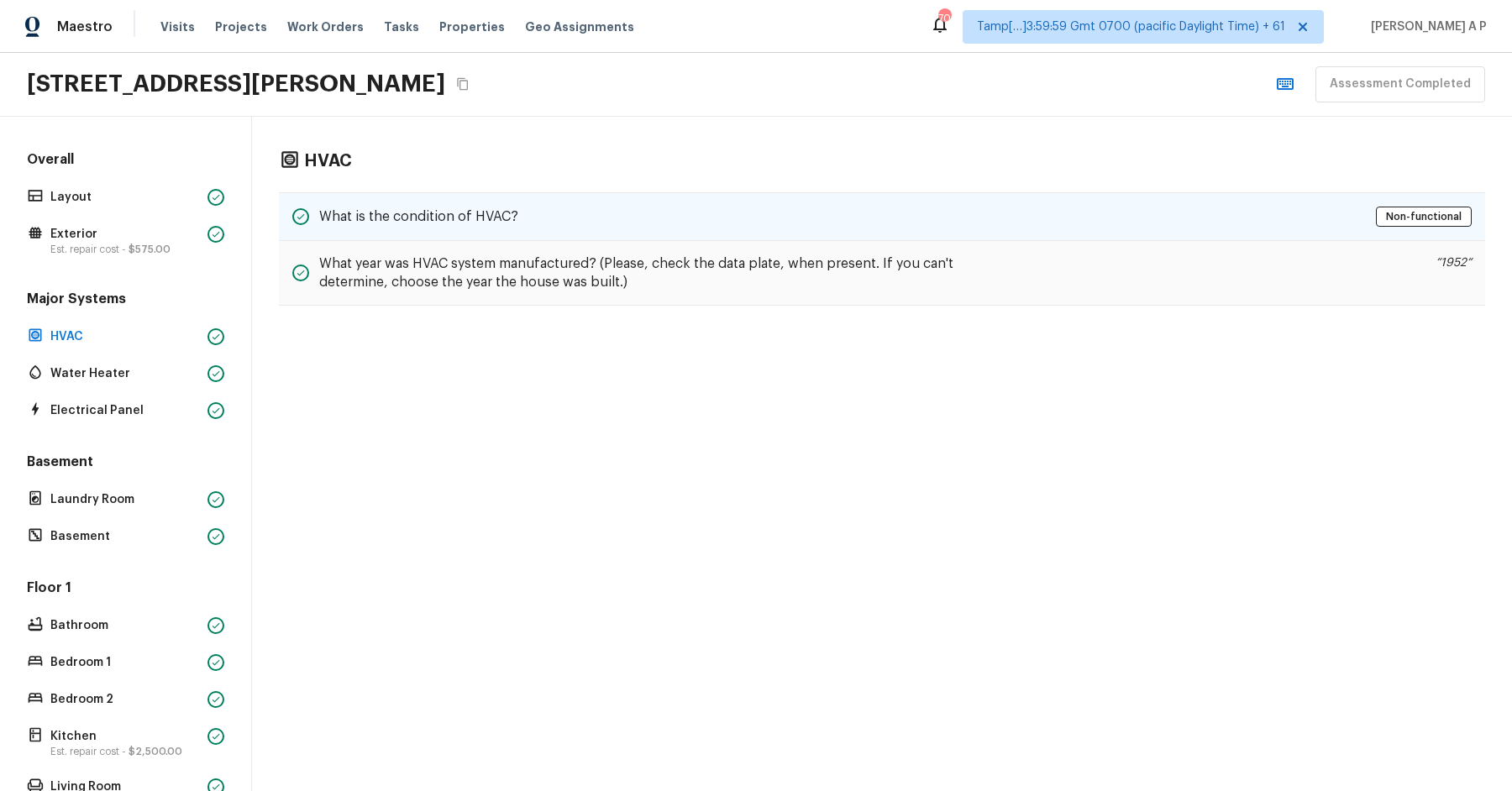
click at [480, 220] on h5 "What is the condition of HVAC?" at bounding box center [418, 216] width 199 height 19
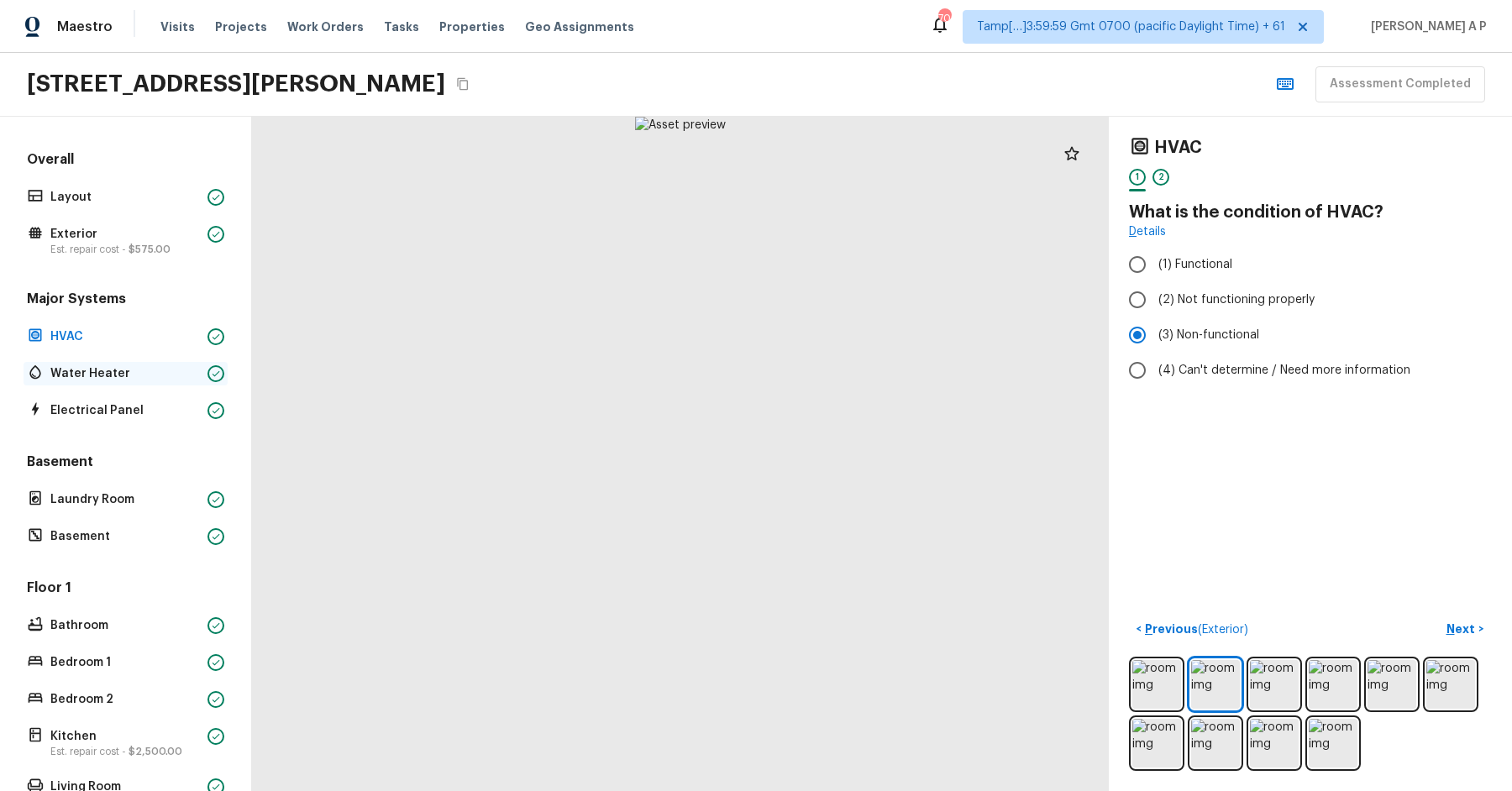
click at [130, 373] on p "Water Heater" at bounding box center [125, 373] width 150 height 17
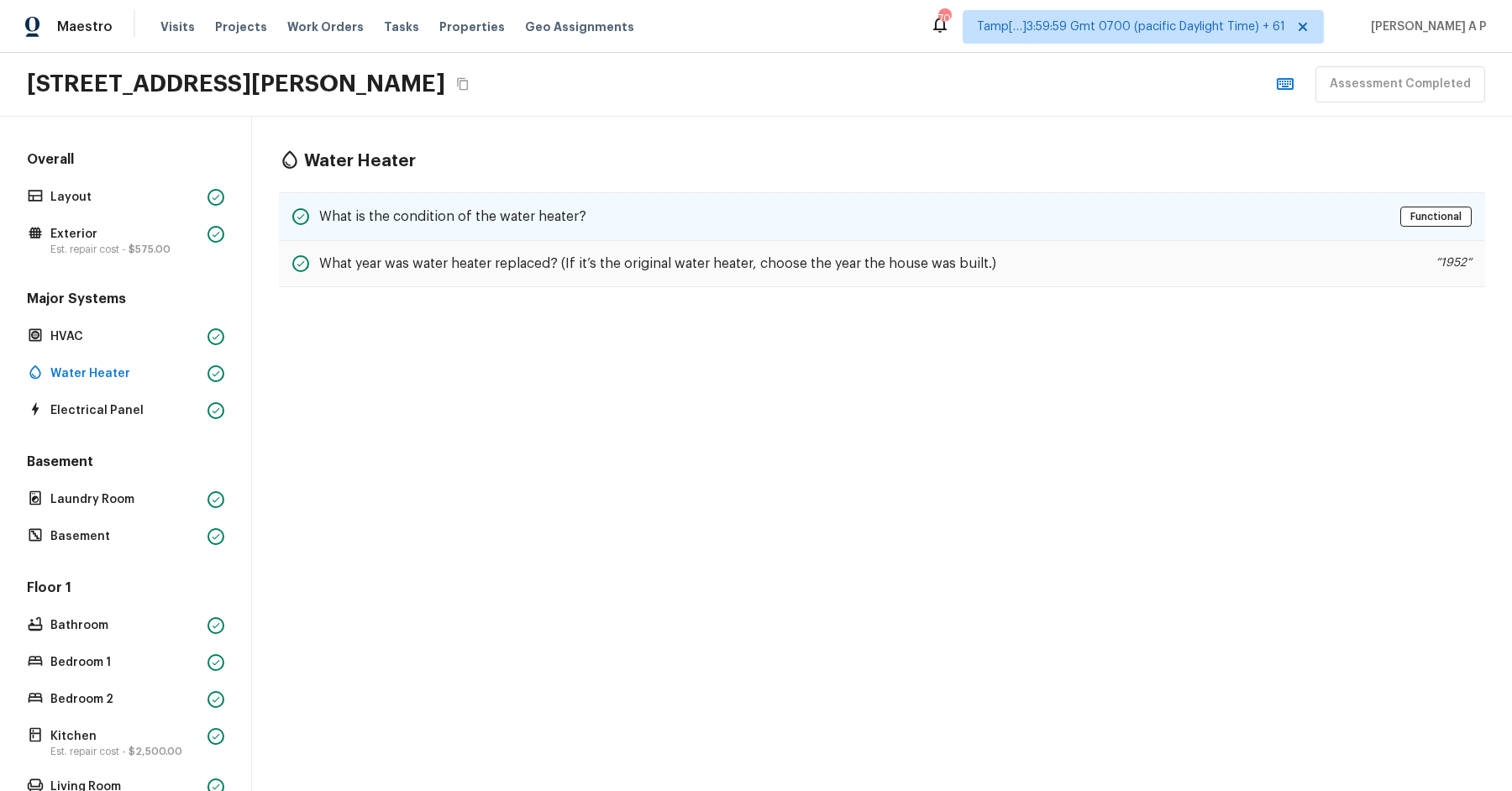
click at [366, 204] on div "What is the condition of the water heater? Functional" at bounding box center [881, 216] width 1207 height 49
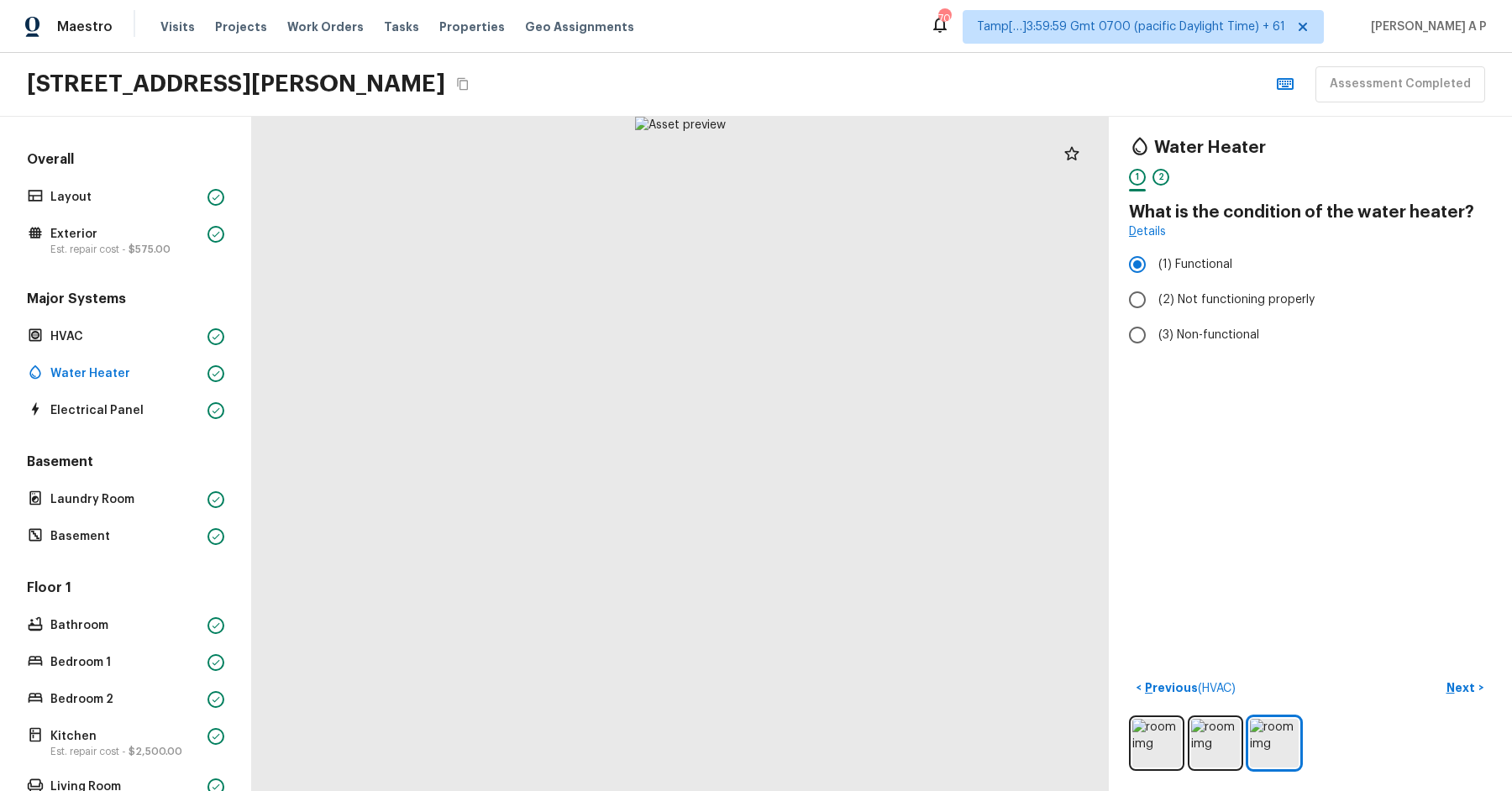
click at [116, 421] on div "Overall Layout Exterior Est. repair cost - $575.00 Major Systems HVAC Water Hea…" at bounding box center [125, 492] width 205 height 685
click at [127, 399] on div "Electrical Panel" at bounding box center [125, 411] width 205 height 23
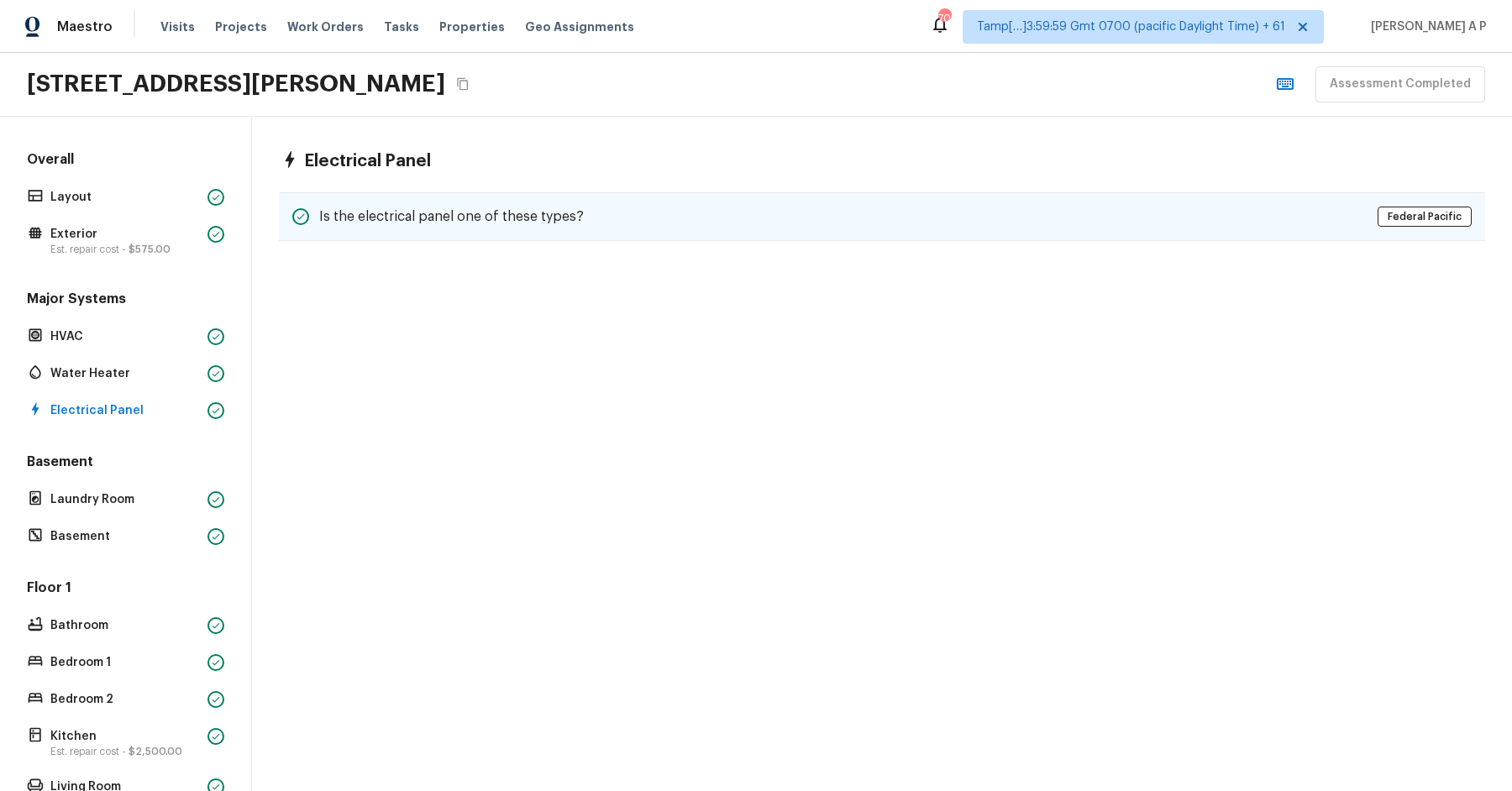
click at [387, 210] on h5 "Is the electrical panel one of these types?" at bounding box center [451, 216] width 264 height 19
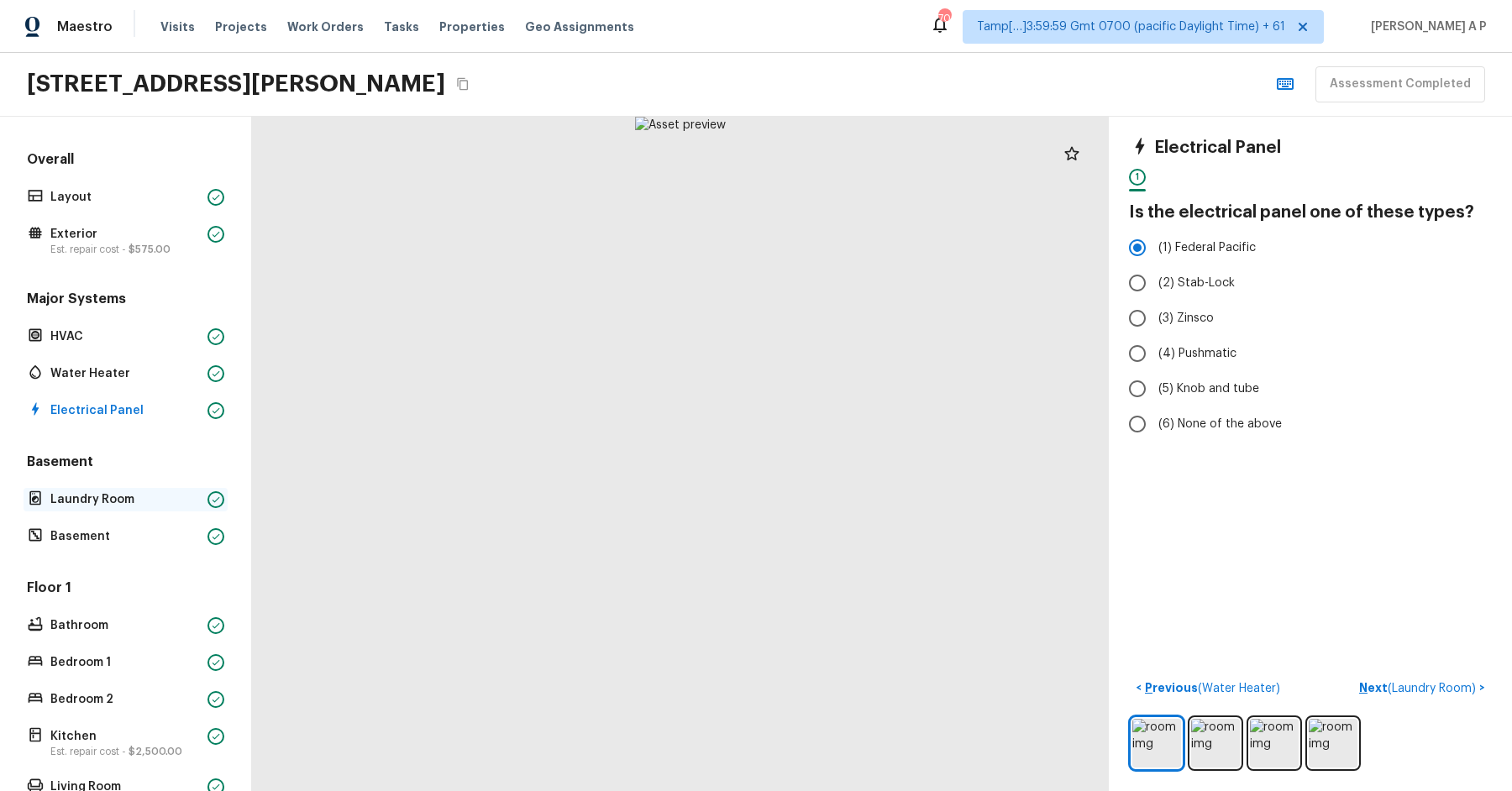
click at [111, 497] on p "Laundry Room" at bounding box center [125, 499] width 150 height 17
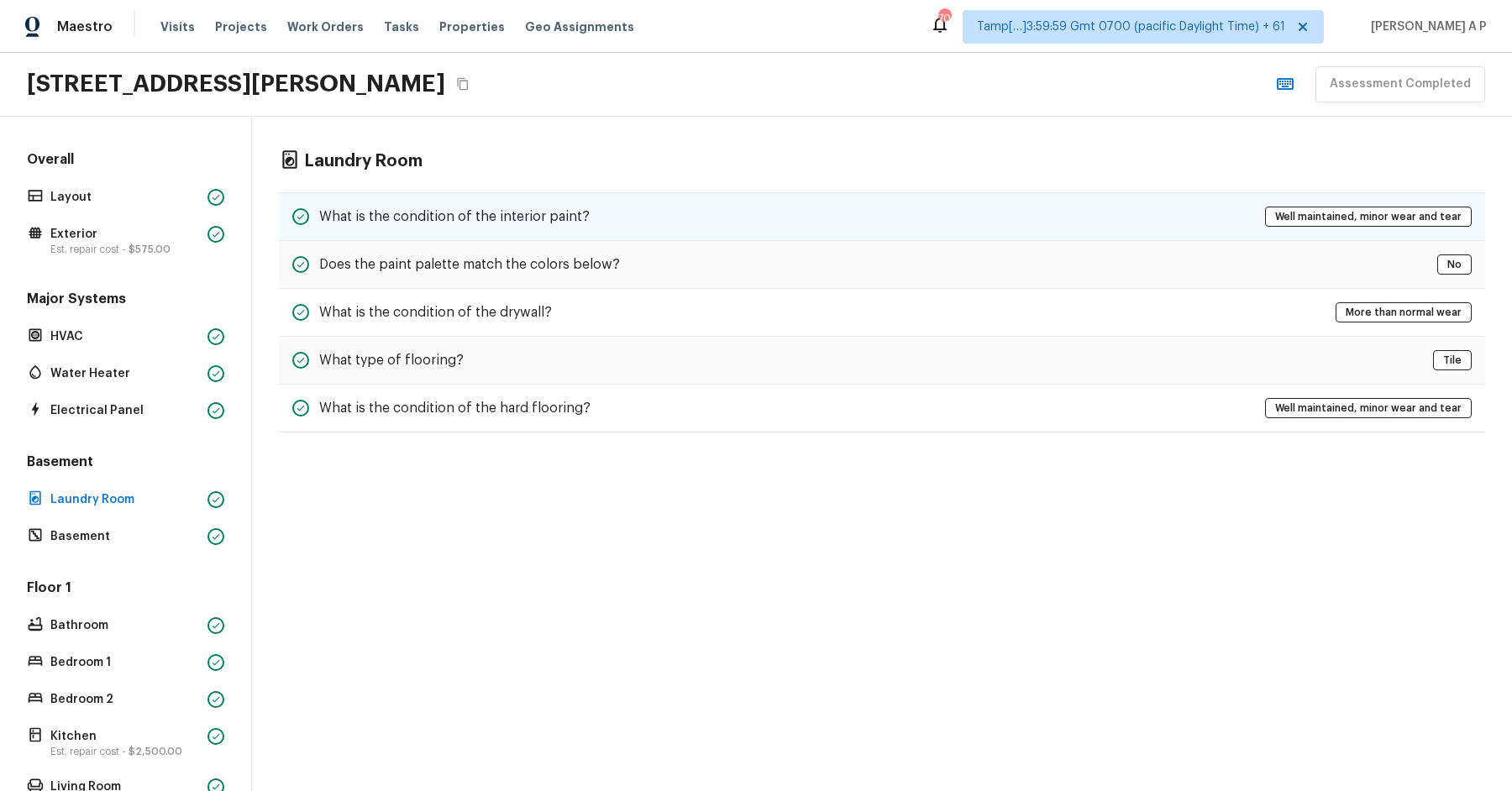
click at [611, 213] on div "What is the condition of the interior paint? Well maintained, minor wear and te…" at bounding box center [881, 216] width 1207 height 49
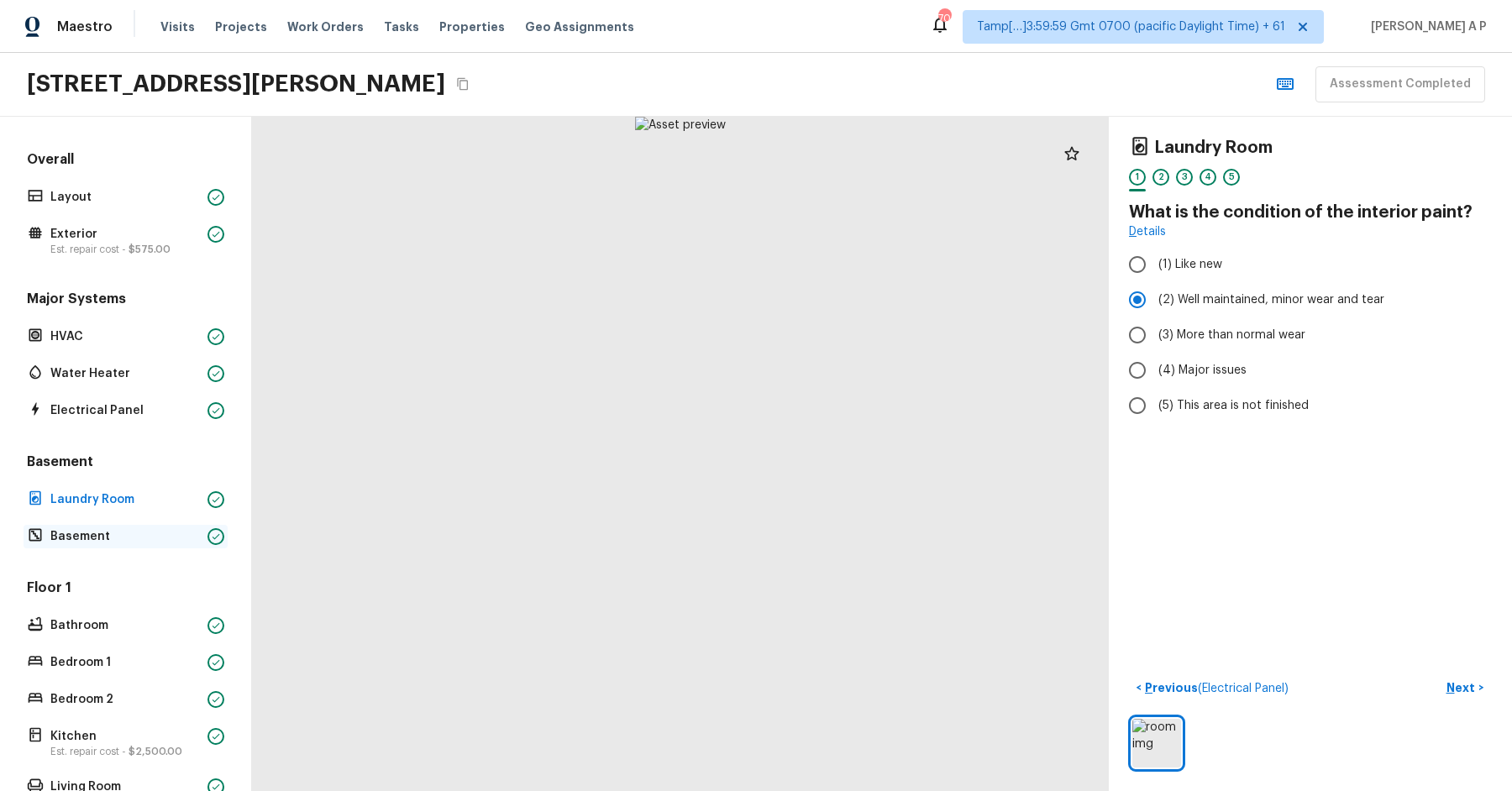
click at [92, 529] on p "Basement" at bounding box center [125, 537] width 150 height 17
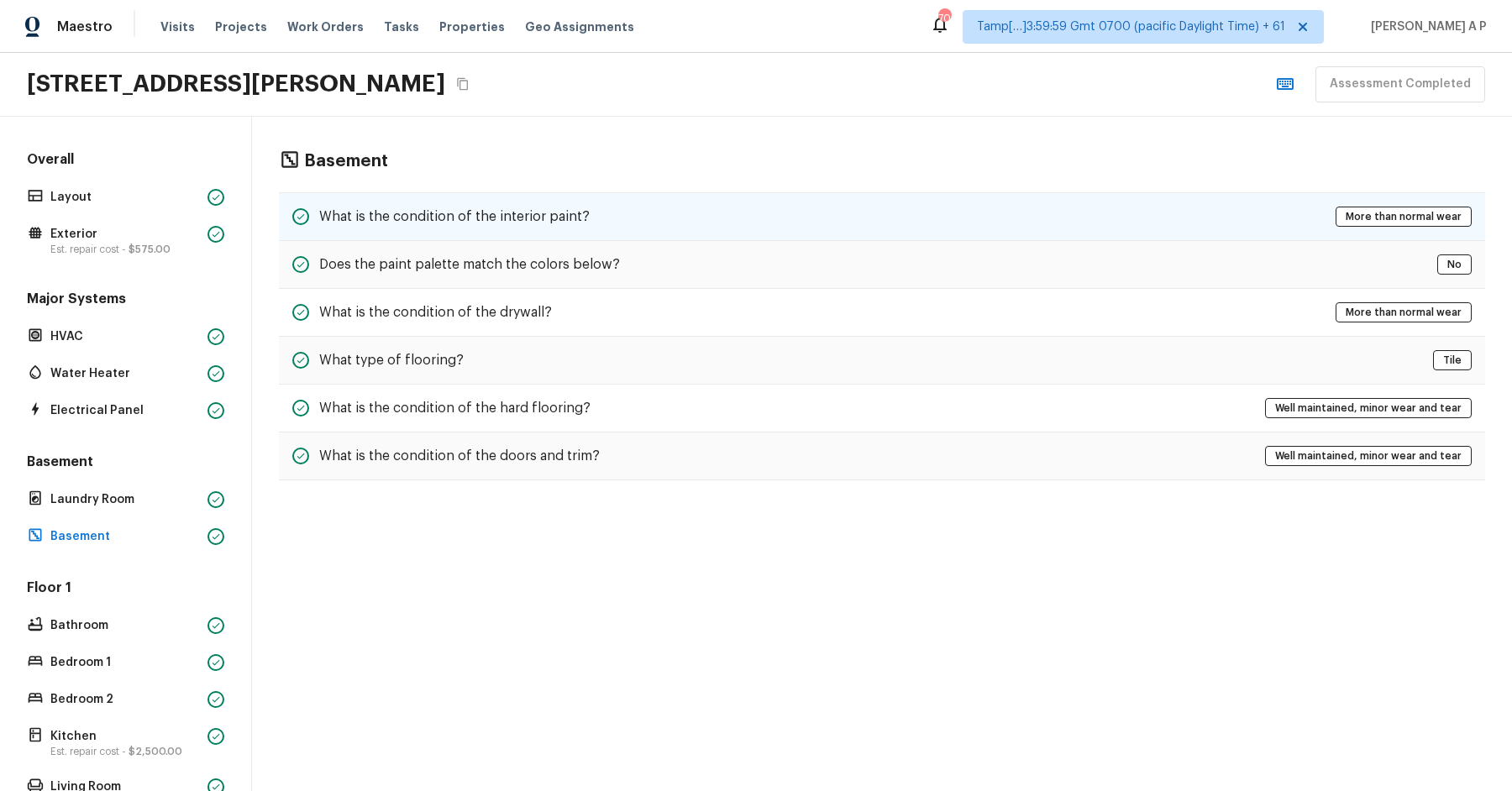
click at [484, 211] on h5 "What is the condition of the interior paint?" at bounding box center [454, 216] width 271 height 19
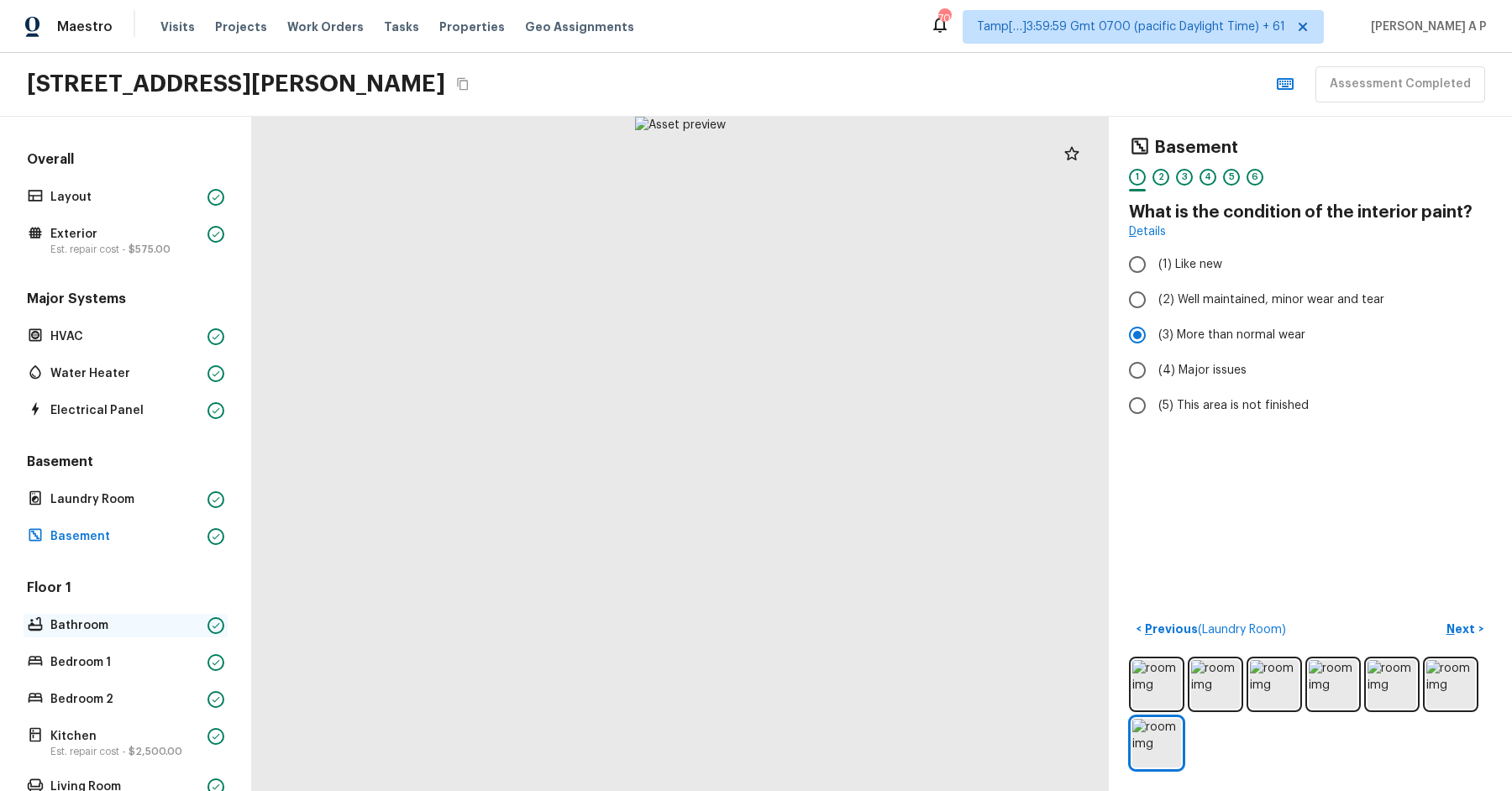
click at [122, 625] on p "Bathroom" at bounding box center [125, 625] width 150 height 17
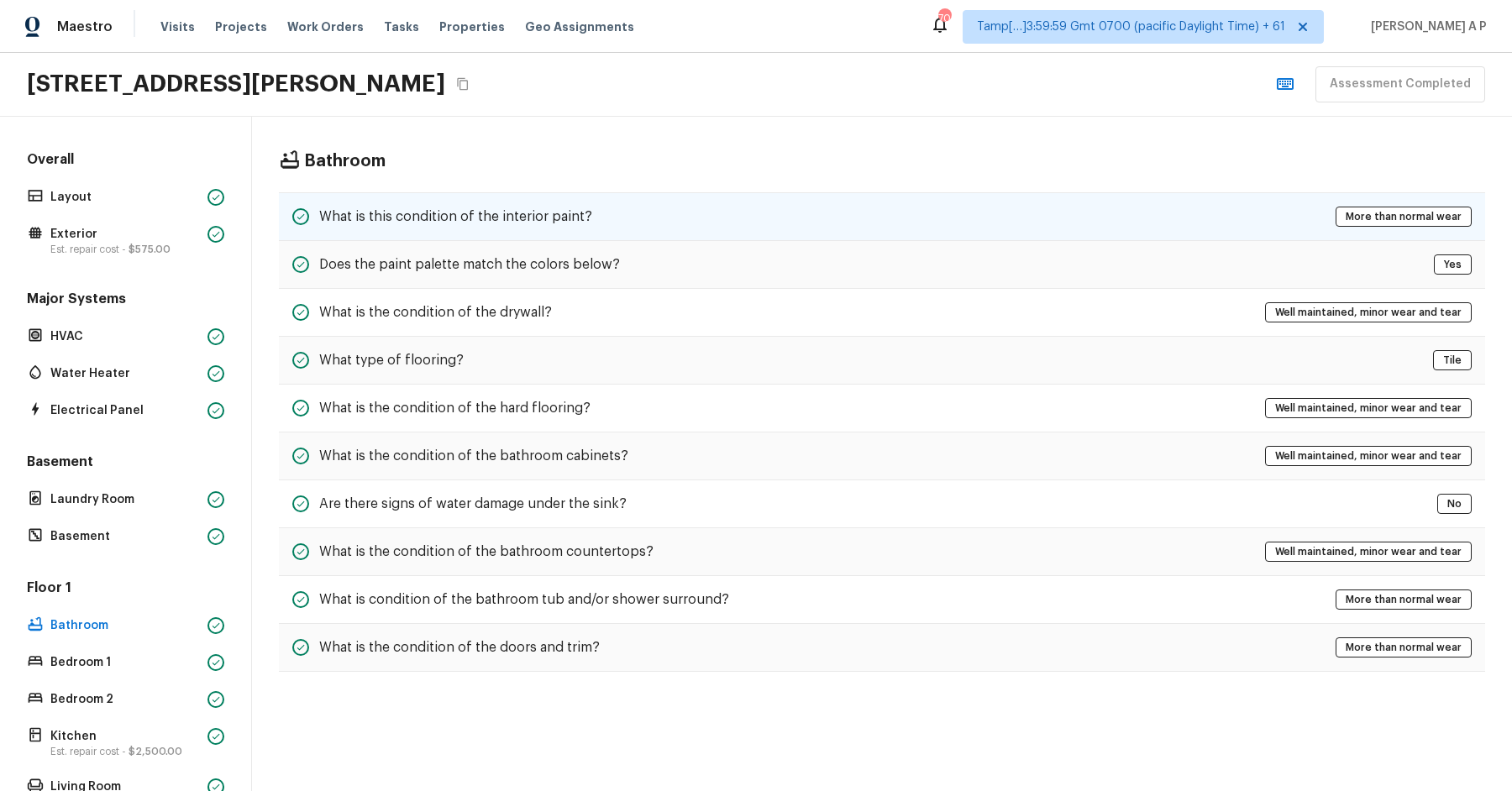
click at [536, 212] on h5 "What is this condition of the interior paint?" at bounding box center [455, 216] width 273 height 19
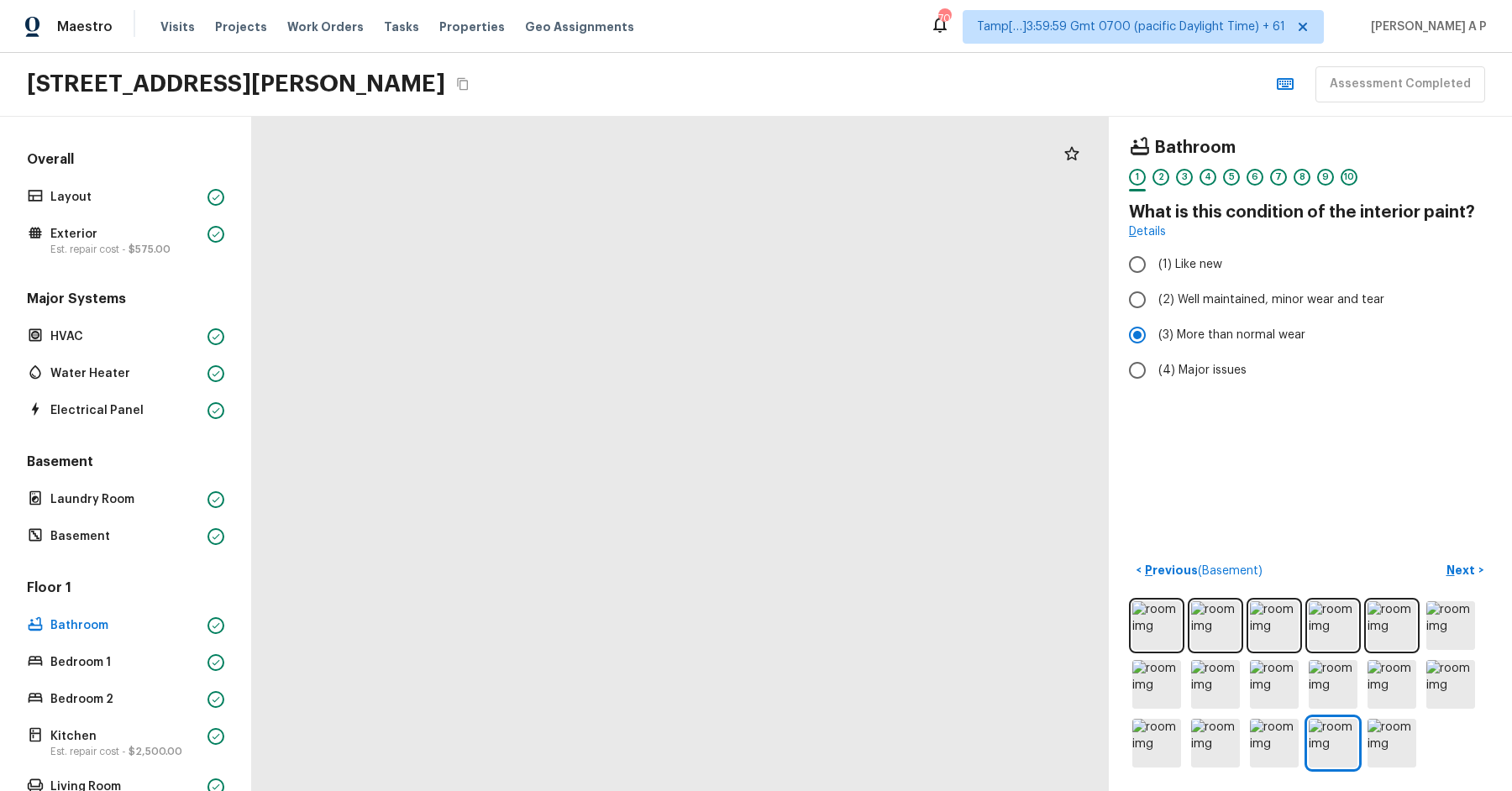
click at [555, 790] on html "Maestro Visits Projects Work Orders Tasks Properties Geo Assignments 701 Tamp[……" at bounding box center [756, 396] width 1512 height 791
drag, startPoint x: 882, startPoint y: 734, endPoint x: 860, endPoint y: 528, distance: 207.2
drag, startPoint x: 741, startPoint y: 250, endPoint x: 739, endPoint y: 397, distance: 147.0
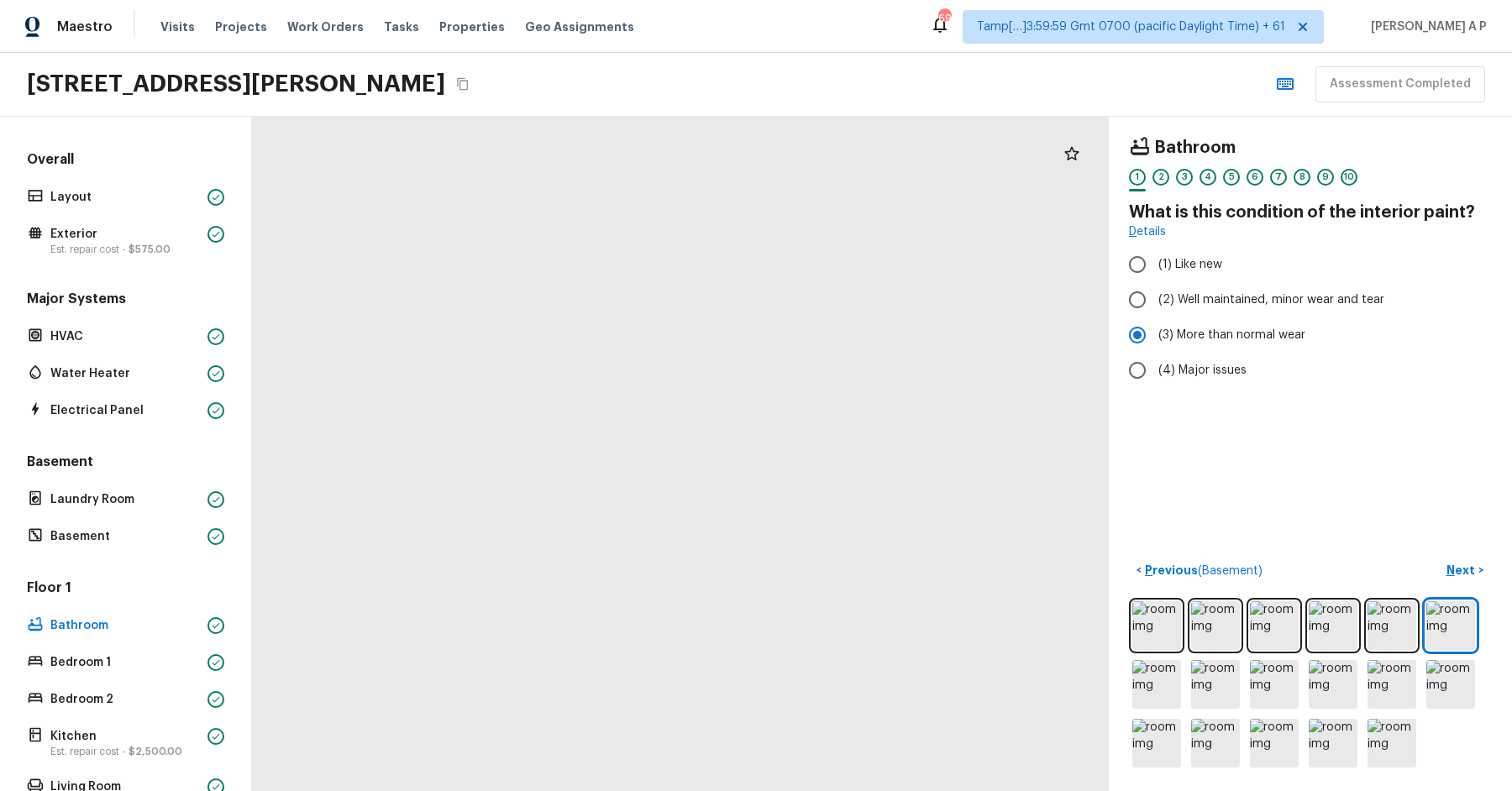
drag, startPoint x: 741, startPoint y: 227, endPoint x: 747, endPoint y: 359, distance: 132.1
click at [747, 359] on div at bounding box center [572, 747] width 1939 height 1526
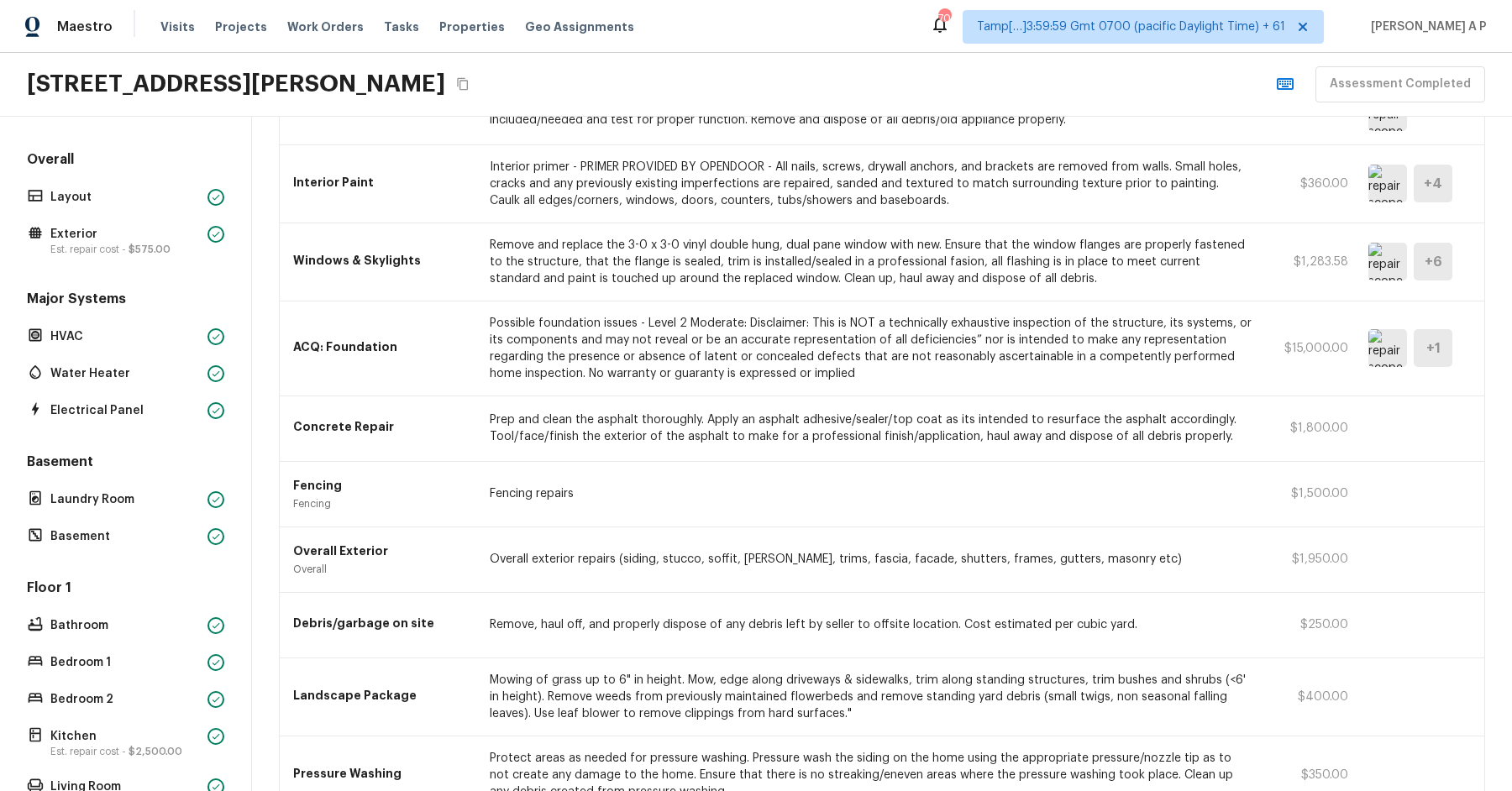
scroll to position [828, 0]
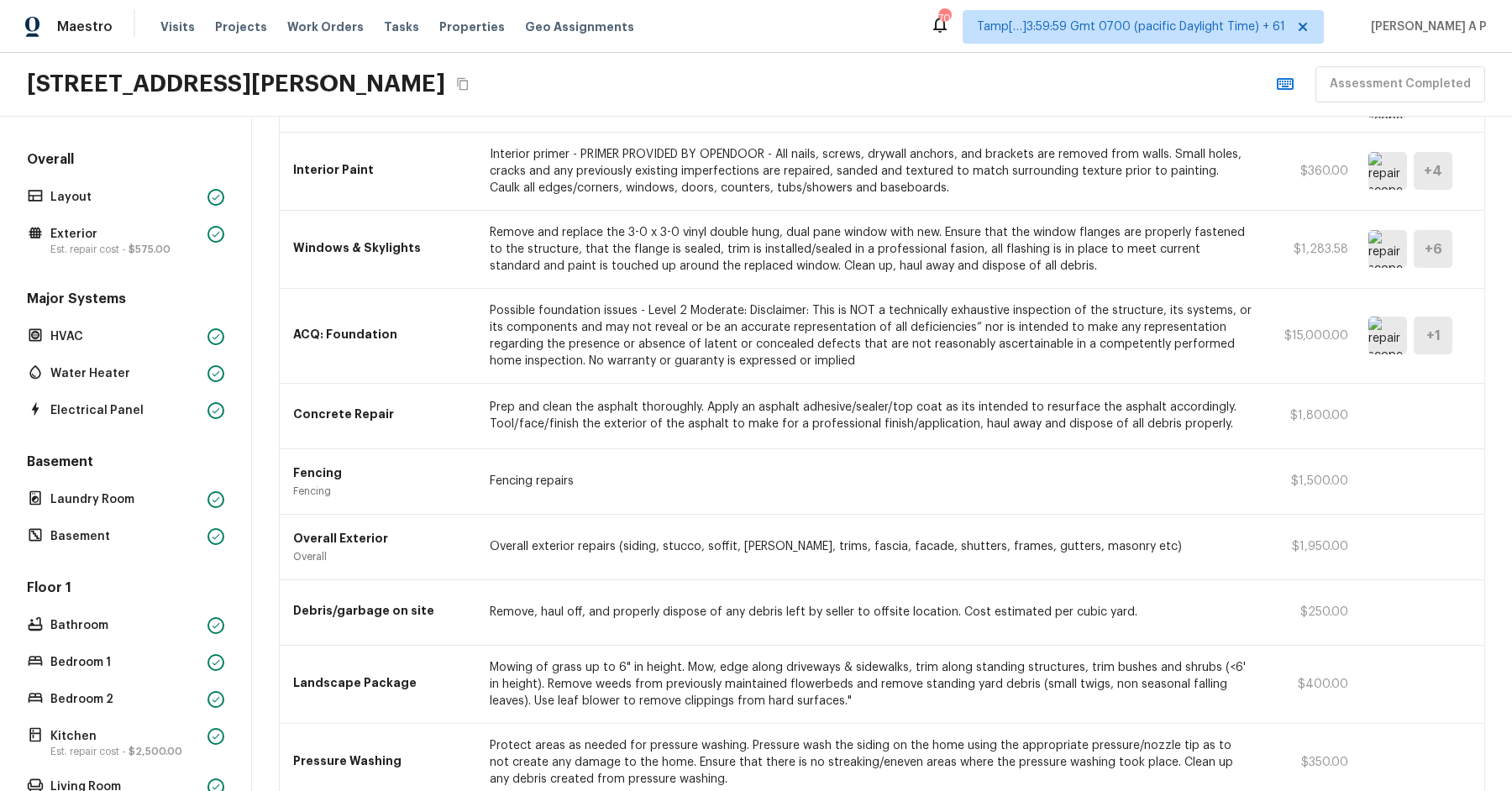
click at [1405, 159] on img at bounding box center [1387, 171] width 38 height 37
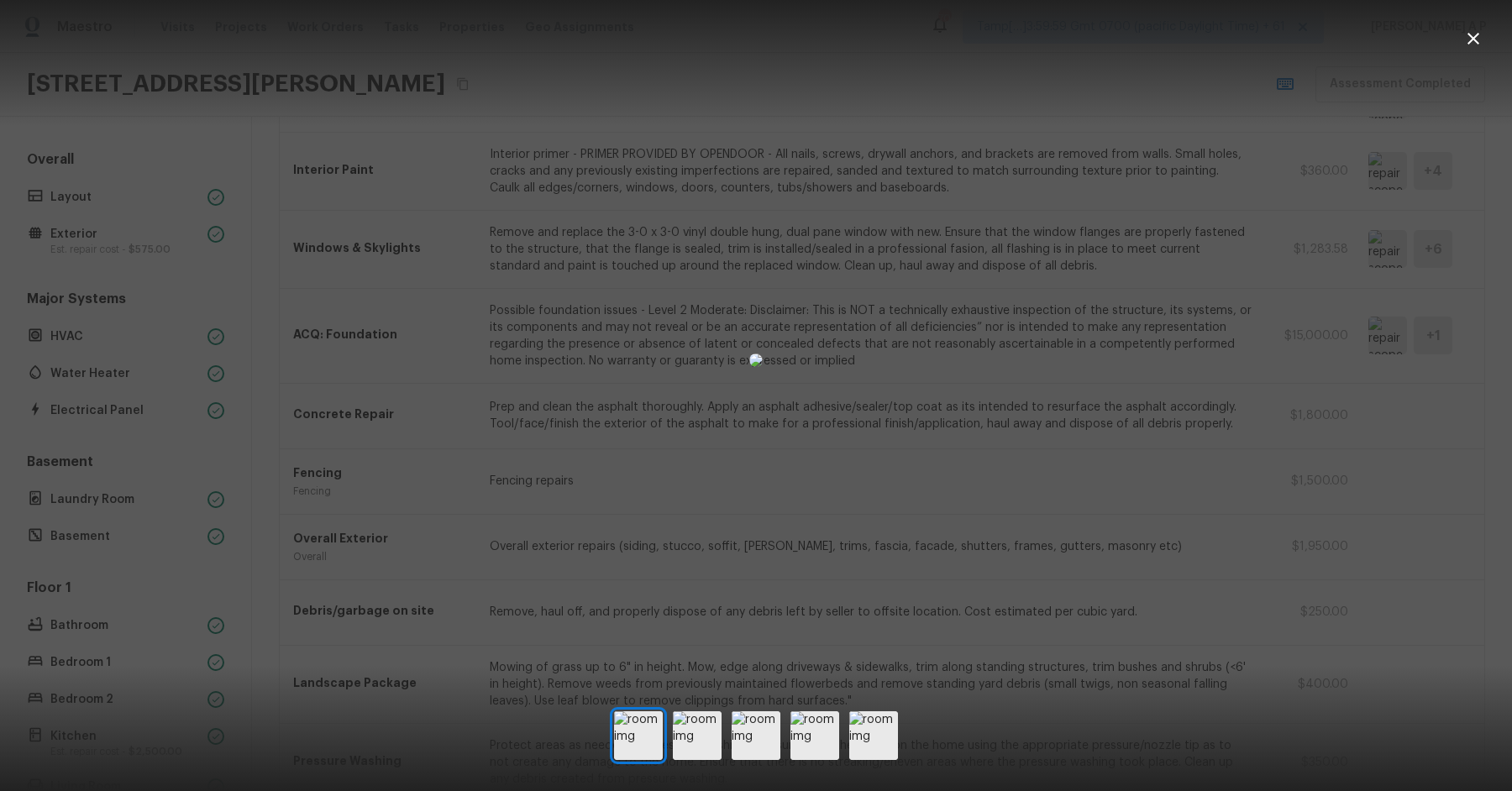
click at [1168, 236] on div at bounding box center [756, 360] width 1512 height 667
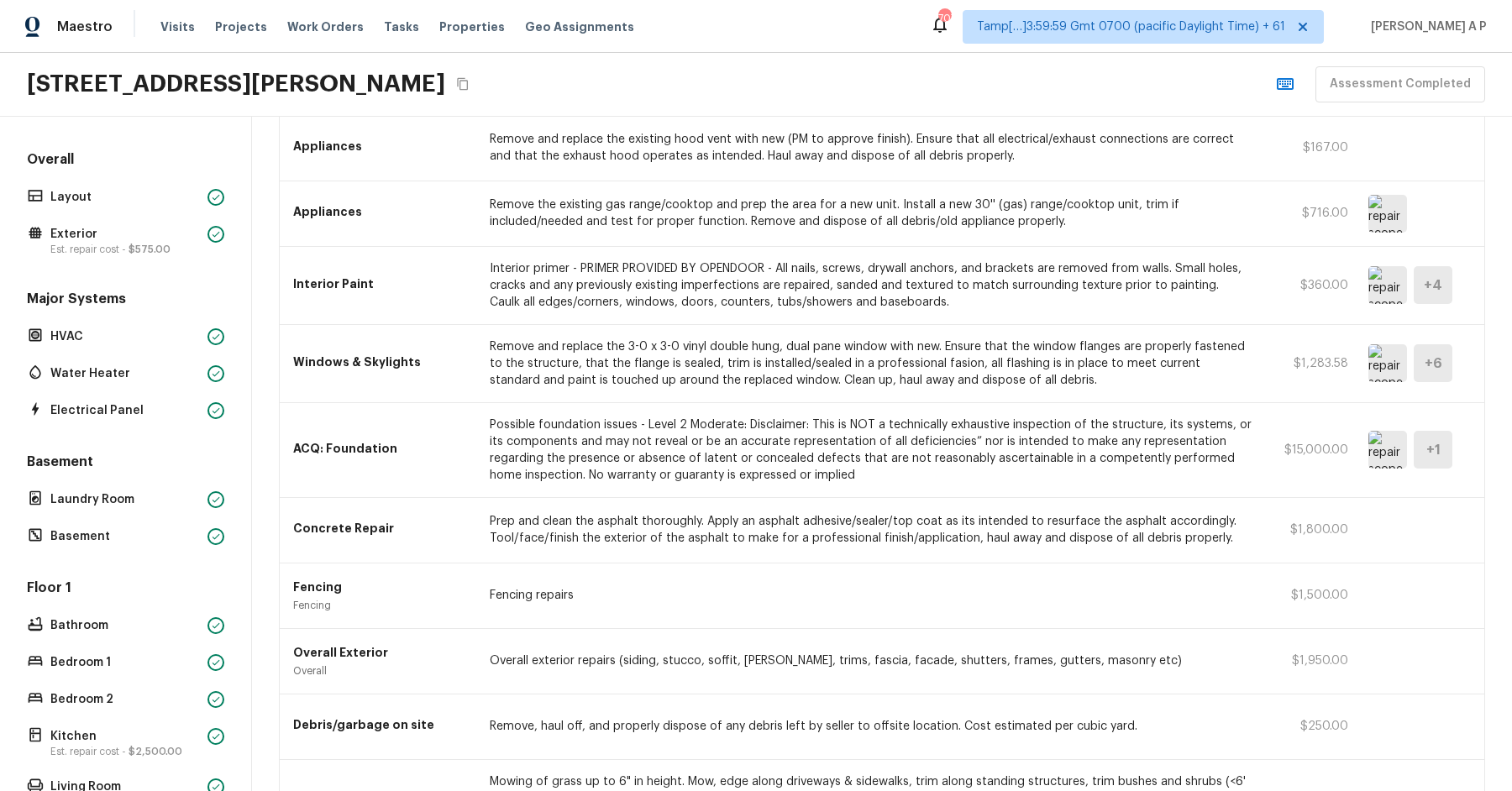
scroll to position [1167, 0]
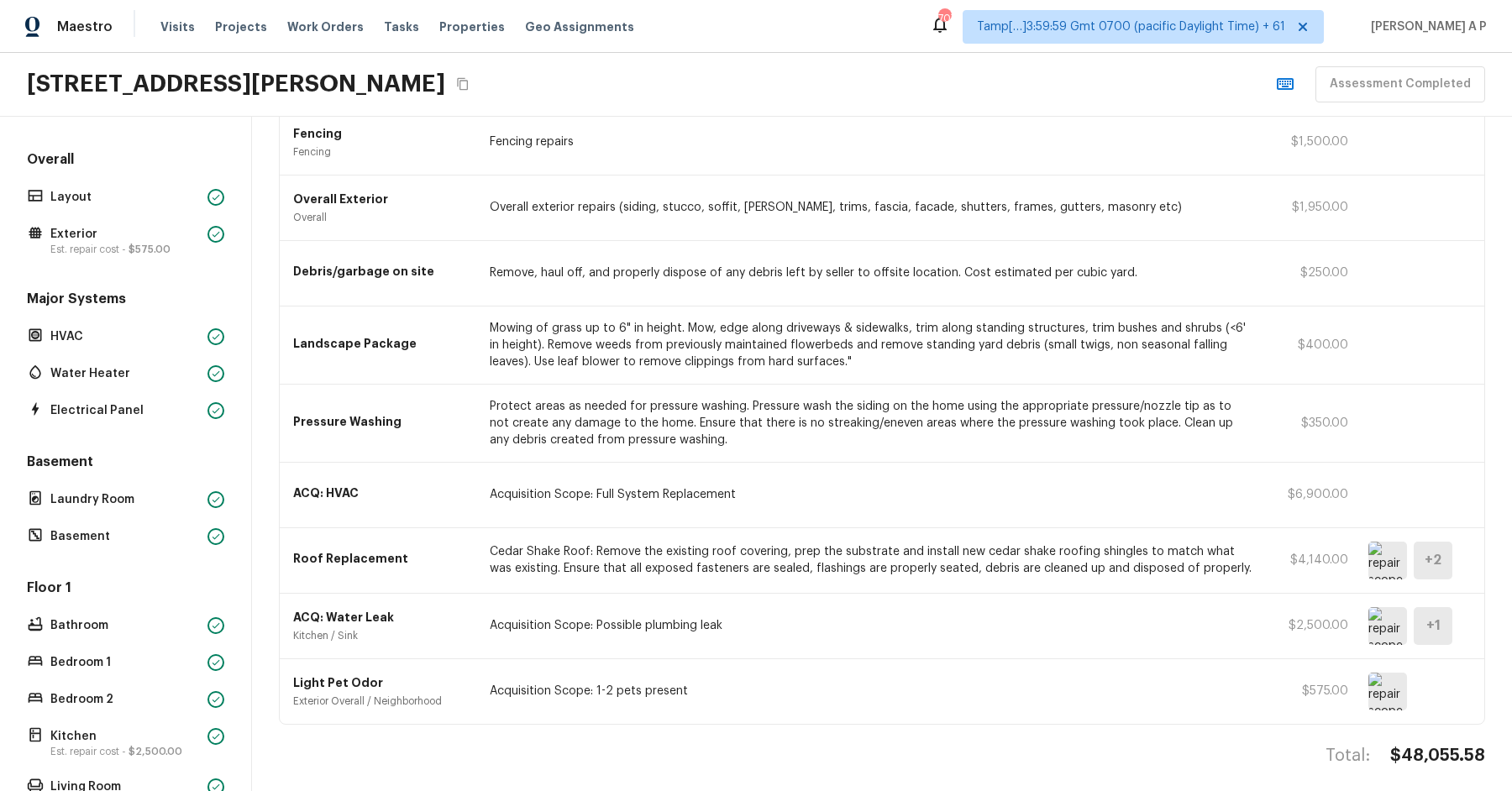
click at [1384, 681] on img at bounding box center [1387, 691] width 38 height 37
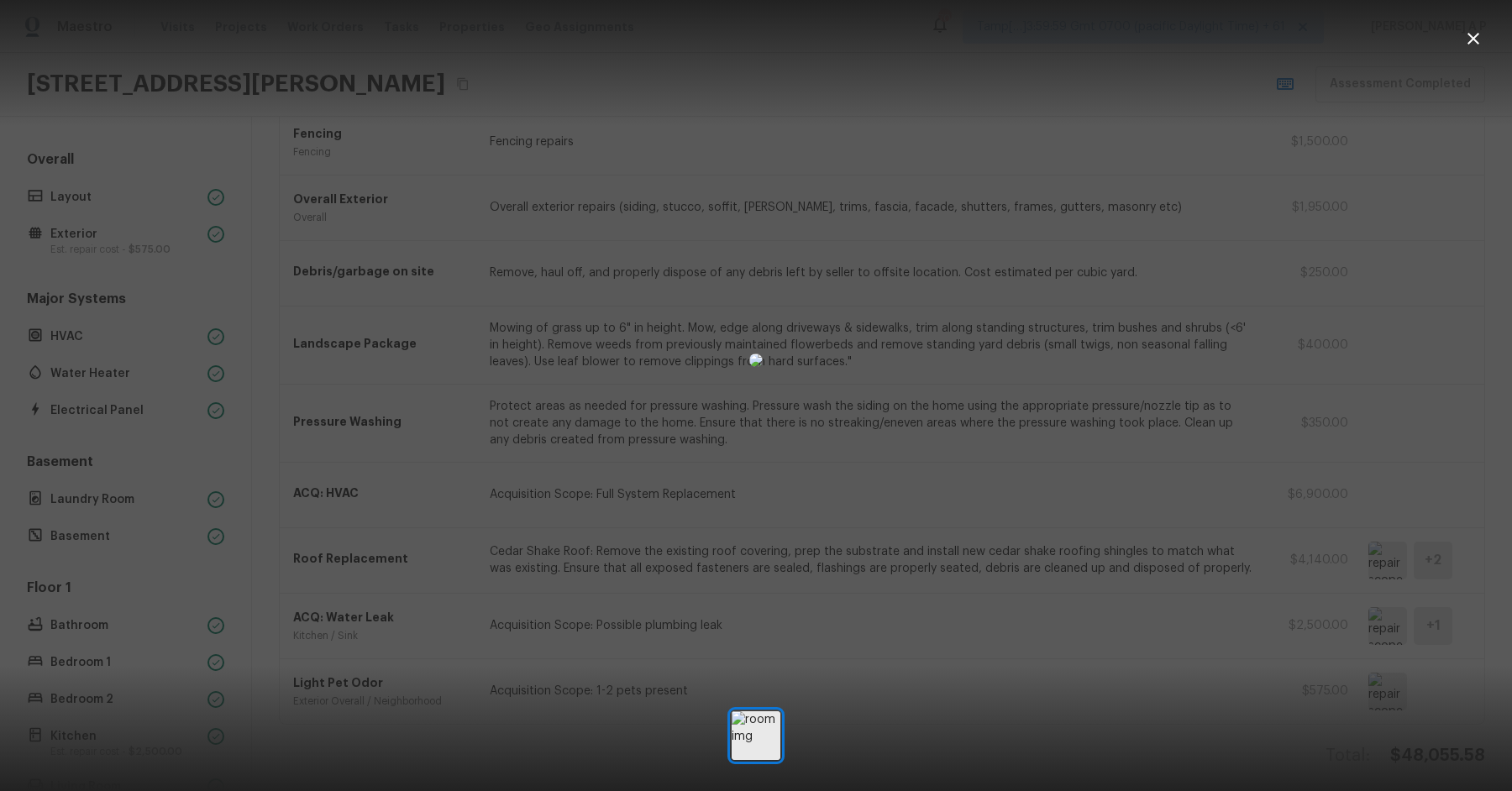
click at [1325, 464] on div at bounding box center [756, 360] width 1512 height 667
